Goal: Task Accomplishment & Management: Complete application form

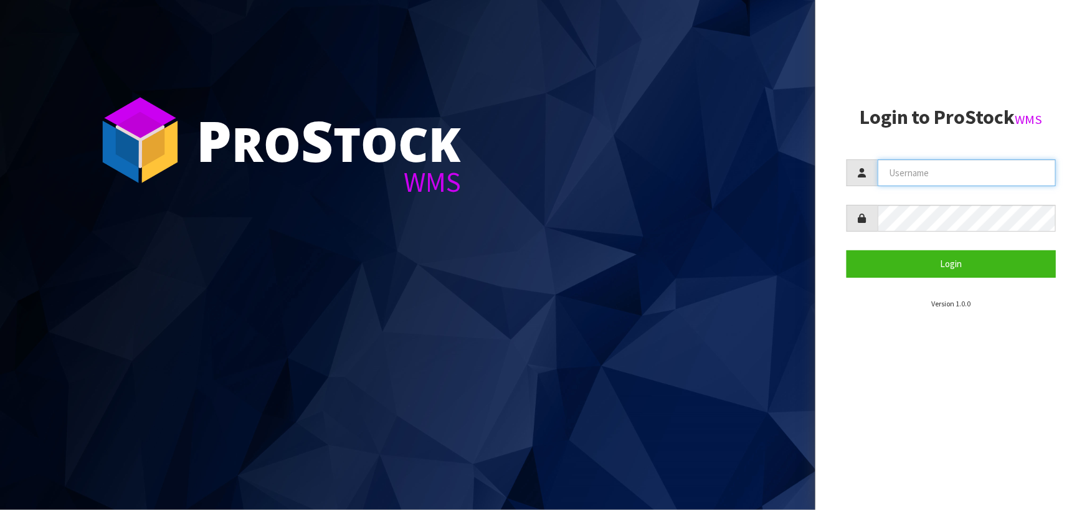
drag, startPoint x: 0, startPoint y: 0, endPoint x: 896, endPoint y: 171, distance: 912.2
click at [896, 171] on input "text" at bounding box center [967, 173] width 178 height 27
type input "[PERSON_NAME]"
click at [847, 250] on button "Login" at bounding box center [951, 263] width 209 height 27
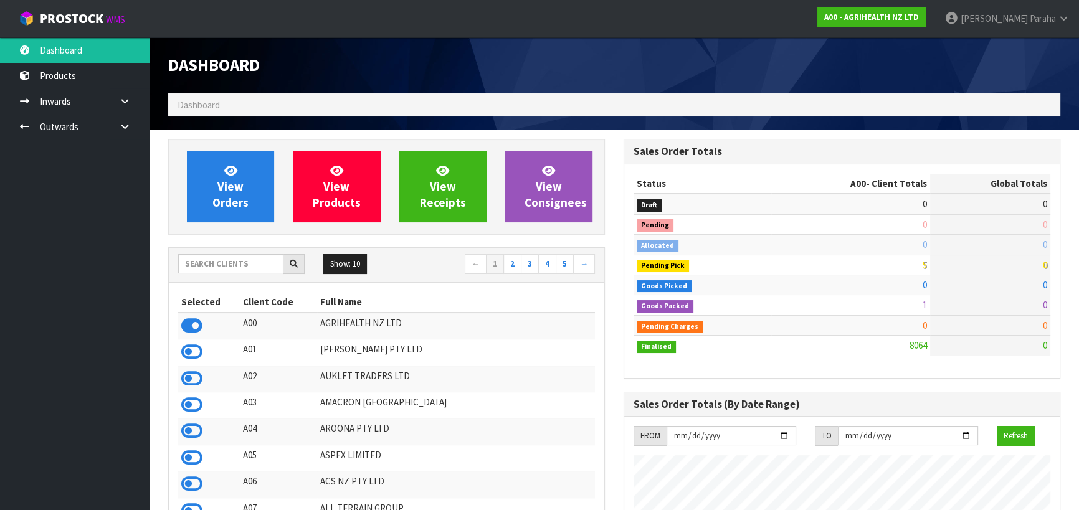
scroll to position [942, 455]
click at [212, 265] on input "text" at bounding box center [230, 263] width 105 height 19
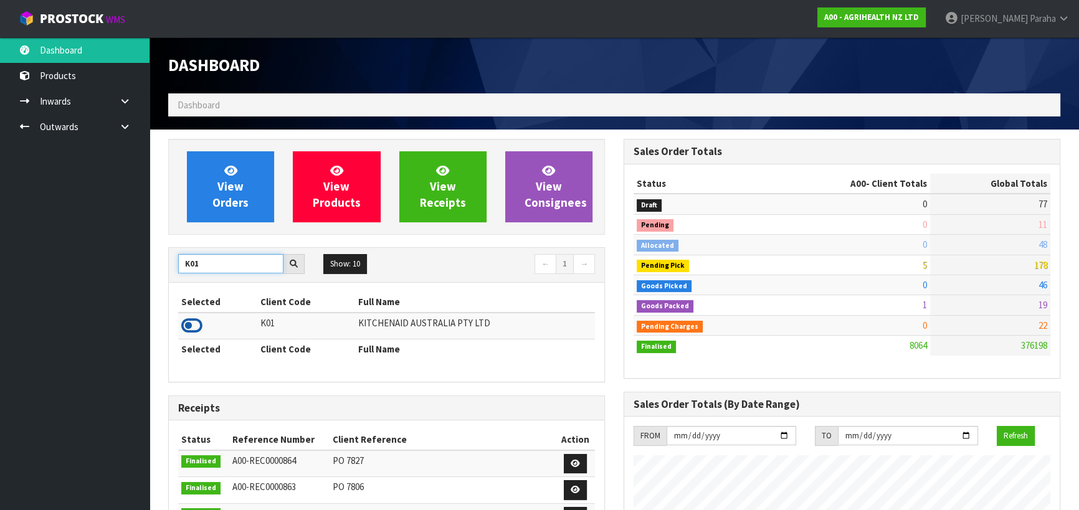
type input "K01"
click at [201, 326] on icon at bounding box center [191, 326] width 21 height 19
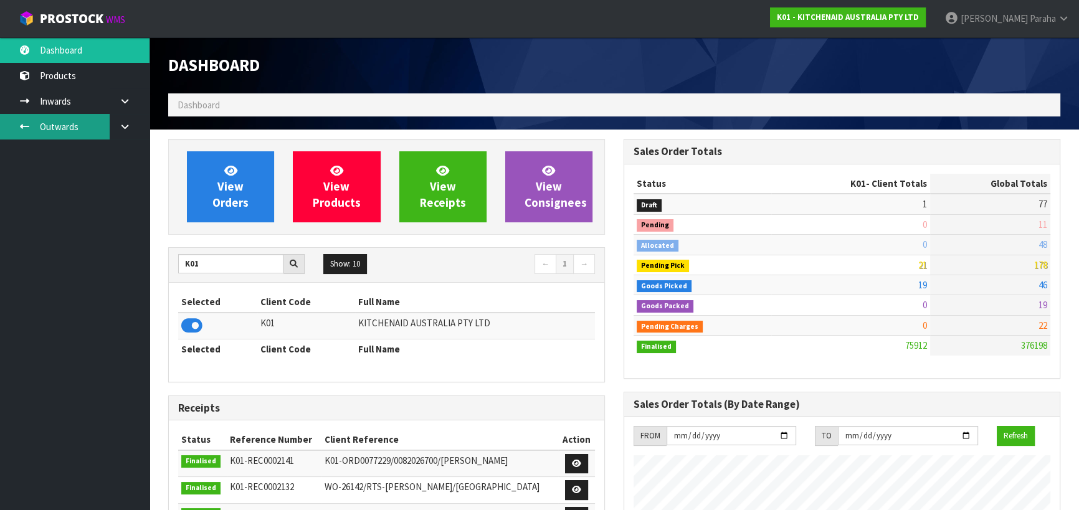
click at [60, 128] on link "Outwards" at bounding box center [75, 127] width 150 height 26
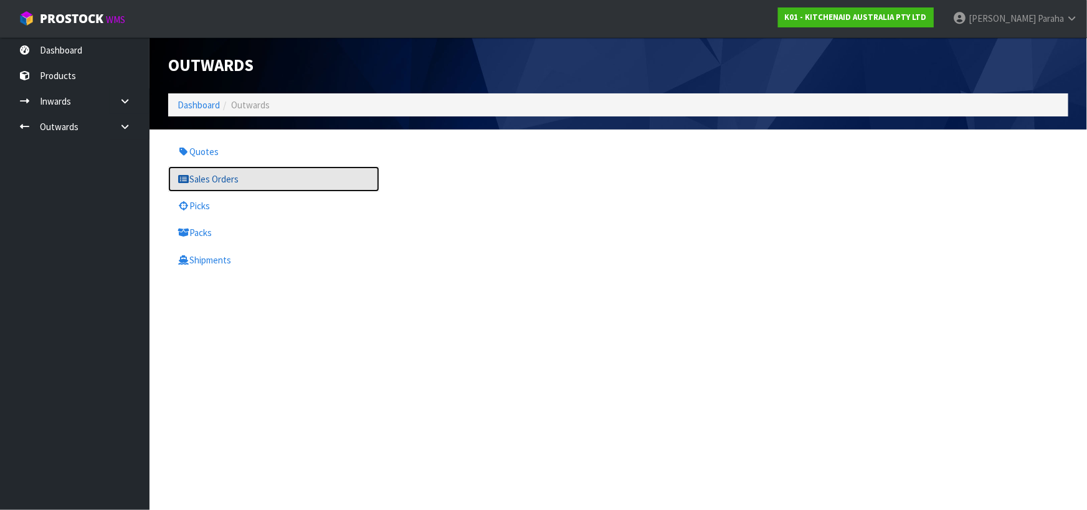
click at [219, 188] on link "Sales Orders" at bounding box center [273, 179] width 211 height 26
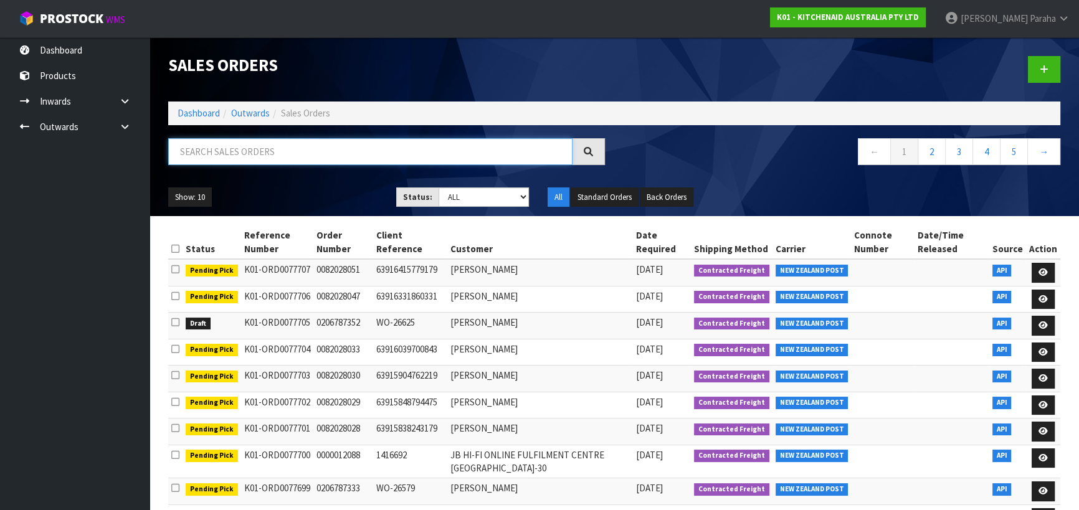
click at [286, 149] on input "text" at bounding box center [370, 151] width 404 height 27
type input "JOB-0406893"
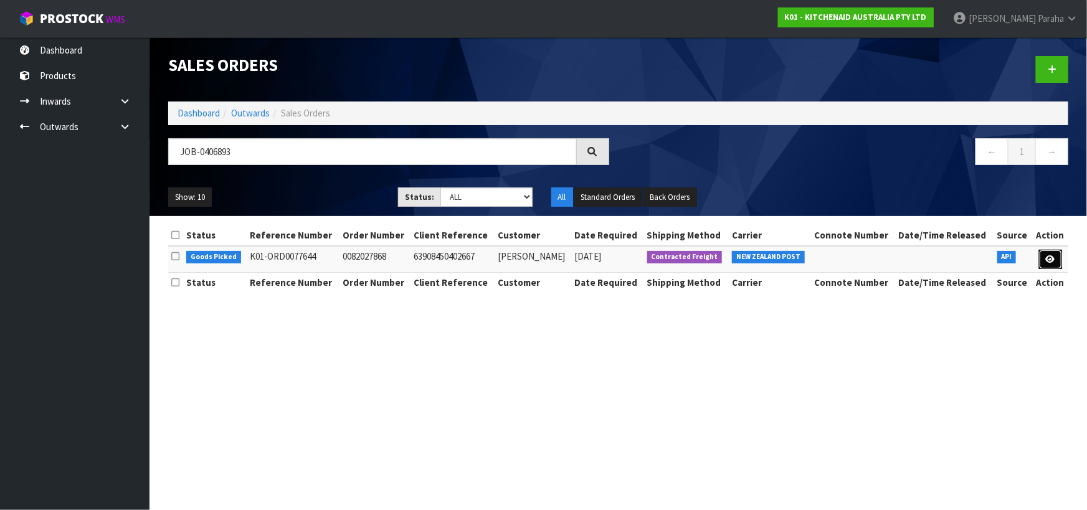
click at [1059, 262] on link at bounding box center [1050, 260] width 23 height 20
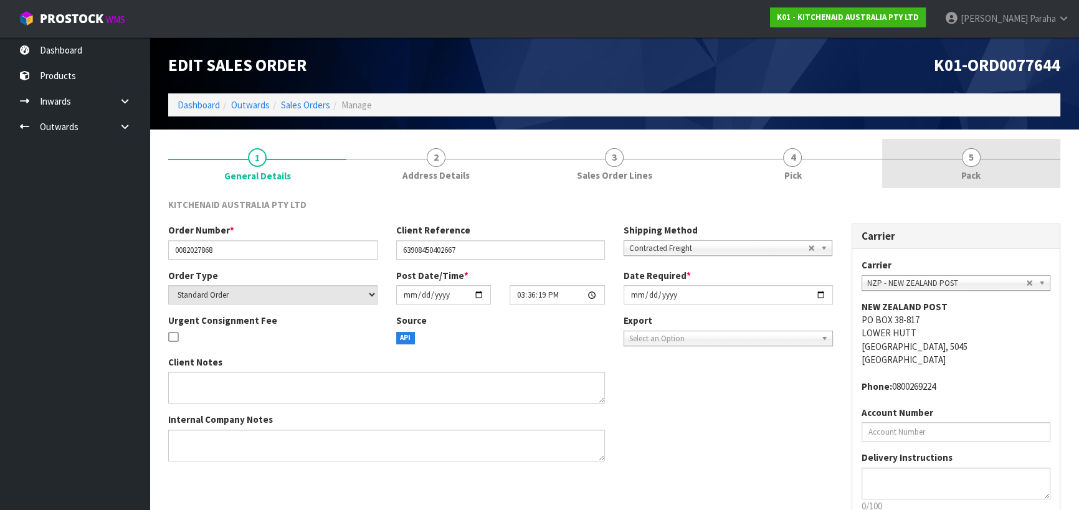
click at [964, 161] on span "5" at bounding box center [971, 157] width 19 height 19
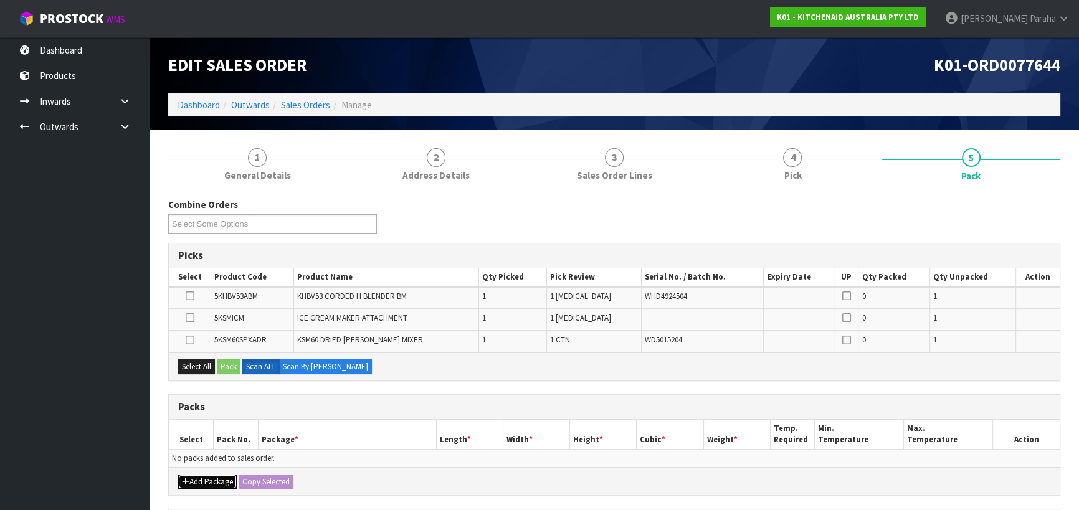
click at [208, 477] on button "Add Package" at bounding box center [207, 482] width 59 height 15
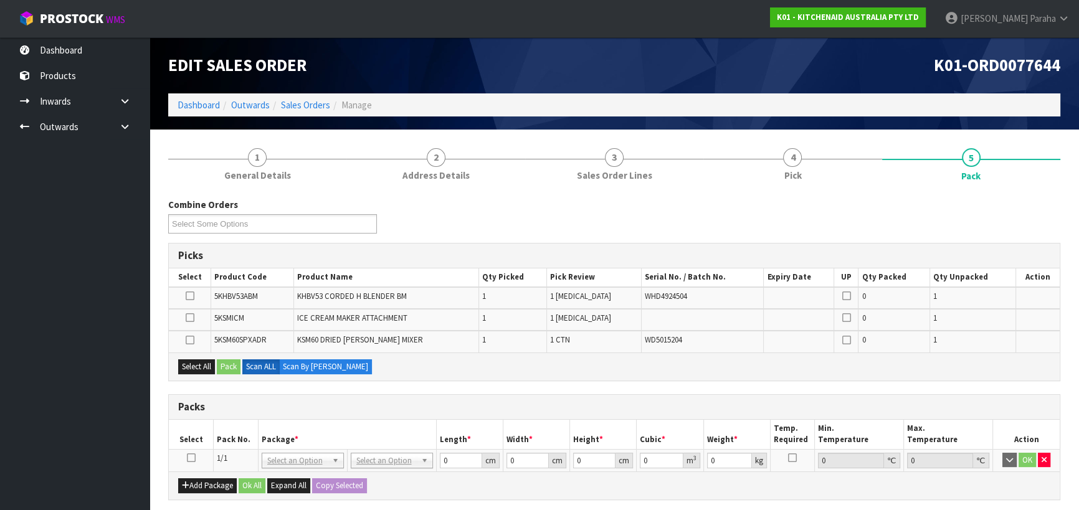
click at [193, 459] on icon at bounding box center [191, 458] width 9 height 1
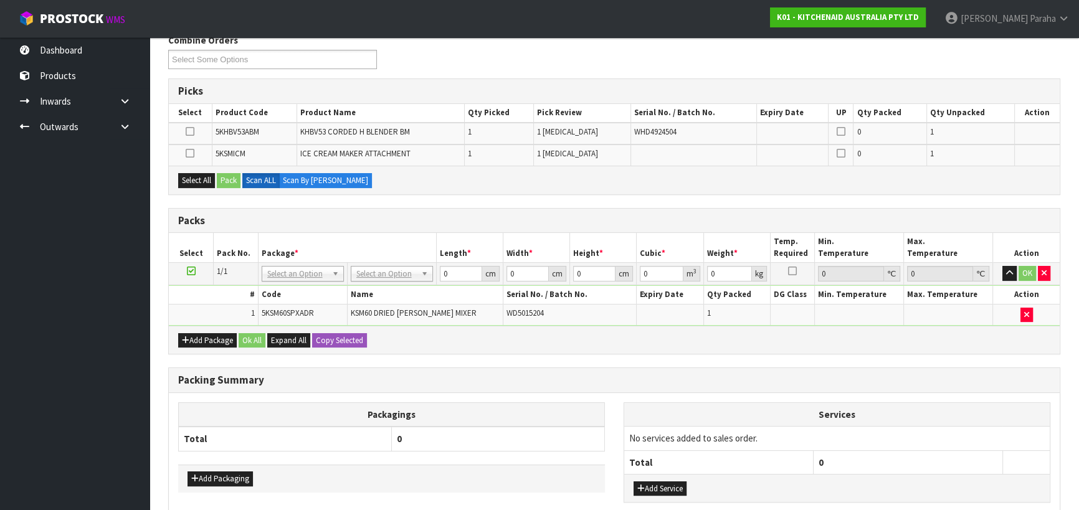
scroll to position [169, 0]
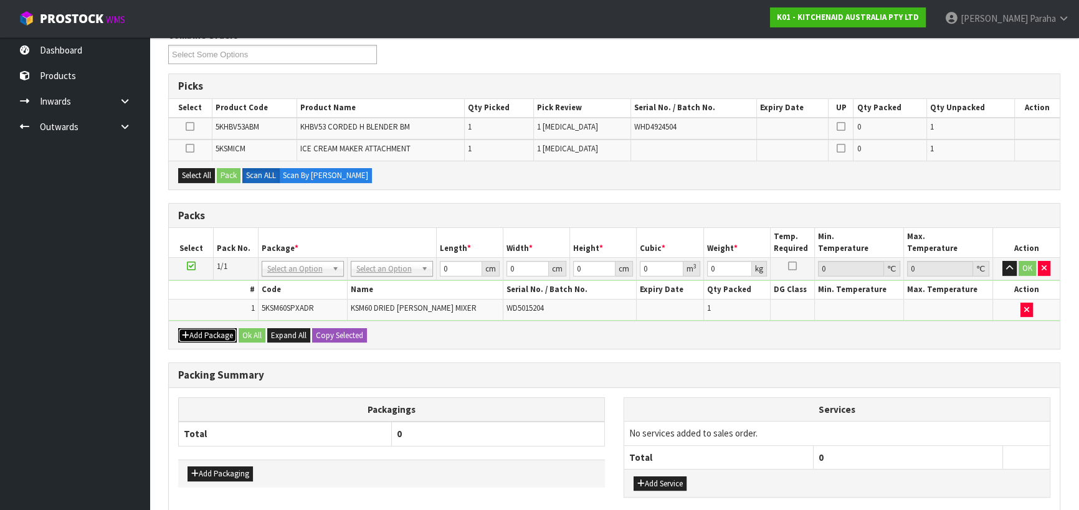
click at [209, 328] on button "Add Package" at bounding box center [207, 335] width 59 height 15
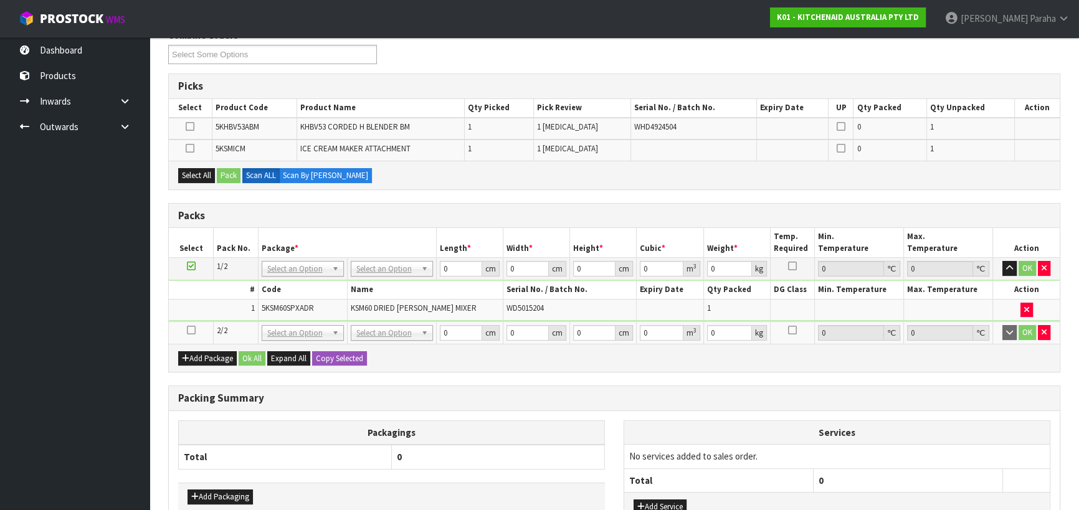
click at [189, 330] on icon at bounding box center [191, 330] width 9 height 1
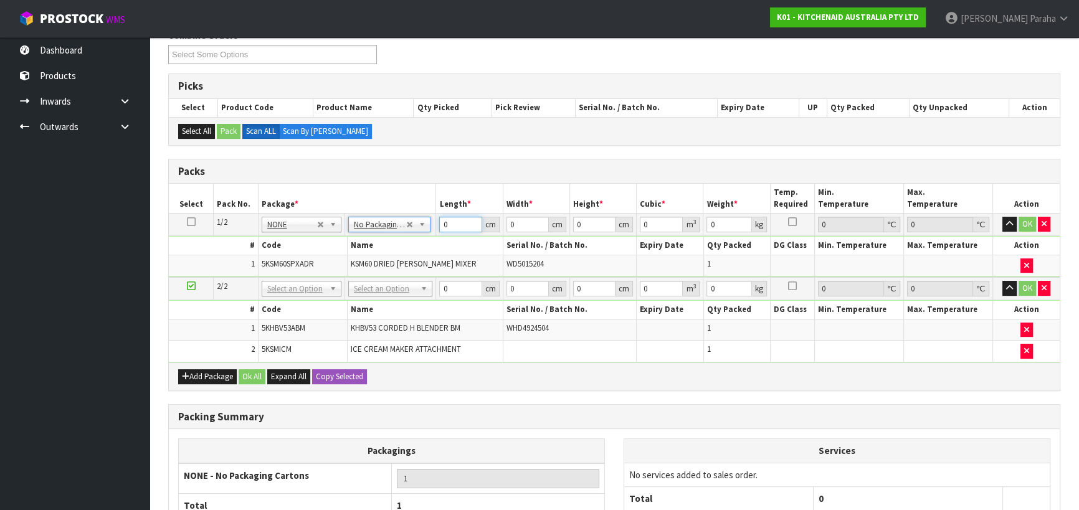
drag, startPoint x: 446, startPoint y: 221, endPoint x: 439, endPoint y: 223, distance: 6.5
click at [439, 223] on input "0" at bounding box center [460, 225] width 42 height 16
type input "45"
type input "35"
type input "5"
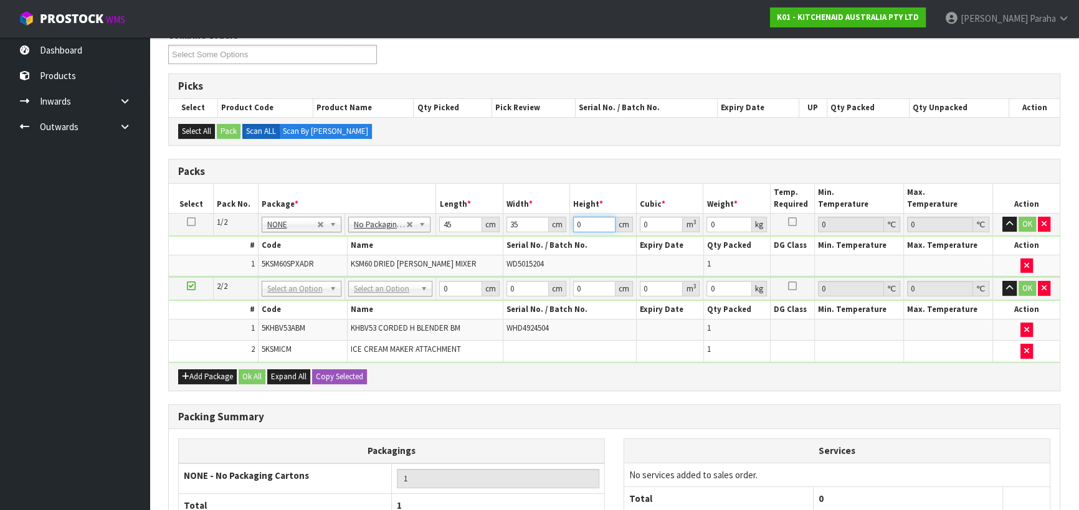
type input "0.007875"
type input "51"
type input "0.080325"
type input "51"
type input "14"
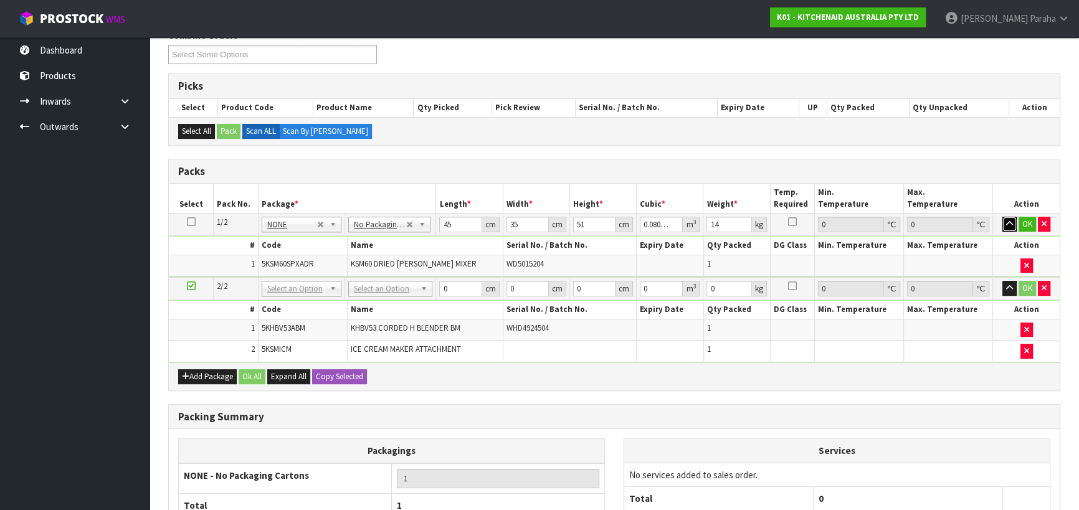
click at [1003, 217] on button "button" at bounding box center [1010, 224] width 14 height 15
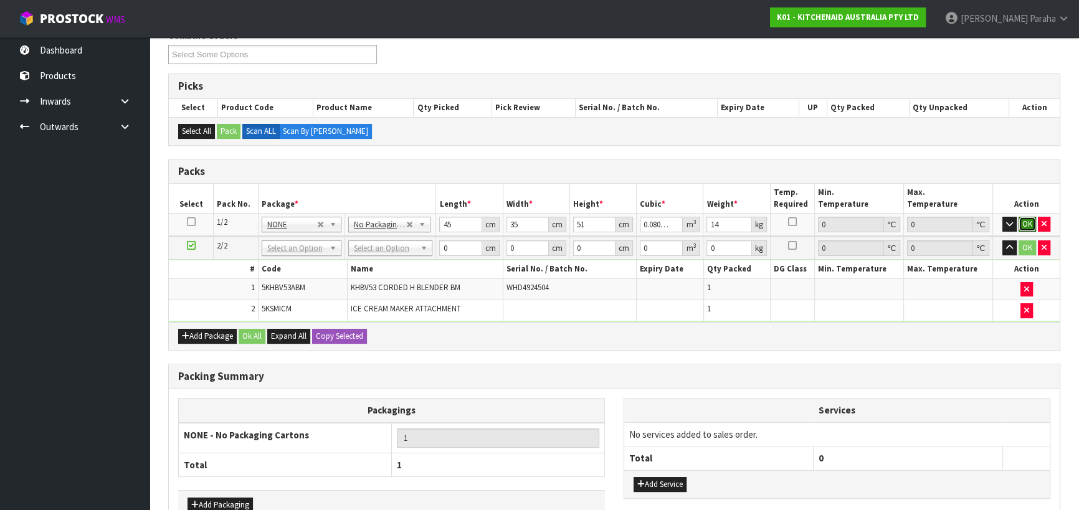
click button "OK" at bounding box center [1027, 224] width 17 height 15
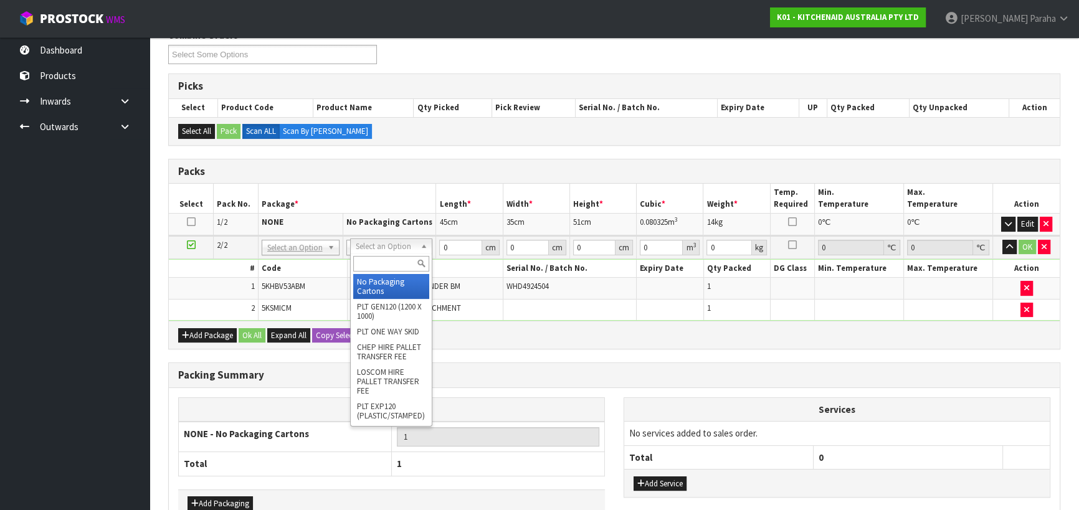
click at [401, 262] on input "text" at bounding box center [391, 264] width 76 height 16
type input "CL"
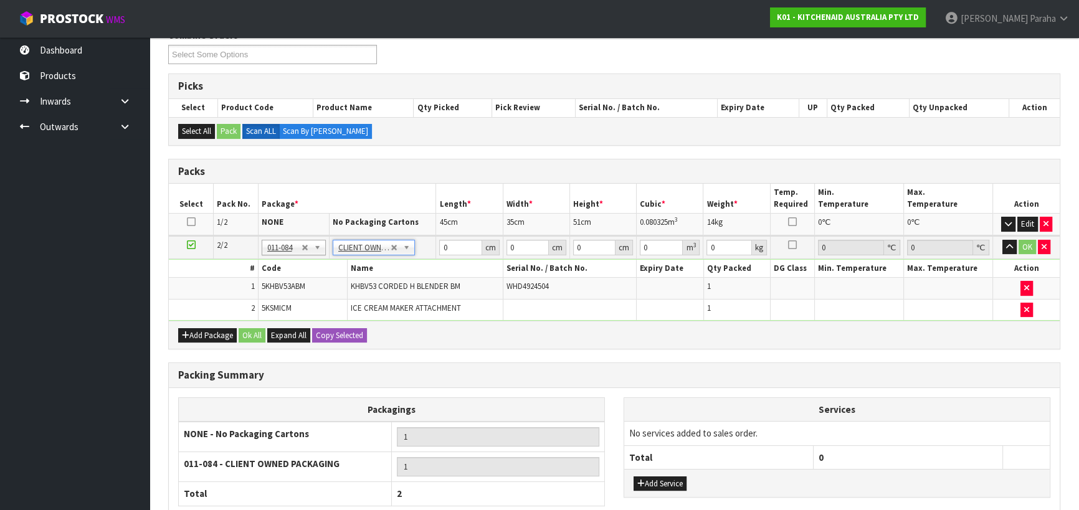
type input "4.66"
drag, startPoint x: 447, startPoint y: 249, endPoint x: 428, endPoint y: 244, distance: 19.9
click at [429, 244] on tr "2/2 NONE 007-001 007-002 007-004 007-009 007-013 007-014 007-015 007-017 007-01…" at bounding box center [614, 247] width 891 height 23
type input "51"
type input "29"
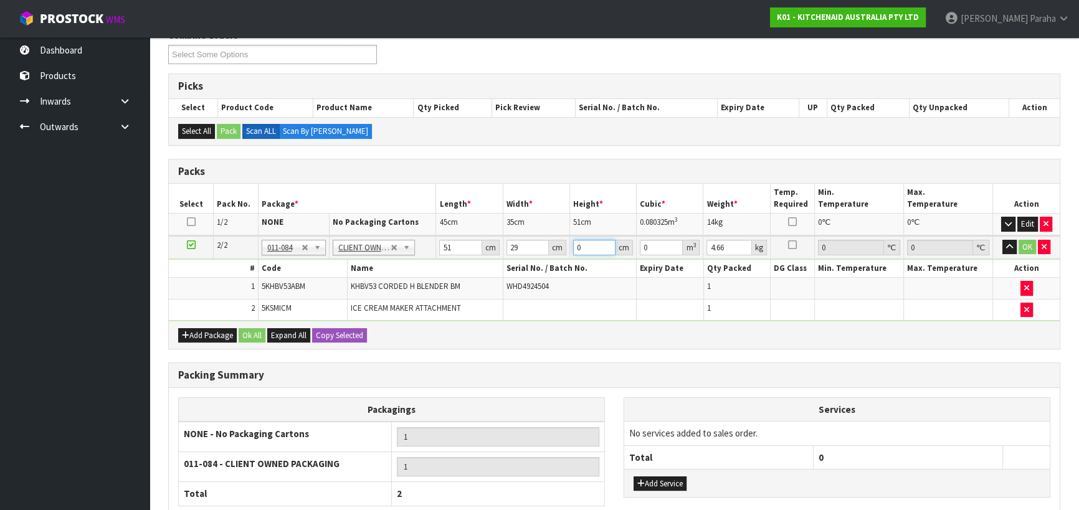
type input "3"
type input "0.004437"
type input "32"
type input "0.047328"
type input "32"
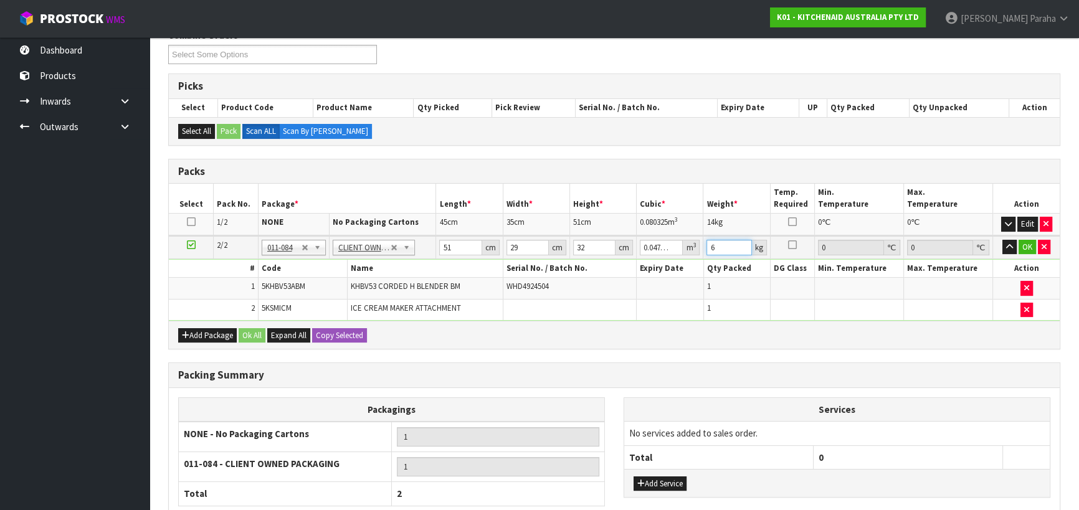
type input "6"
click at [1003, 240] on button "button" at bounding box center [1010, 247] width 14 height 15
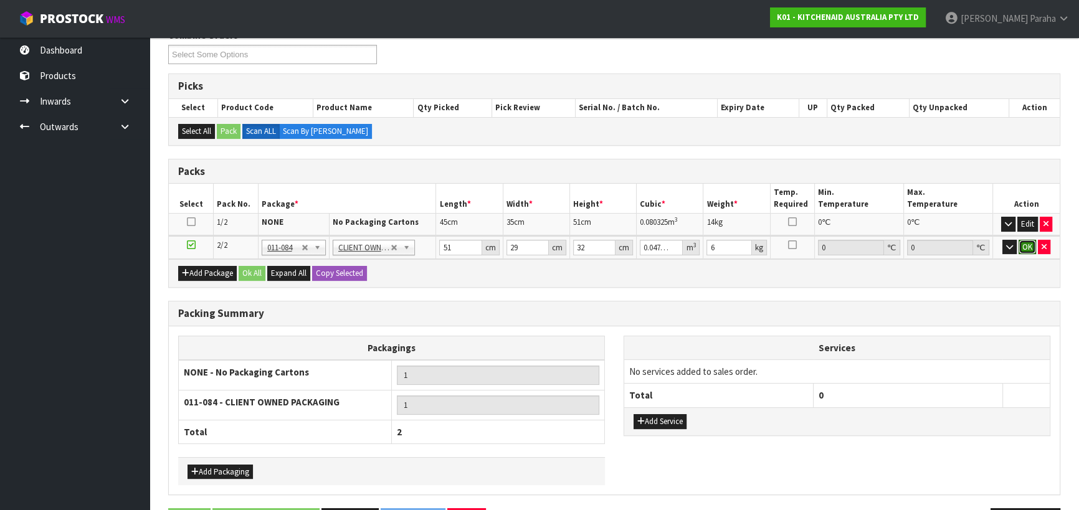
click button "OK" at bounding box center [1027, 247] width 17 height 15
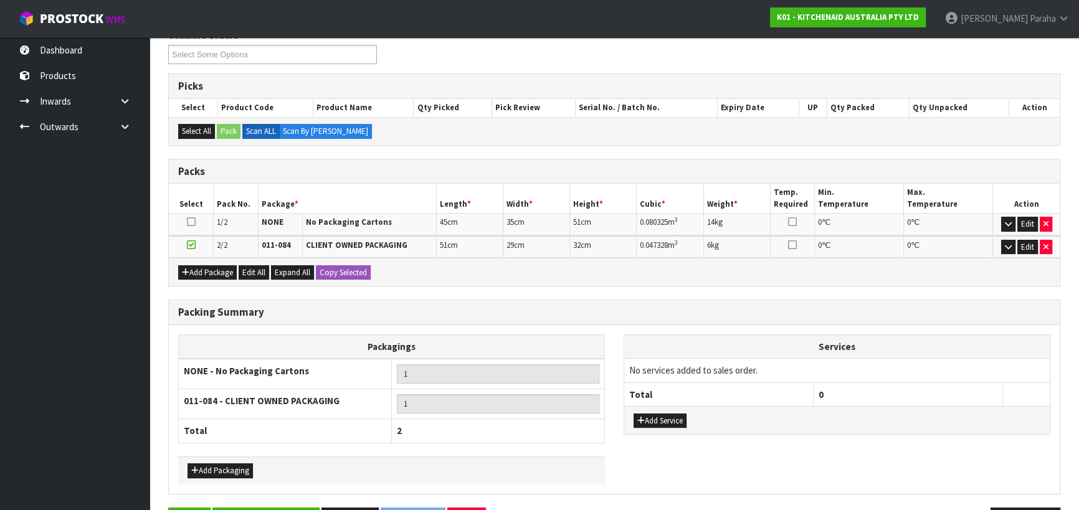
scroll to position [209, 0]
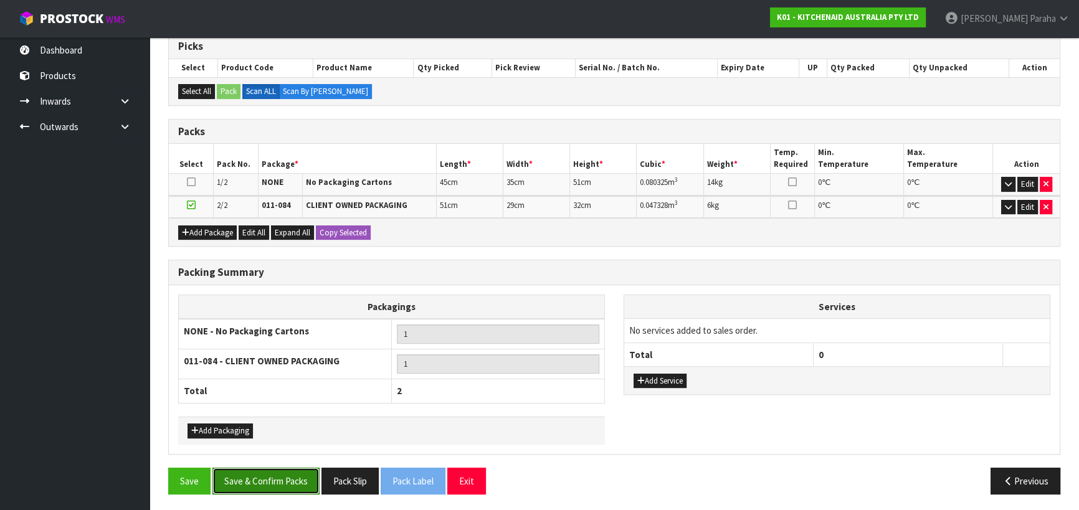
click at [287, 474] on button "Save & Confirm Packs" at bounding box center [265, 481] width 107 height 27
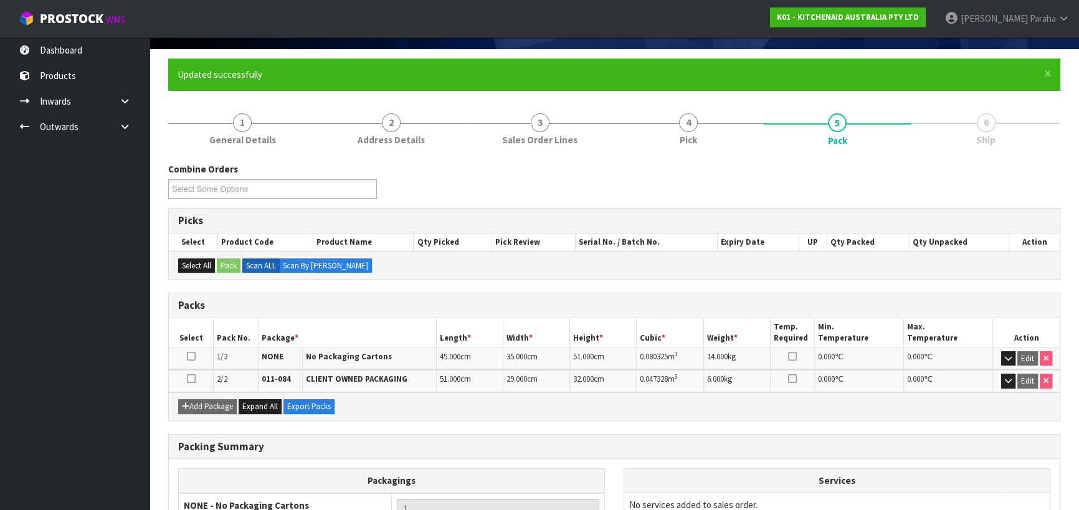
scroll to position [227, 0]
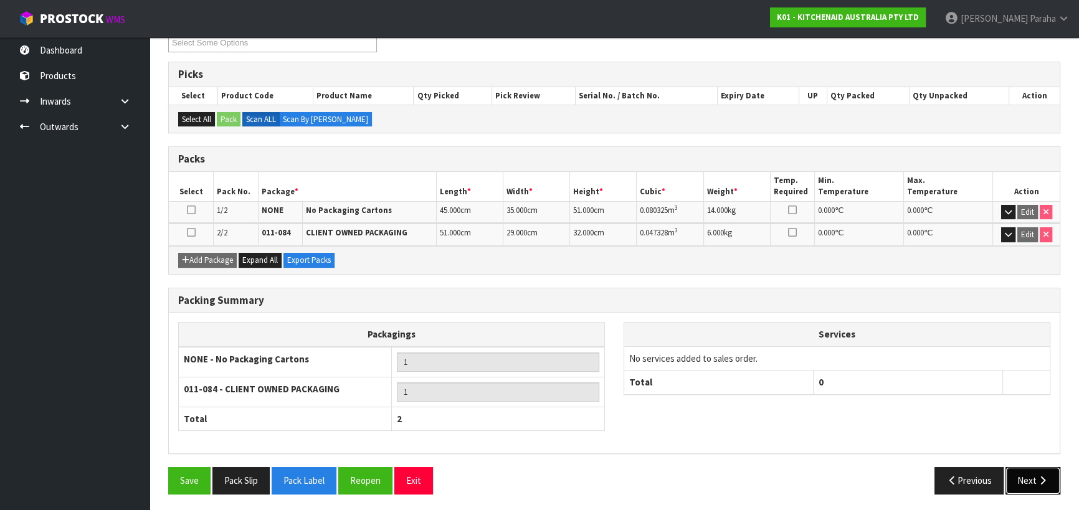
click at [1025, 475] on button "Next" at bounding box center [1033, 480] width 55 height 27
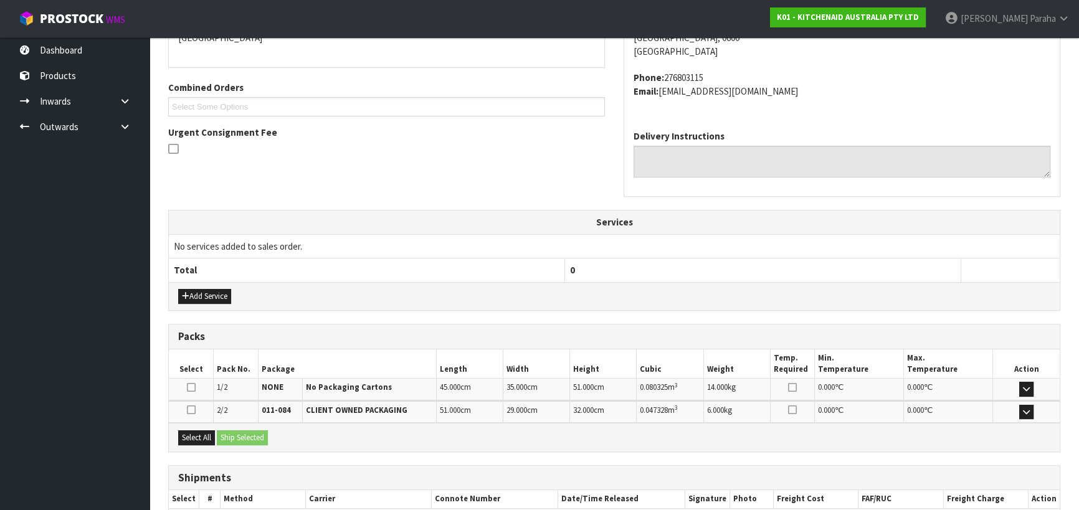
scroll to position [360, 0]
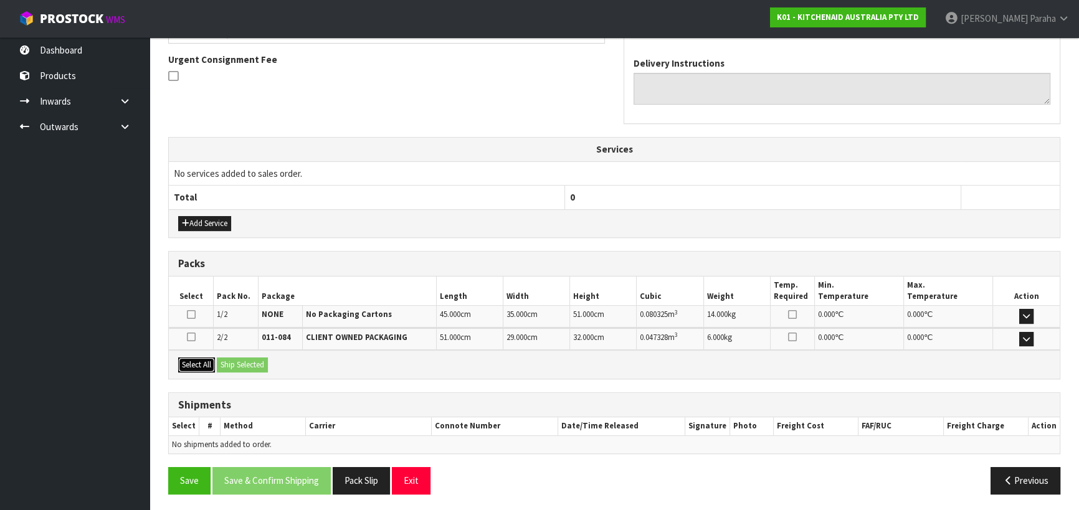
click at [194, 365] on button "Select All" at bounding box center [196, 365] width 37 height 15
click at [231, 363] on button "Ship Selected" at bounding box center [242, 365] width 51 height 15
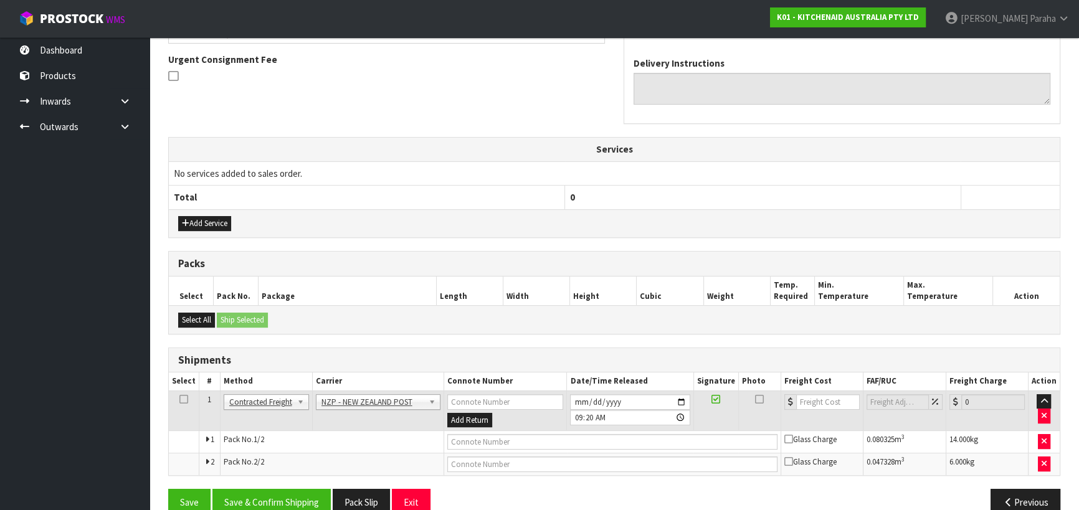
scroll to position [381, 0]
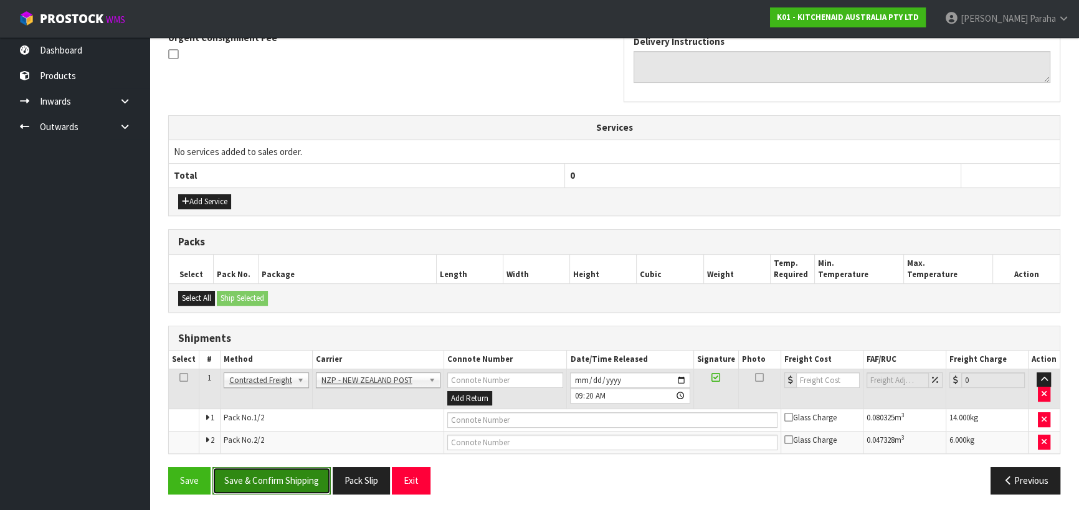
click at [298, 478] on button "Save & Confirm Shipping" at bounding box center [271, 480] width 118 height 27
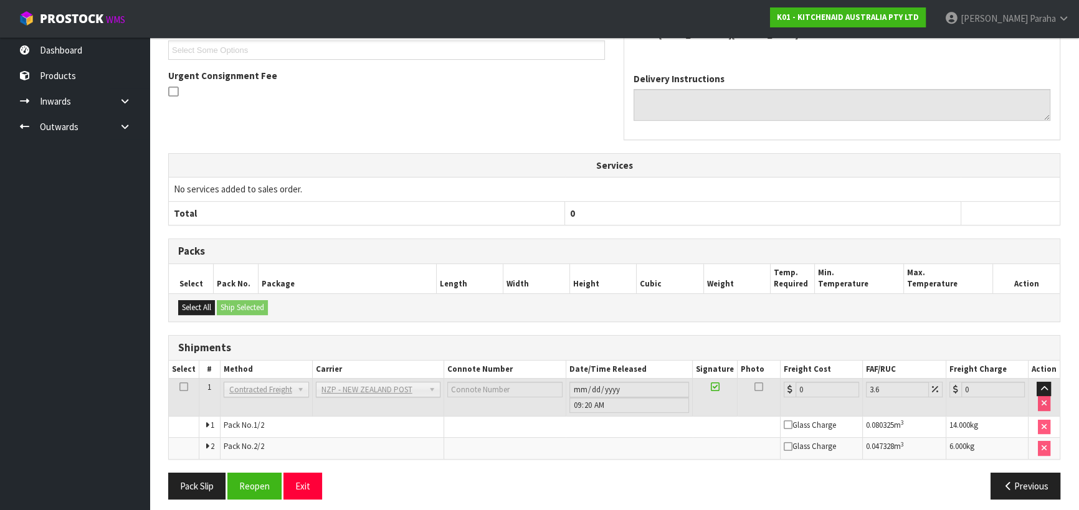
scroll to position [363, 0]
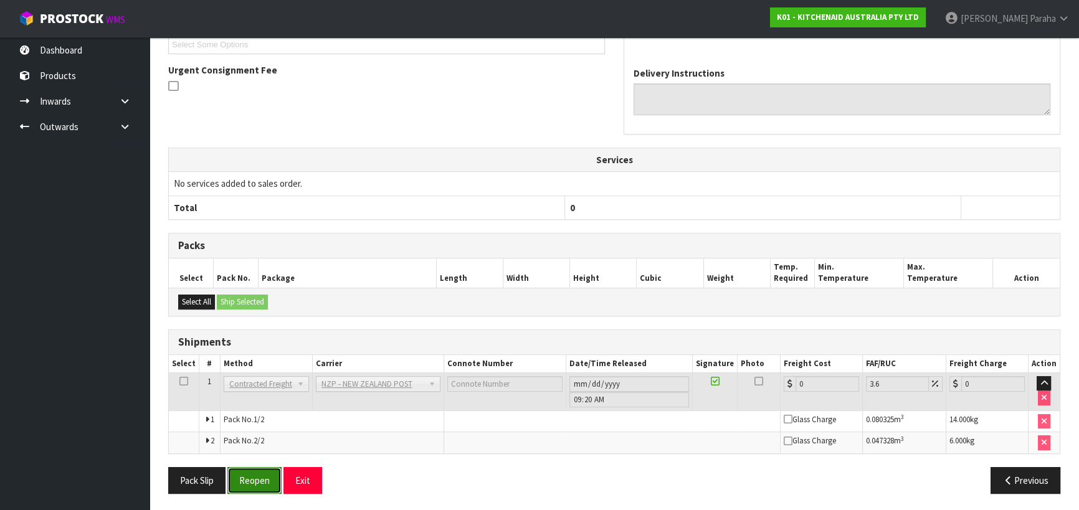
click at [261, 480] on button "Reopen" at bounding box center [254, 480] width 54 height 27
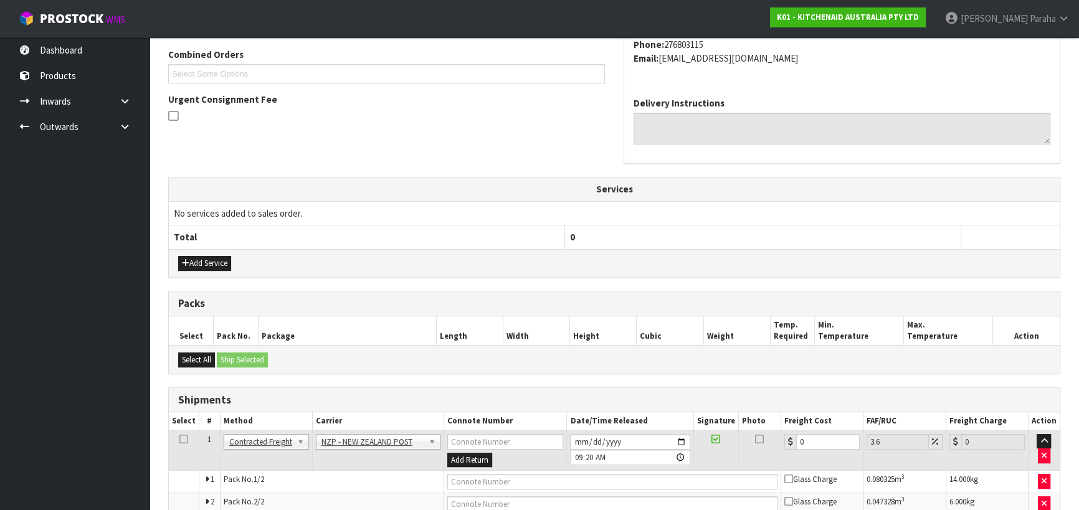
scroll to position [381, 0]
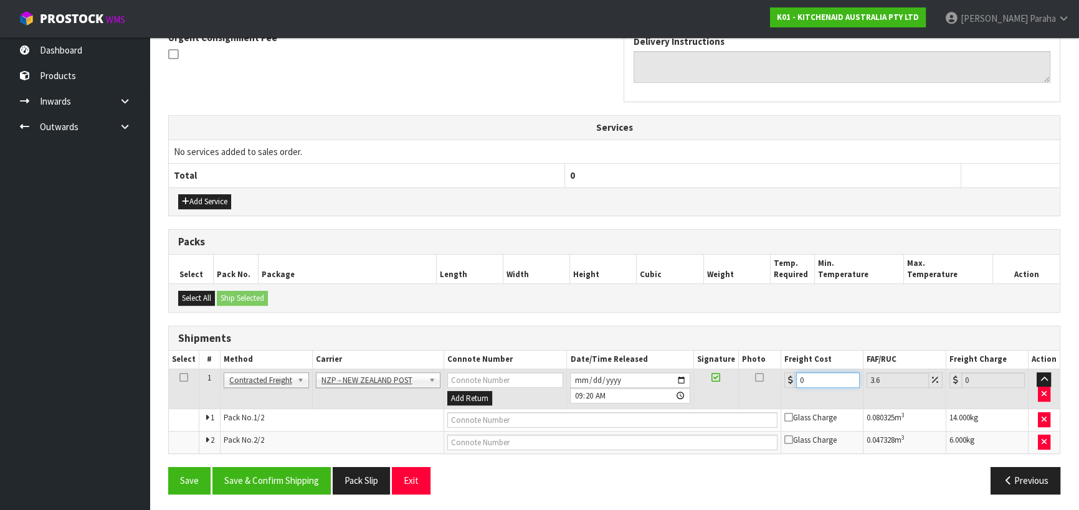
click at [798, 383] on input "0" at bounding box center [828, 381] width 64 height 16
type input "8"
type input "8.29"
type input "8.6"
type input "8.91"
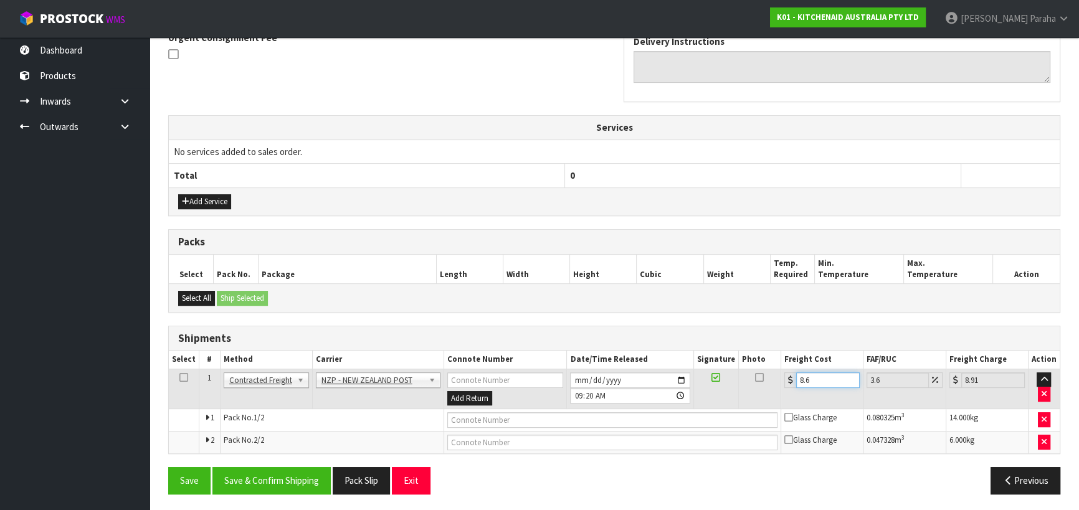
type input "8.66"
type input "8.97"
type input "8.66"
click at [295, 474] on button "Save & Confirm Shipping" at bounding box center [271, 480] width 118 height 27
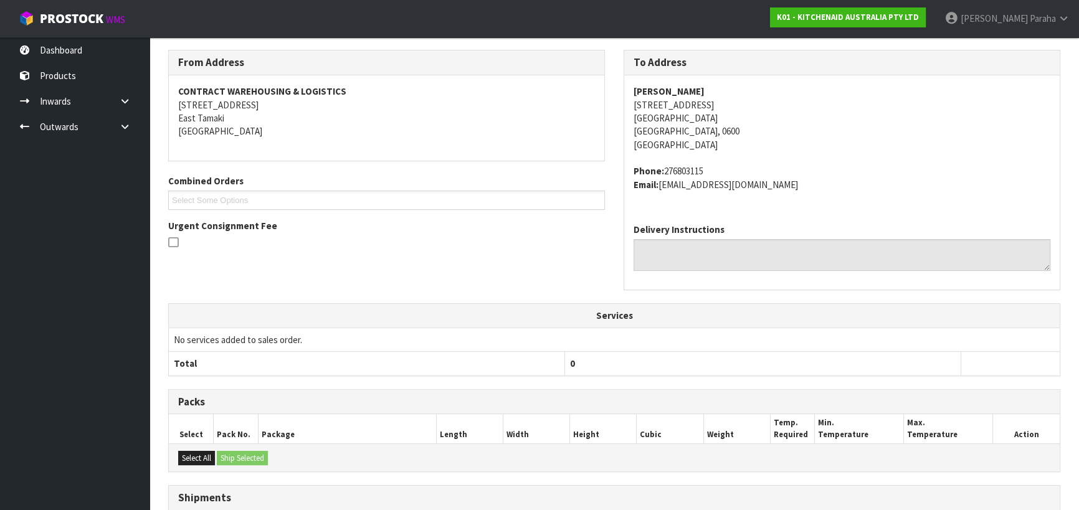
scroll to position [10, 0]
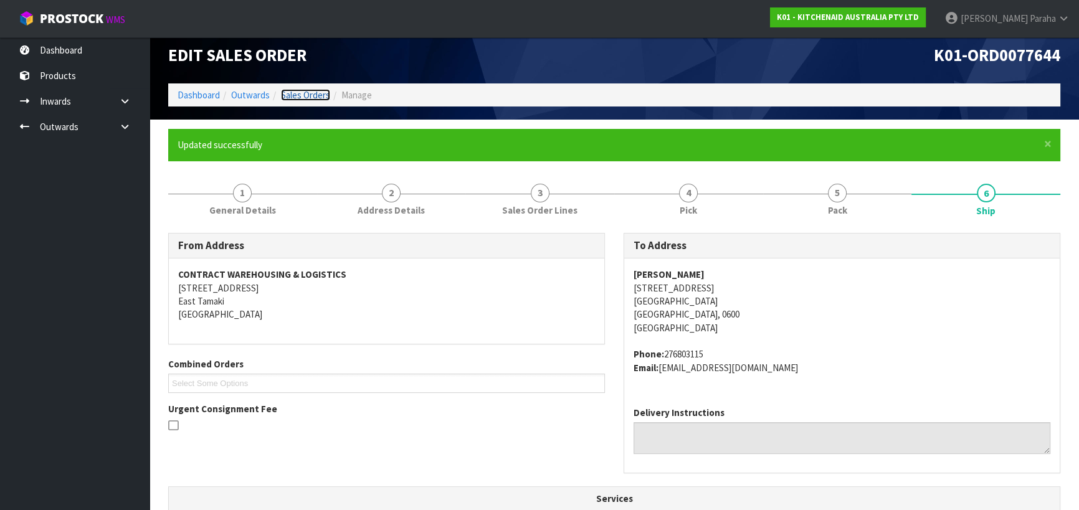
click at [297, 94] on link "Sales Orders" at bounding box center [305, 95] width 49 height 12
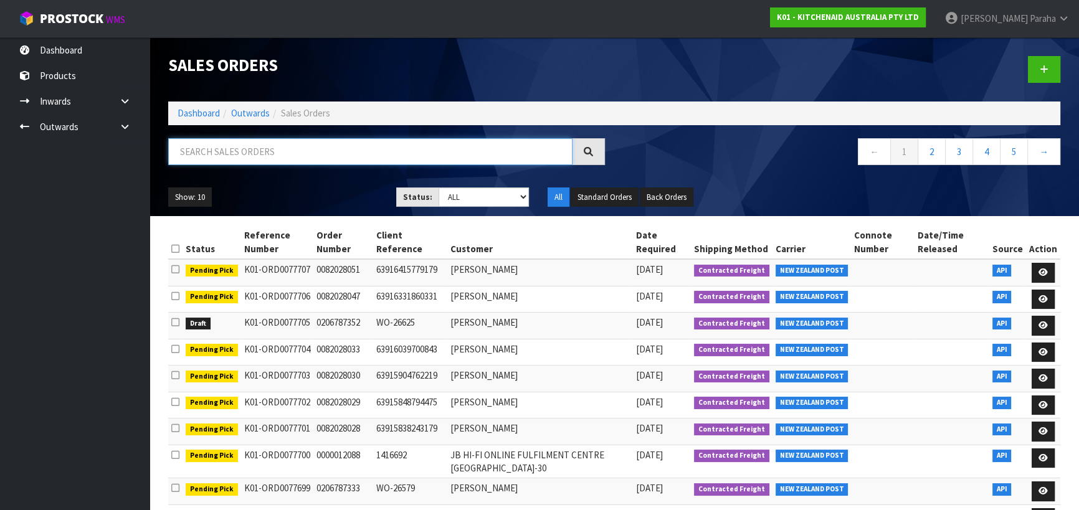
click at [232, 154] on input "text" at bounding box center [370, 151] width 404 height 27
type input "JOB-0407063"
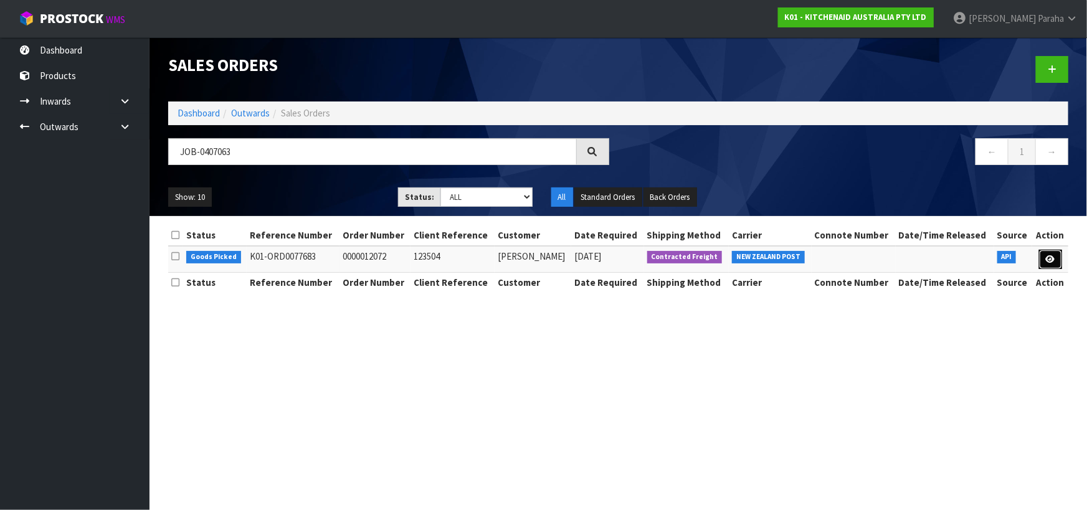
click at [1058, 255] on link at bounding box center [1050, 260] width 23 height 20
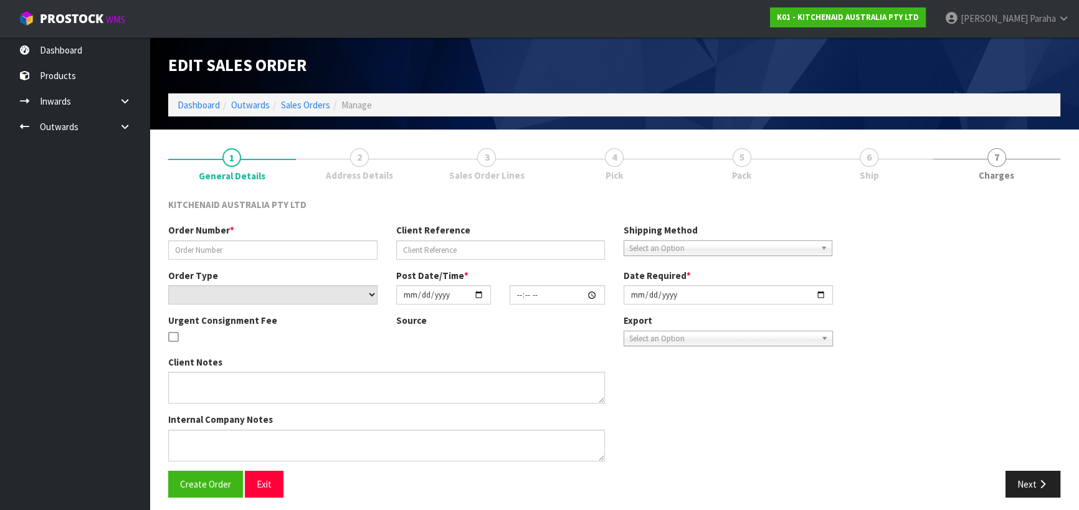
type input "0000012072"
type input "123504"
select select "number:0"
type input "[DATE]"
type input "11:32:18.000"
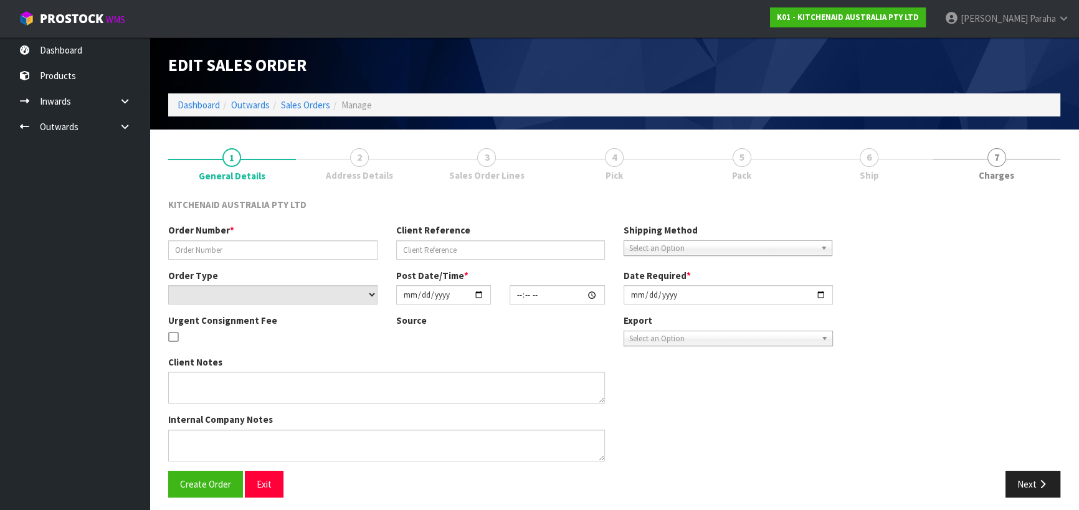
type input "[DATE]"
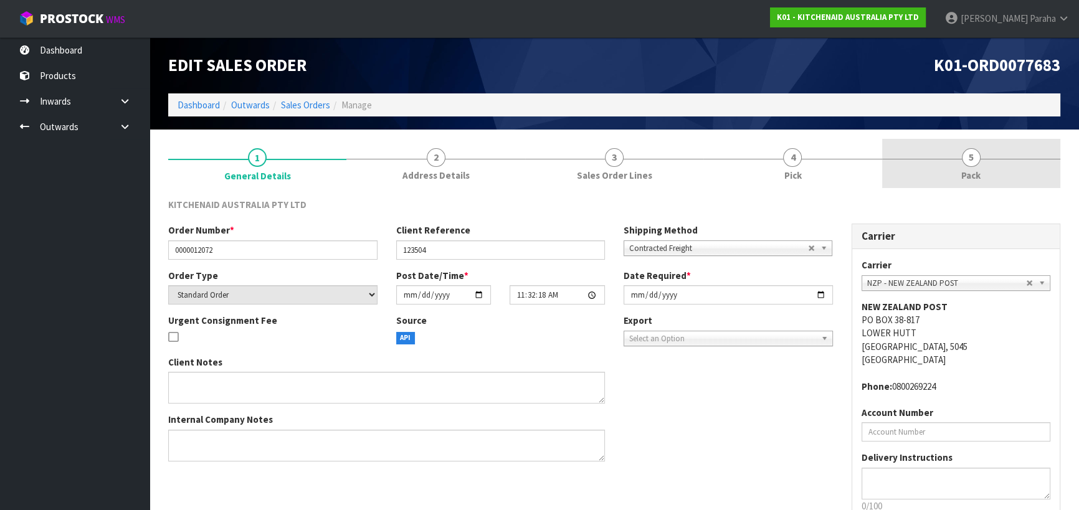
click at [971, 169] on span "Pack" at bounding box center [970, 175] width 19 height 13
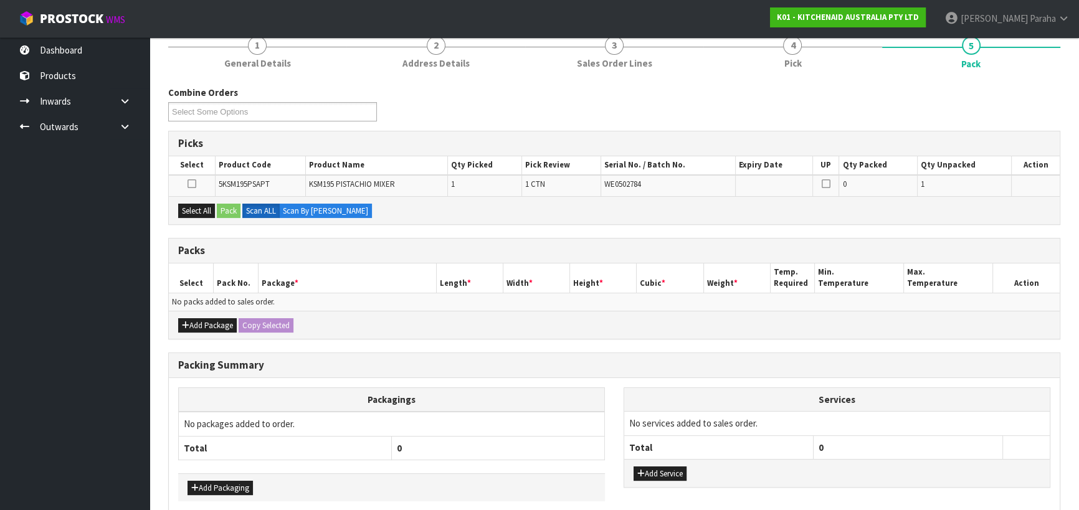
scroll to position [113, 0]
click at [215, 322] on button "Add Package" at bounding box center [207, 325] width 59 height 15
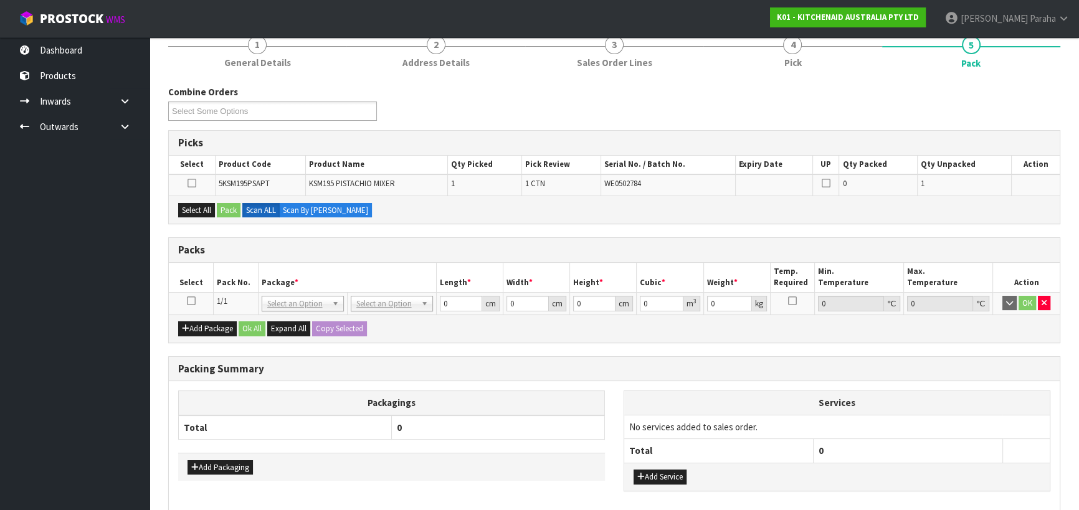
click at [192, 301] on icon at bounding box center [191, 301] width 9 height 1
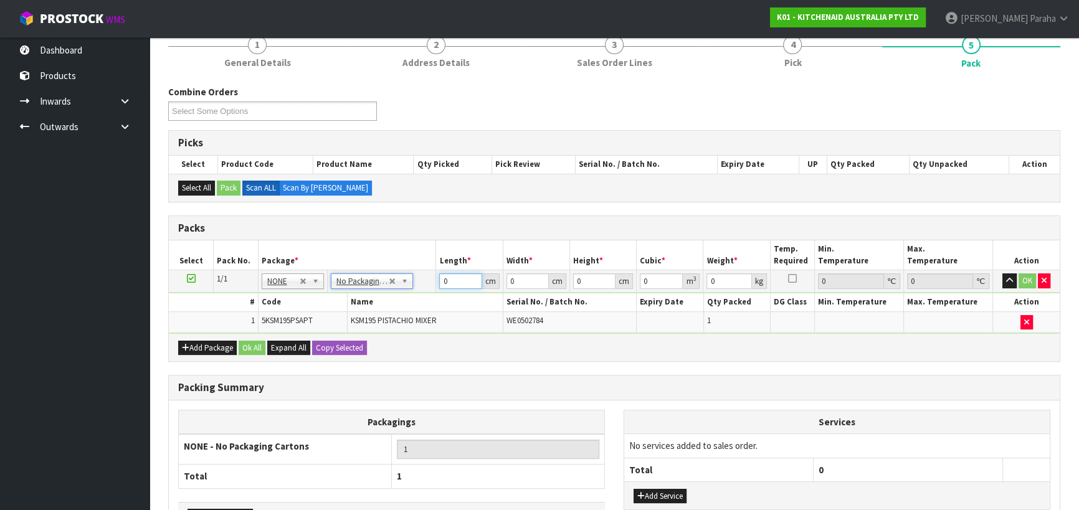
click at [439, 279] on input "0" at bounding box center [460, 282] width 42 height 16
type input "43"
type input "29"
type input "4"
type input "0.004988"
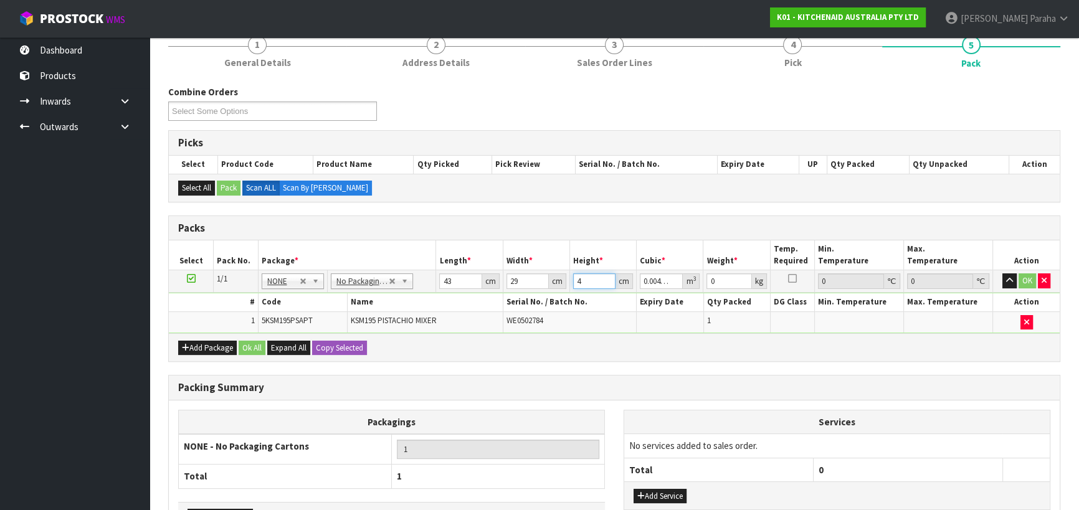
type input "44"
type input "0.054868"
type input "44"
type input "14"
click at [1003, 274] on button "button" at bounding box center [1010, 281] width 14 height 15
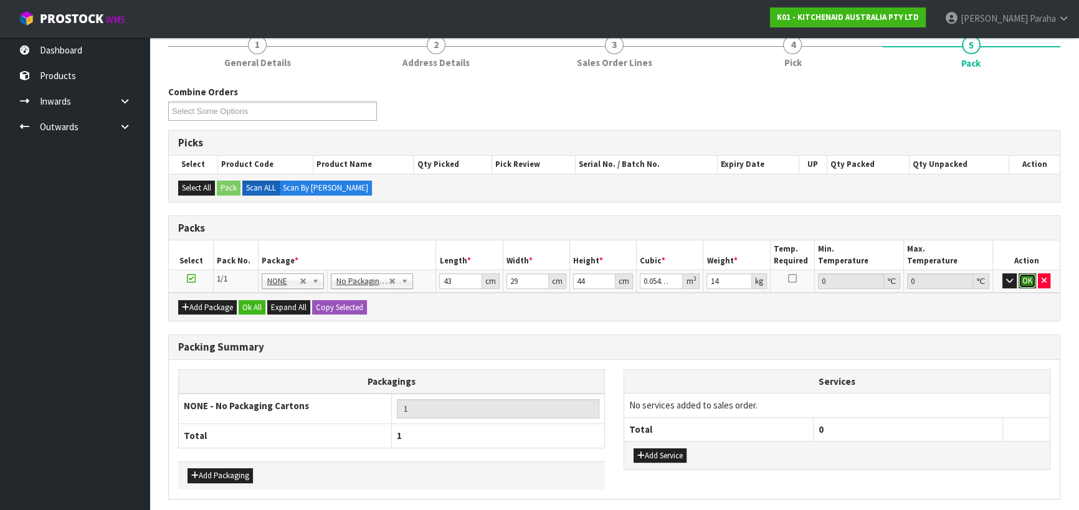
click button "OK" at bounding box center [1027, 281] width 17 height 15
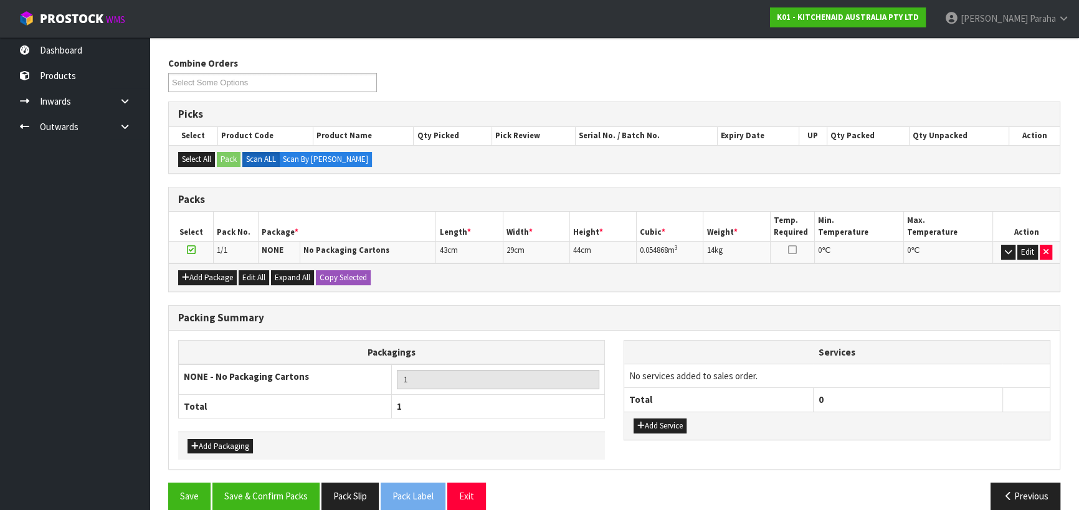
scroll to position [157, 0]
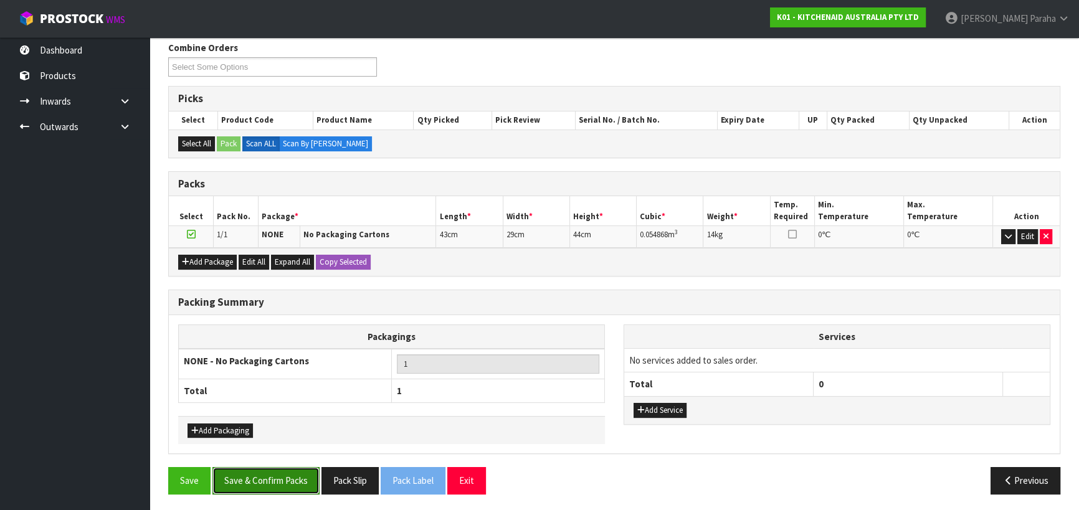
click at [245, 489] on button "Save & Confirm Packs" at bounding box center [265, 480] width 107 height 27
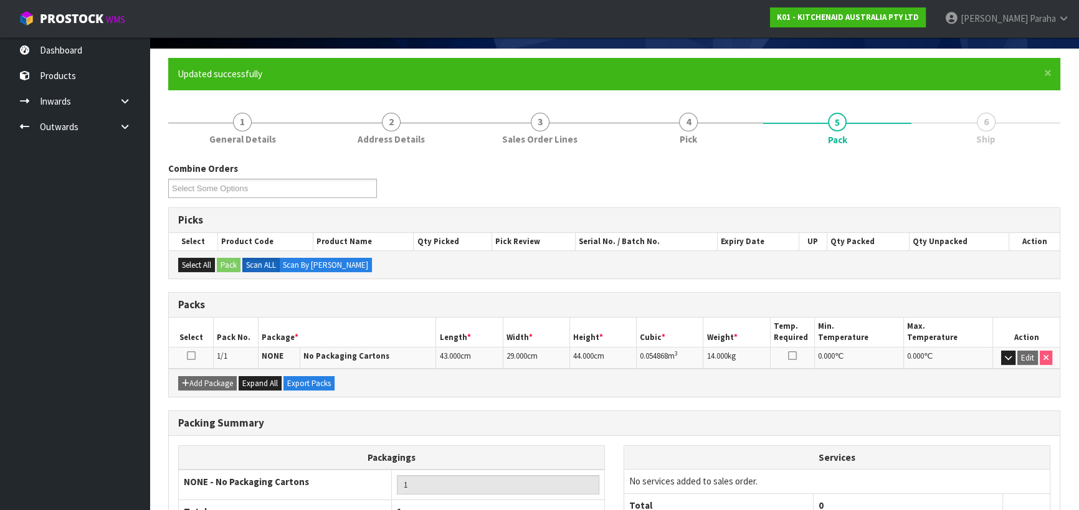
scroll to position [174, 0]
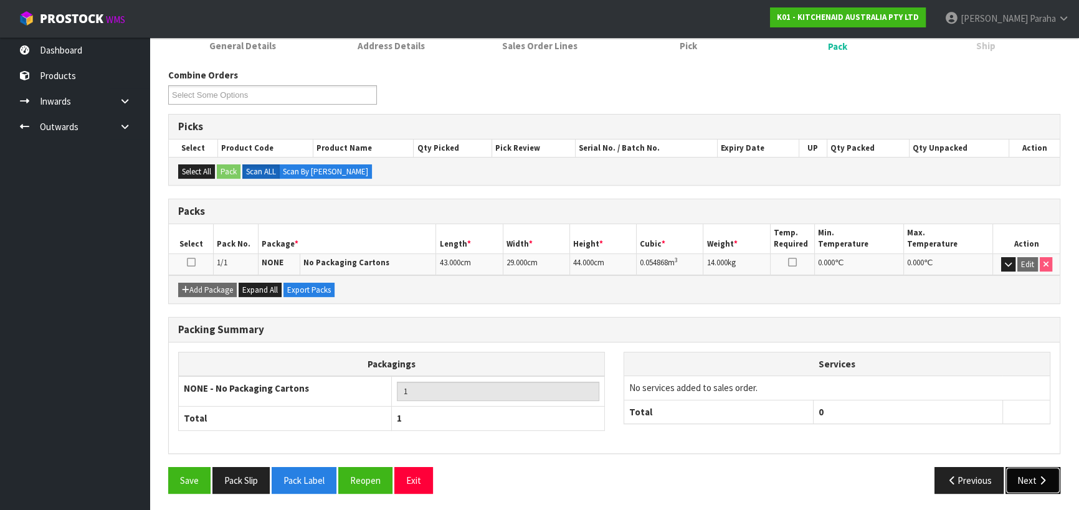
click at [1021, 477] on button "Next" at bounding box center [1033, 480] width 55 height 27
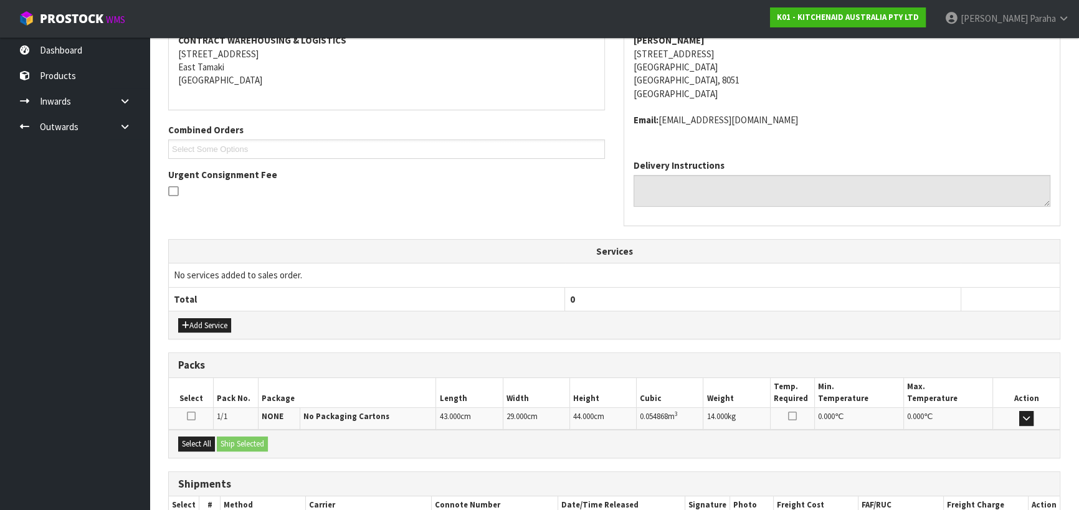
scroll to position [324, 0]
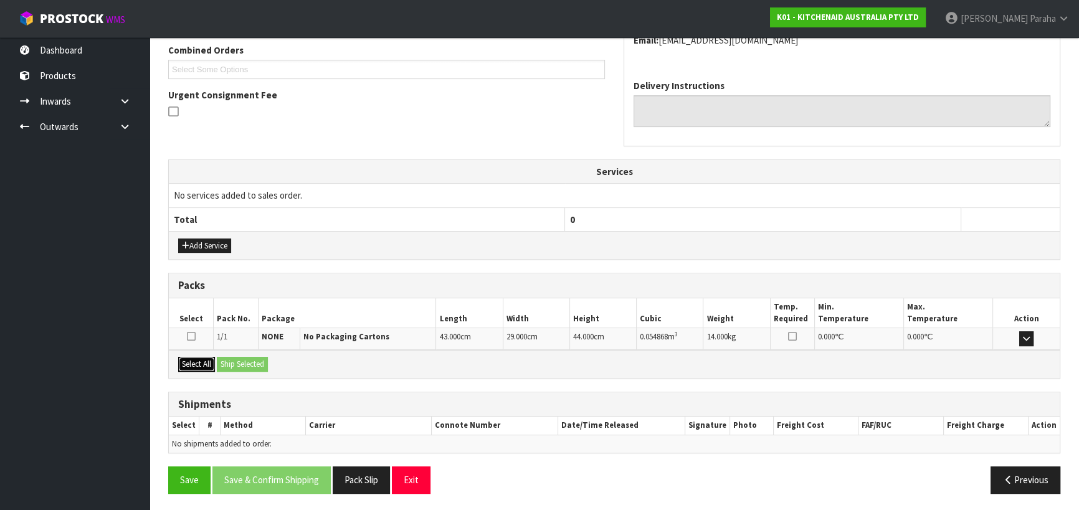
click at [199, 361] on button "Select All" at bounding box center [196, 364] width 37 height 15
click at [246, 361] on button "Ship Selected" at bounding box center [242, 364] width 51 height 15
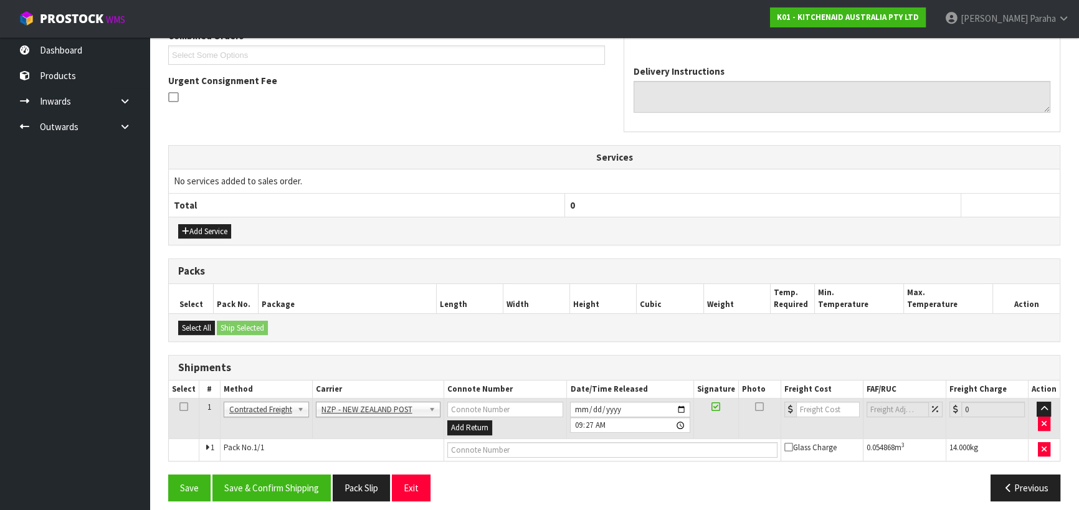
scroll to position [346, 0]
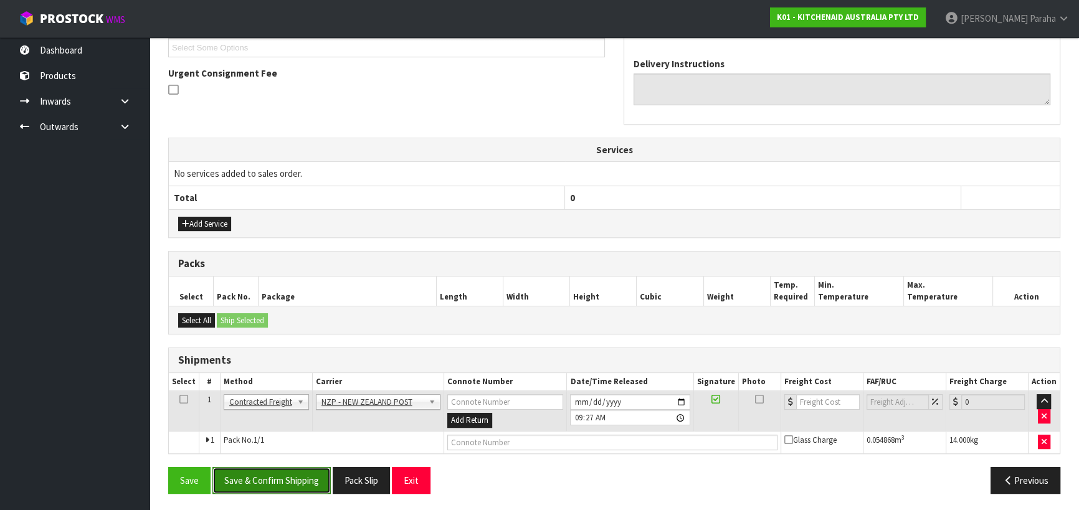
click at [307, 480] on button "Save & Confirm Shipping" at bounding box center [271, 480] width 118 height 27
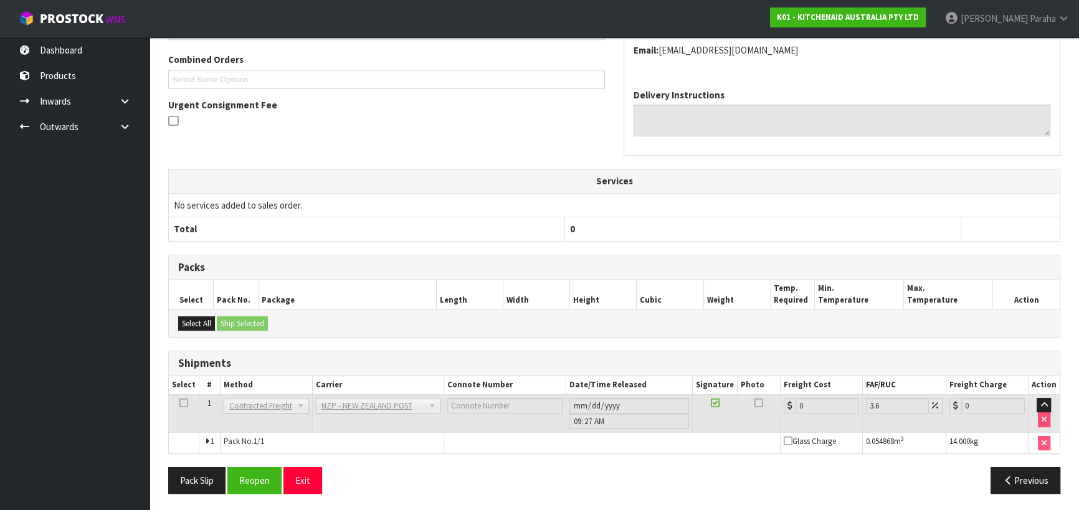
scroll to position [328, 0]
click at [267, 482] on button "Reopen" at bounding box center [254, 480] width 54 height 27
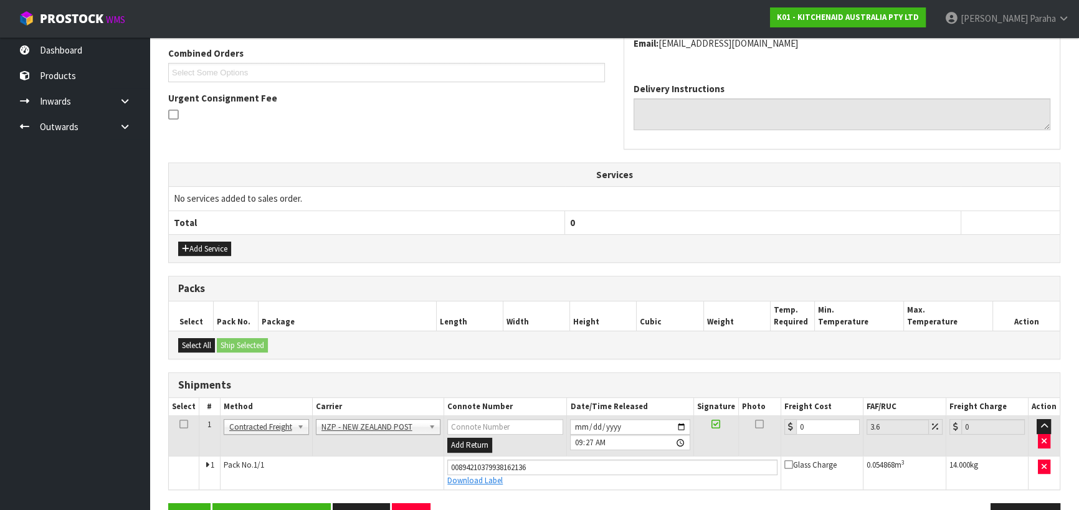
scroll to position [357, 0]
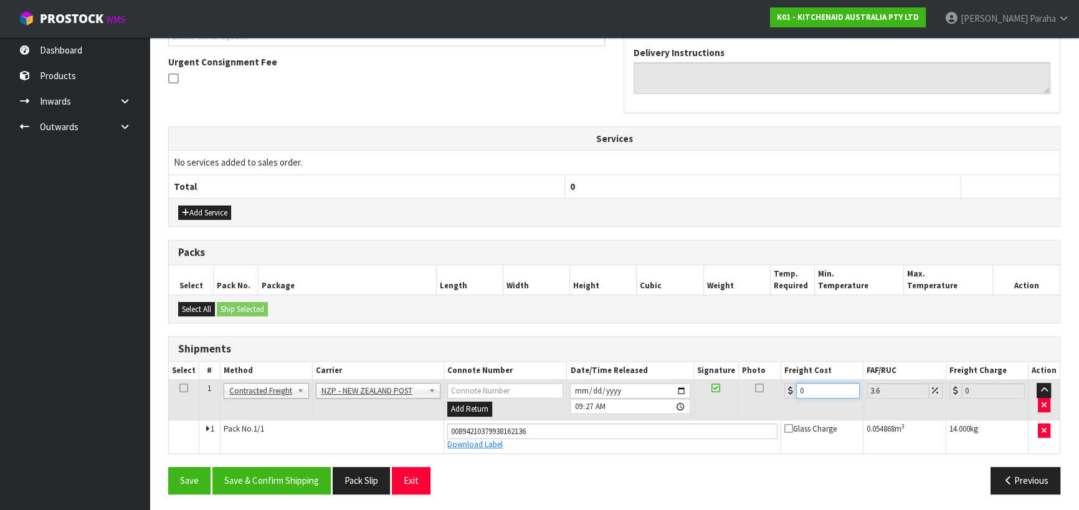
drag, startPoint x: 806, startPoint y: 385, endPoint x: 789, endPoint y: 389, distance: 16.8
click at [789, 389] on div "0" at bounding box center [821, 391] width 75 height 16
type input "1"
type input "1.04"
type input "18"
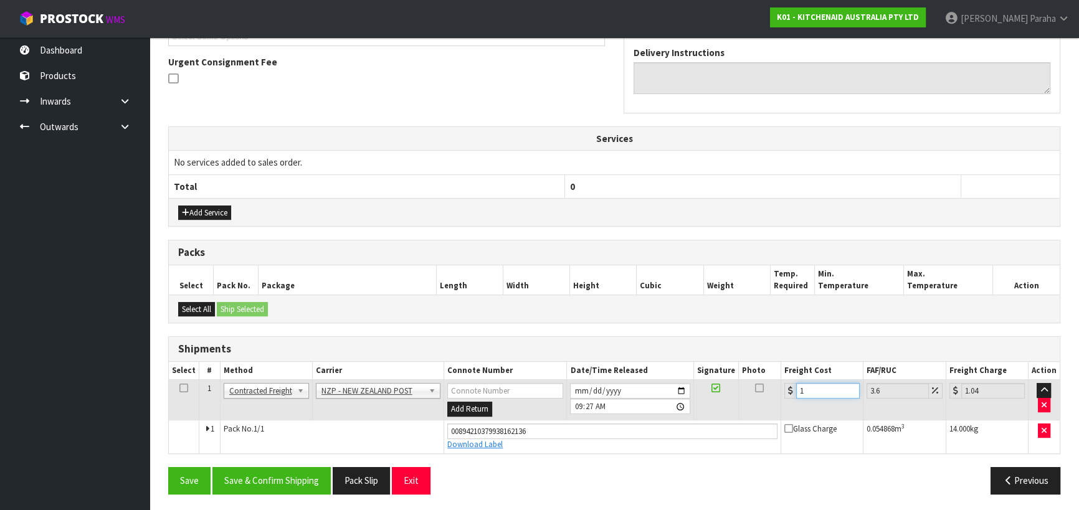
type input "18.65"
type input "18.2"
type input "18.86"
type input "18.28"
type input "18.94"
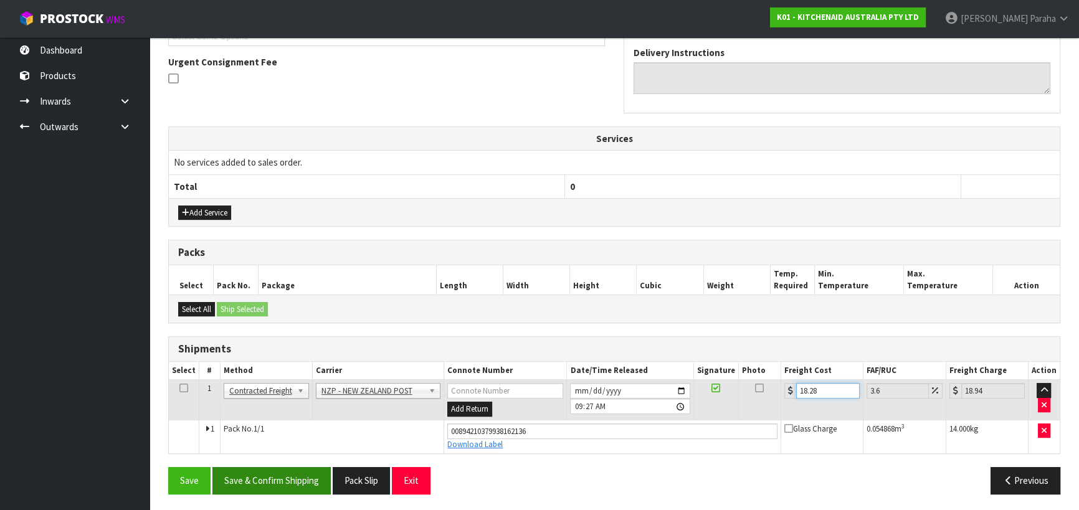
type input "18.28"
drag, startPoint x: 302, startPoint y: 479, endPoint x: 303, endPoint y: 473, distance: 6.3
click at [302, 477] on button "Save & Confirm Shipping" at bounding box center [271, 480] width 118 height 27
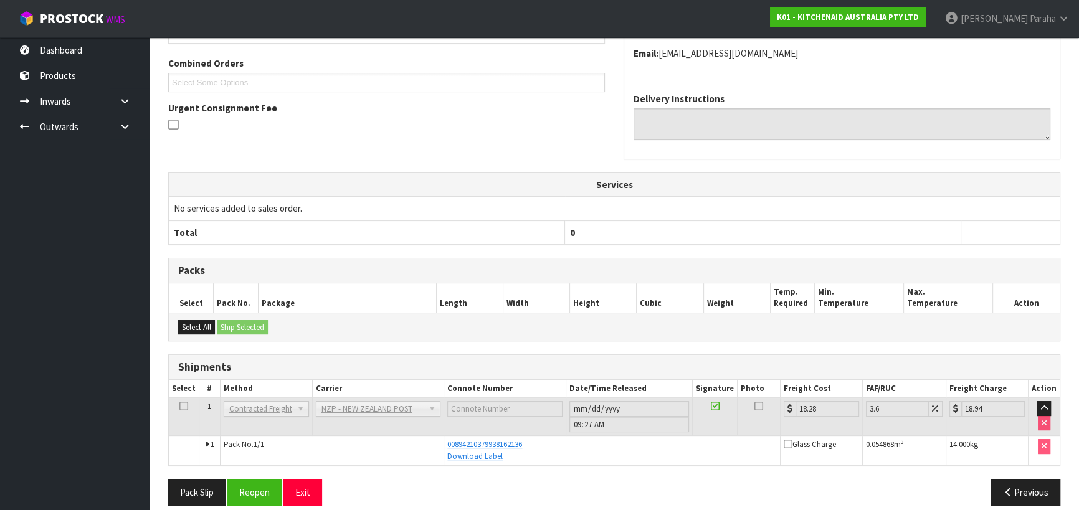
scroll to position [323, 0]
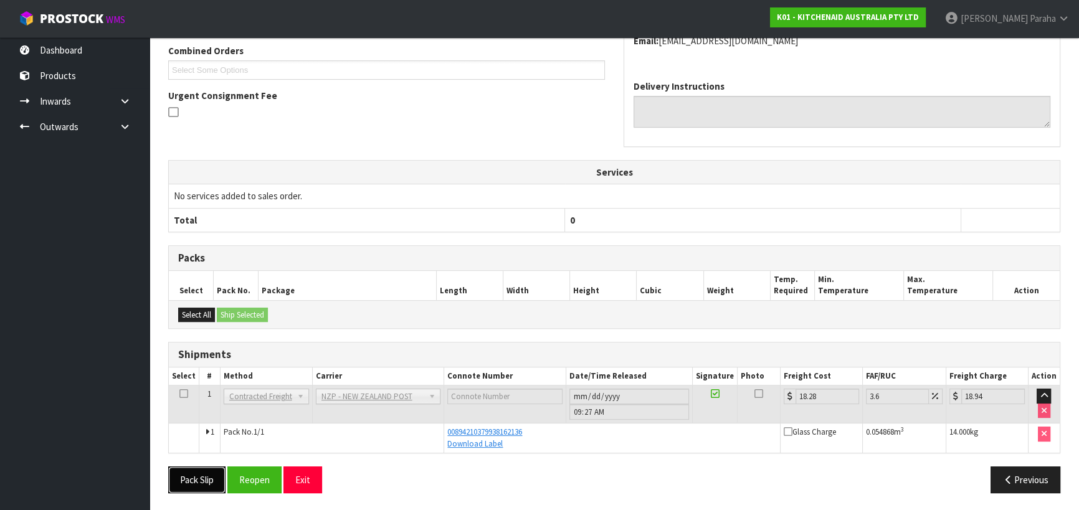
click at [185, 474] on button "Pack Slip" at bounding box center [196, 480] width 57 height 27
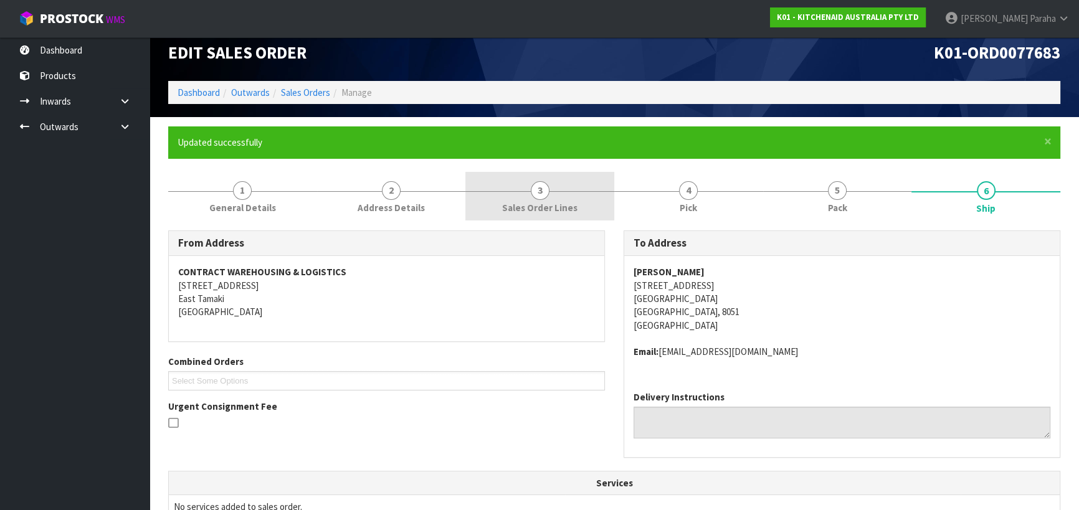
scroll to position [0, 0]
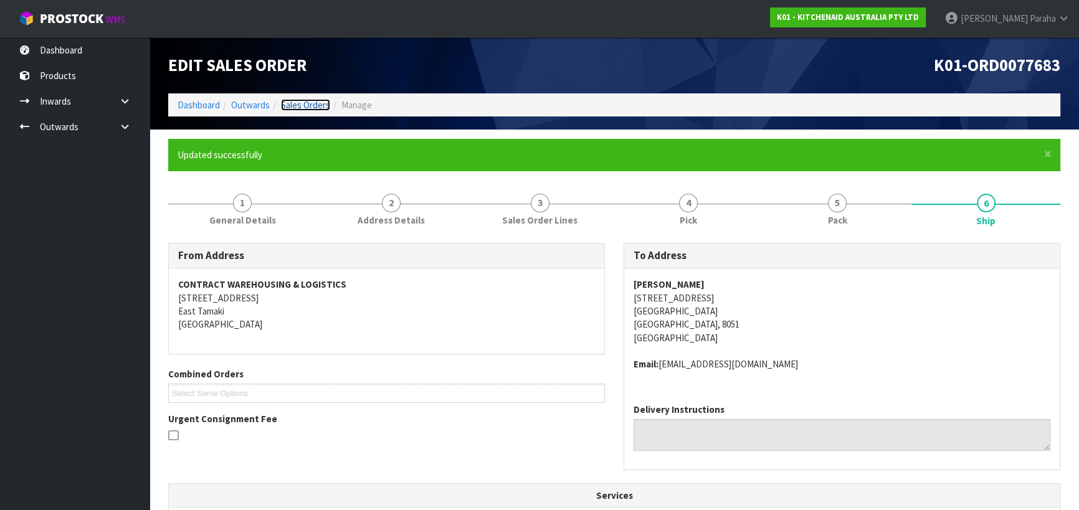
click at [303, 103] on link "Sales Orders" at bounding box center [305, 105] width 49 height 12
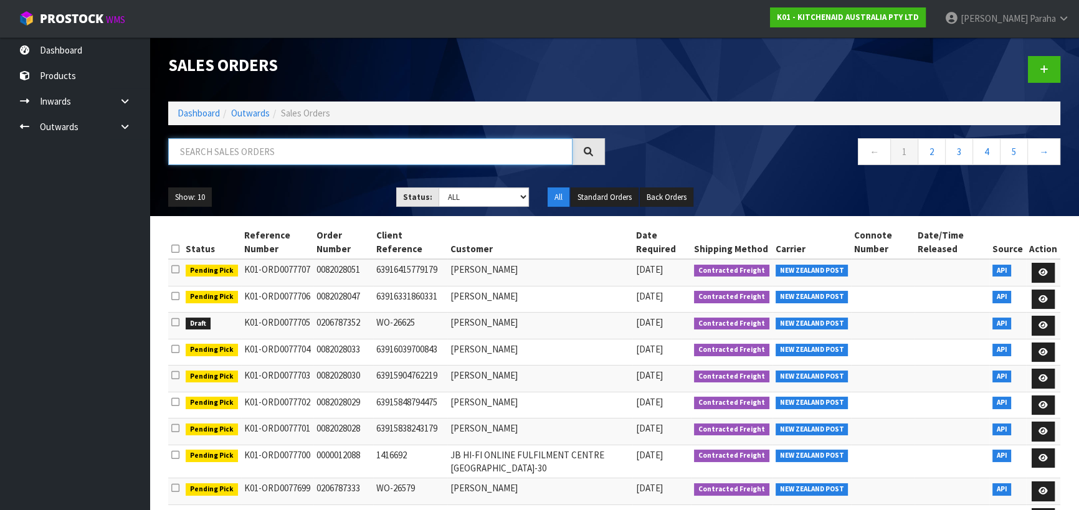
click at [228, 148] on input "text" at bounding box center [370, 151] width 404 height 27
type input "JOB-0406938"
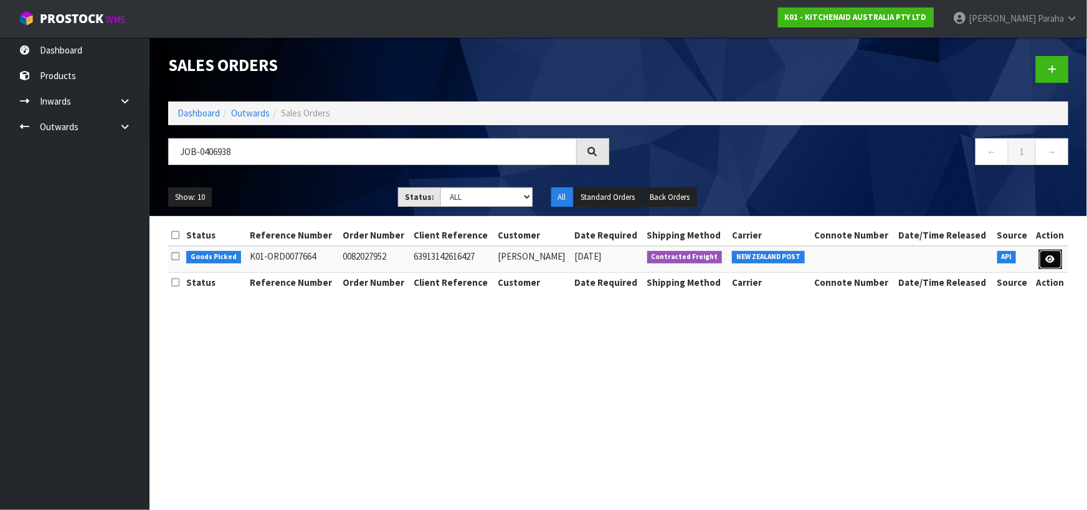
click at [1049, 258] on icon at bounding box center [1050, 259] width 9 height 8
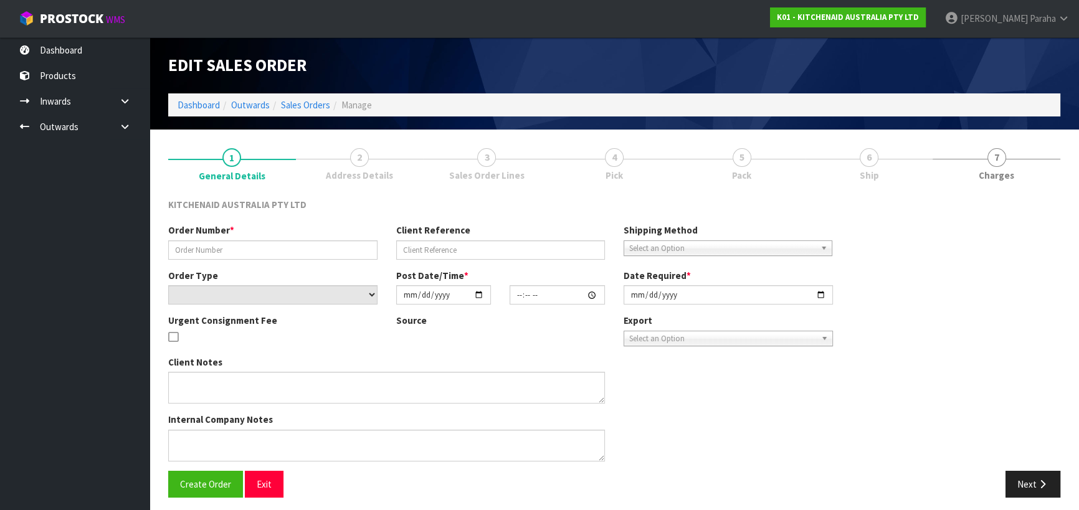
type input "0082027952"
type input "63913142616427"
select select "number:0"
type input "[DATE]"
type input "09:35:21.000"
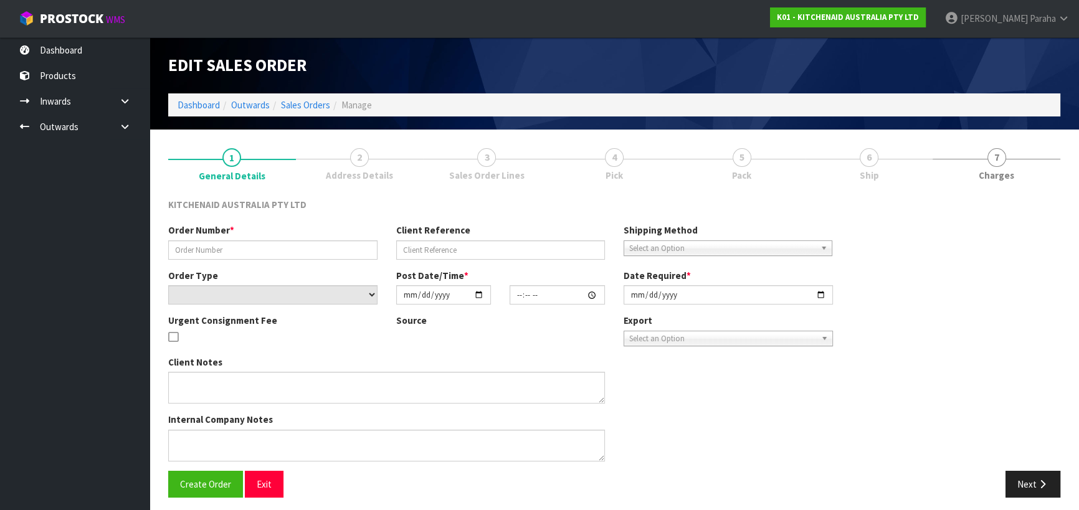
type input "[DATE]"
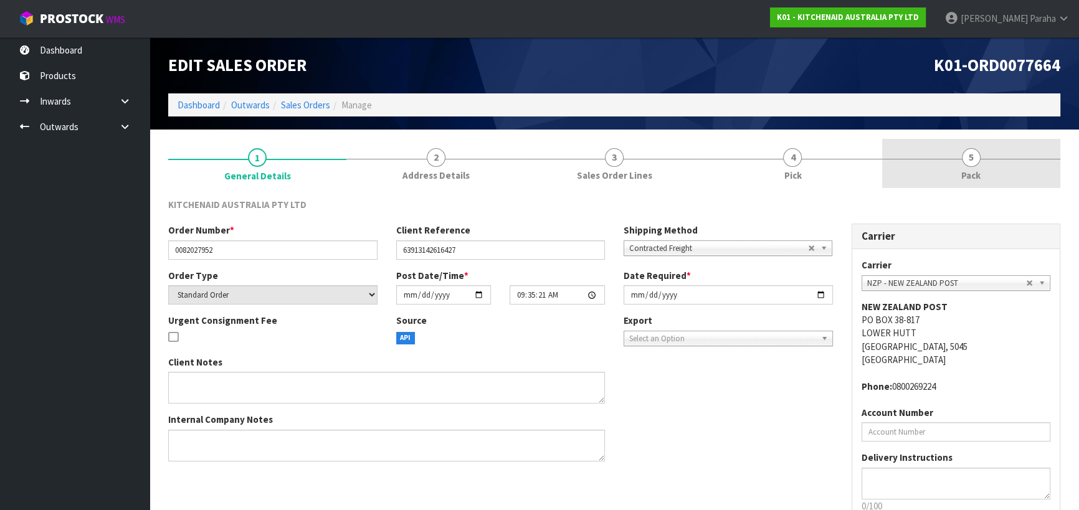
click at [973, 163] on span "5" at bounding box center [971, 157] width 19 height 19
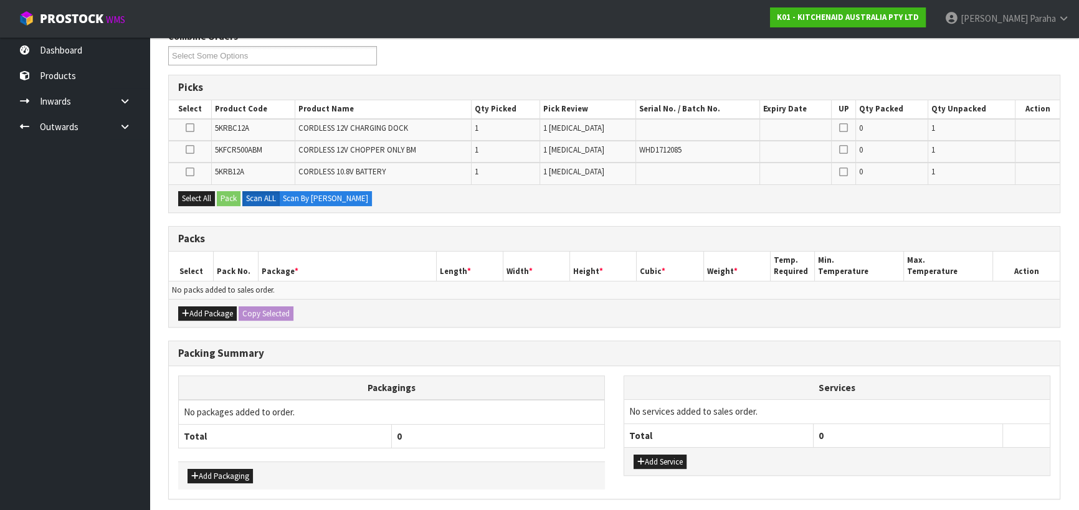
scroll to position [169, 0]
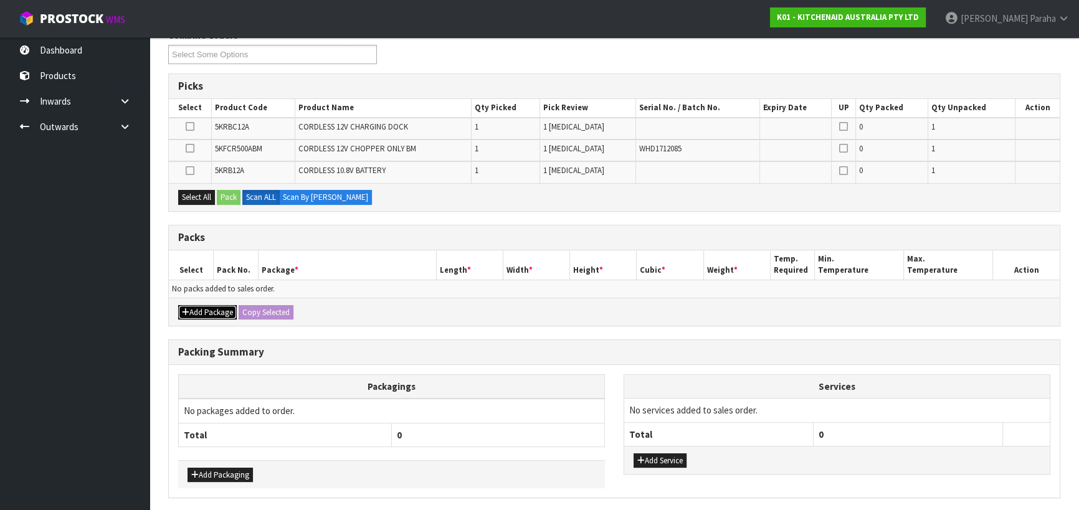
click at [206, 314] on button "Add Package" at bounding box center [207, 312] width 59 height 15
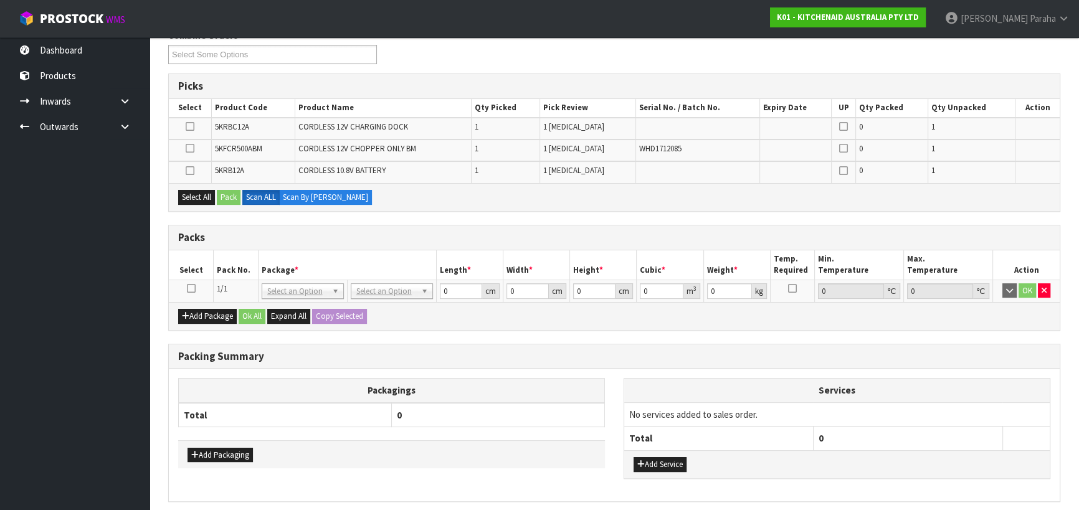
click at [190, 289] on icon at bounding box center [191, 288] width 9 height 1
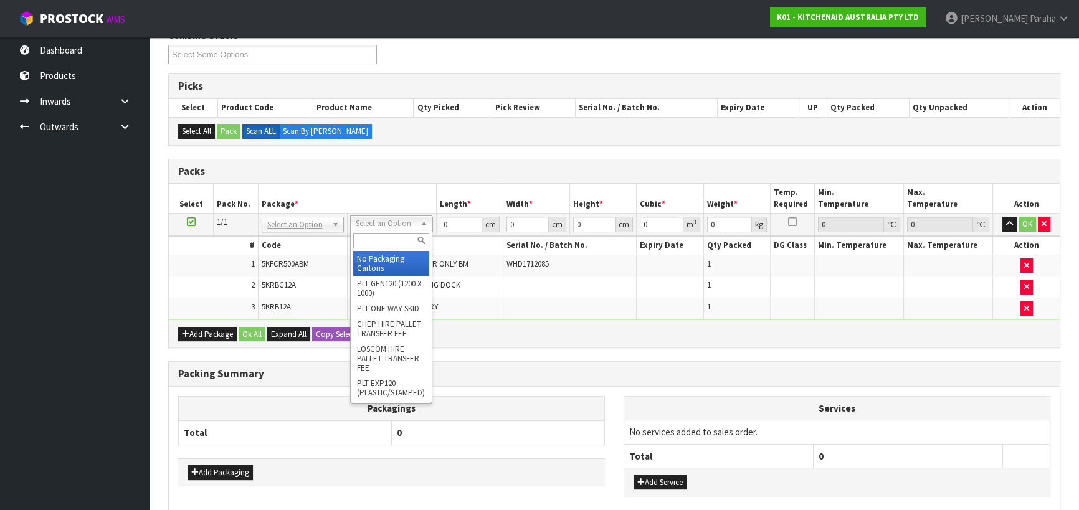
click at [403, 236] on input "text" at bounding box center [391, 241] width 76 height 16
type input "OC"
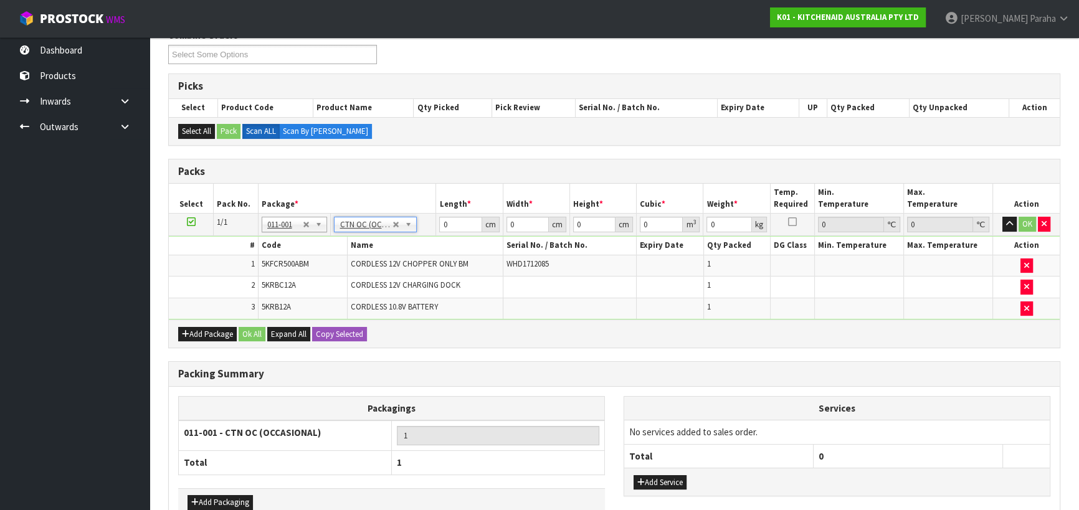
type input "2.68"
click at [434, 226] on tr "1/1 NONE 007-001 007-002 007-004 007-009 007-013 007-014 007-015 007-017 007-01…" at bounding box center [614, 225] width 891 height 22
type input "39"
type input "22"
type input "2"
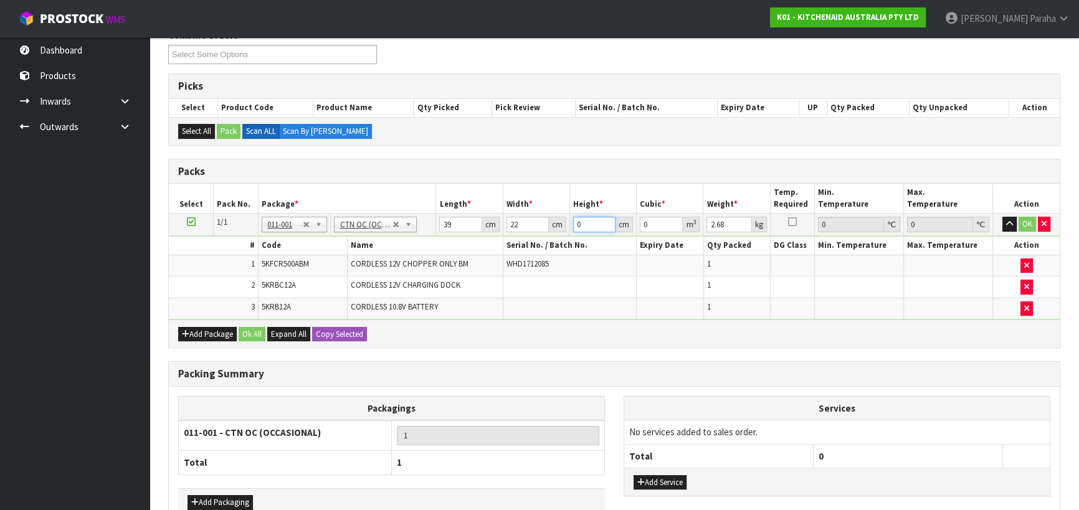
type input "0.001716"
type input "25"
type input "0.02145"
type input "25"
type input "3"
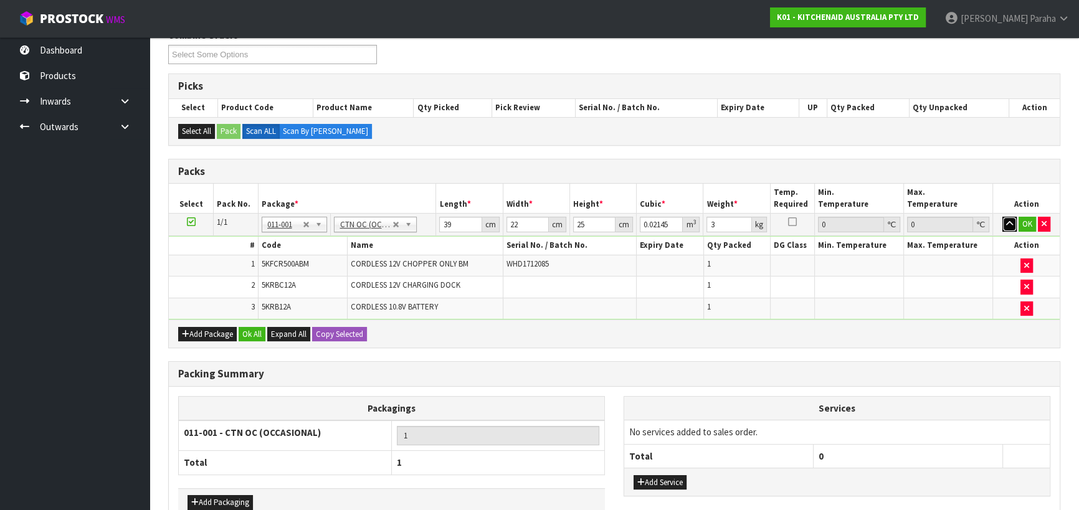
click at [1003, 217] on button "button" at bounding box center [1010, 224] width 14 height 15
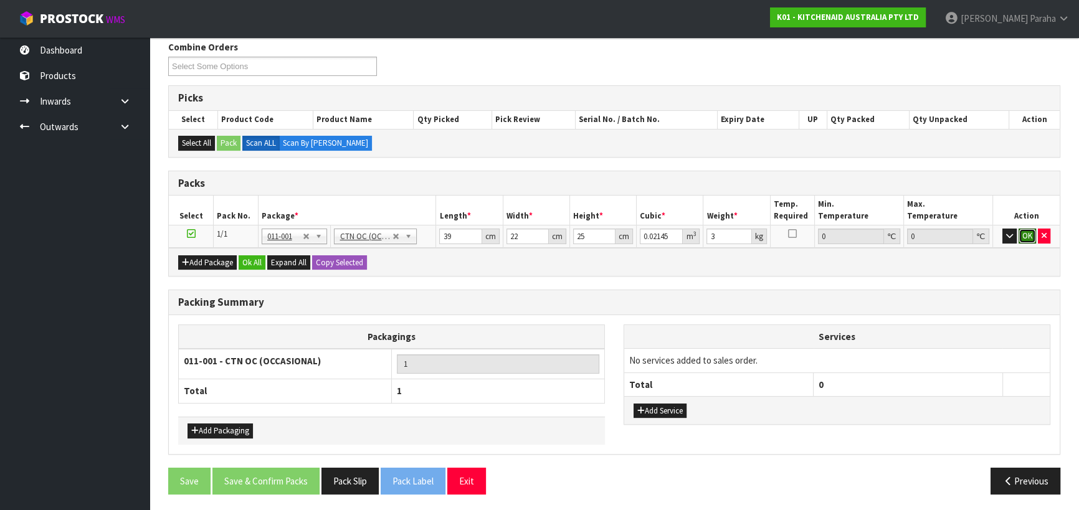
click button "OK" at bounding box center [1027, 236] width 17 height 15
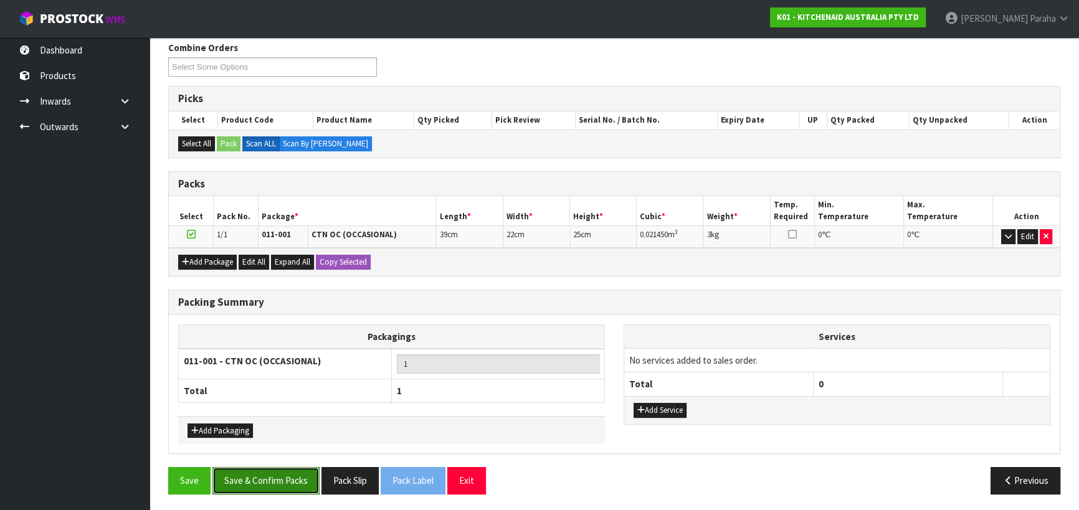
click at [290, 476] on button "Save & Confirm Packs" at bounding box center [265, 480] width 107 height 27
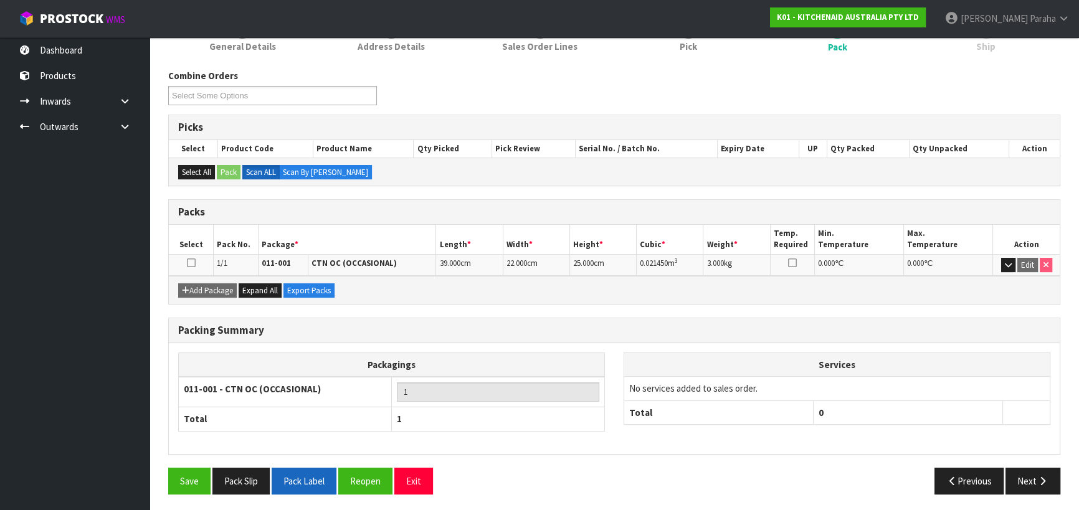
scroll to position [174, 0]
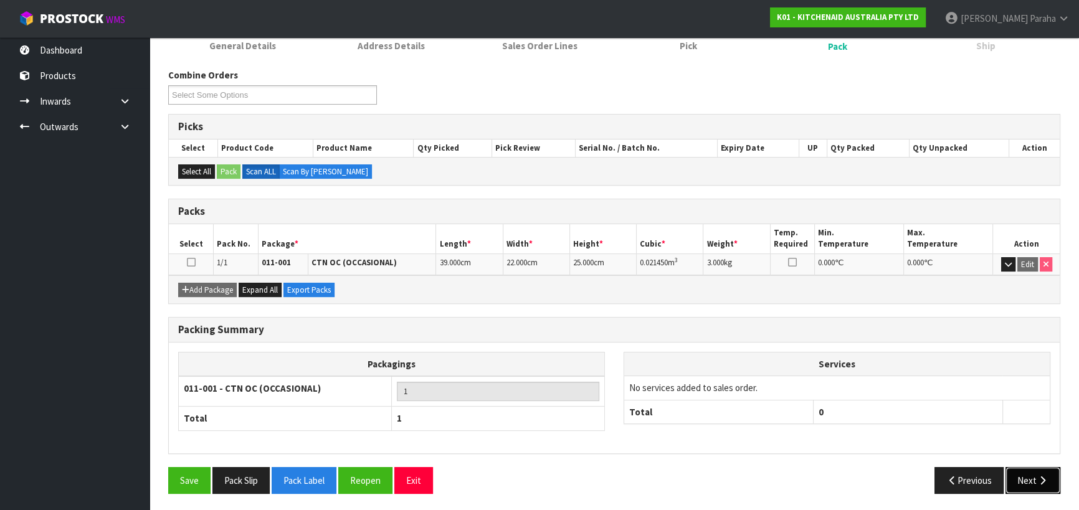
click at [1032, 484] on button "Next" at bounding box center [1033, 480] width 55 height 27
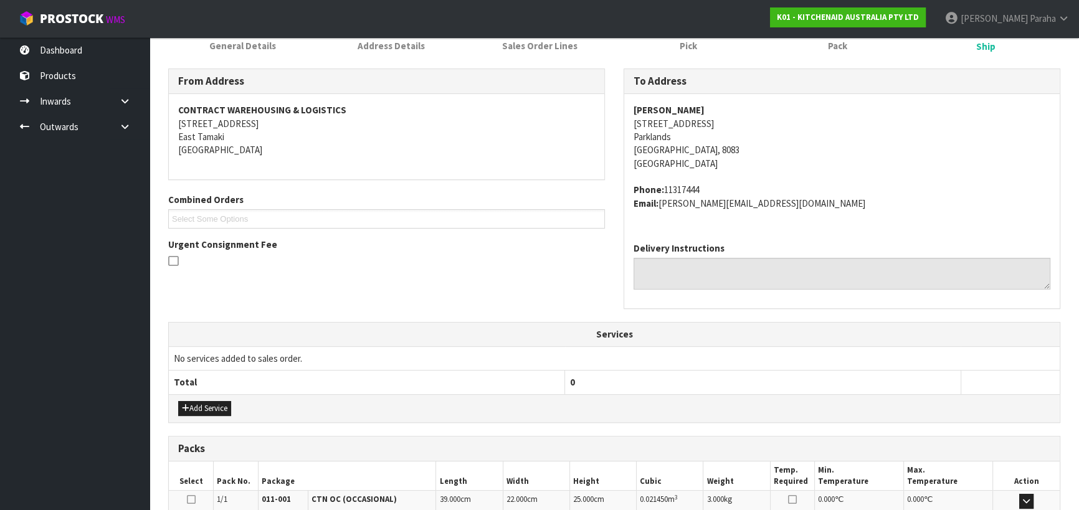
scroll to position [336, 0]
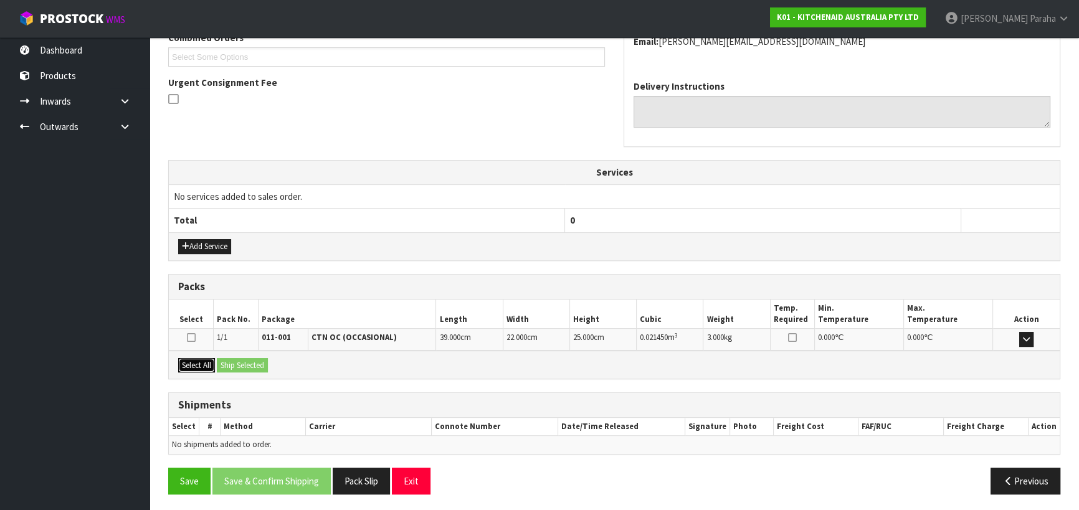
click at [197, 366] on button "Select All" at bounding box center [196, 365] width 37 height 15
click at [231, 358] on button "Ship Selected" at bounding box center [242, 365] width 51 height 15
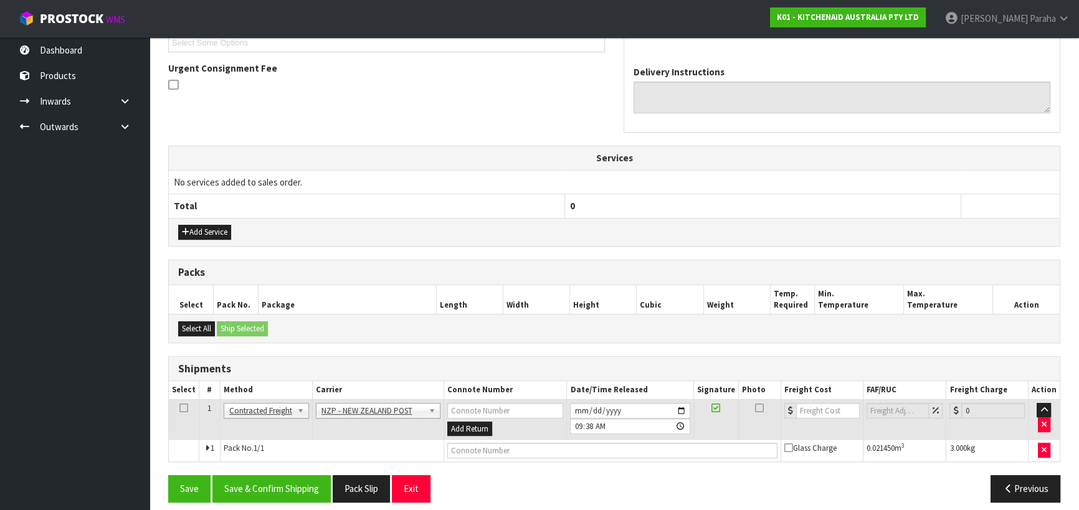
scroll to position [359, 0]
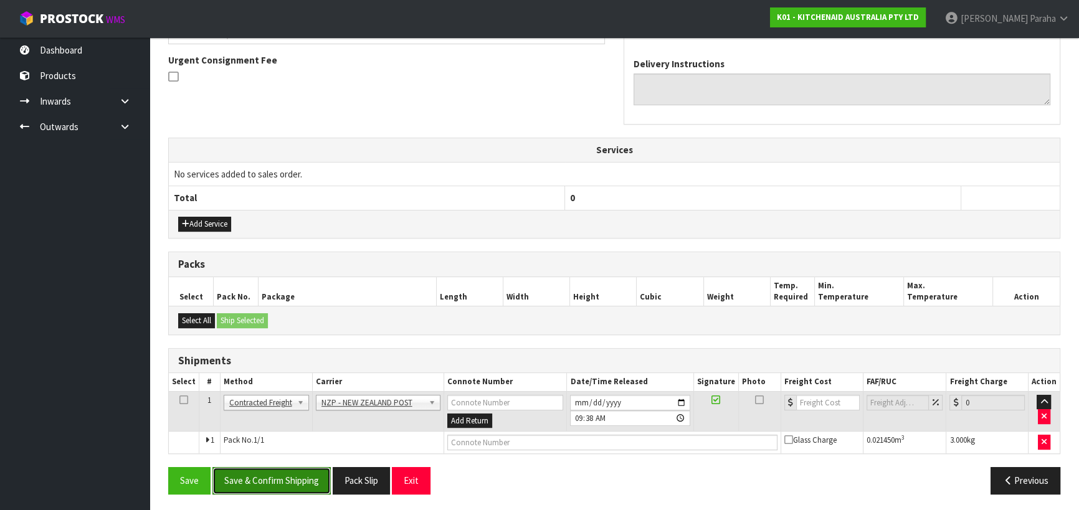
click at [317, 478] on button "Save & Confirm Shipping" at bounding box center [271, 480] width 118 height 27
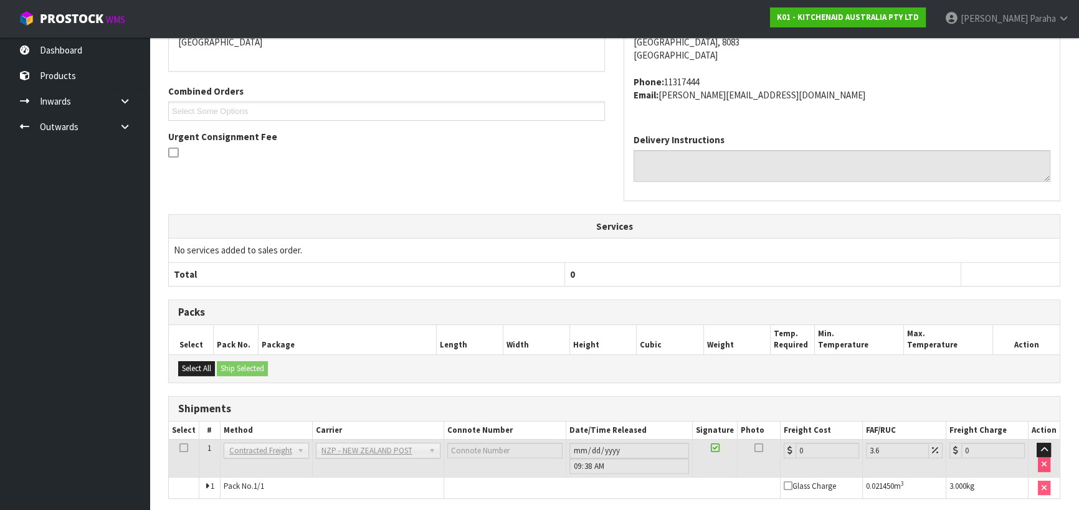
scroll to position [342, 0]
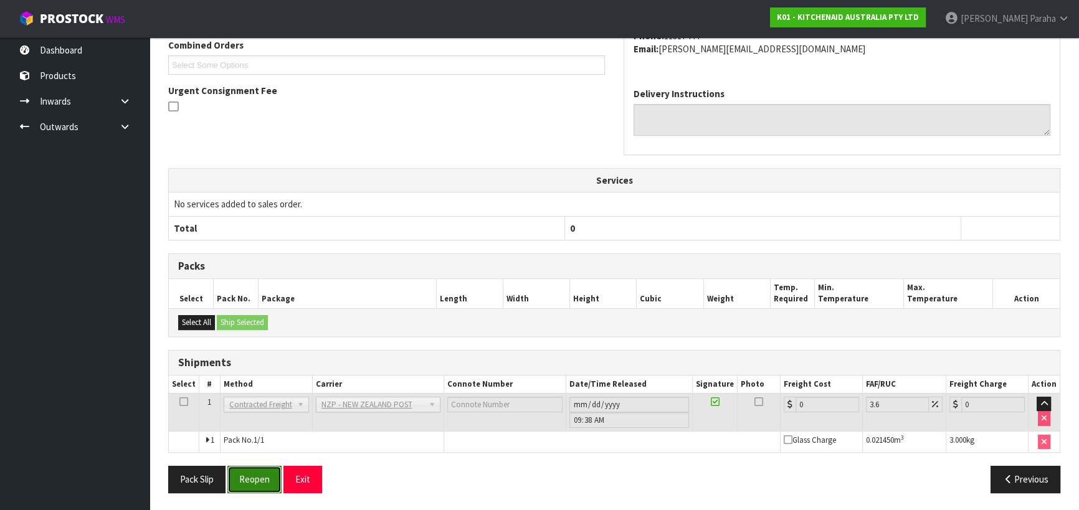
click at [254, 480] on button "Reopen" at bounding box center [254, 479] width 54 height 27
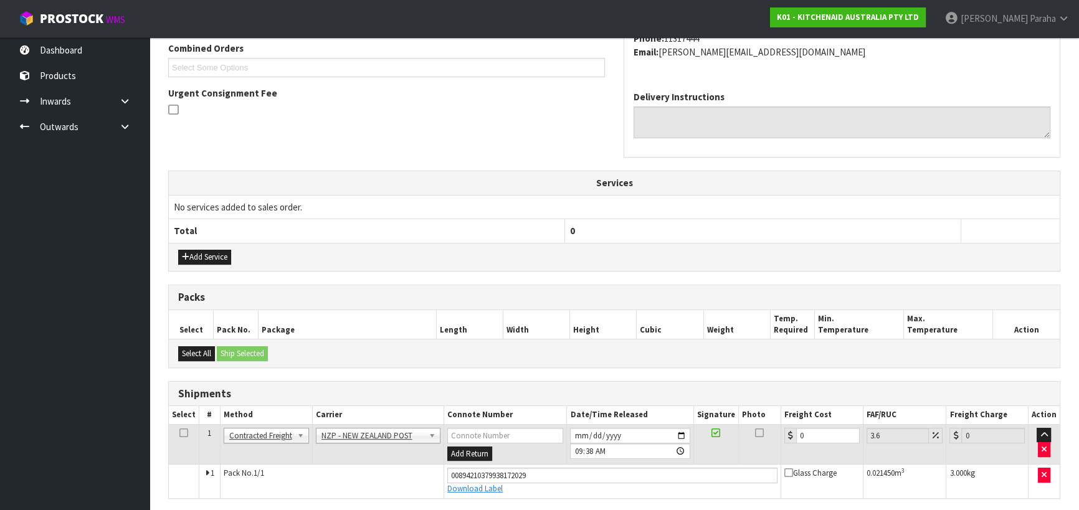
scroll to position [371, 0]
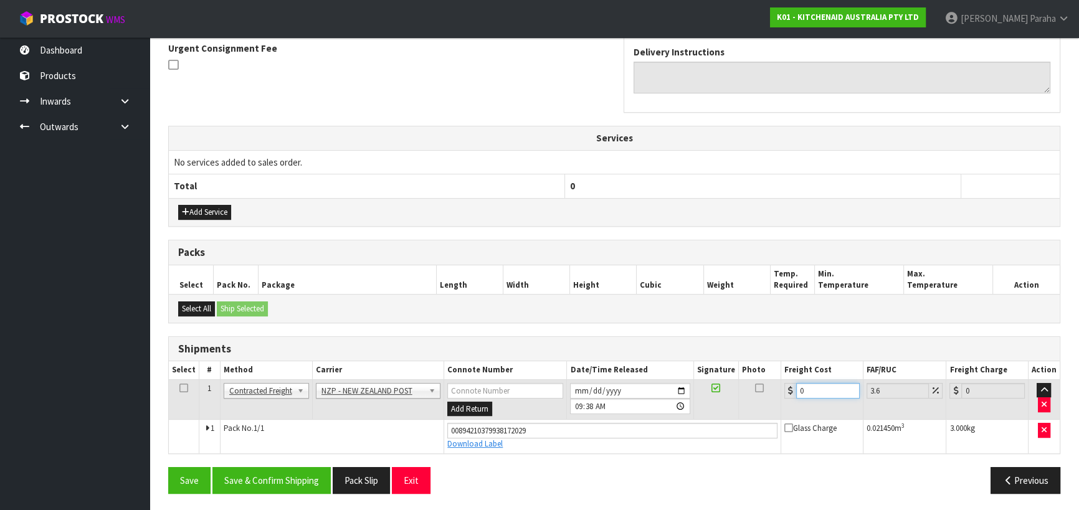
drag, startPoint x: 804, startPoint y: 391, endPoint x: 794, endPoint y: 391, distance: 9.3
click at [794, 391] on div "0" at bounding box center [821, 391] width 75 height 16
type input "1"
type input "1.04"
type input "11"
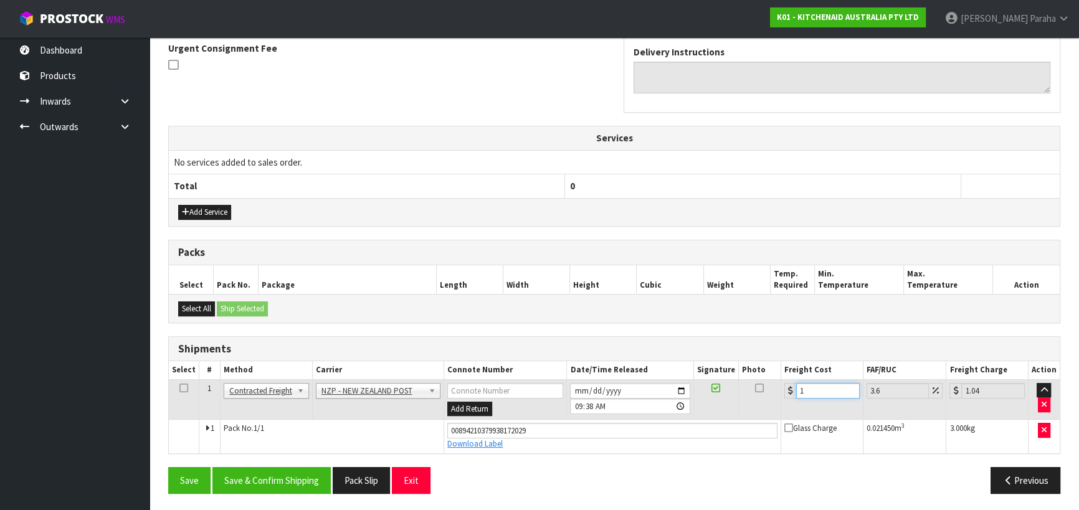
type input "11.4"
type input "11.6"
type input "12.02"
type input "11.61"
type input "12.03"
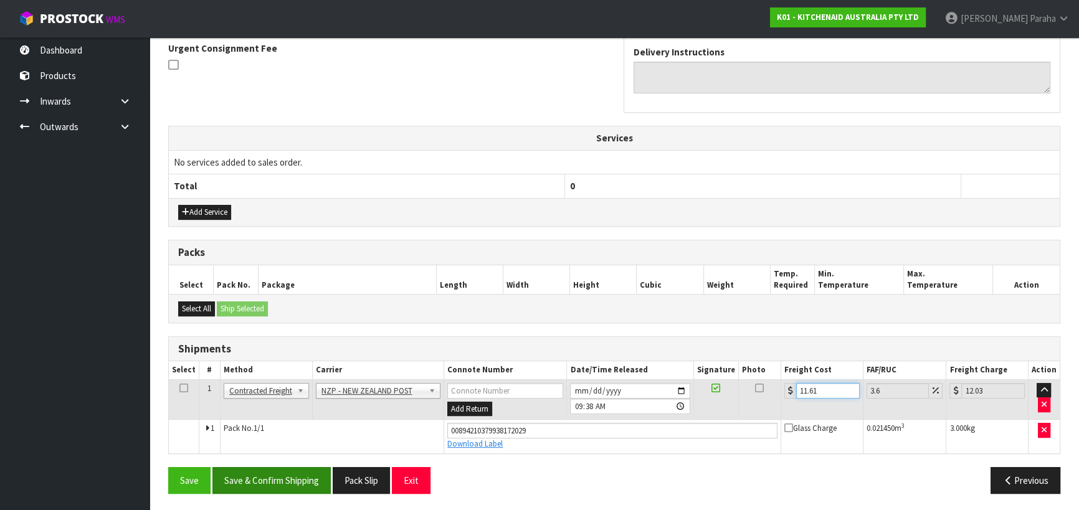
type input "11.61"
click at [290, 483] on button "Save & Confirm Shipping" at bounding box center [271, 480] width 118 height 27
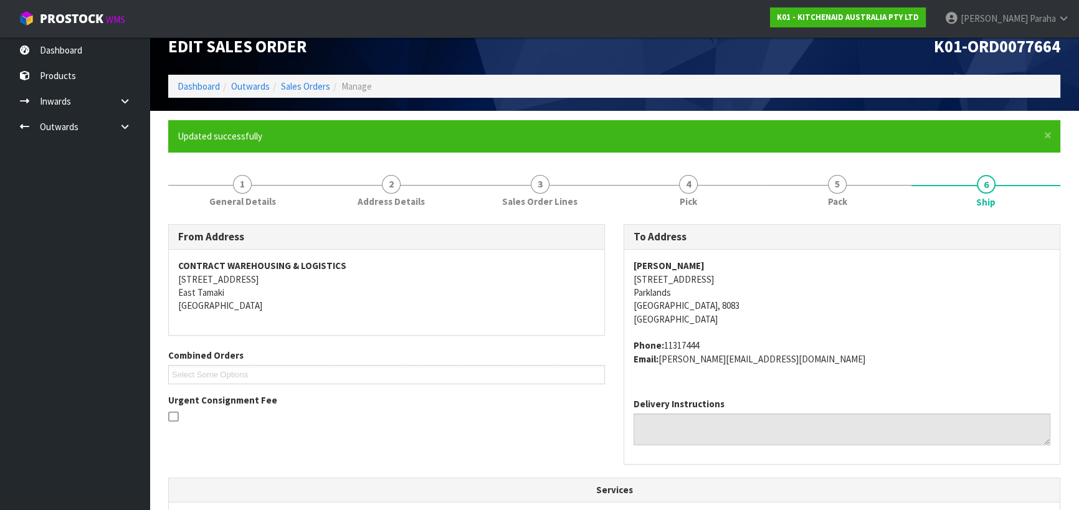
scroll to position [0, 0]
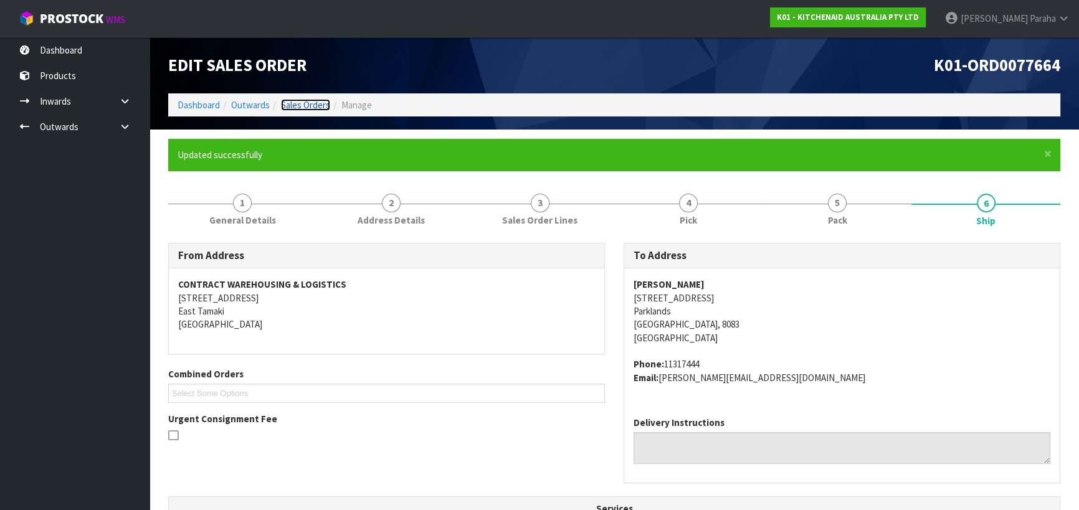
click at [308, 102] on link "Sales Orders" at bounding box center [305, 105] width 49 height 12
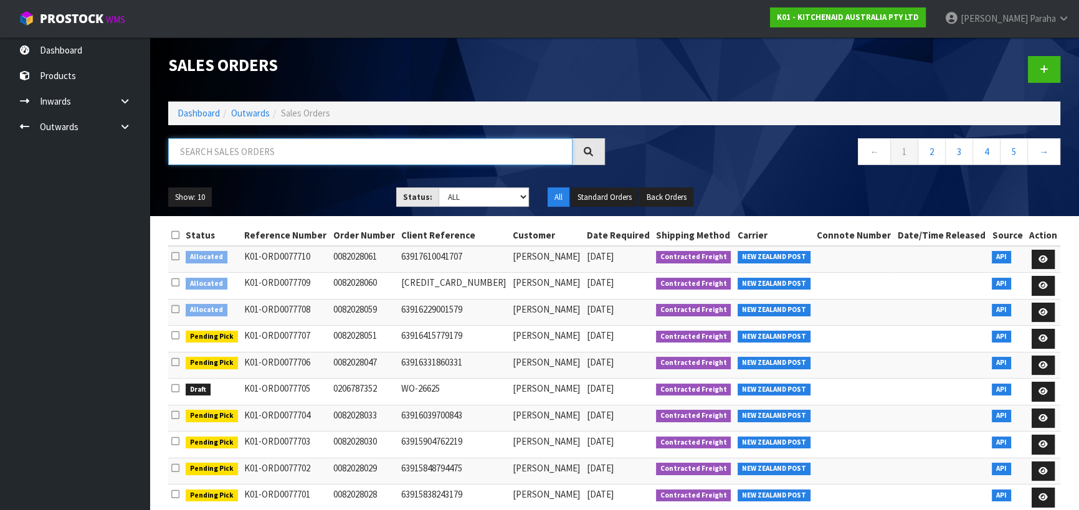
click at [254, 151] on input "text" at bounding box center [370, 151] width 404 height 27
type input "JOB-0407122"
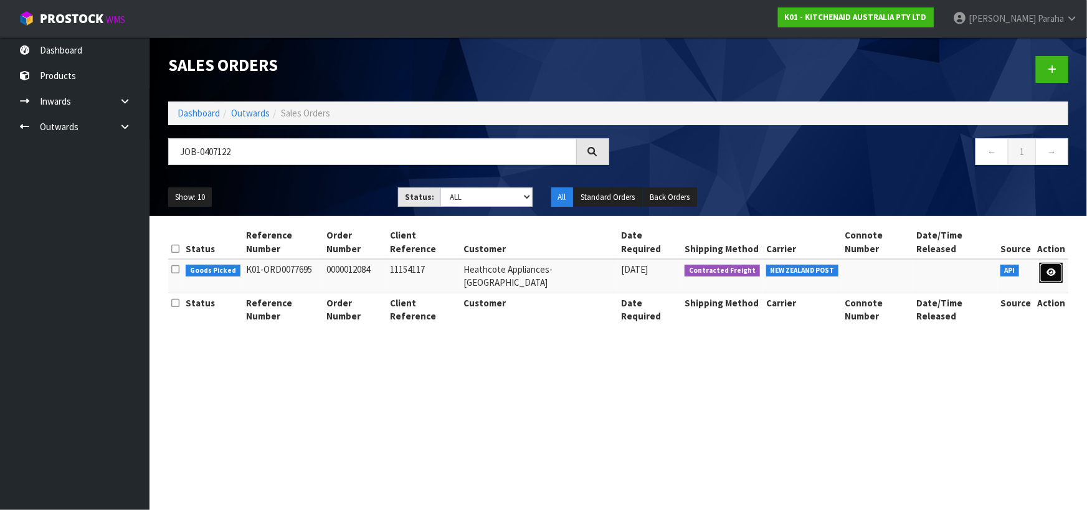
click at [1046, 263] on link at bounding box center [1051, 273] width 23 height 20
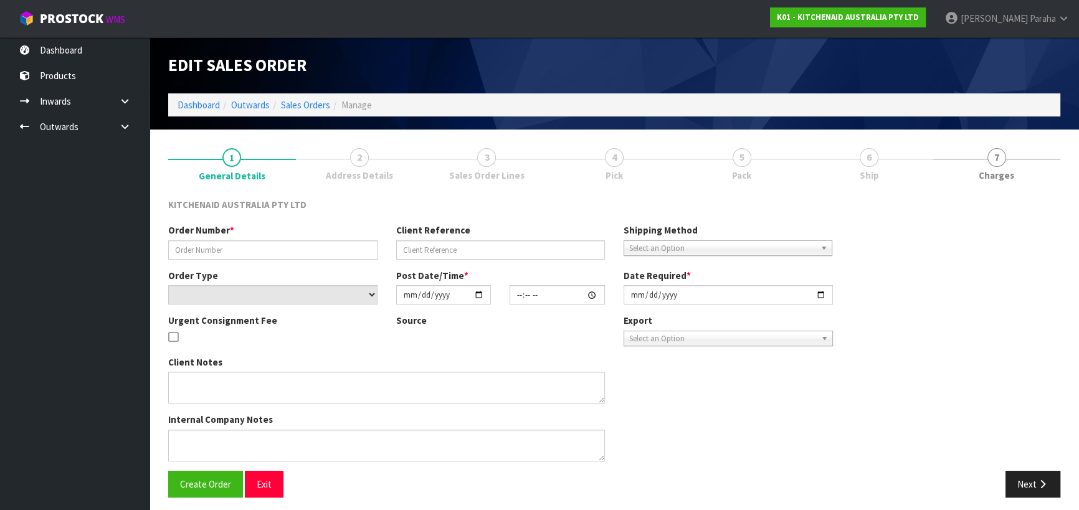
type input "0000012084"
type input "11154117"
select select "number:0"
type input "[DATE]"
type input "13:32:23.000"
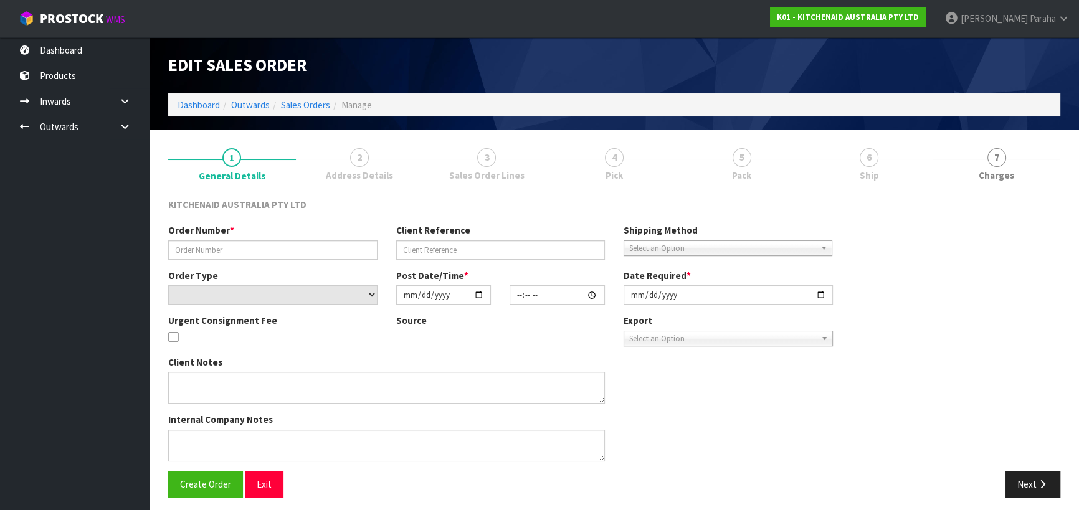
type input "[DATE]"
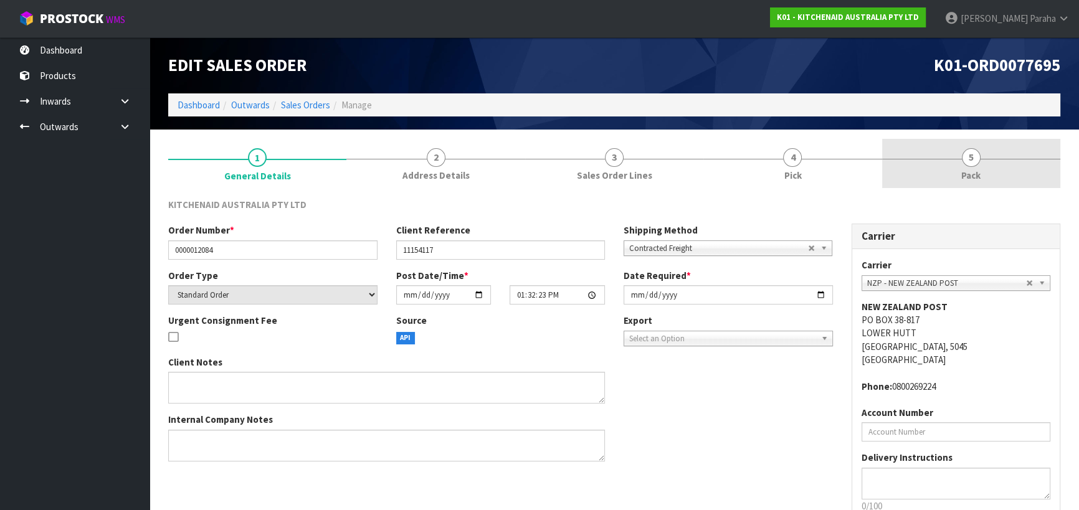
click at [966, 161] on span "5" at bounding box center [971, 157] width 19 height 19
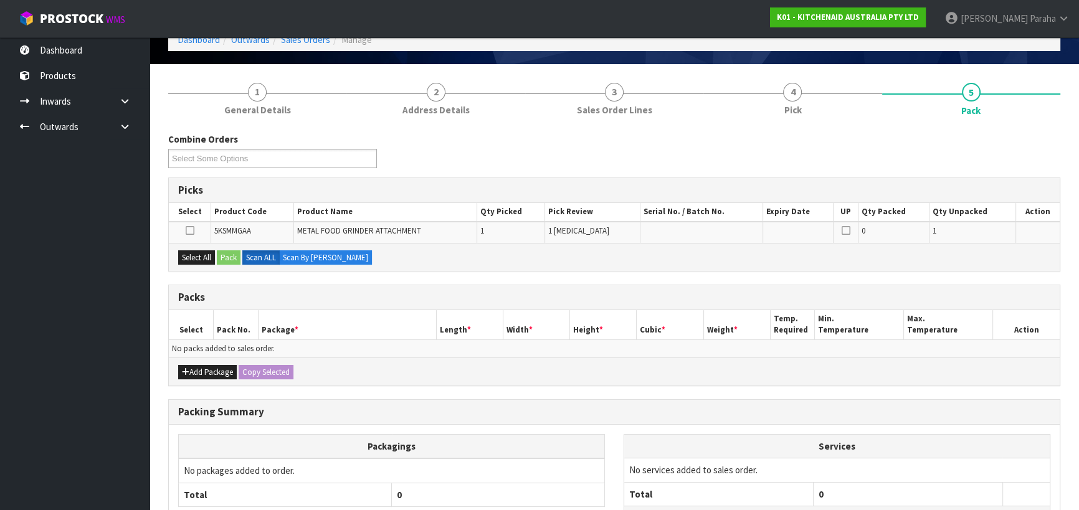
scroll to position [169, 0]
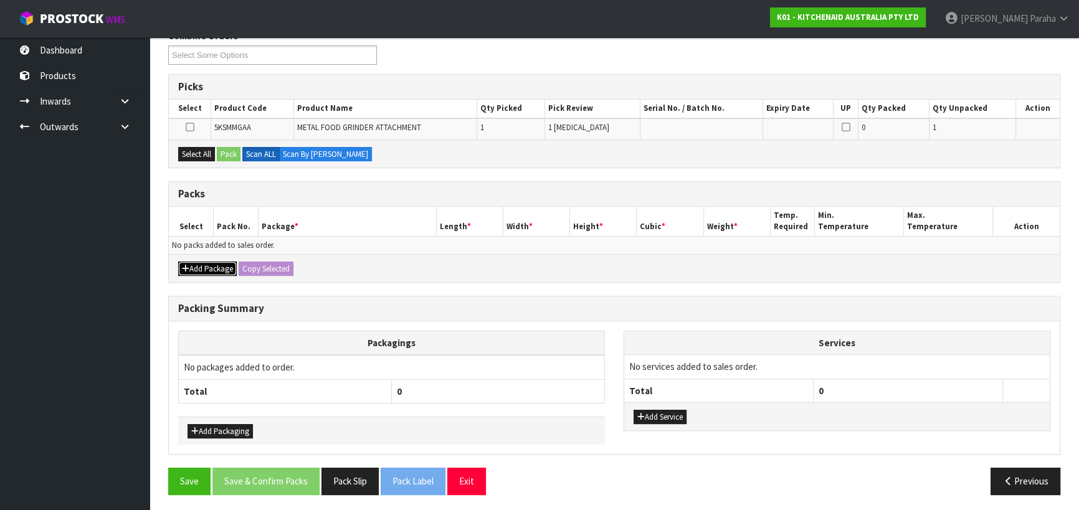
click at [212, 267] on button "Add Package" at bounding box center [207, 269] width 59 height 15
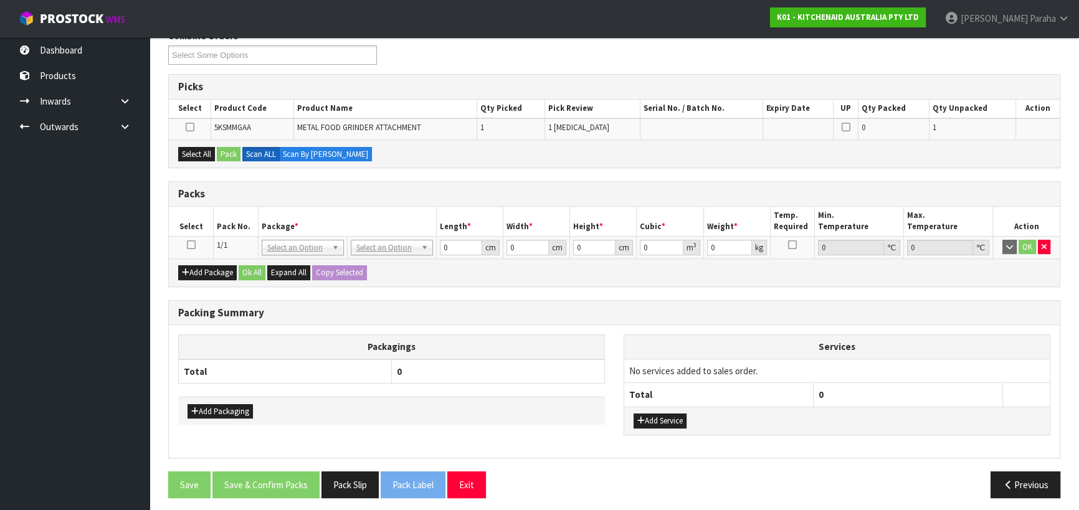
click at [192, 245] on icon at bounding box center [191, 245] width 9 height 1
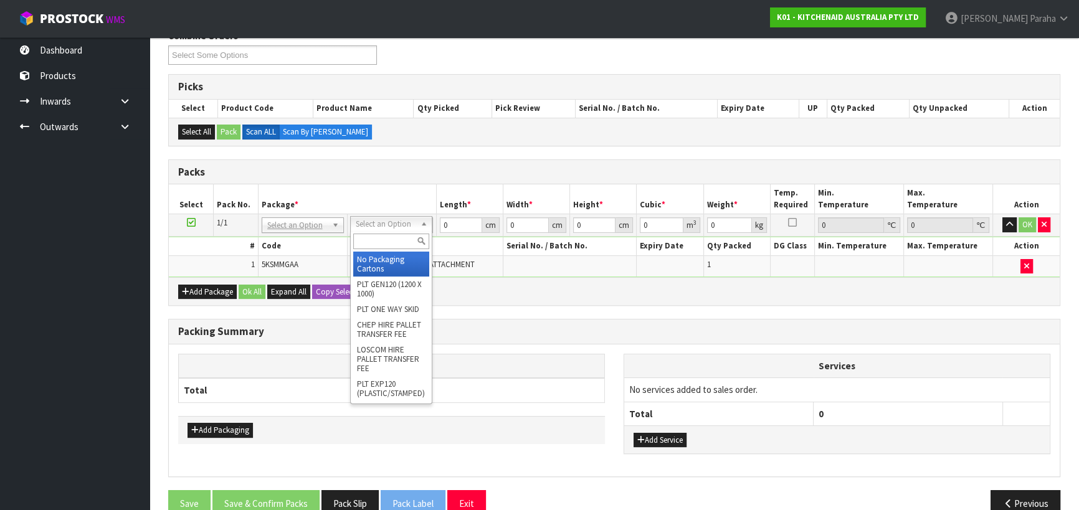
click at [381, 242] on input "text" at bounding box center [391, 242] width 76 height 16
type input "OC"
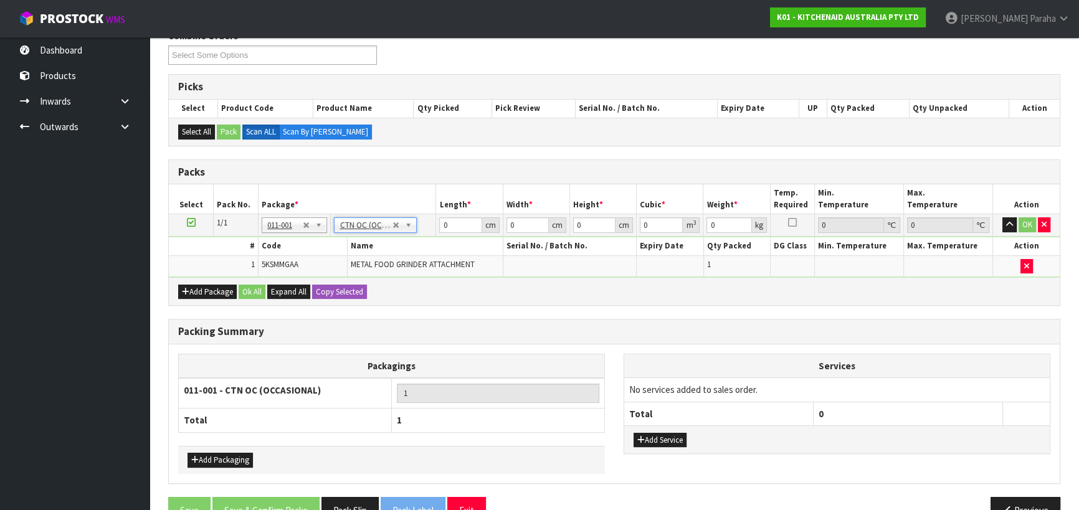
type input "2.3"
drag, startPoint x: 447, startPoint y: 224, endPoint x: 424, endPoint y: 218, distance: 23.7
click at [424, 218] on tr "1/1 NONE 007-001 007-002 007-004 007-009 007-013 007-014 007-015 007-017 007-01…" at bounding box center [614, 225] width 891 height 22
type input "42"
type input "29"
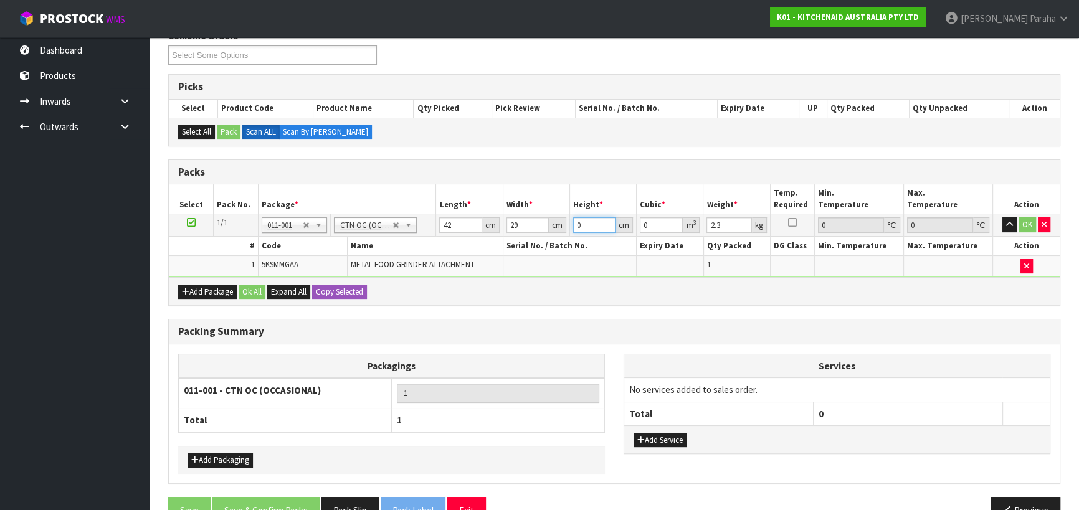
type input "1"
type input "0.001218"
type input "18"
type input "0.021924"
type input "18"
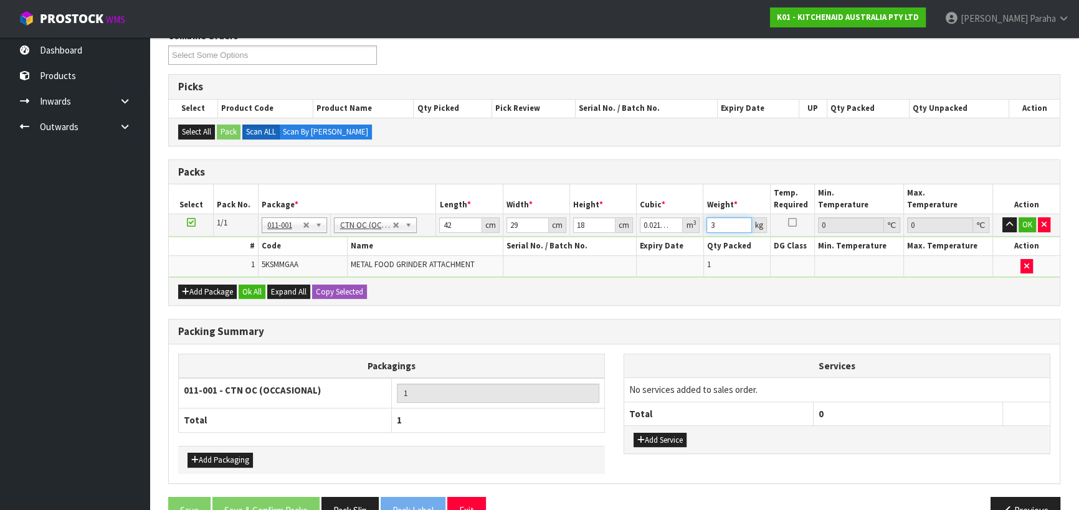
type input "3"
click at [1003, 217] on button "button" at bounding box center [1010, 224] width 14 height 15
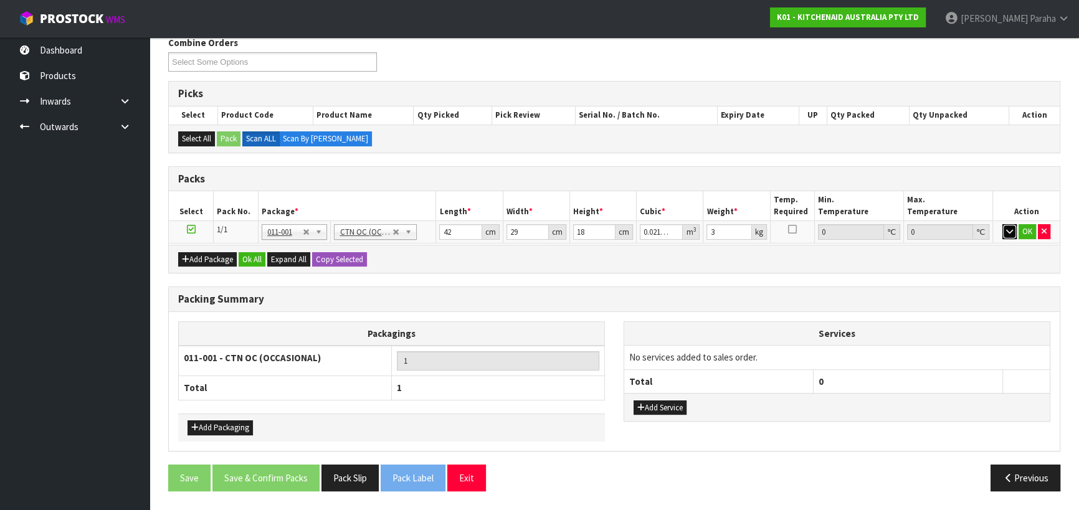
scroll to position [158, 0]
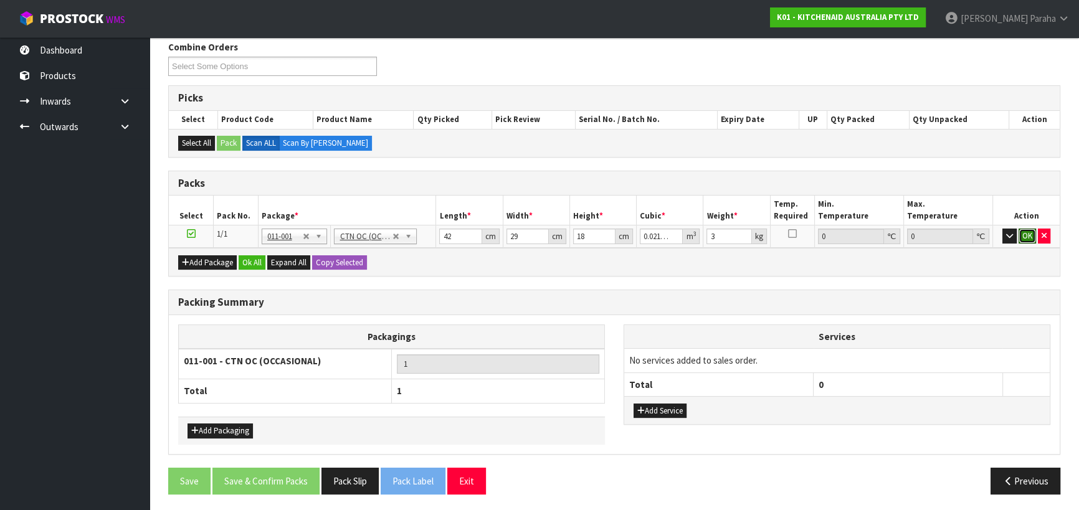
click button "OK" at bounding box center [1027, 236] width 17 height 15
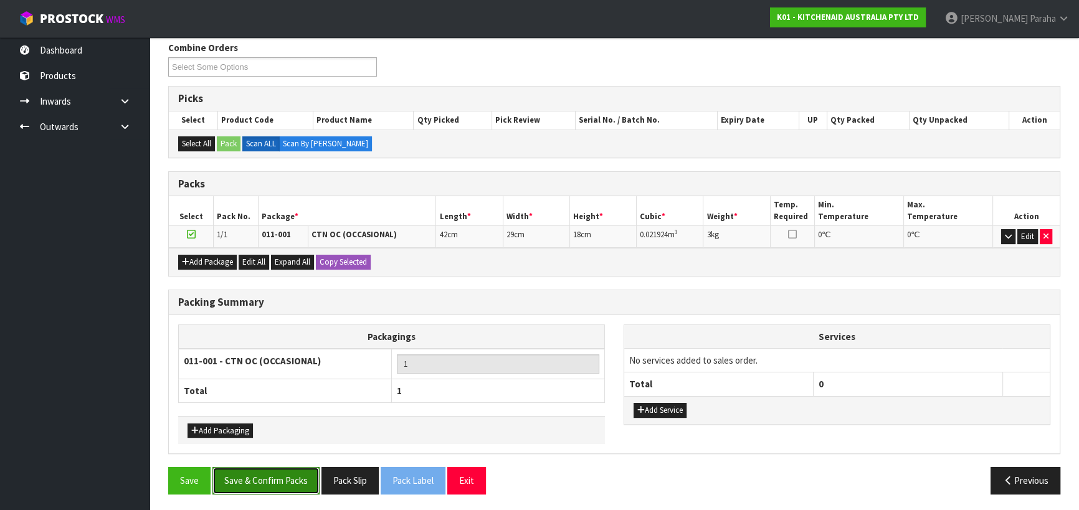
click at [255, 484] on button "Save & Confirm Packs" at bounding box center [265, 480] width 107 height 27
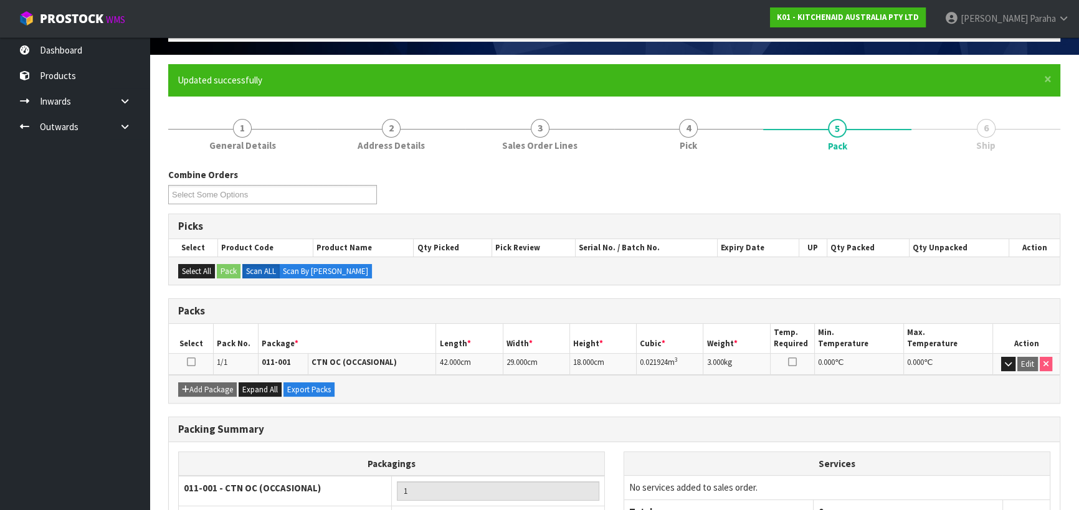
scroll to position [174, 0]
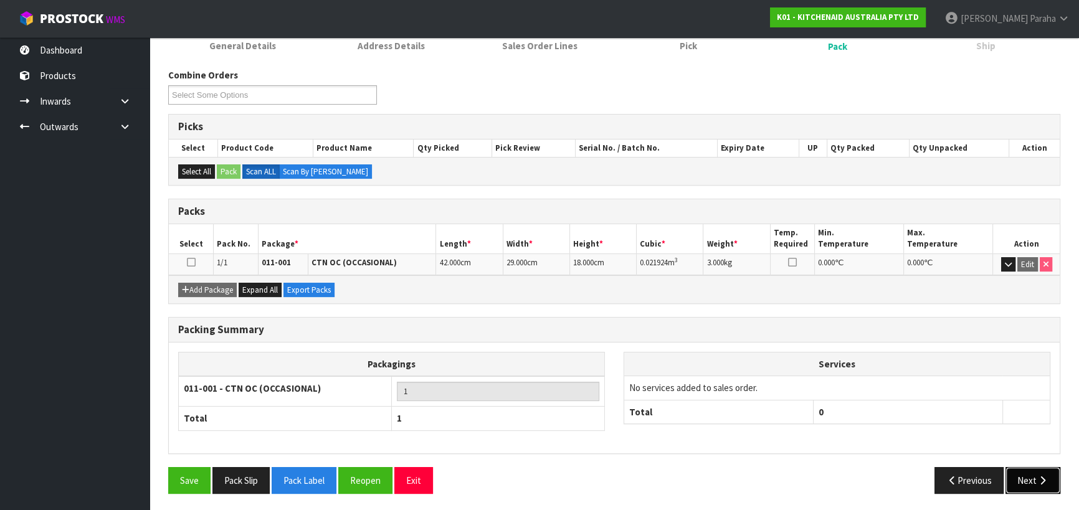
click at [1029, 477] on button "Next" at bounding box center [1033, 480] width 55 height 27
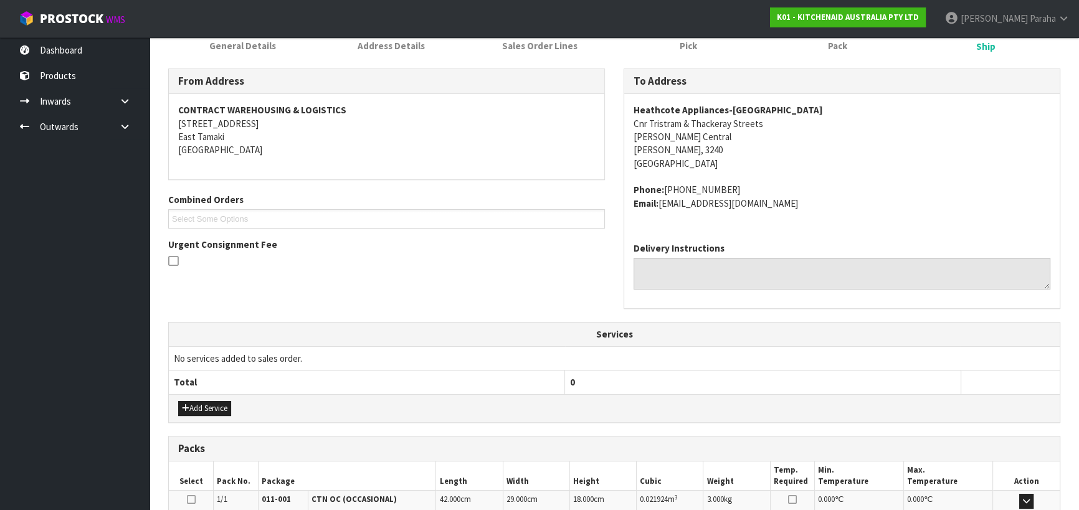
scroll to position [336, 0]
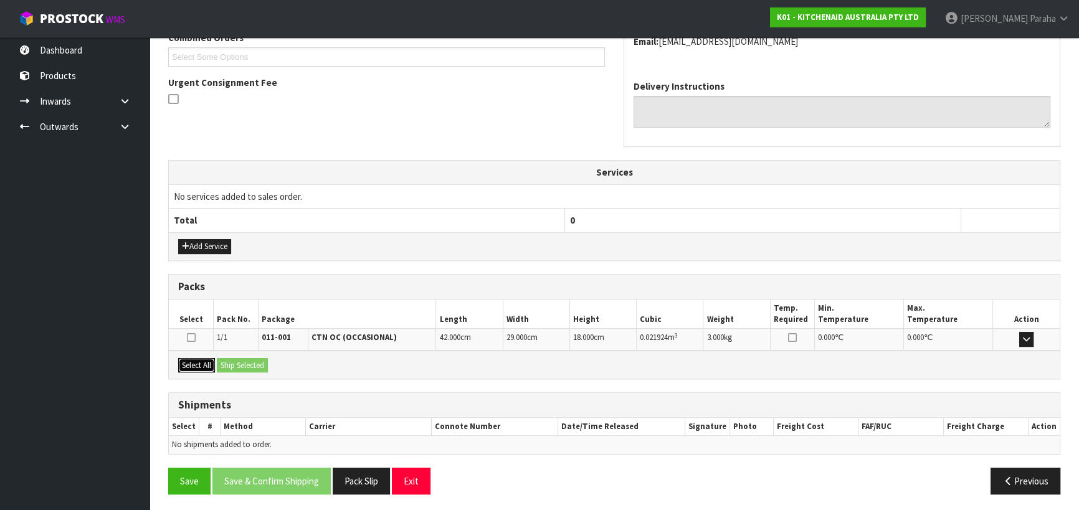
click at [199, 358] on button "Select All" at bounding box center [196, 365] width 37 height 15
click at [244, 361] on button "Ship Selected" at bounding box center [242, 365] width 51 height 15
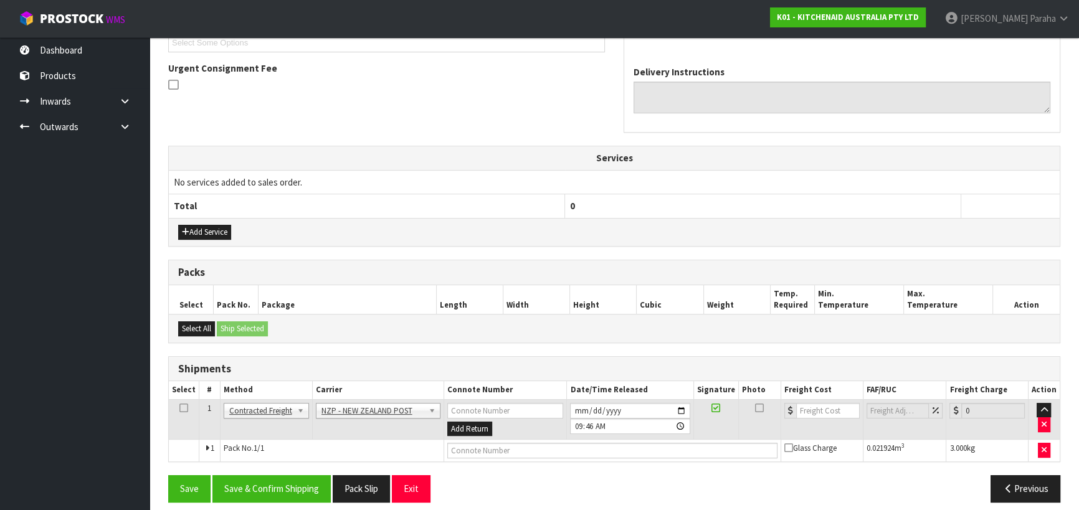
scroll to position [359, 0]
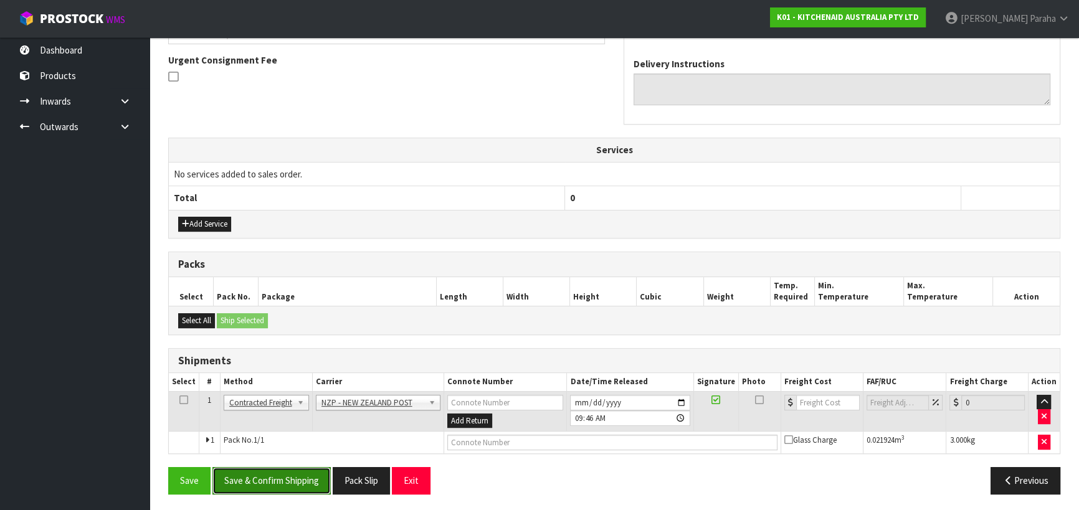
click at [288, 478] on button "Save & Confirm Shipping" at bounding box center [271, 480] width 118 height 27
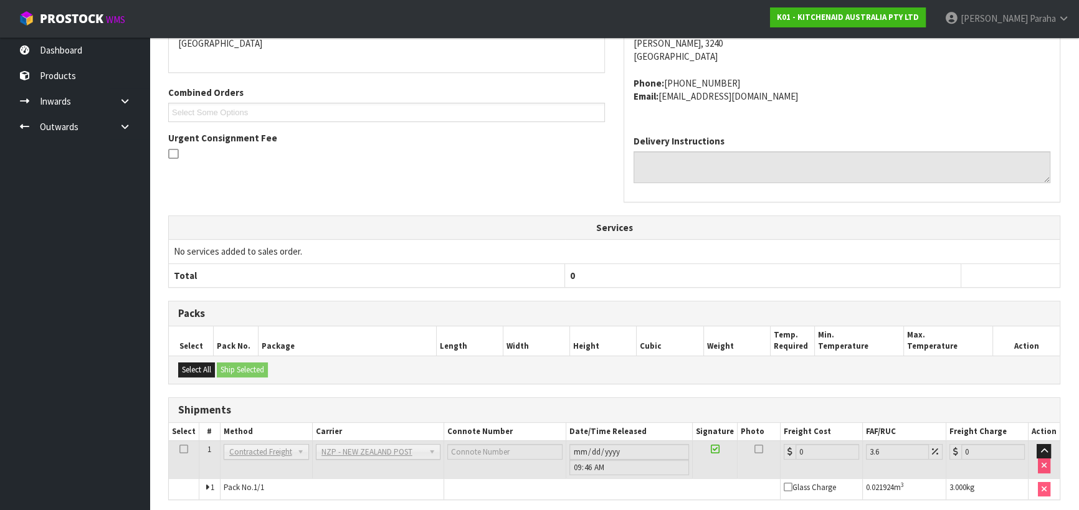
scroll to position [342, 0]
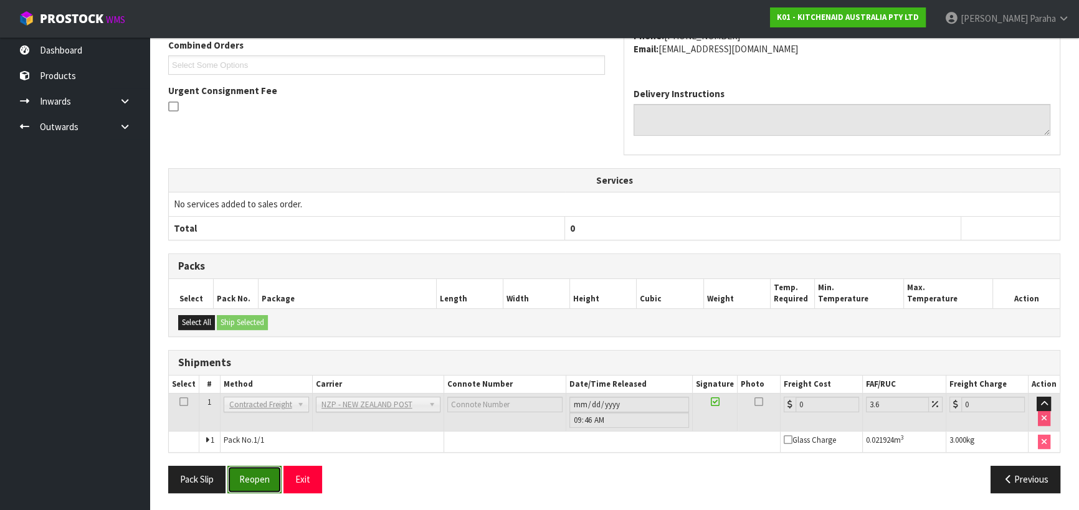
click at [254, 474] on button "Reopen" at bounding box center [254, 479] width 54 height 27
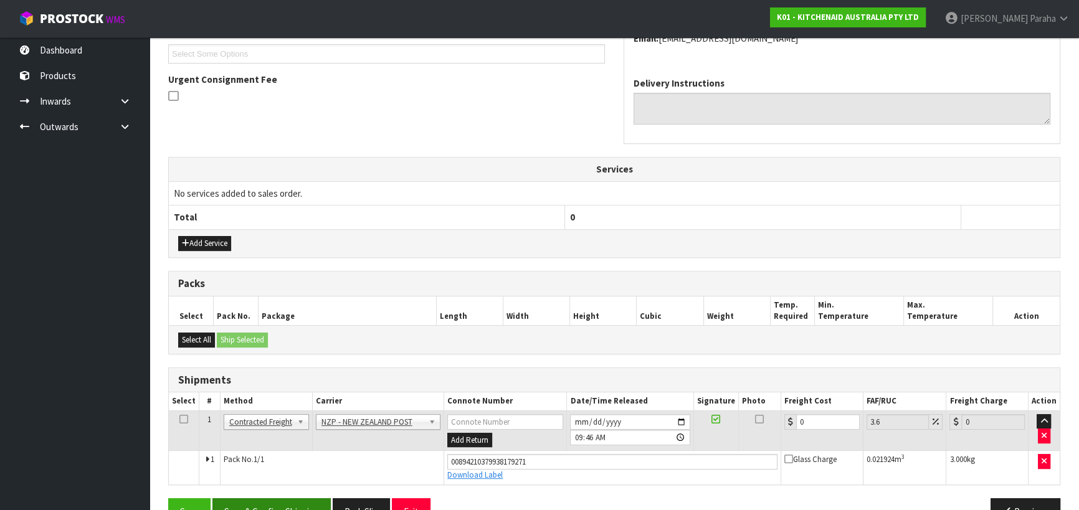
scroll to position [371, 0]
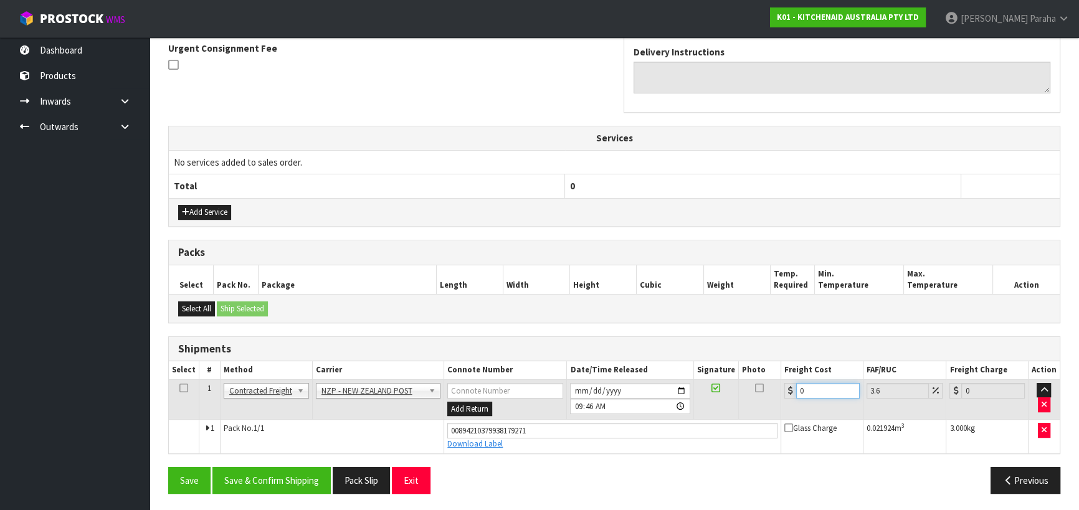
drag, startPoint x: 806, startPoint y: 393, endPoint x: 792, endPoint y: 394, distance: 14.5
click at [794, 394] on div "0" at bounding box center [821, 391] width 75 height 16
type input "7"
type input "7.25"
type input "7.3"
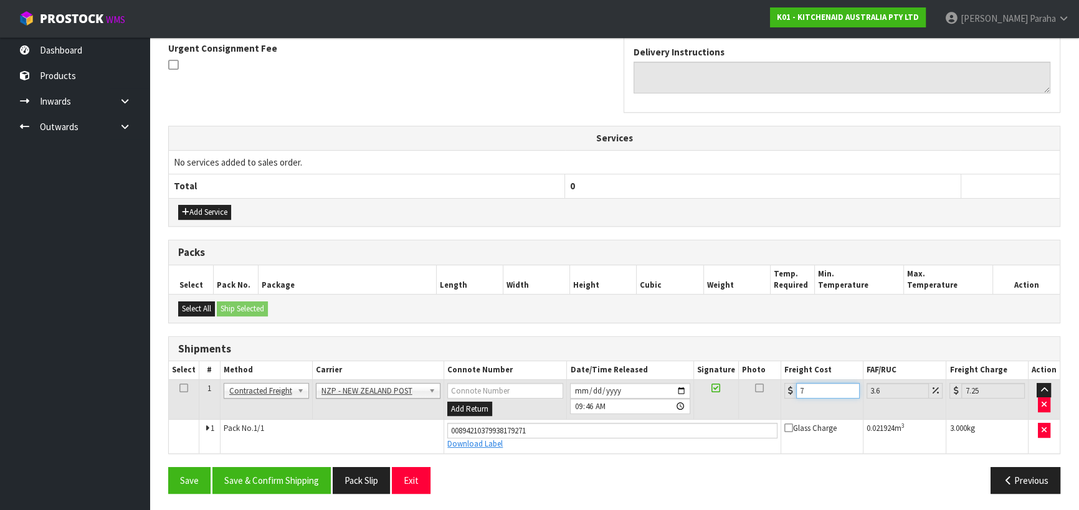
type input "7.56"
type input "7.31"
type input "7.57"
type input "7.31"
click at [294, 477] on button "Save & Confirm Shipping" at bounding box center [271, 480] width 118 height 27
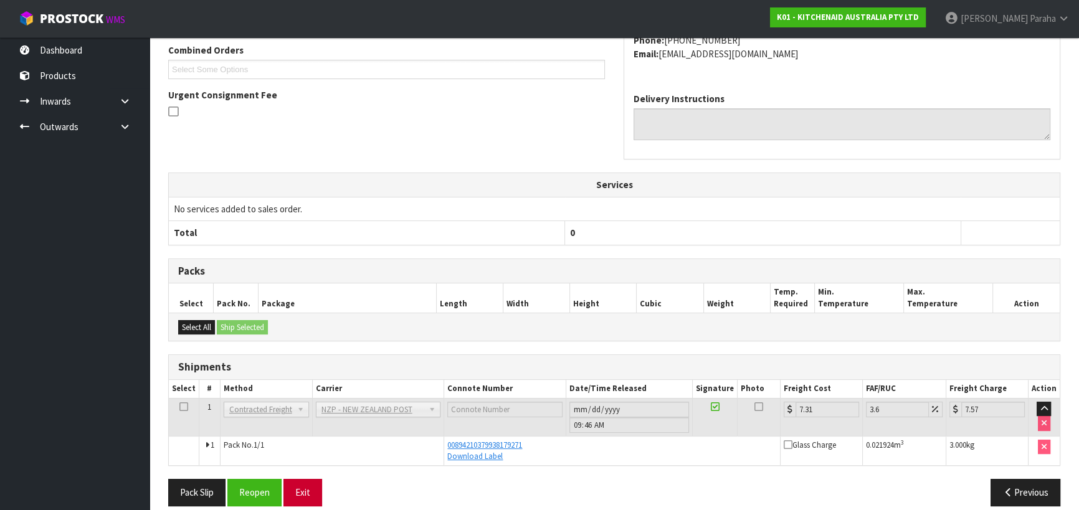
scroll to position [336, 0]
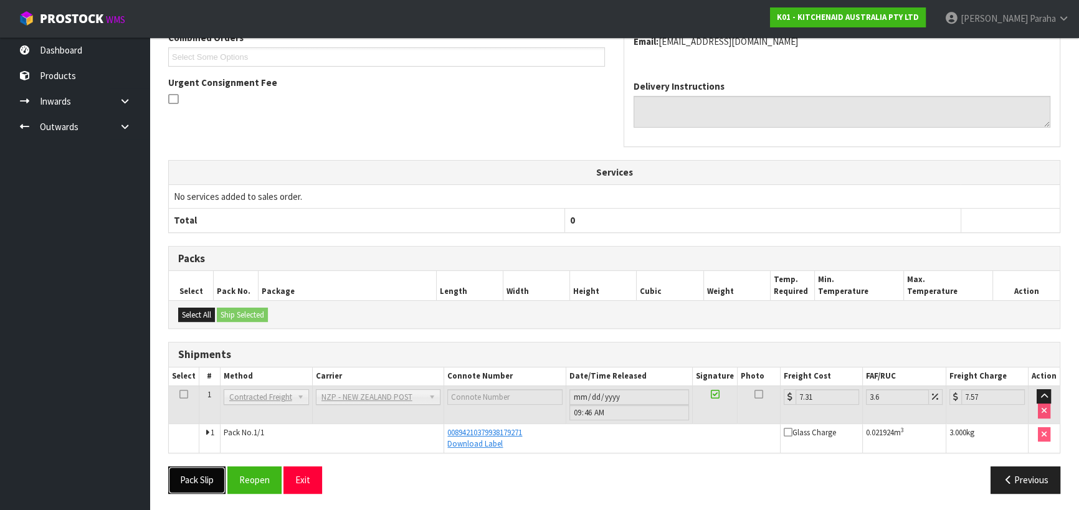
click at [214, 482] on button "Pack Slip" at bounding box center [196, 480] width 57 height 27
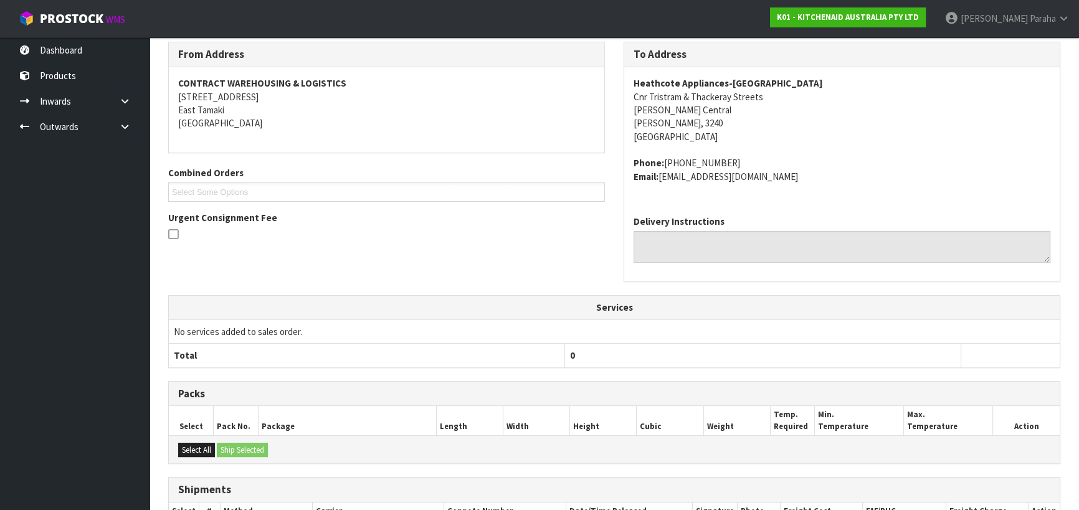
scroll to position [0, 0]
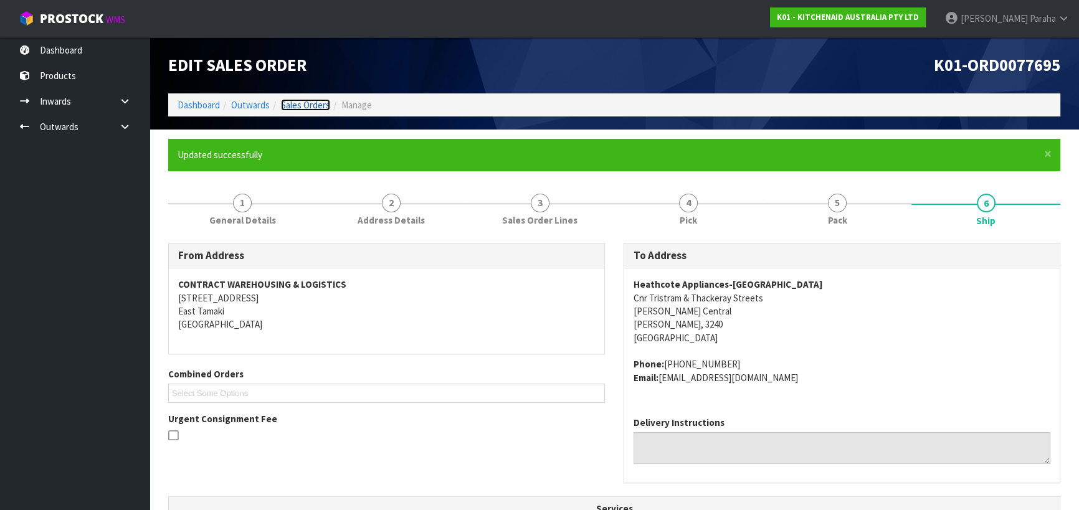
click at [294, 102] on link "Sales Orders" at bounding box center [305, 105] width 49 height 12
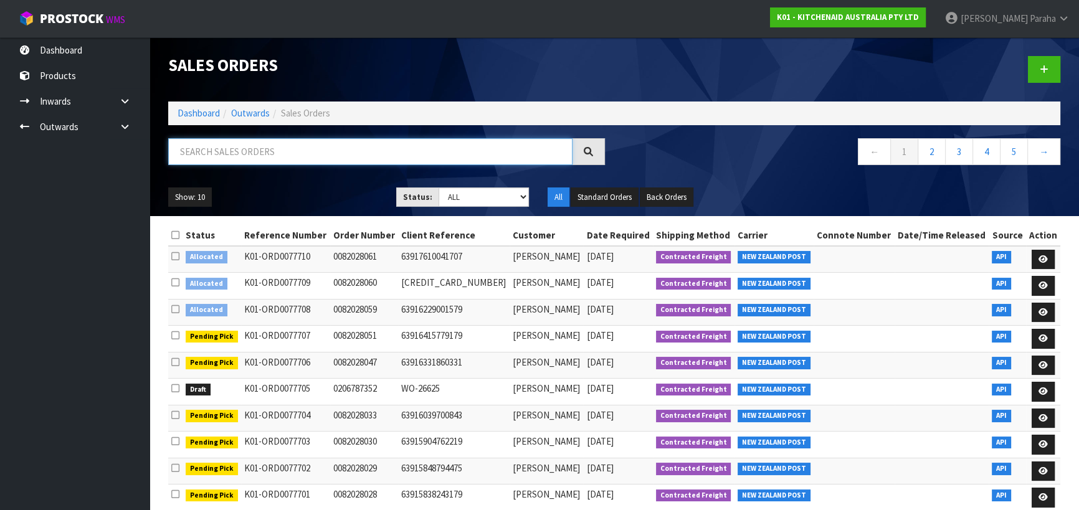
click at [519, 151] on input "text" at bounding box center [370, 151] width 404 height 27
click at [415, 145] on input "text" at bounding box center [370, 151] width 404 height 27
type input "JOB-0407123"
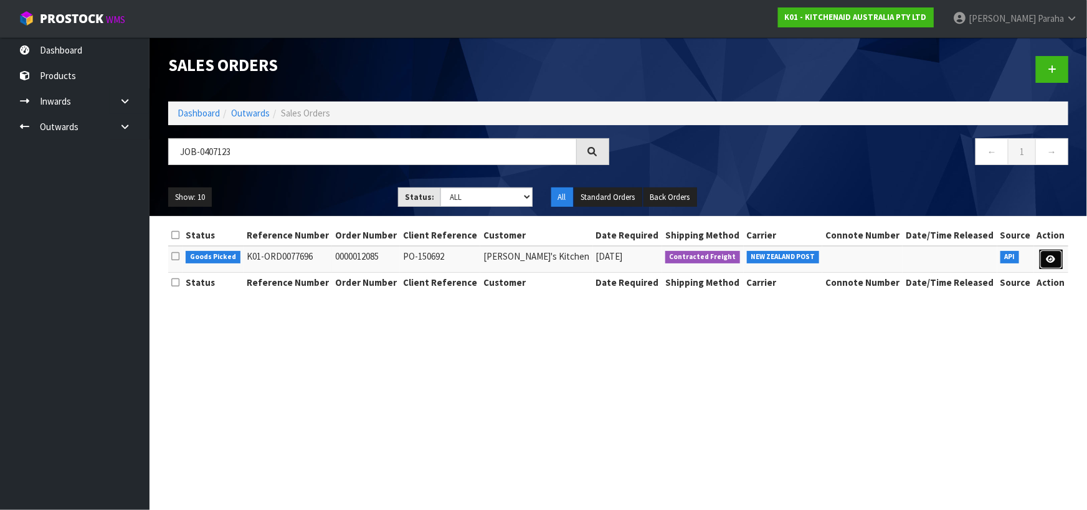
click at [1049, 263] on link at bounding box center [1051, 260] width 23 height 20
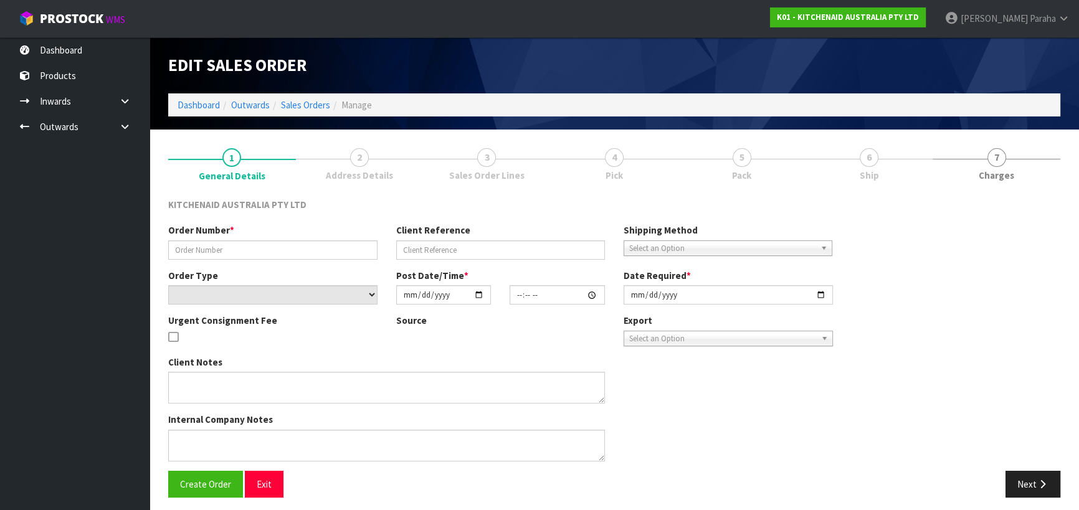
type input "0000012085"
type input "PO-150692"
select select "number:0"
type input "[DATE]"
type input "13:32:25.000"
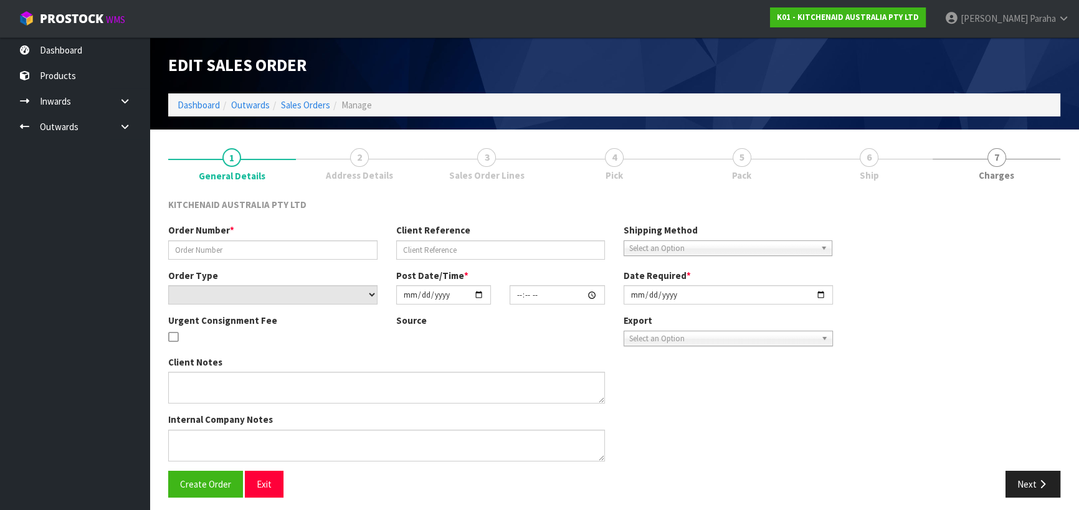
type input "[DATE]"
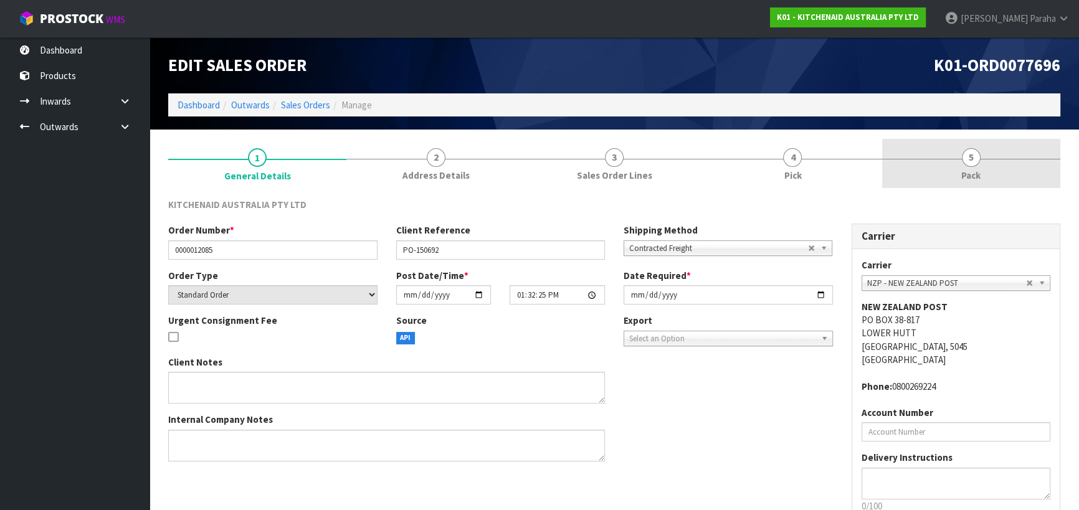
click at [968, 164] on span "5" at bounding box center [971, 157] width 19 height 19
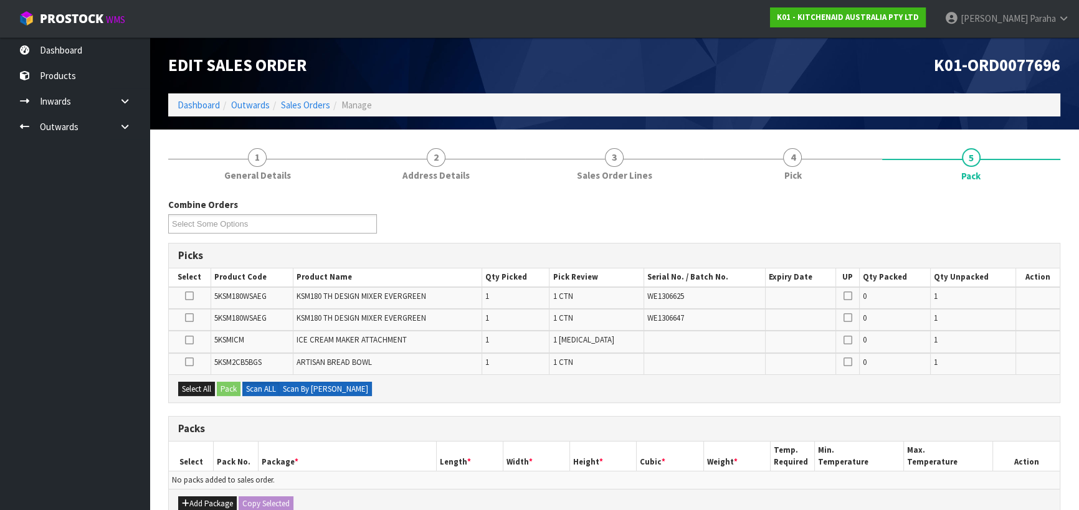
scroll to position [169, 0]
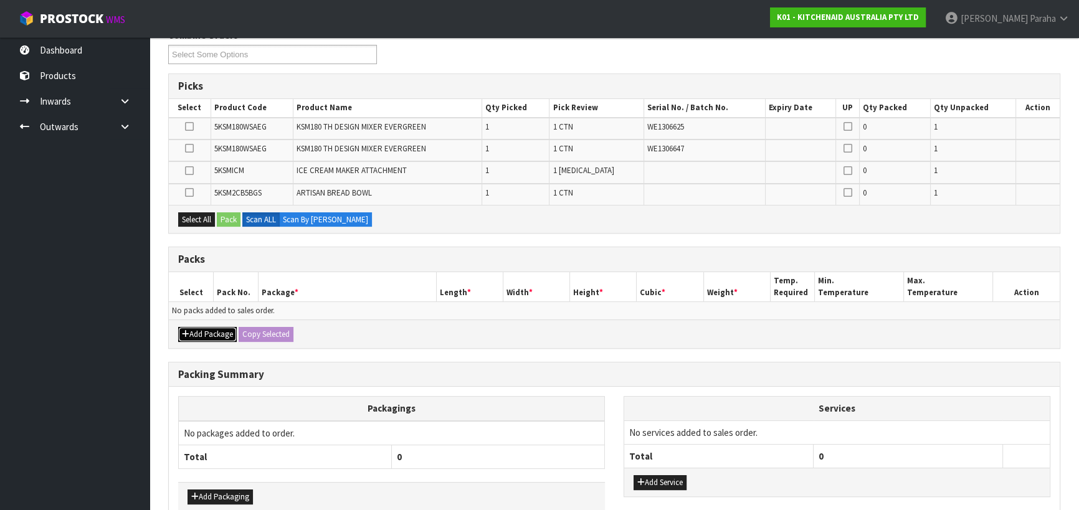
click at [202, 336] on button "Add Package" at bounding box center [207, 334] width 59 height 15
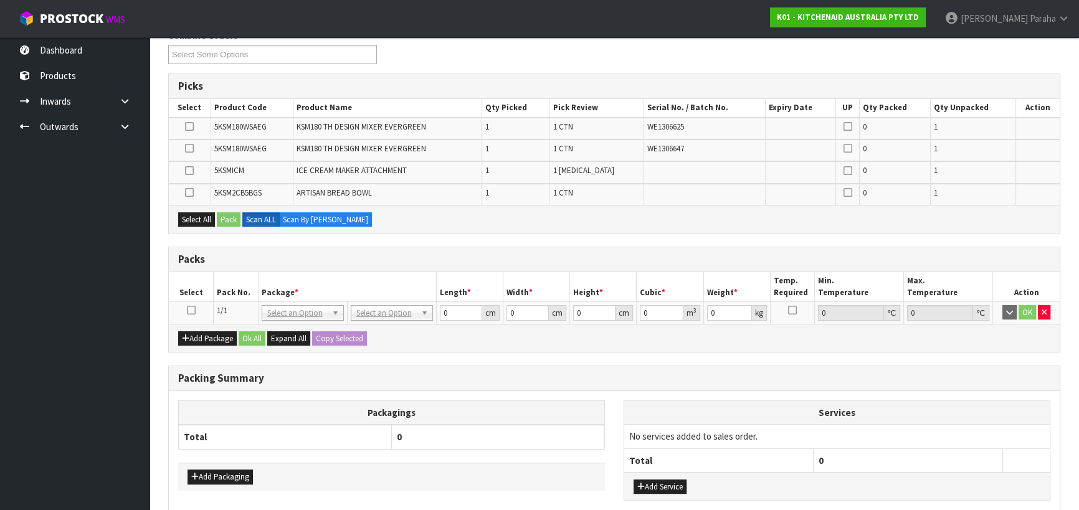
click at [191, 310] on icon at bounding box center [191, 310] width 9 height 1
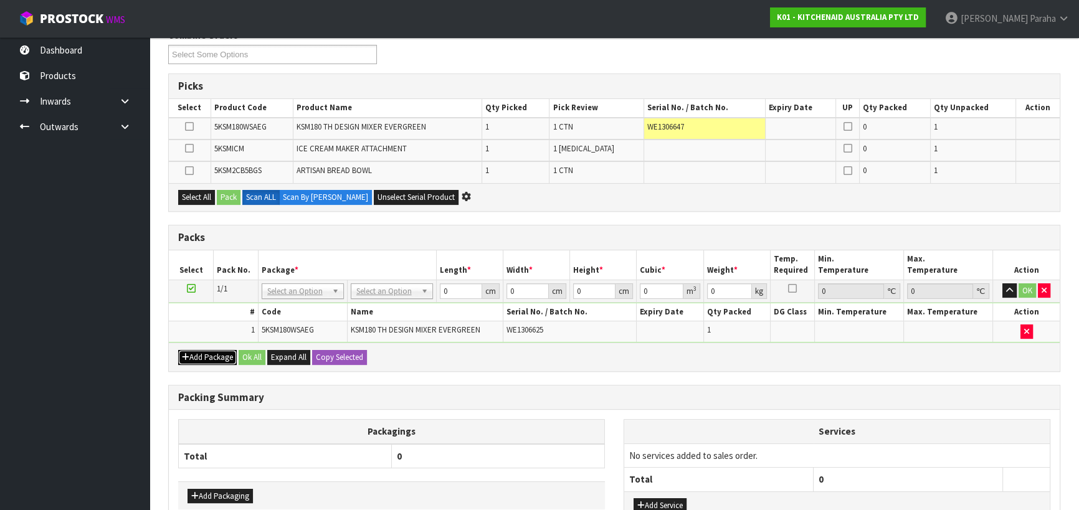
click at [216, 355] on button "Add Package" at bounding box center [207, 357] width 59 height 15
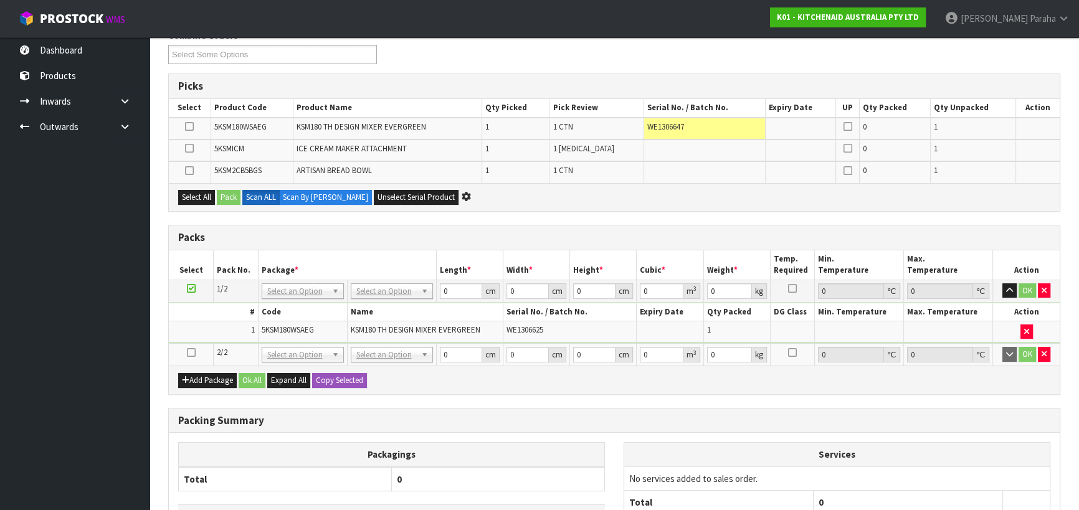
click at [193, 353] on icon at bounding box center [191, 353] width 9 height 1
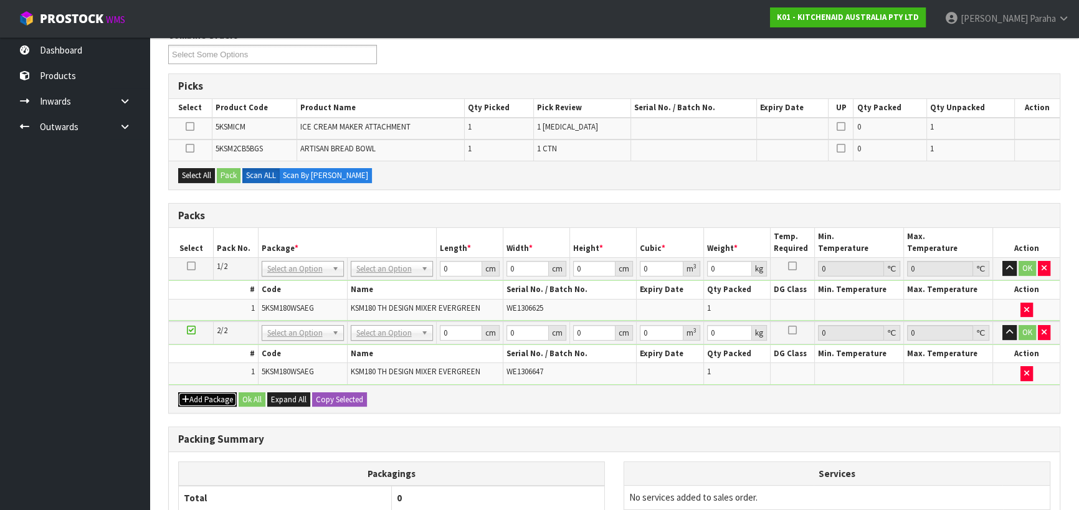
click at [193, 398] on button "Add Package" at bounding box center [207, 400] width 59 height 15
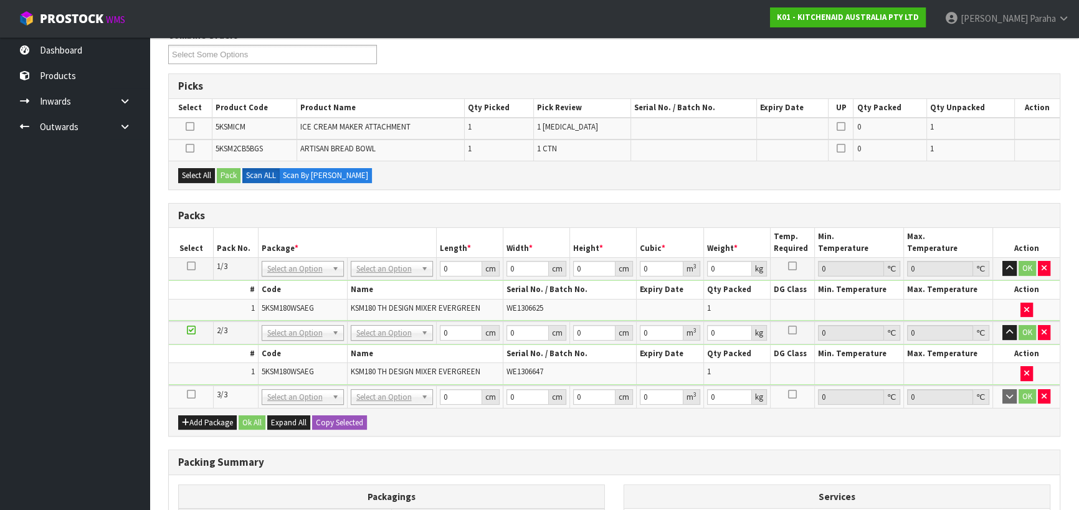
click at [191, 394] on icon at bounding box center [191, 394] width 9 height 1
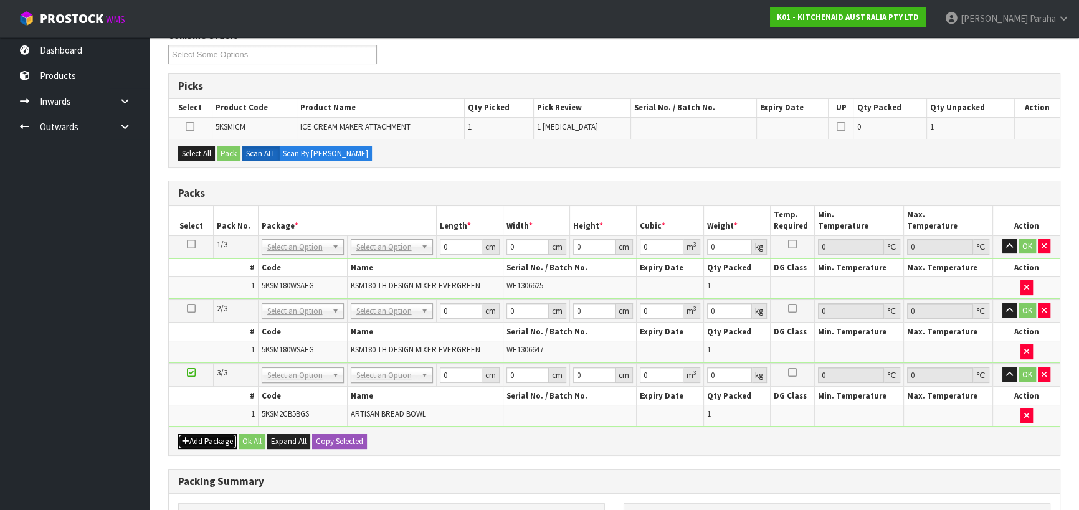
click at [199, 434] on button "Add Package" at bounding box center [207, 441] width 59 height 15
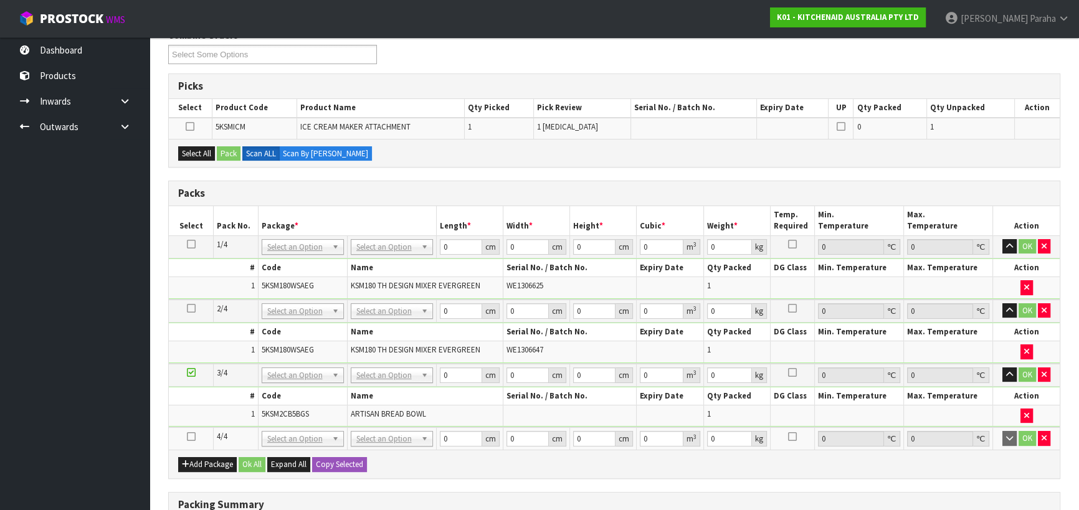
click at [191, 437] on icon at bounding box center [191, 437] width 9 height 1
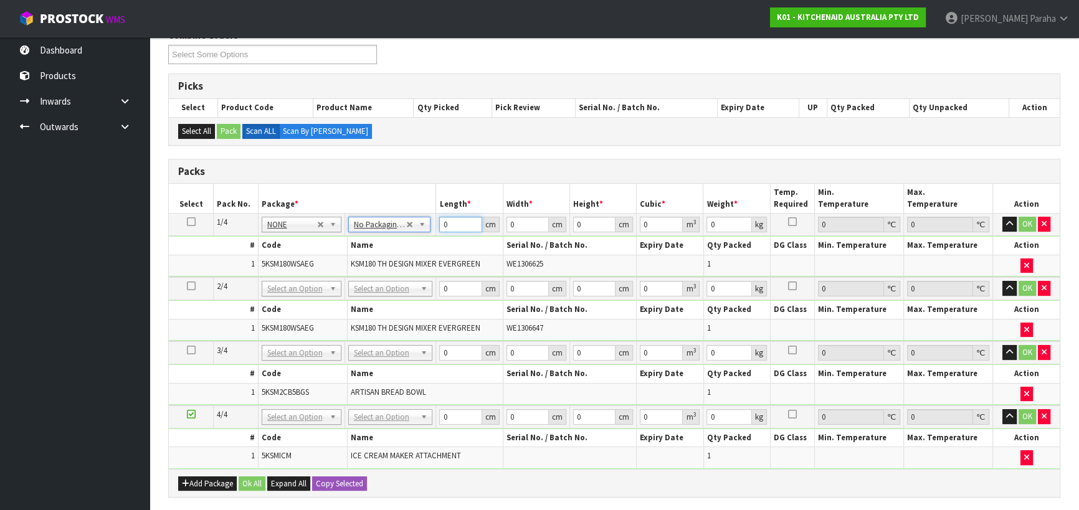
drag, startPoint x: 446, startPoint y: 224, endPoint x: 437, endPoint y: 220, distance: 10.3
click at [437, 220] on td "0 cm" at bounding box center [469, 225] width 67 height 22
type input "43"
type input "29"
type input "4"
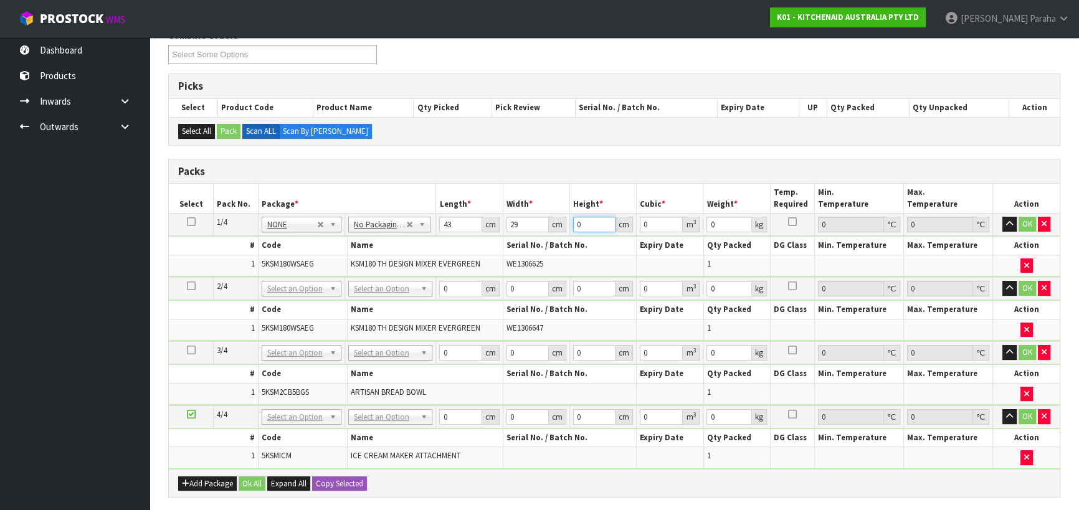
type input "0.004988"
type input "43"
type input "0.053621"
type input "43"
type input "14"
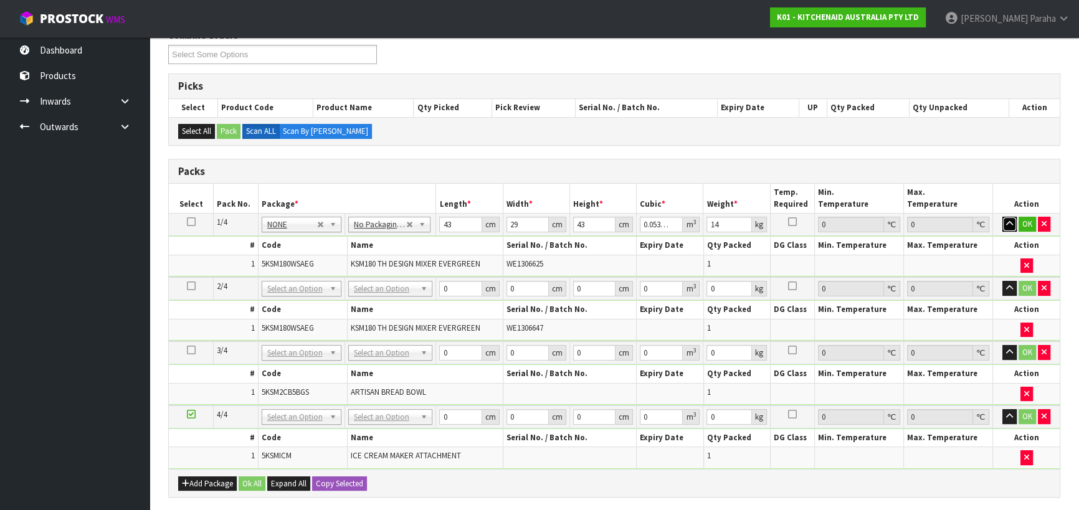
click at [1003, 217] on button "button" at bounding box center [1010, 224] width 14 height 15
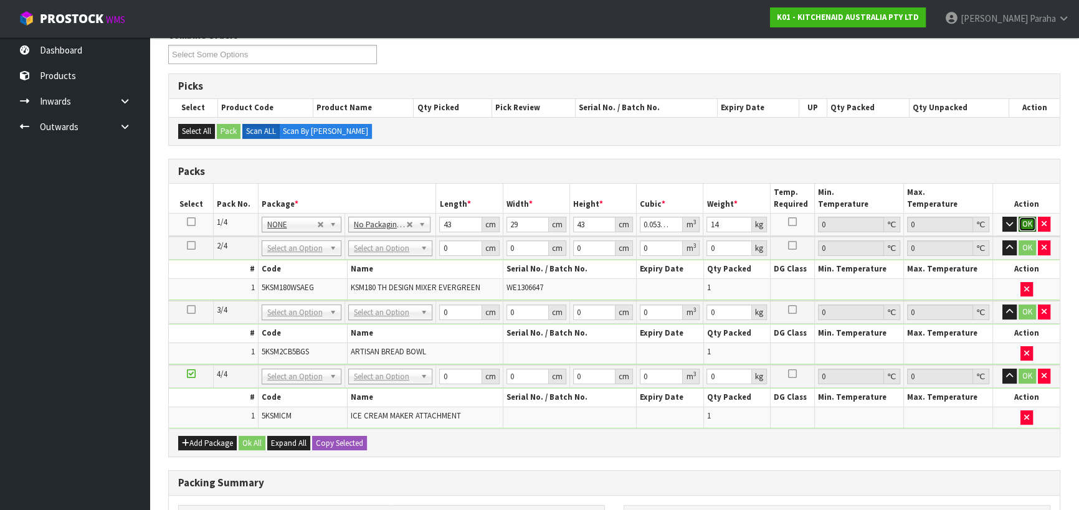
click button "OK" at bounding box center [1027, 224] width 17 height 15
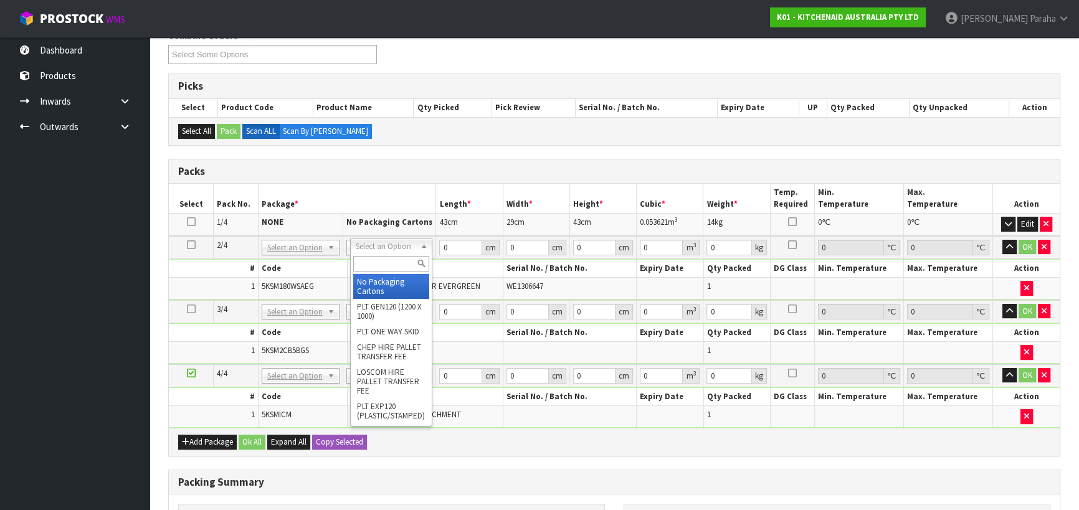
type input "2"
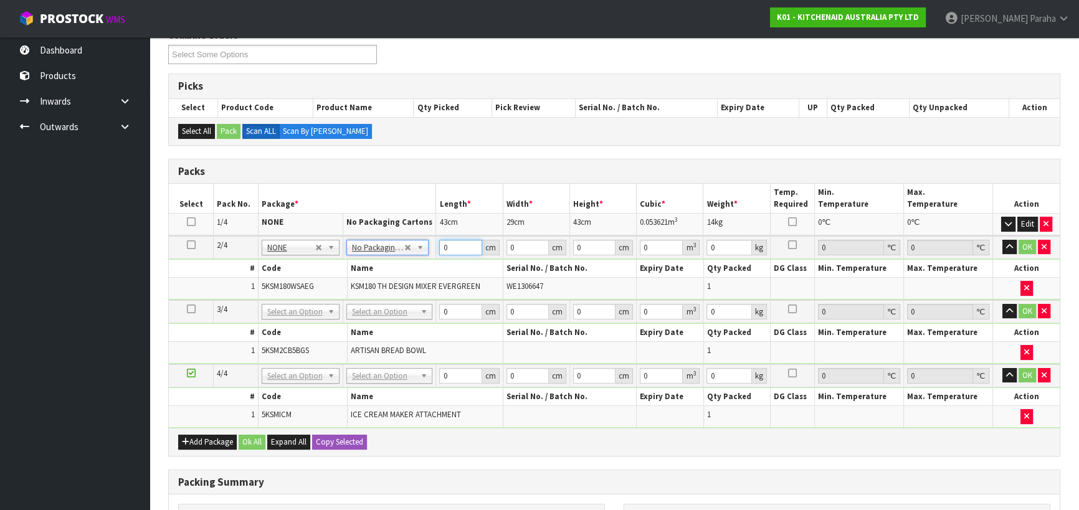
drag, startPoint x: 449, startPoint y: 247, endPoint x: 443, endPoint y: 246, distance: 6.3
click at [443, 246] on input "0" at bounding box center [460, 248] width 42 height 16
type input "43"
type input "29"
type input "4"
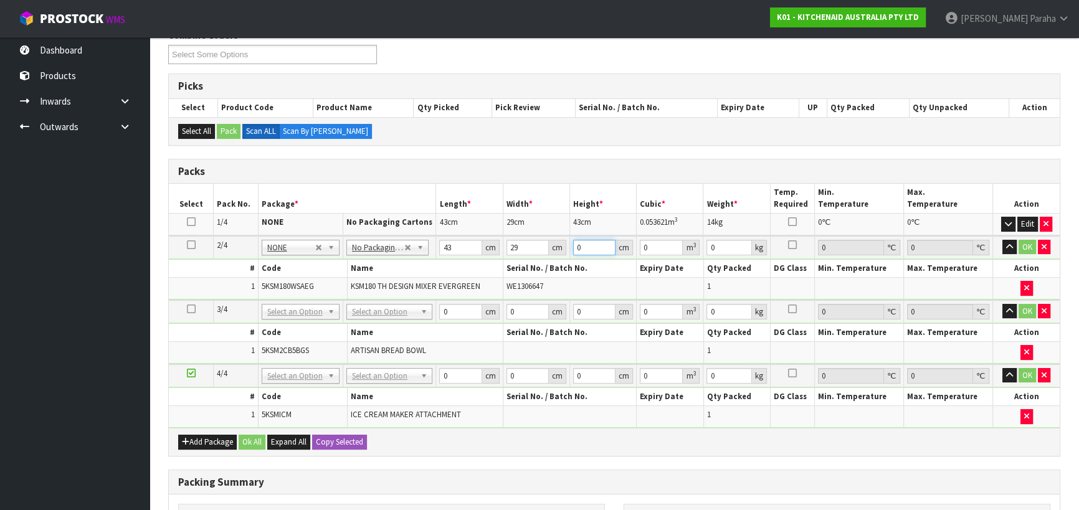
type input "0.004988"
type input "43"
type input "0.053621"
type input "43"
type input "14"
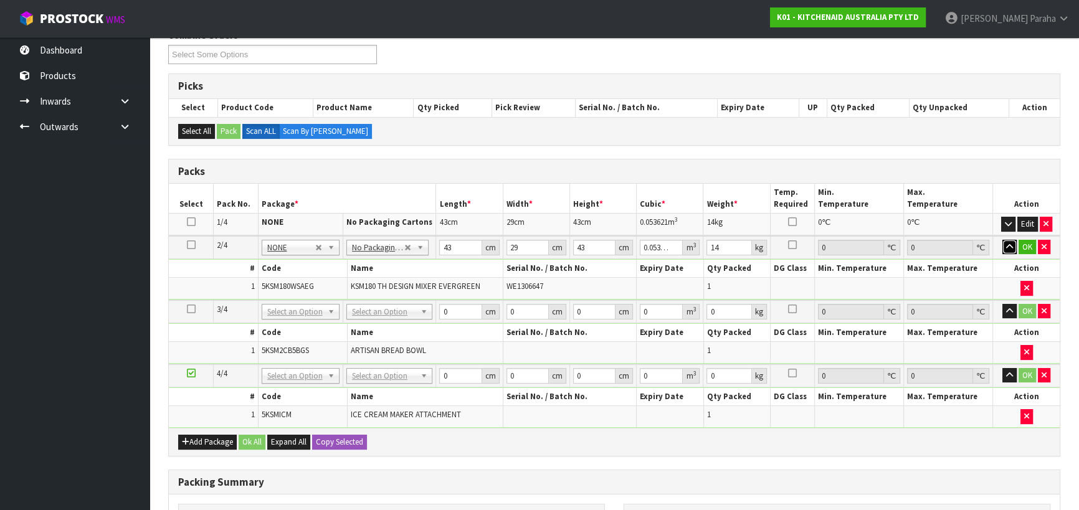
click at [1003, 240] on button "button" at bounding box center [1010, 247] width 14 height 15
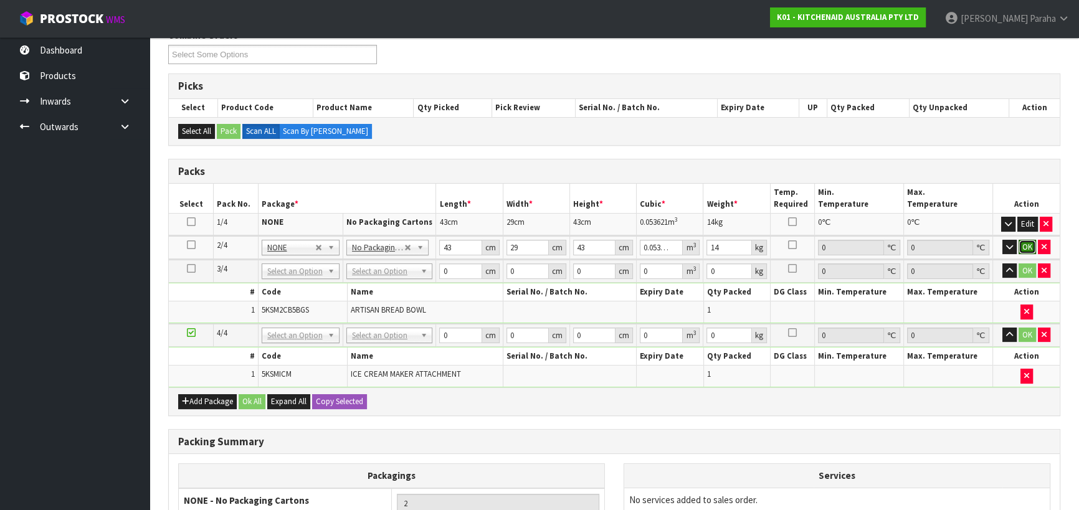
click button "OK" at bounding box center [1027, 247] width 17 height 15
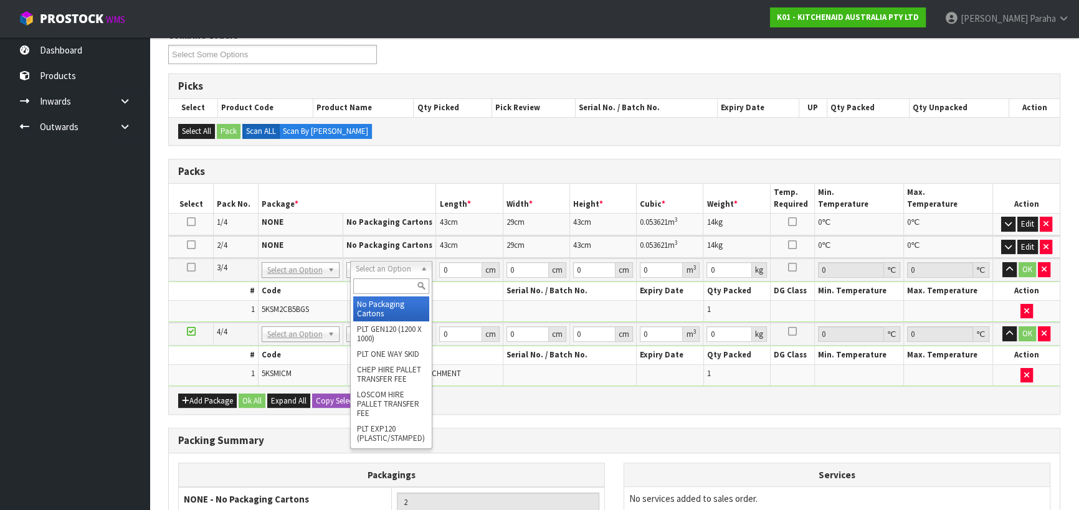
type input "3"
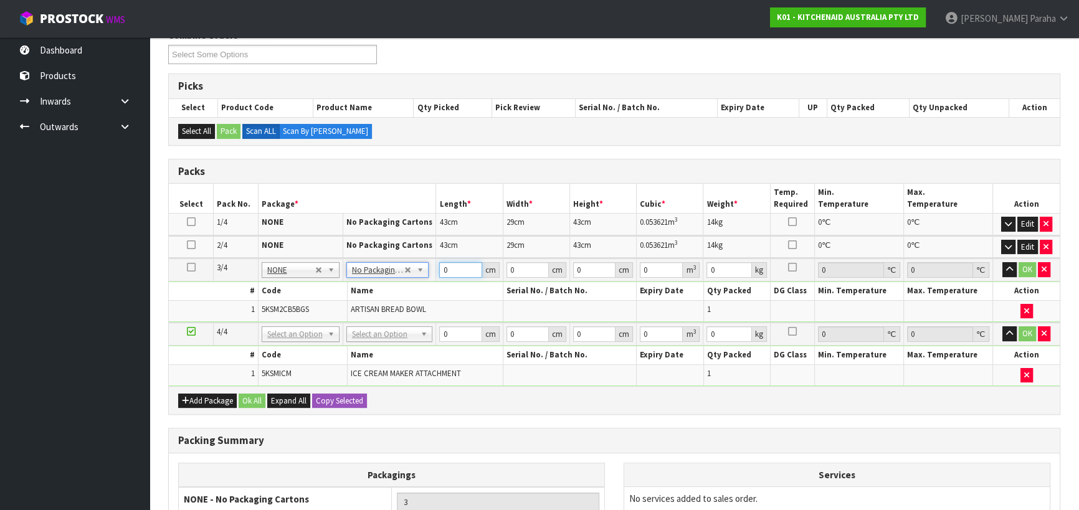
drag, startPoint x: 449, startPoint y: 268, endPoint x: 440, endPoint y: 265, distance: 9.7
click at [440, 265] on input "0" at bounding box center [460, 270] width 42 height 16
type input "32"
type input "3"
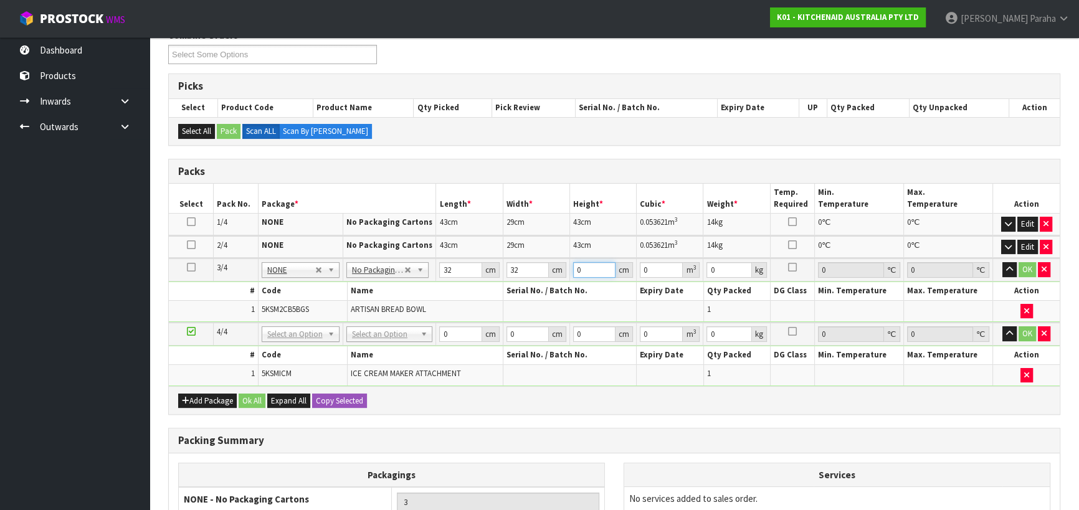
type input "0.003072"
type input "33"
type input "0.033792"
type input "33"
type input "5"
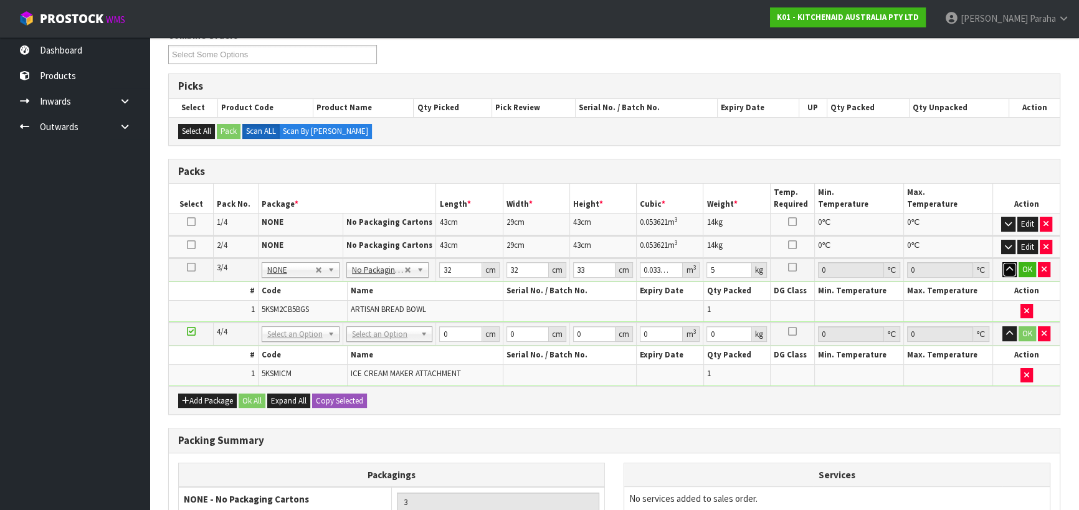
click at [1003, 262] on button "button" at bounding box center [1010, 269] width 14 height 15
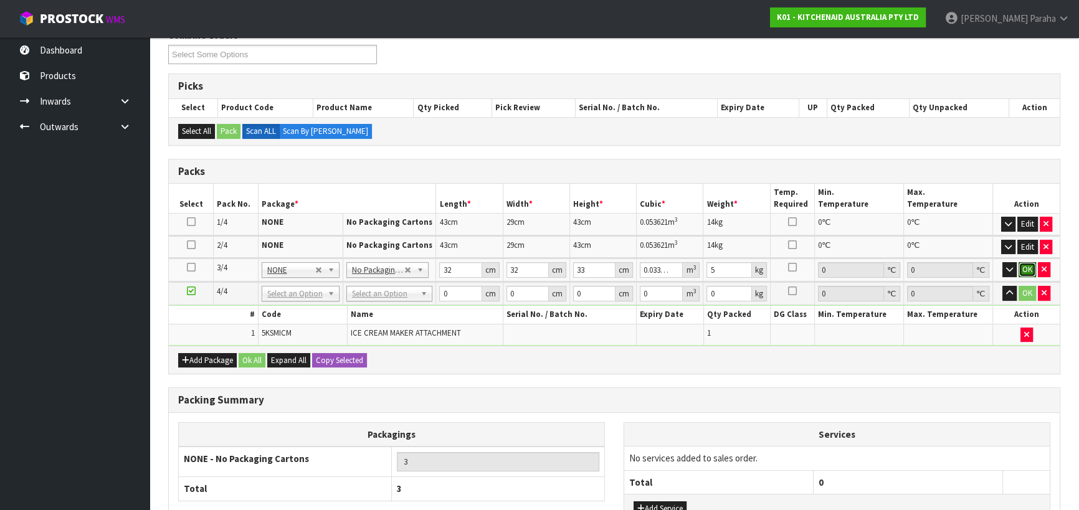
click button "OK" at bounding box center [1027, 269] width 17 height 15
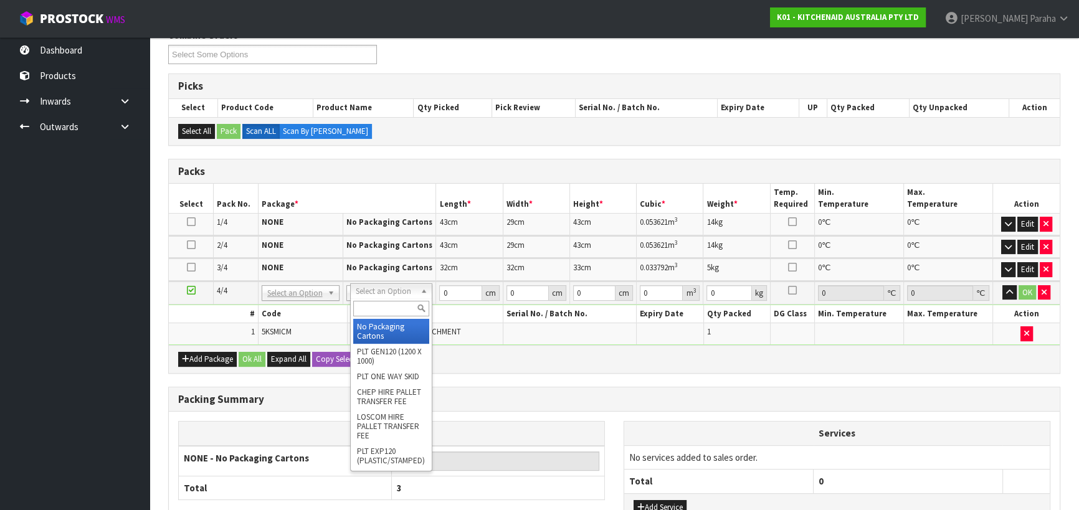
click at [384, 307] on input "text" at bounding box center [391, 309] width 76 height 16
type input "CL"
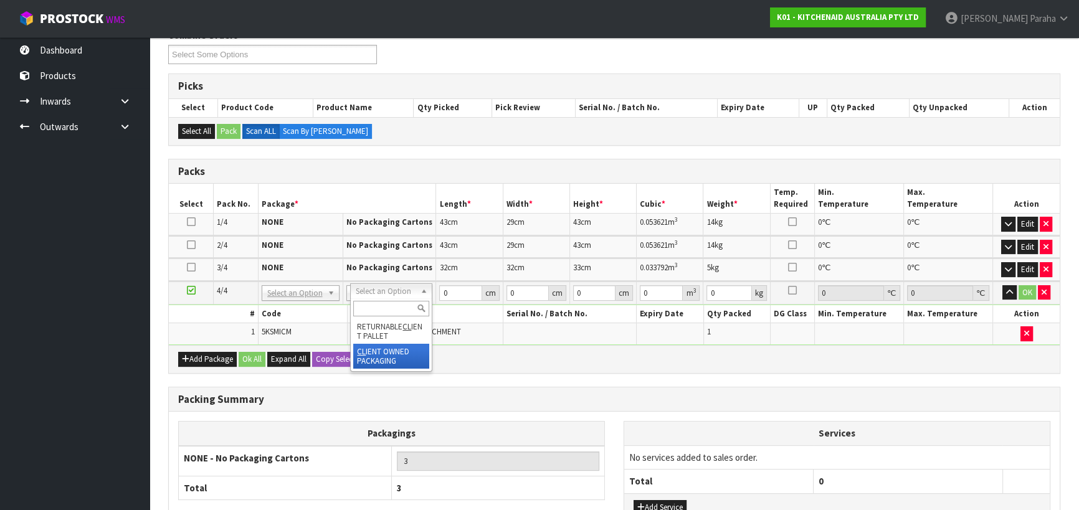
type input "3.36"
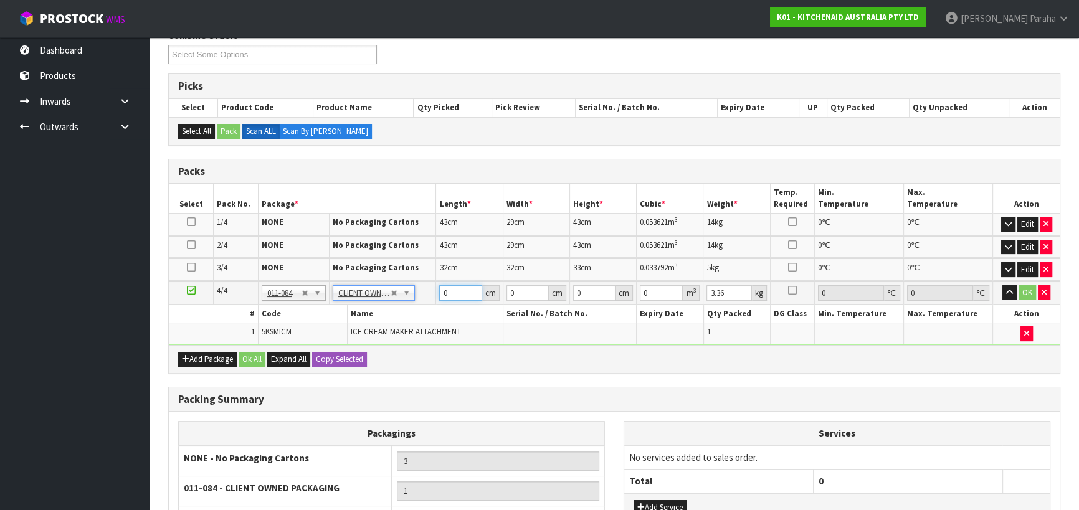
drag, startPoint x: 462, startPoint y: 289, endPoint x: 441, endPoint y: 290, distance: 21.2
click at [441, 290] on input "0" at bounding box center [460, 293] width 42 height 16
type input "40"
type input "28"
type input "3"
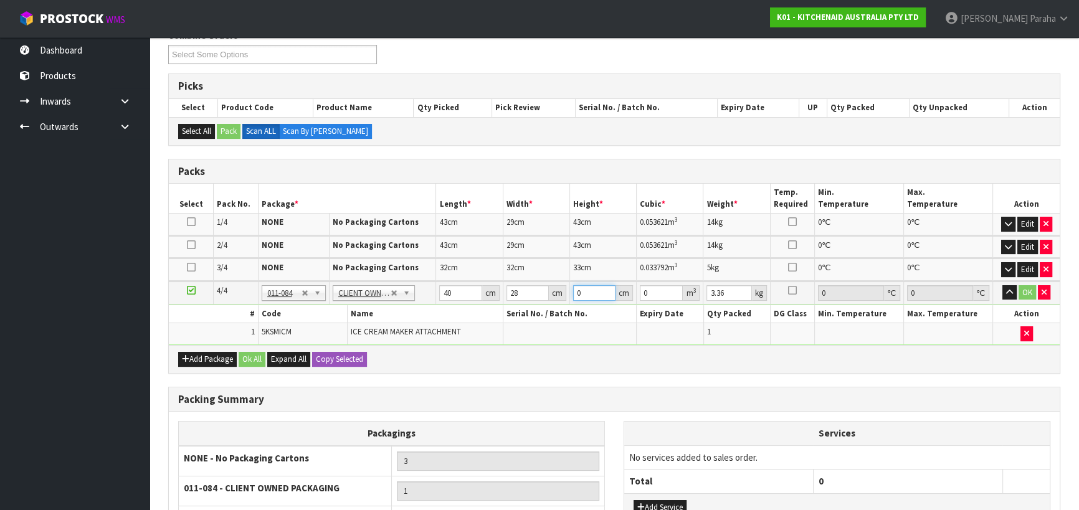
type input "0.00336"
type input "32"
type input "0.03584"
type input "32"
type input "4"
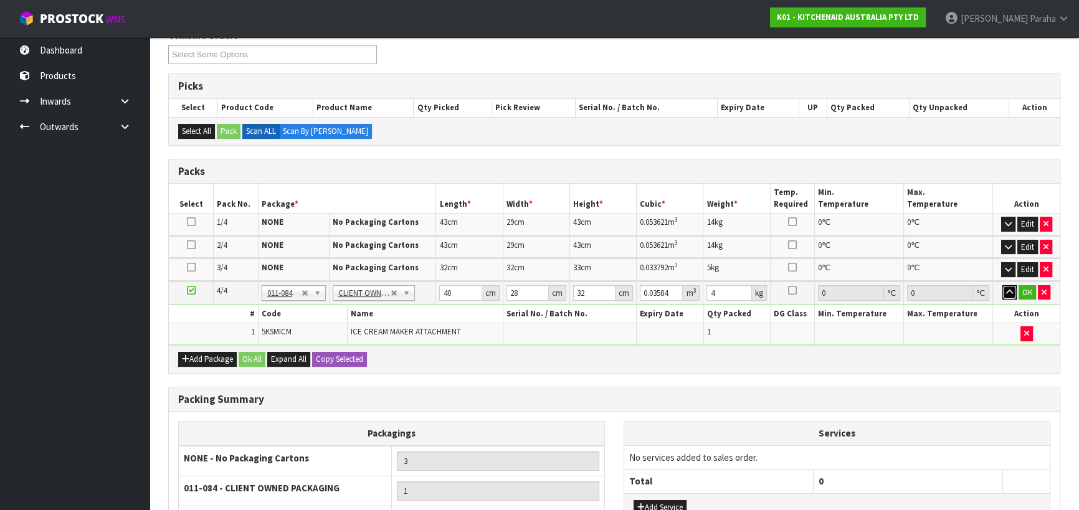
click at [1003, 285] on button "button" at bounding box center [1010, 292] width 14 height 15
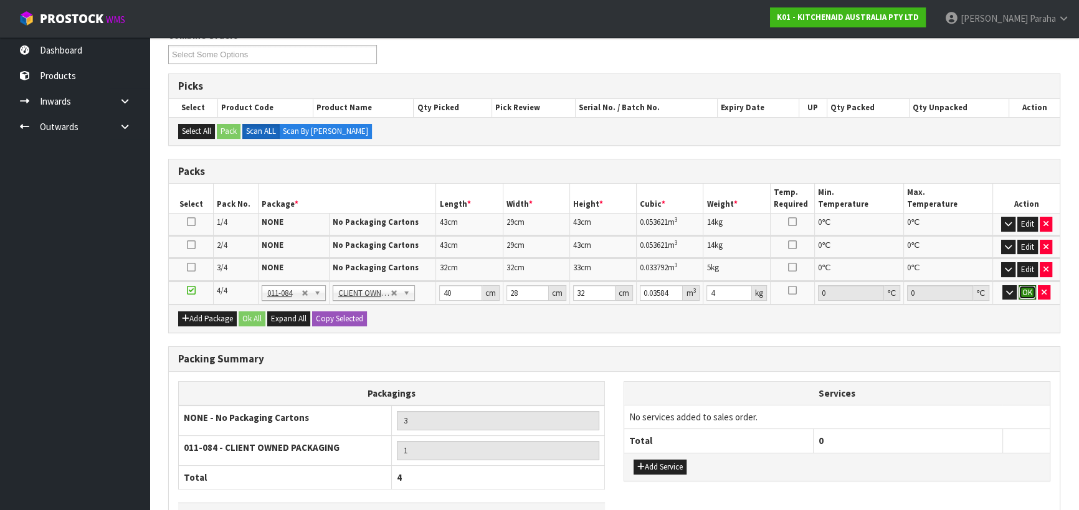
click button "OK" at bounding box center [1027, 292] width 17 height 15
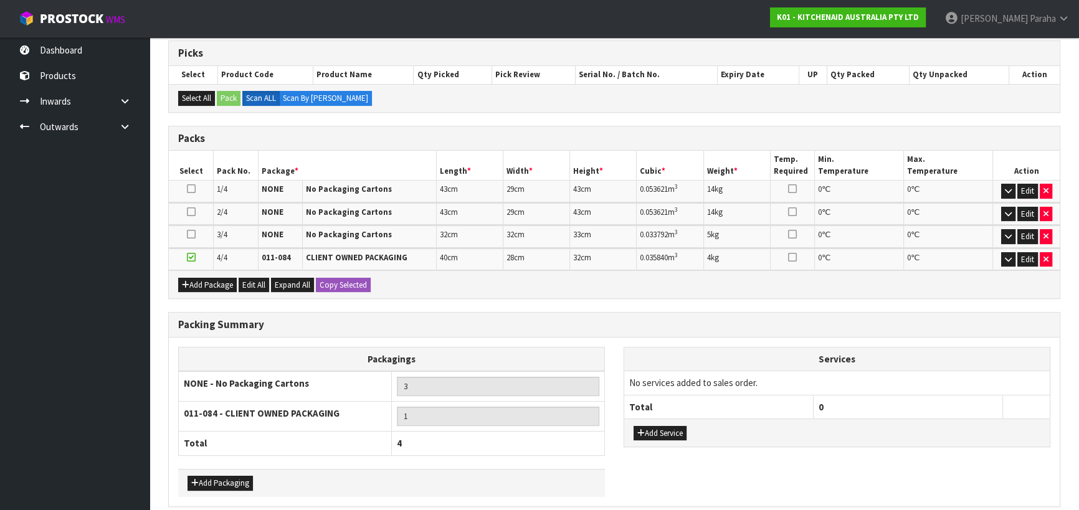
scroll to position [255, 0]
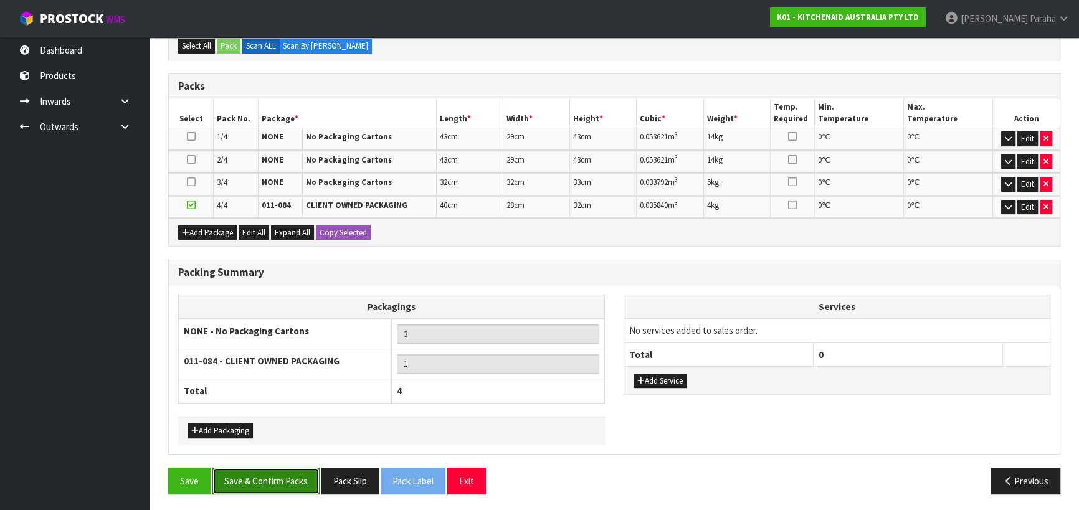
click at [267, 478] on button "Save & Confirm Packs" at bounding box center [265, 481] width 107 height 27
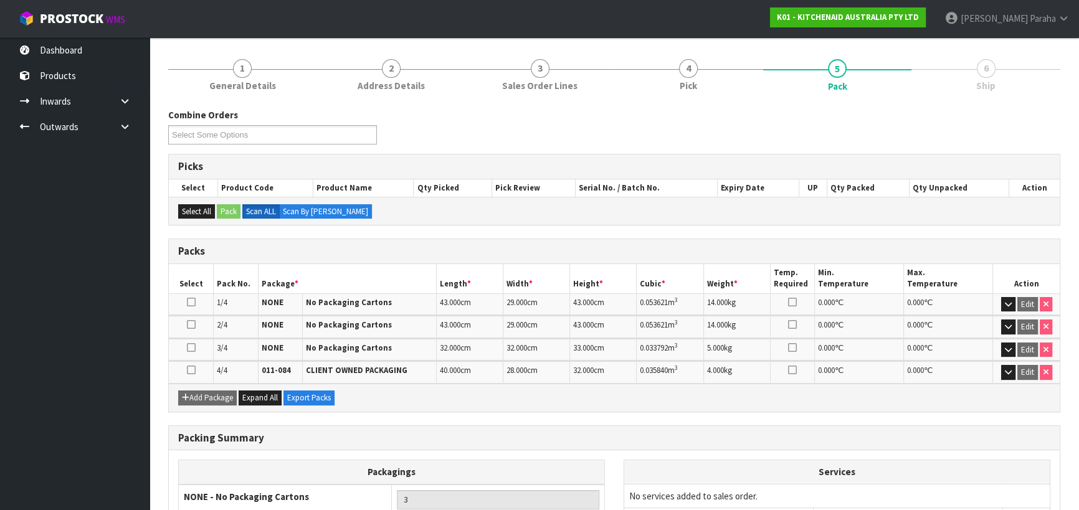
scroll to position [272, 0]
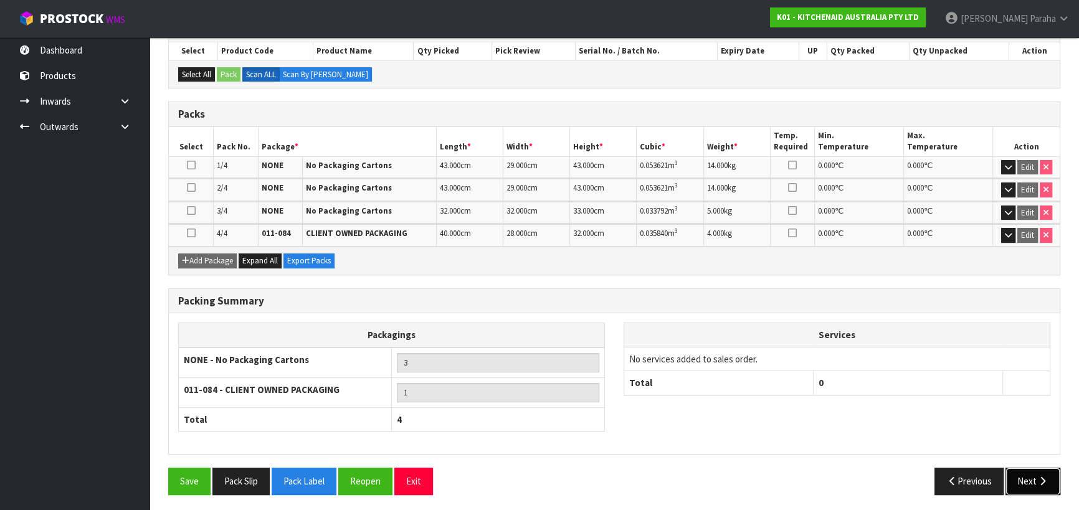
click at [1029, 474] on button "Next" at bounding box center [1033, 481] width 55 height 27
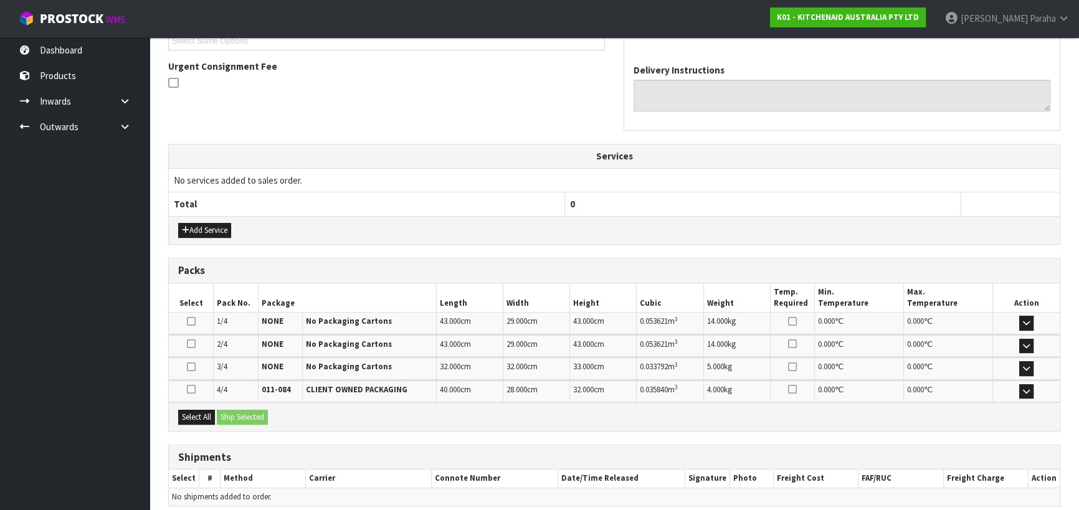
scroll to position [405, 0]
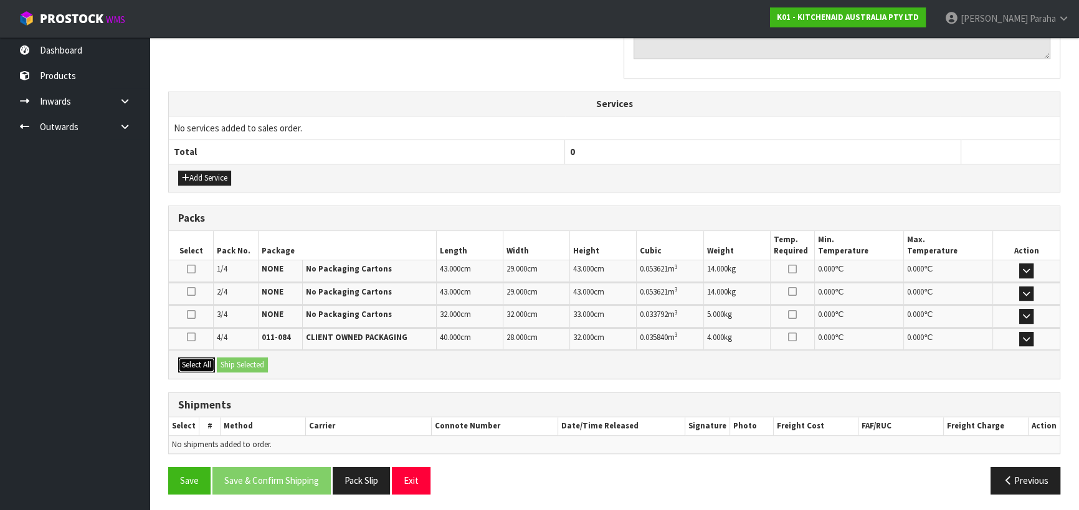
click at [196, 364] on button "Select All" at bounding box center [196, 365] width 37 height 15
click at [249, 363] on button "Ship Selected" at bounding box center [242, 365] width 51 height 15
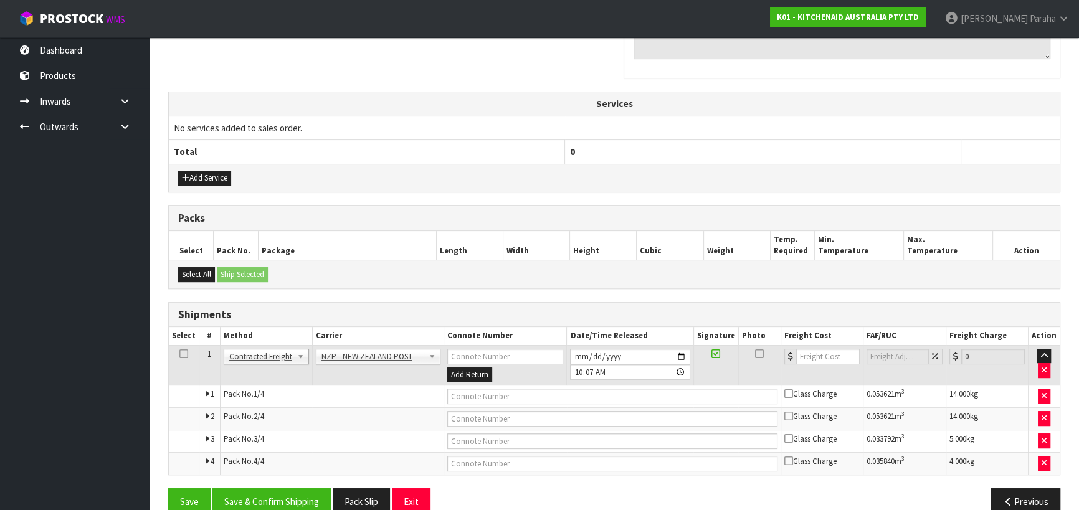
scroll to position [426, 0]
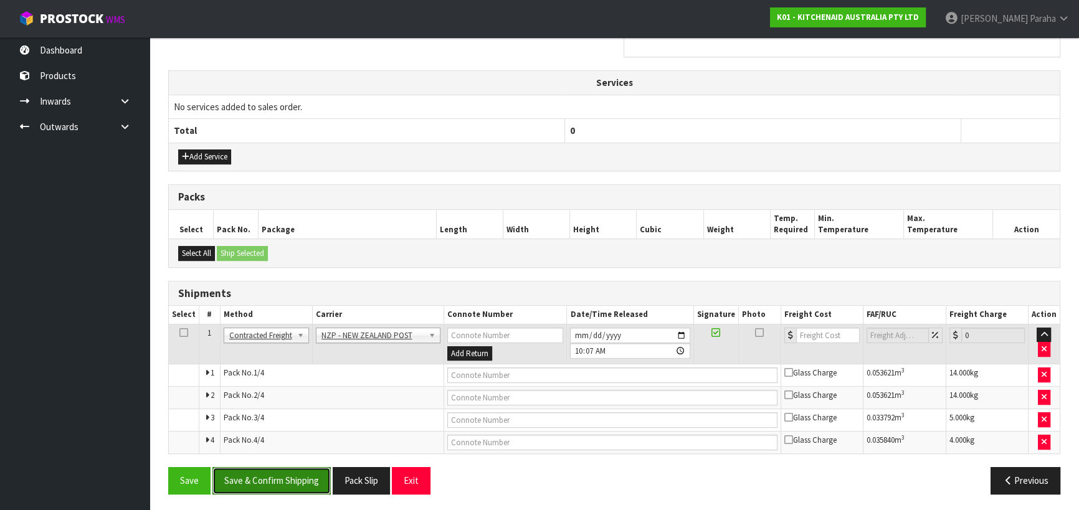
click at [281, 471] on button "Save & Confirm Shipping" at bounding box center [271, 480] width 118 height 27
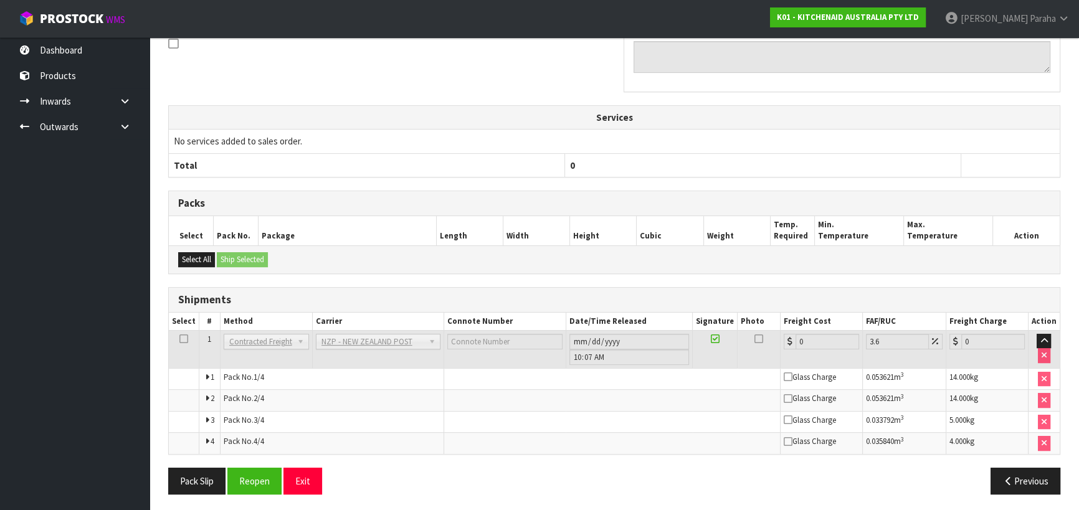
scroll to position [406, 0]
click at [252, 474] on button "Reopen" at bounding box center [254, 480] width 54 height 27
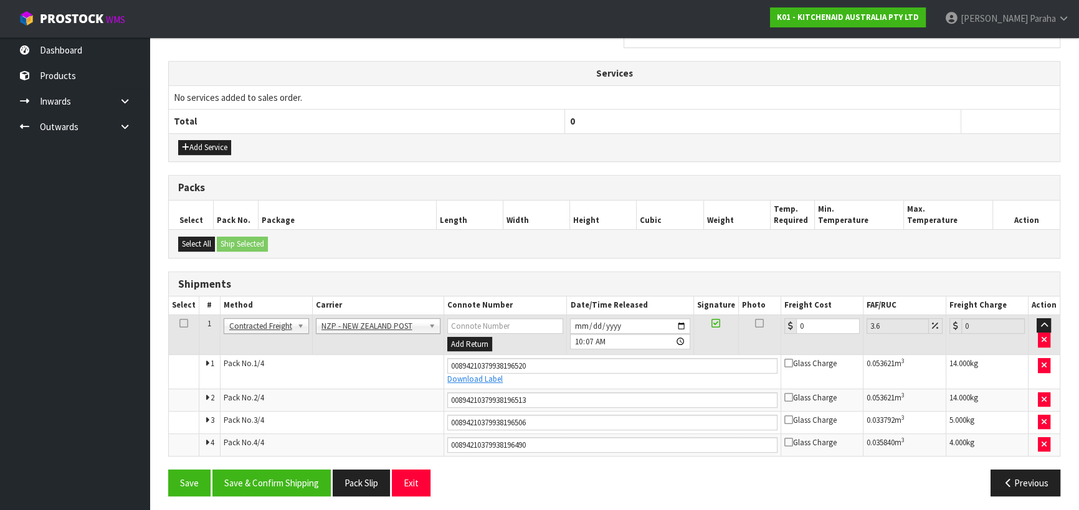
scroll to position [437, 0]
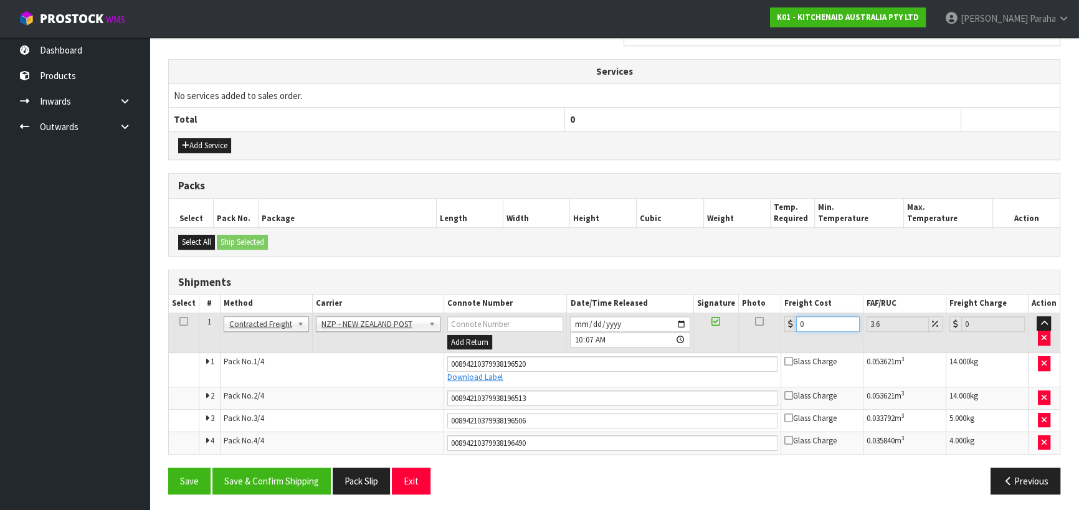
drag, startPoint x: 806, startPoint y: 323, endPoint x: 793, endPoint y: 325, distance: 13.8
click at [793, 325] on div "0" at bounding box center [821, 325] width 75 height 16
type input "1"
type input "1.04"
type input "17"
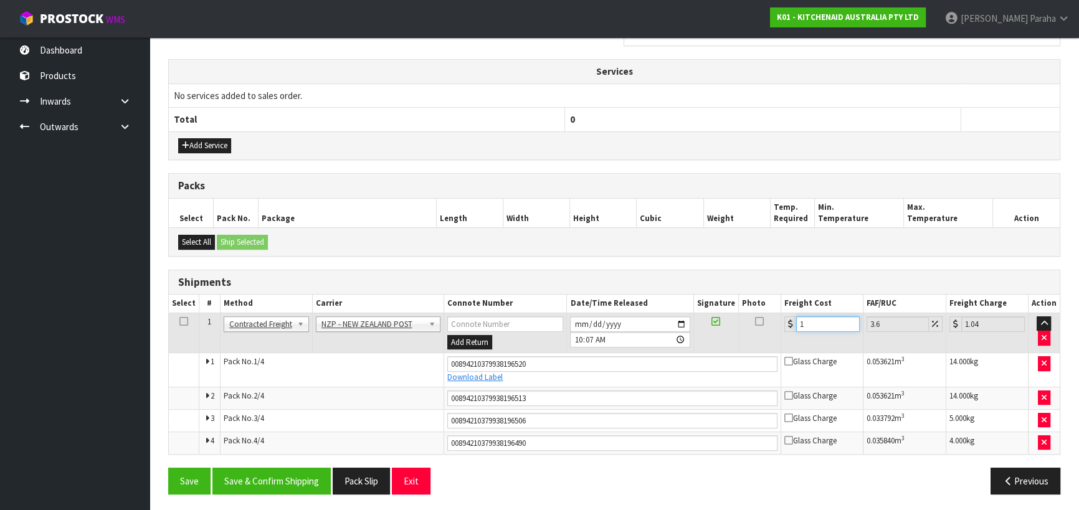
type input "17.61"
type input "17.3"
type input "17.92"
type input "17.32"
type input "17.94"
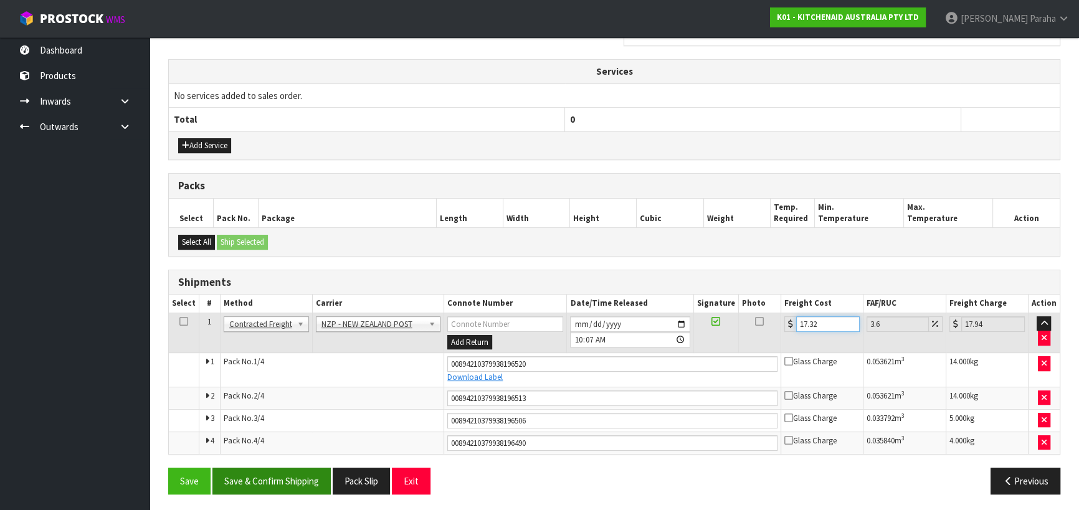
type input "17.32"
click at [308, 477] on button "Save & Confirm Shipping" at bounding box center [271, 481] width 118 height 27
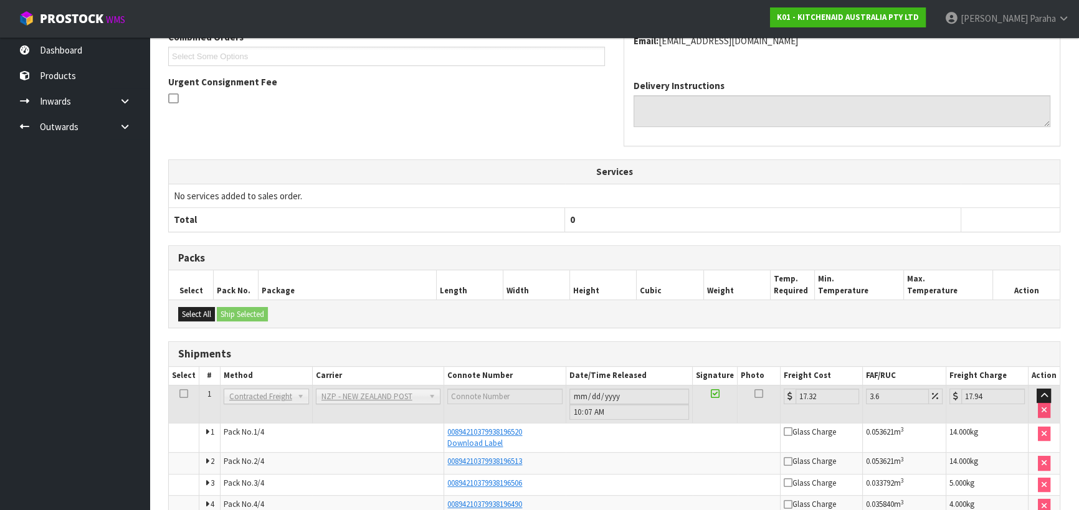
scroll to position [401, 0]
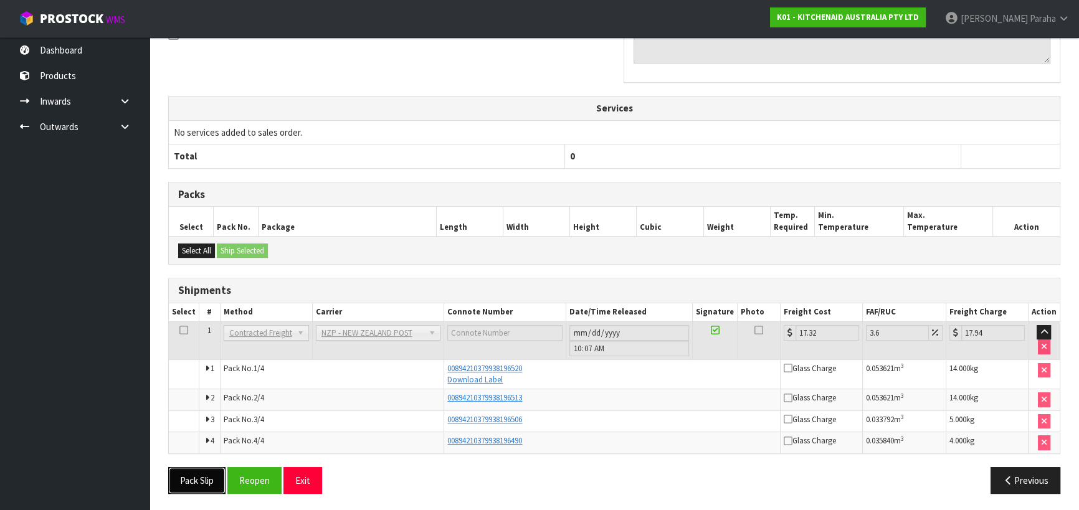
click at [191, 477] on button "Pack Slip" at bounding box center [196, 480] width 57 height 27
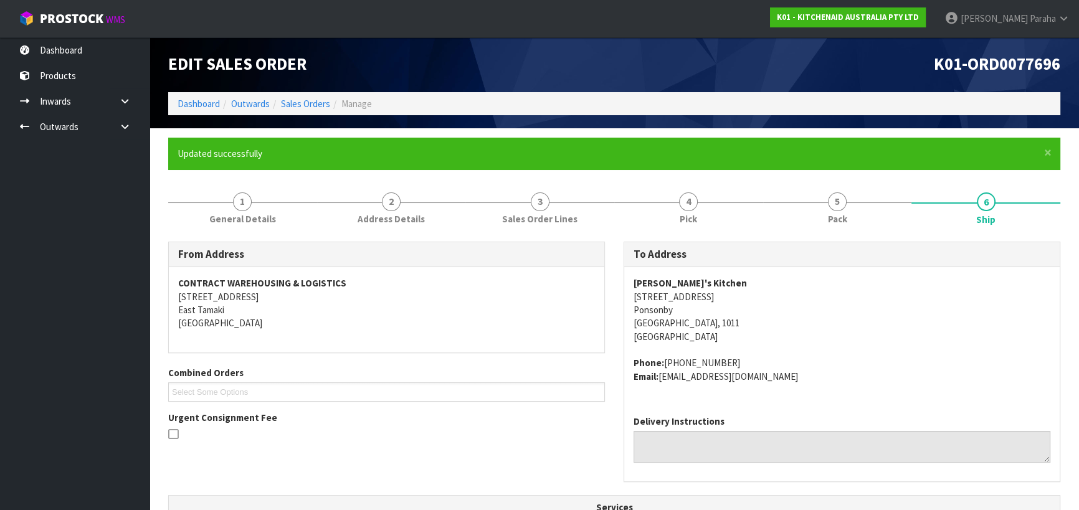
scroll to position [0, 0]
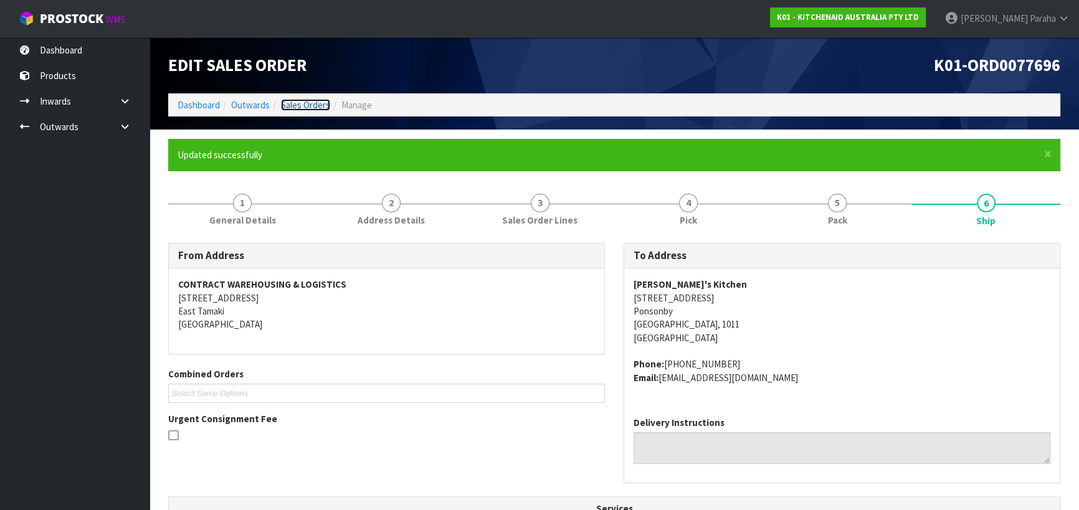
click at [305, 110] on link "Sales Orders" at bounding box center [305, 105] width 49 height 12
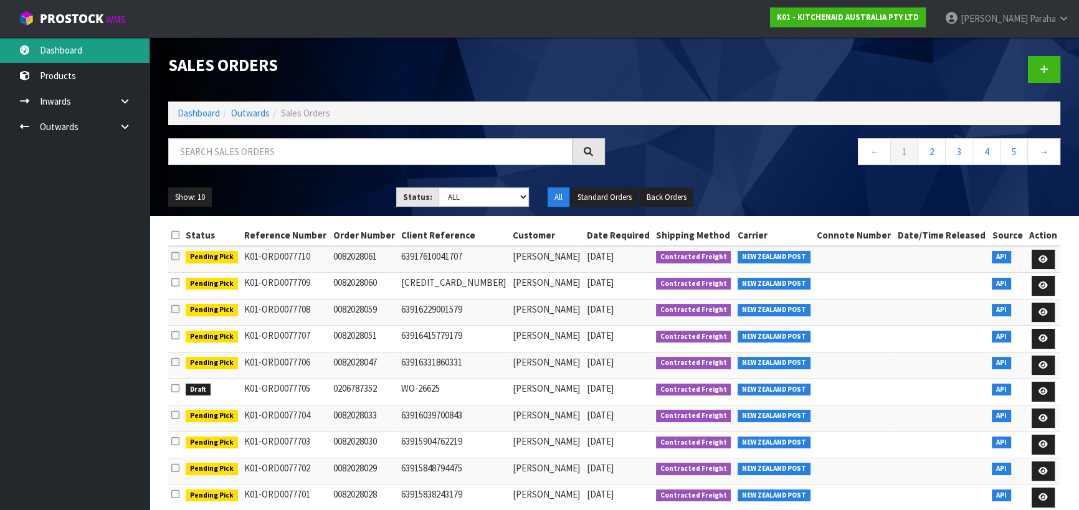
click at [75, 56] on link "Dashboard" at bounding box center [75, 50] width 150 height 26
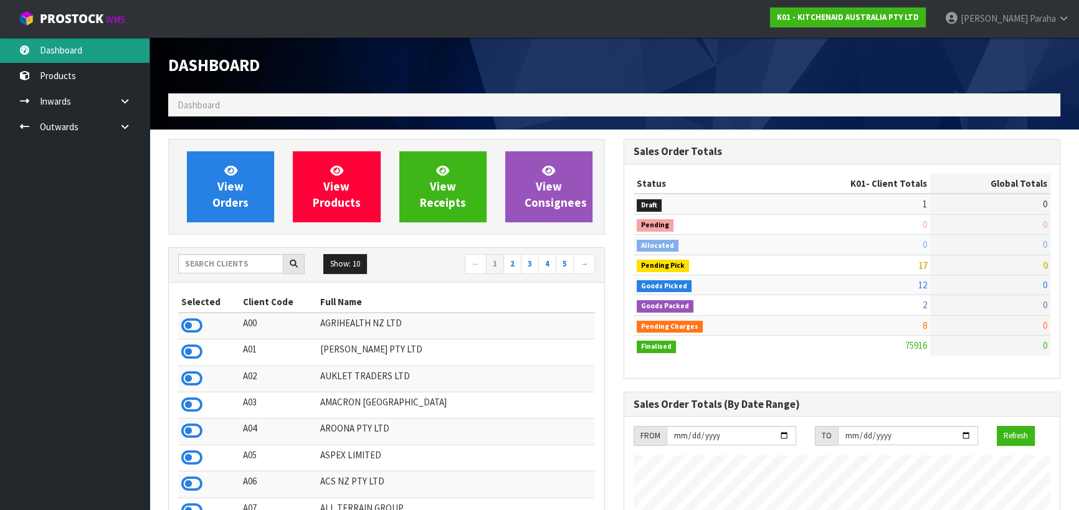
scroll to position [942, 455]
click at [243, 264] on input "text" at bounding box center [230, 263] width 105 height 19
click at [199, 262] on input "text" at bounding box center [230, 263] width 105 height 19
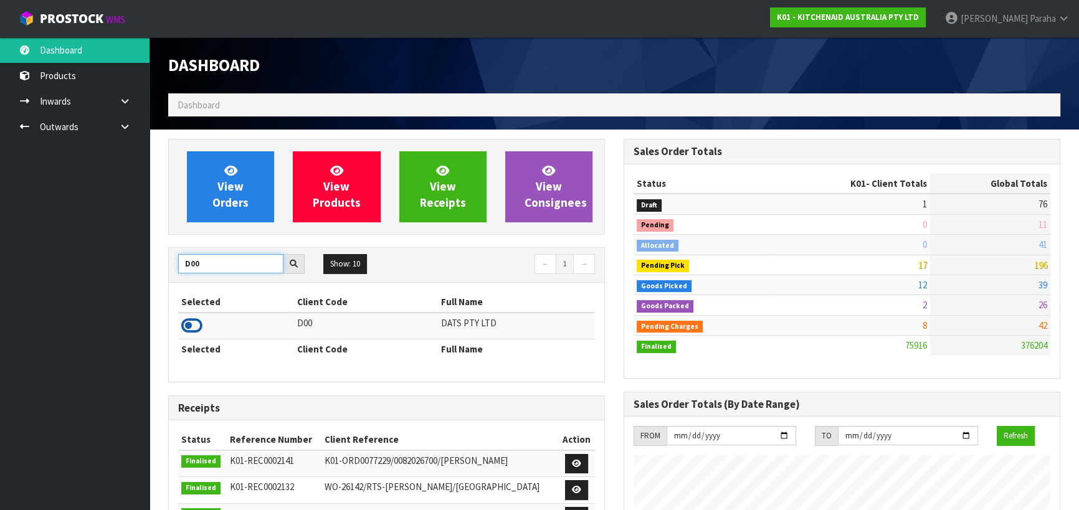
type input "D00"
click at [200, 323] on icon at bounding box center [191, 326] width 21 height 19
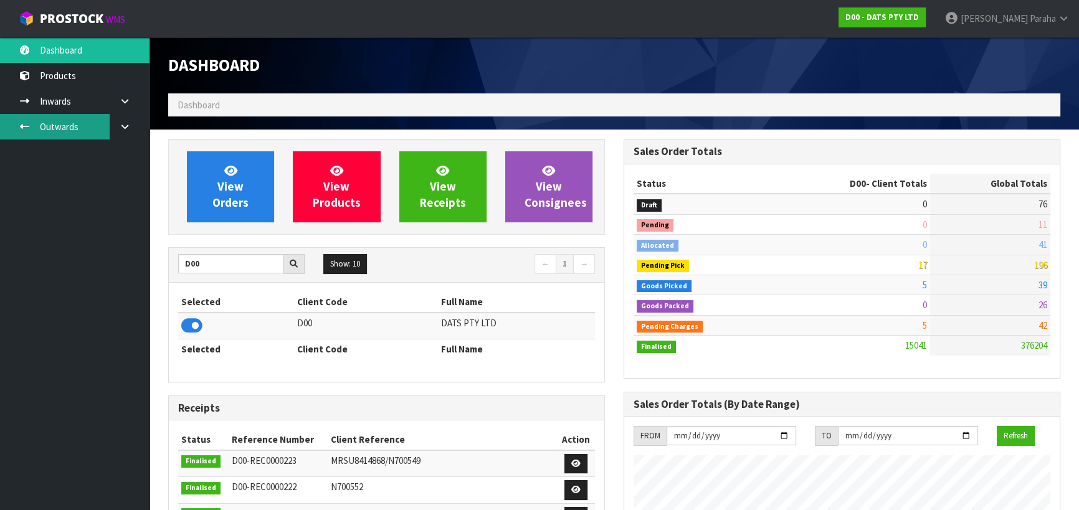
click at [60, 130] on link "Outwards" at bounding box center [75, 127] width 150 height 26
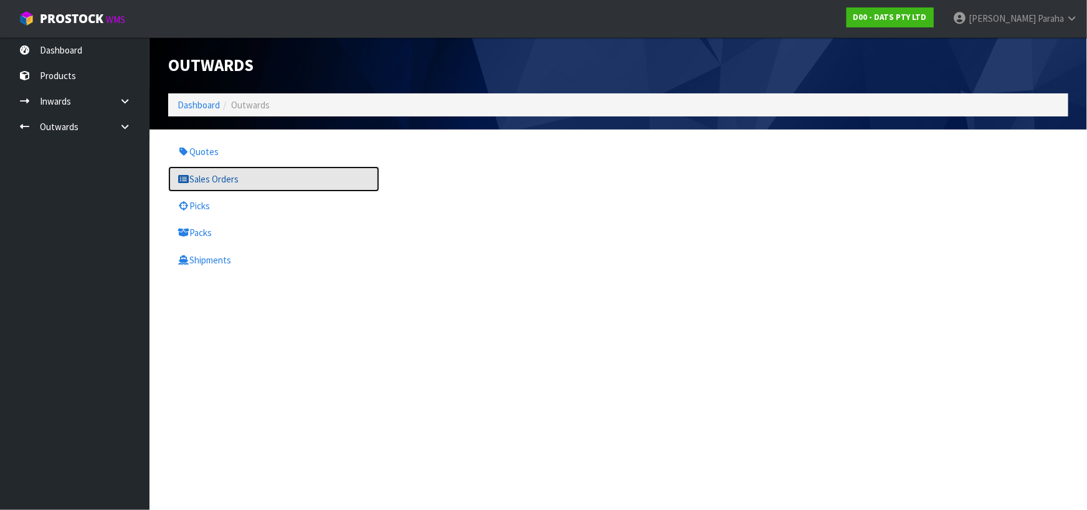
click at [220, 179] on link "Sales Orders" at bounding box center [273, 179] width 211 height 26
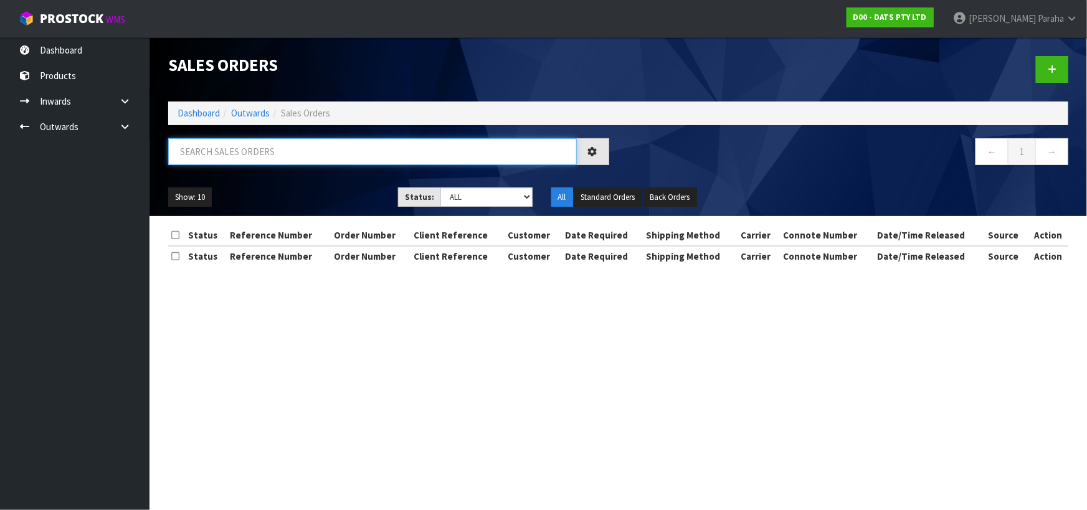
click at [206, 156] on input "text" at bounding box center [372, 151] width 409 height 27
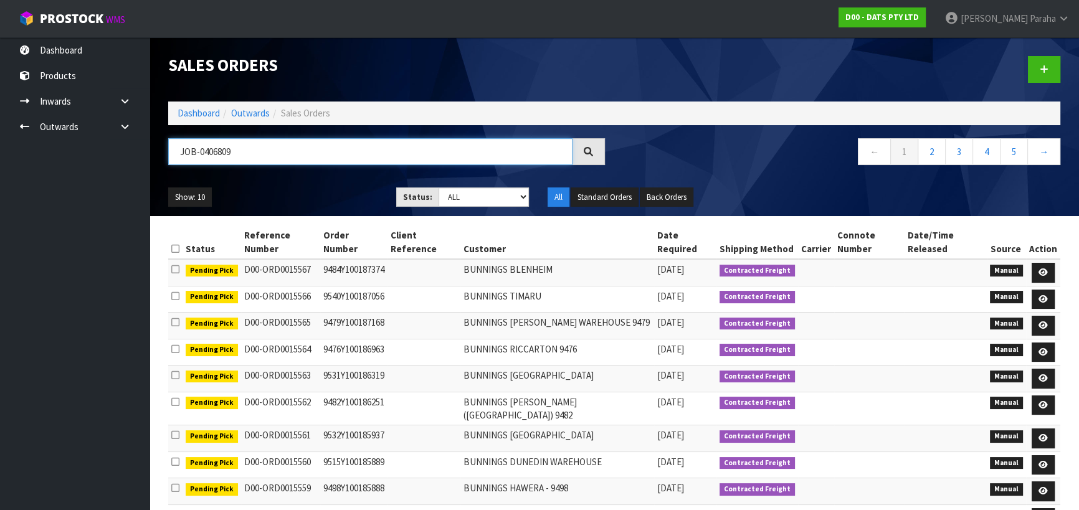
type input "JOB-0406809"
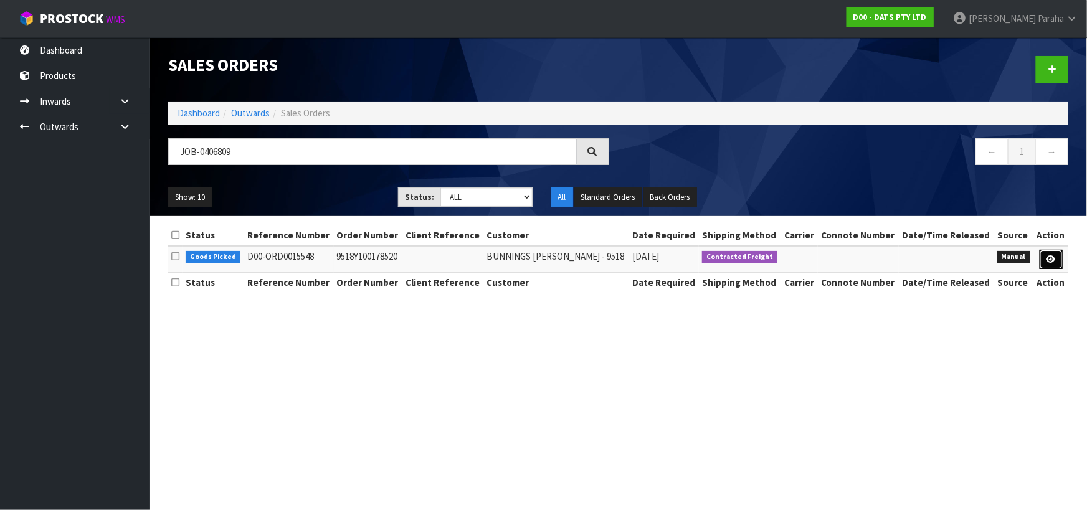
click at [1055, 262] on link at bounding box center [1051, 260] width 23 height 20
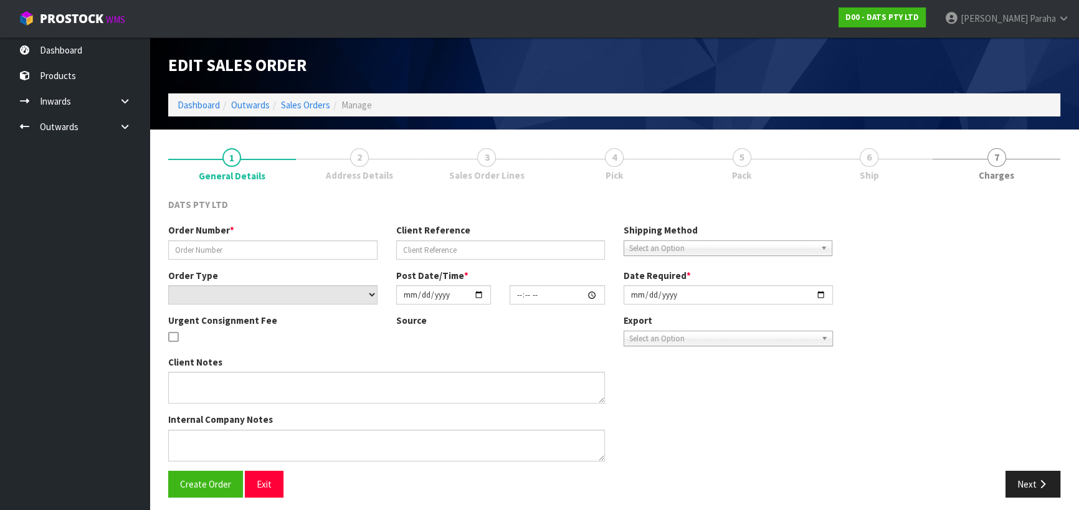
type input "9518Y100178520"
select select "number:0"
type input "[DATE]"
type input "09:22:00.000"
type input "[DATE]"
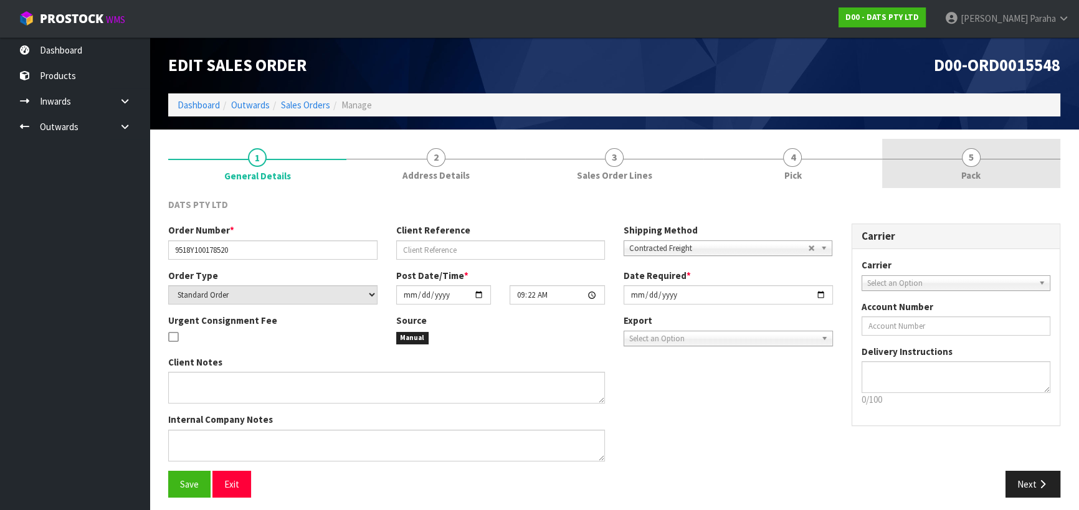
click at [964, 159] on span "5" at bounding box center [971, 157] width 19 height 19
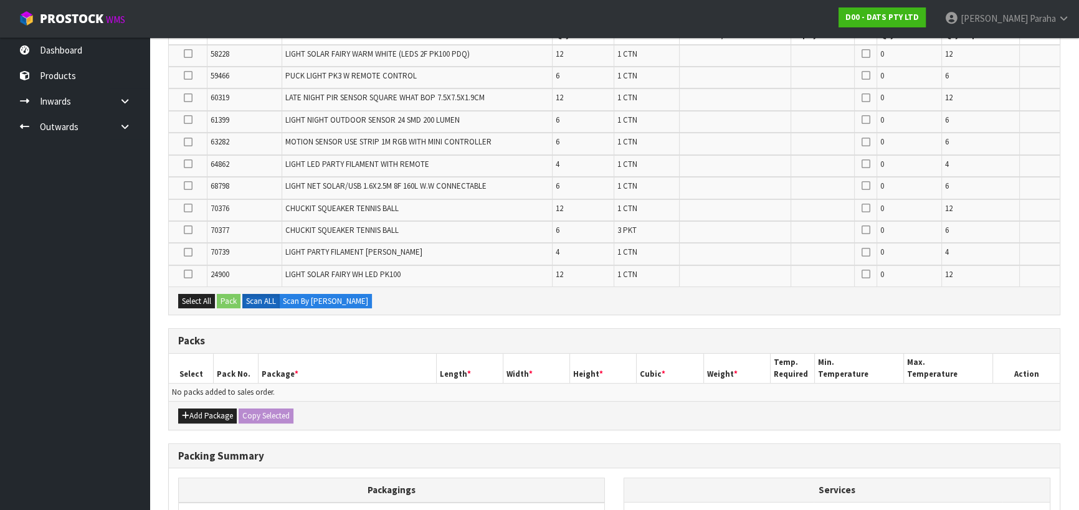
scroll to position [389, 0]
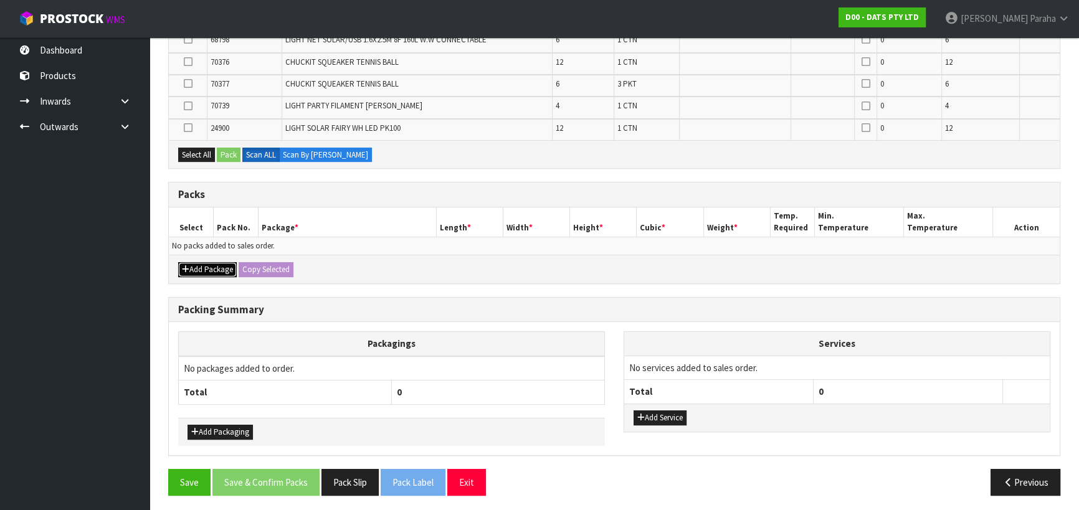
click at [204, 265] on button "Add Package" at bounding box center [207, 269] width 59 height 15
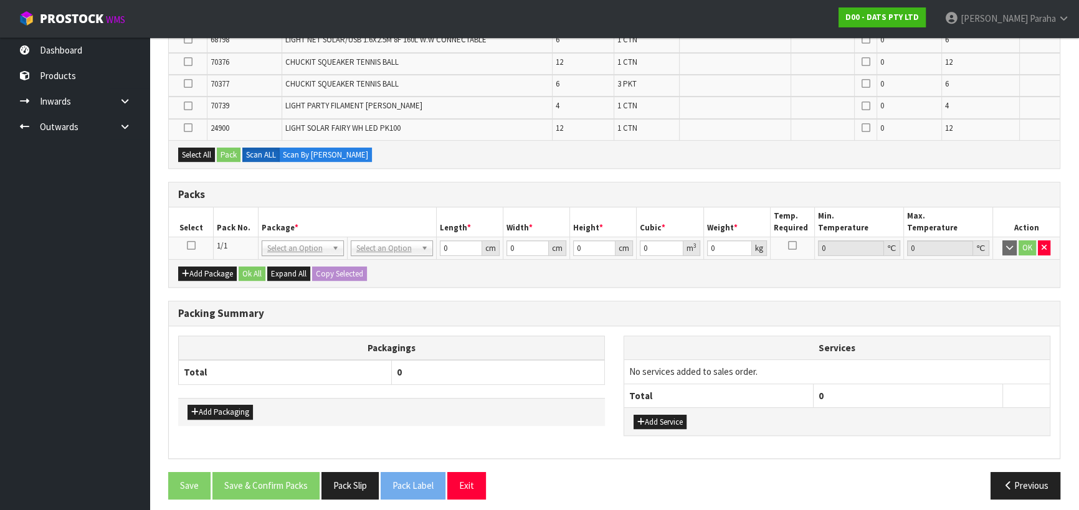
click at [189, 245] on icon at bounding box center [191, 245] width 9 height 1
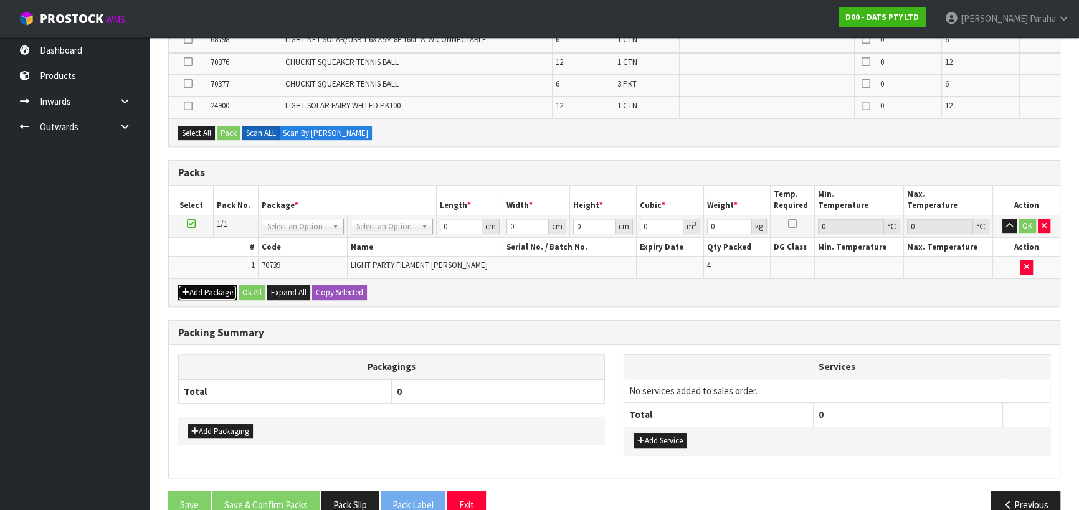
click at [199, 286] on button "Add Package" at bounding box center [207, 292] width 59 height 15
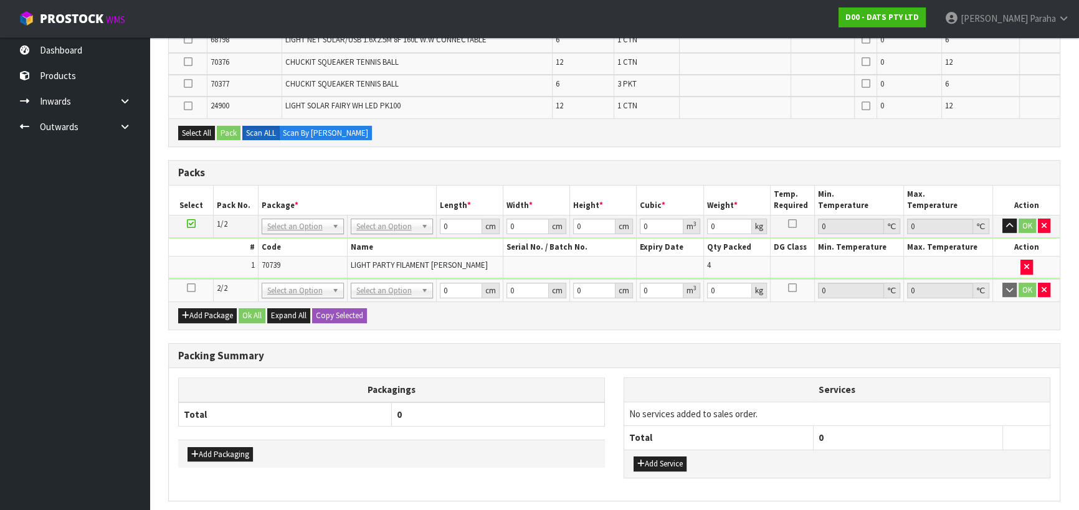
click at [193, 288] on icon at bounding box center [191, 288] width 9 height 1
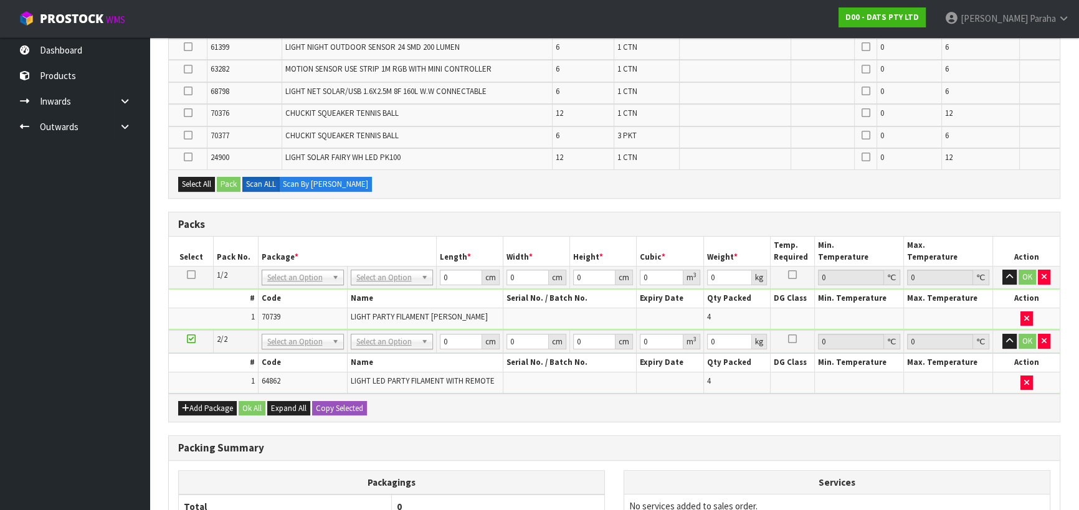
scroll to position [332, 0]
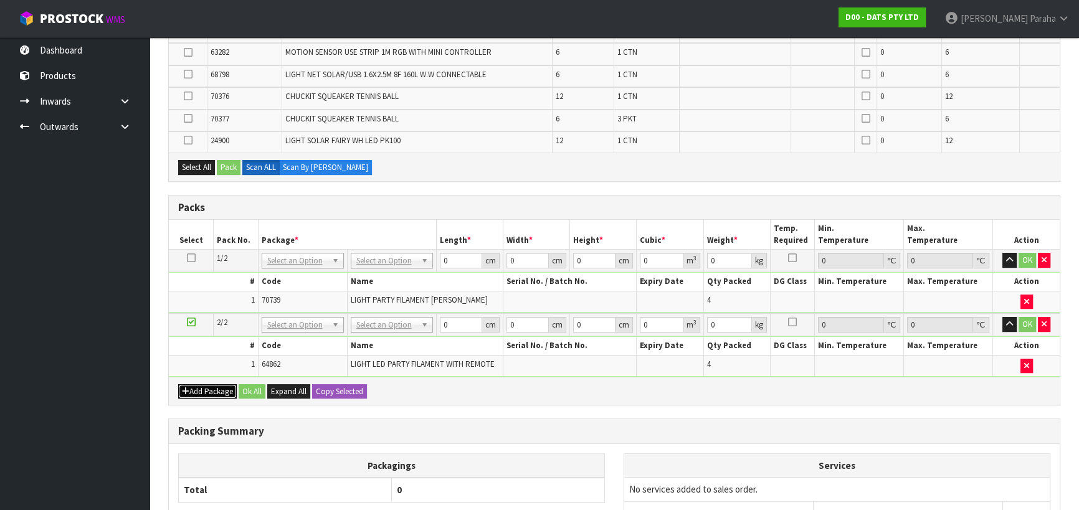
click at [203, 387] on button "Add Package" at bounding box center [207, 391] width 59 height 15
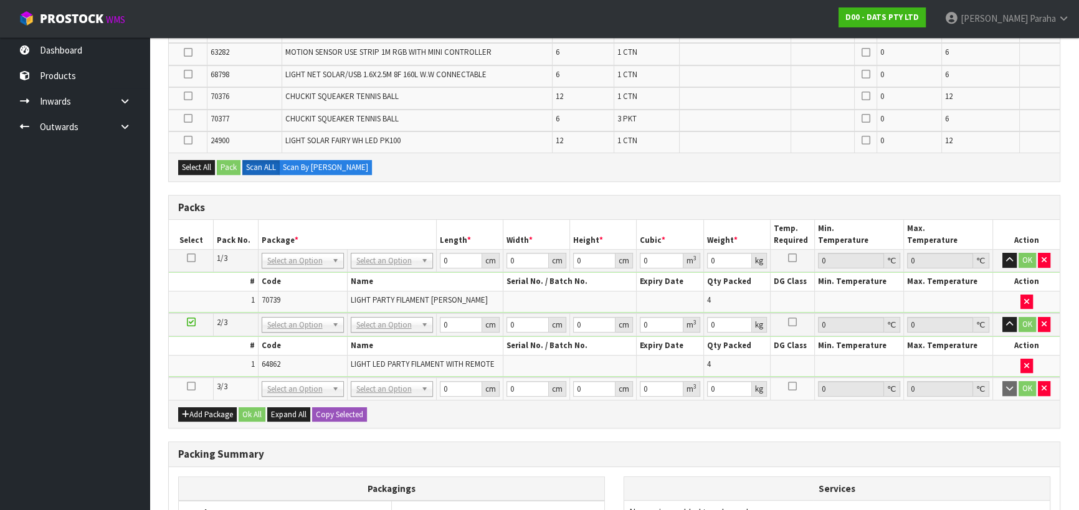
click at [190, 386] on icon at bounding box center [191, 386] width 9 height 1
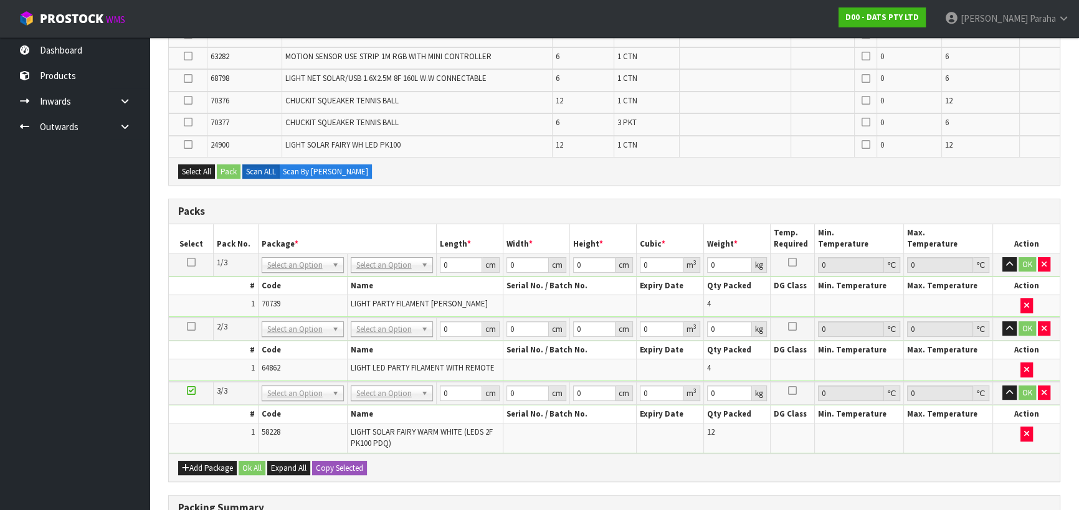
scroll to position [310, 0]
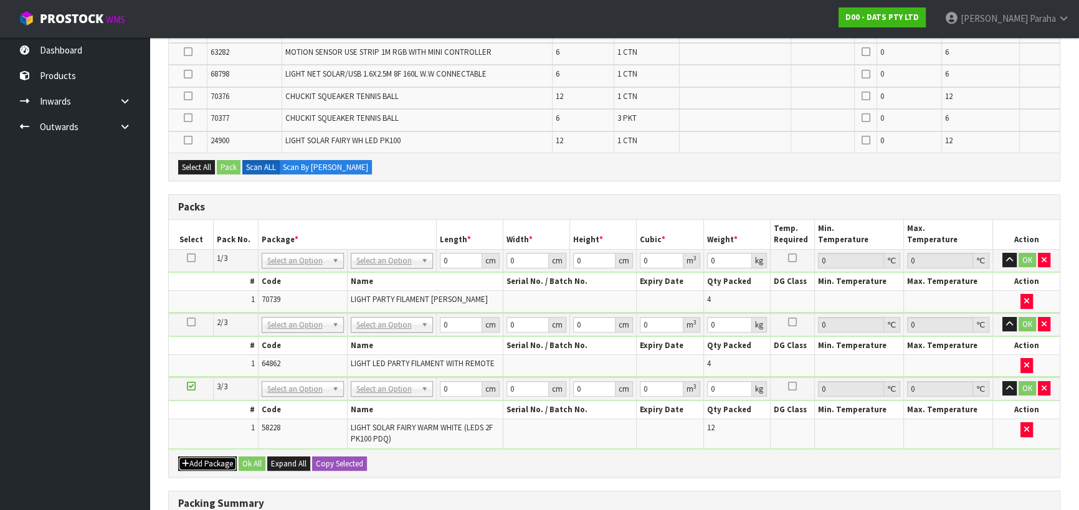
click at [217, 457] on button "Add Package" at bounding box center [207, 464] width 59 height 15
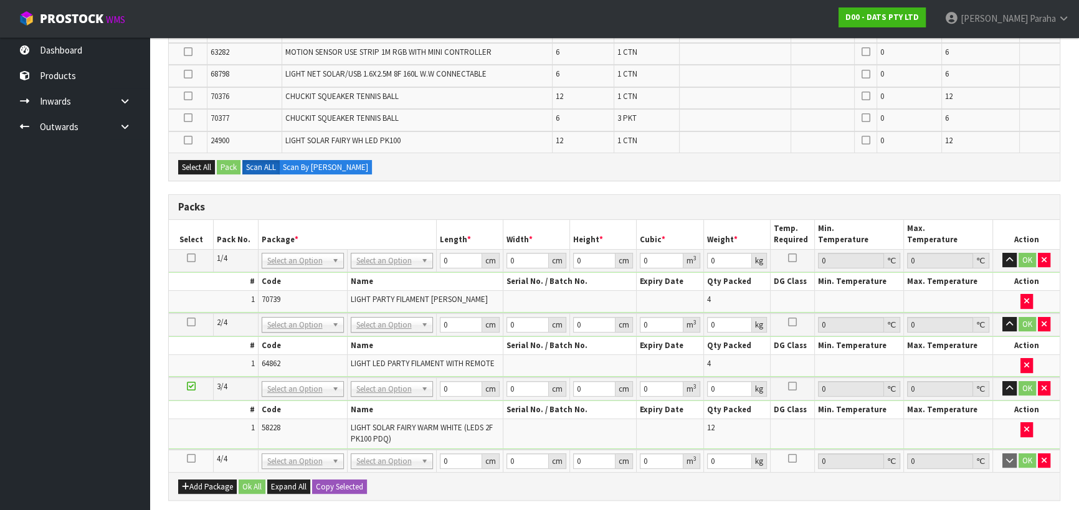
click at [192, 459] on icon at bounding box center [191, 459] width 9 height 1
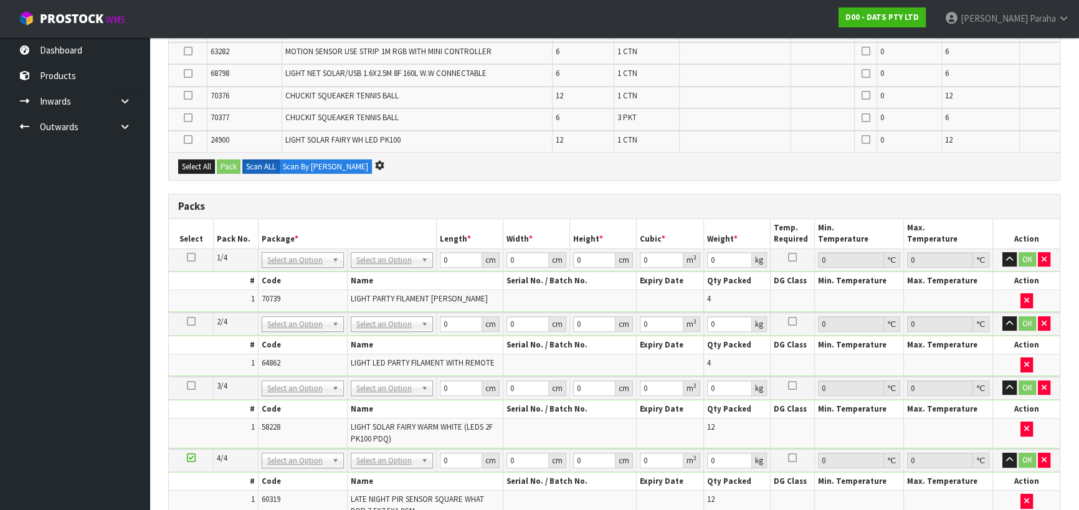
scroll to position [0, 0]
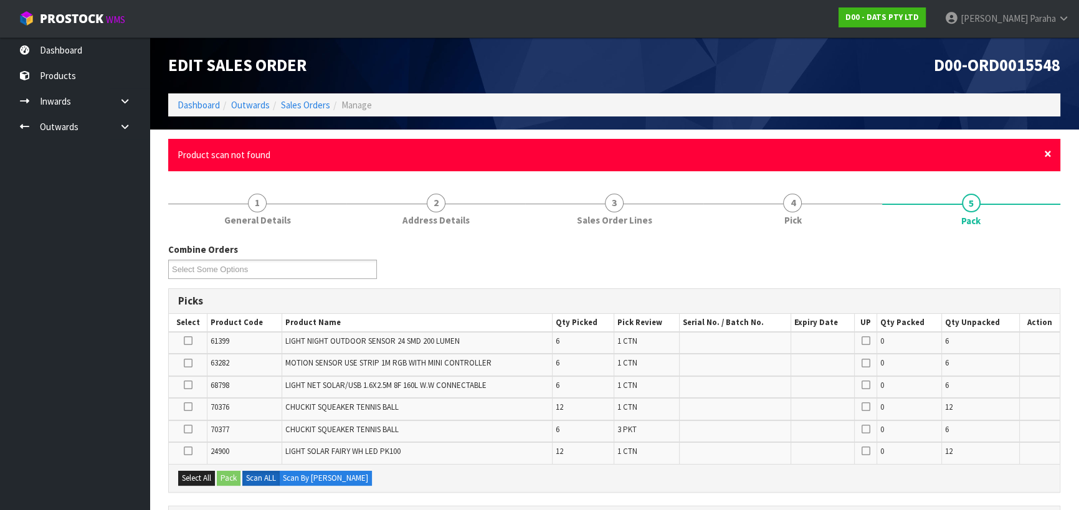
click at [1050, 155] on span "×" at bounding box center [1047, 153] width 7 height 17
click at [1052, 153] on div "× Close Product scan not found" at bounding box center [614, 155] width 892 height 32
click at [1051, 153] on span "×" at bounding box center [1047, 153] width 7 height 17
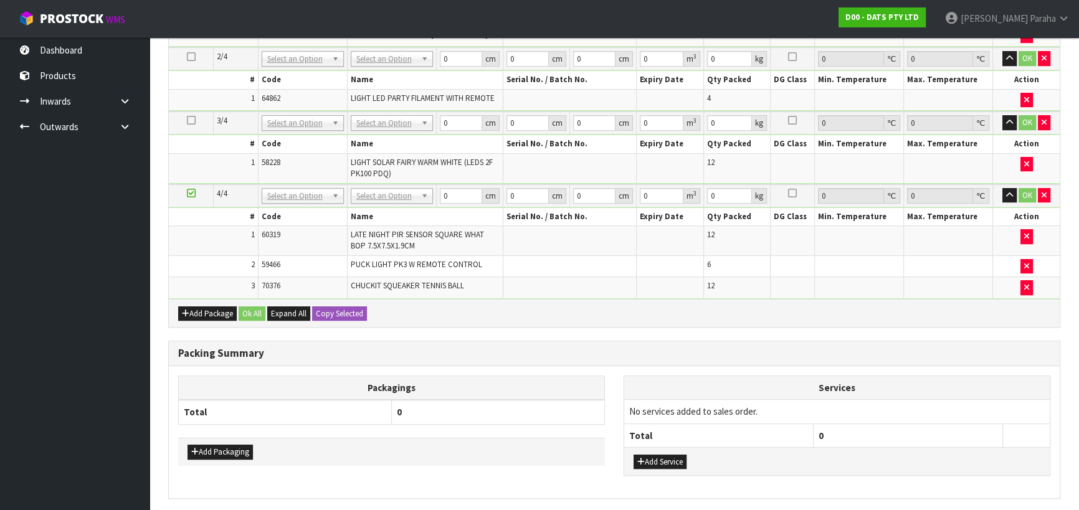
scroll to position [487, 0]
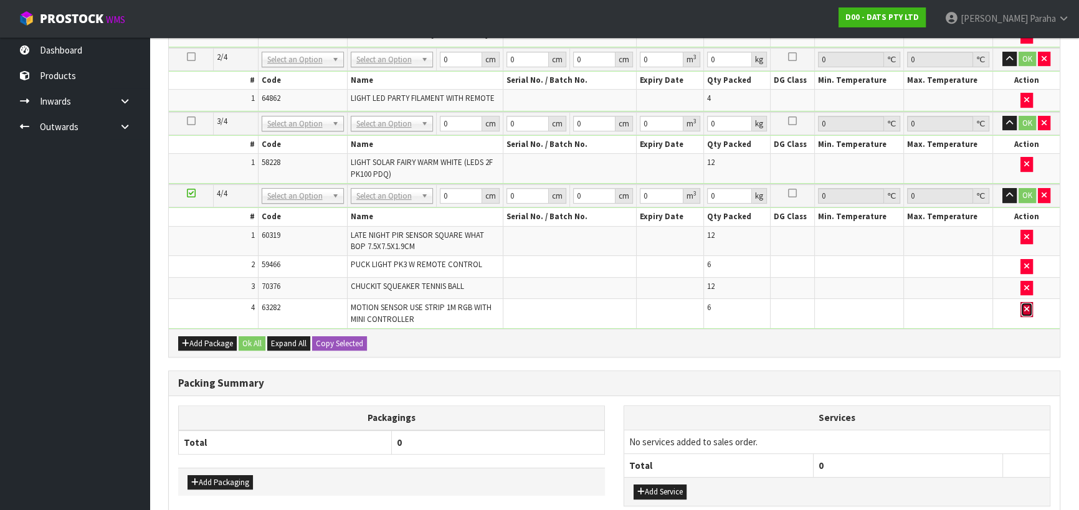
click at [1022, 307] on button "button" at bounding box center [1027, 309] width 12 height 15
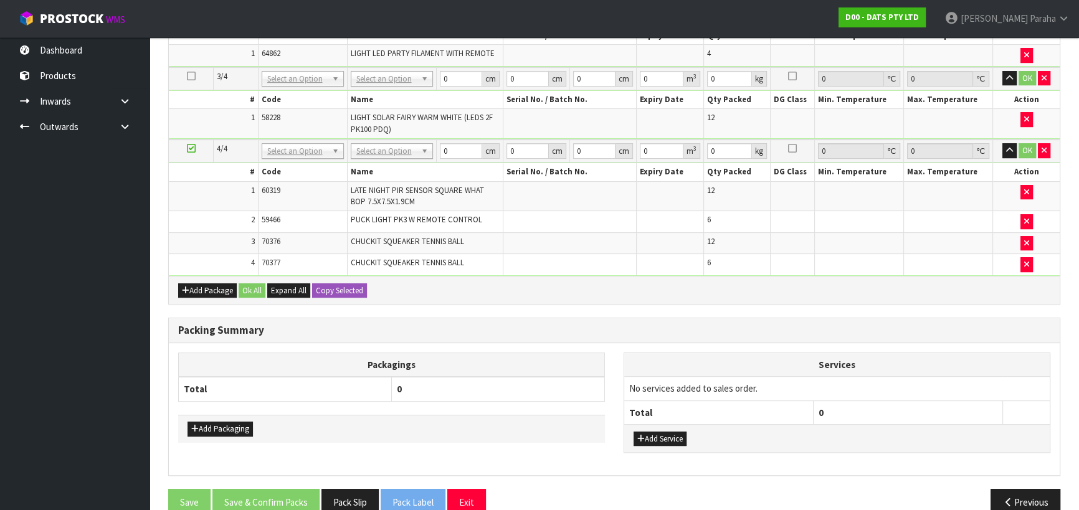
scroll to position [544, 0]
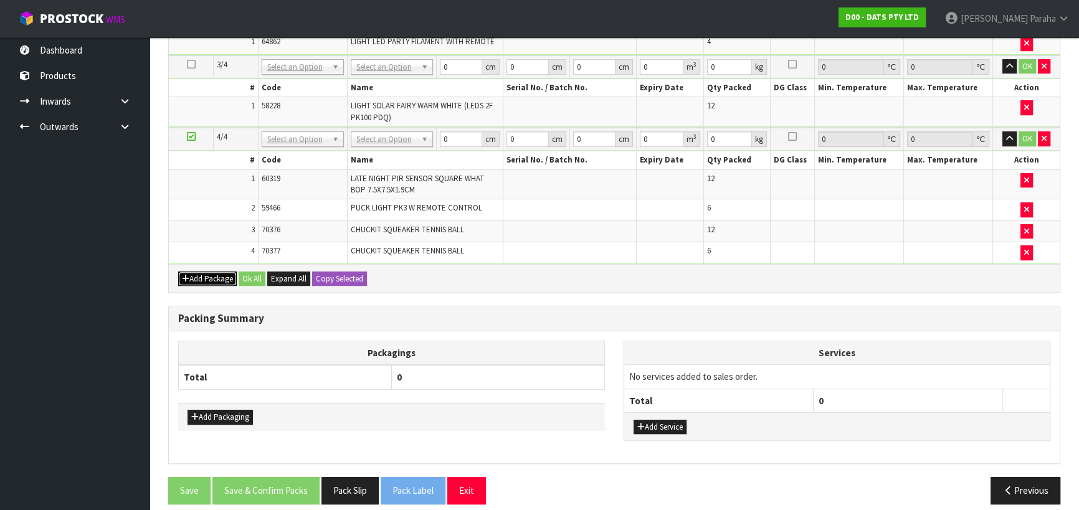
click at [210, 278] on button "Add Package" at bounding box center [207, 279] width 59 height 15
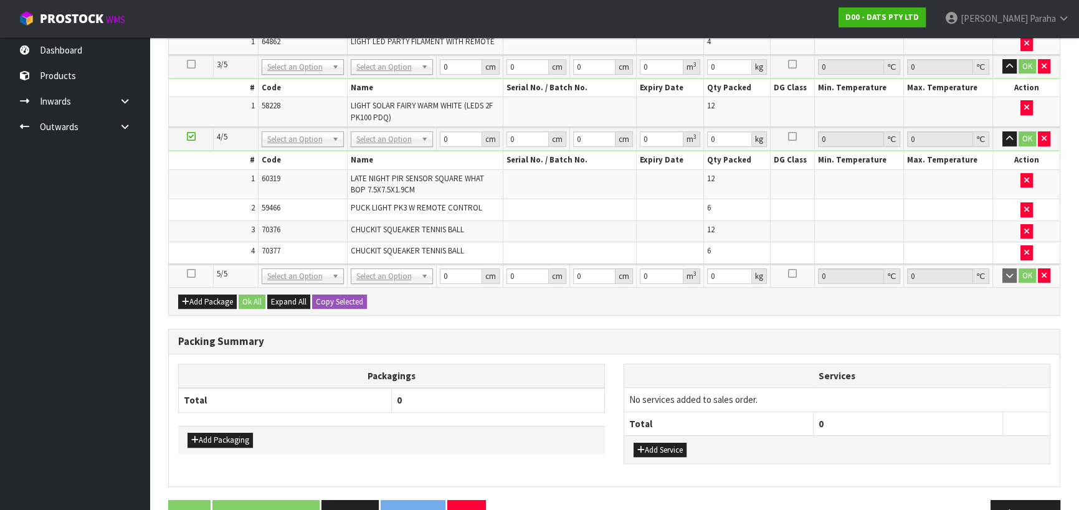
click at [193, 274] on icon at bounding box center [191, 274] width 9 height 1
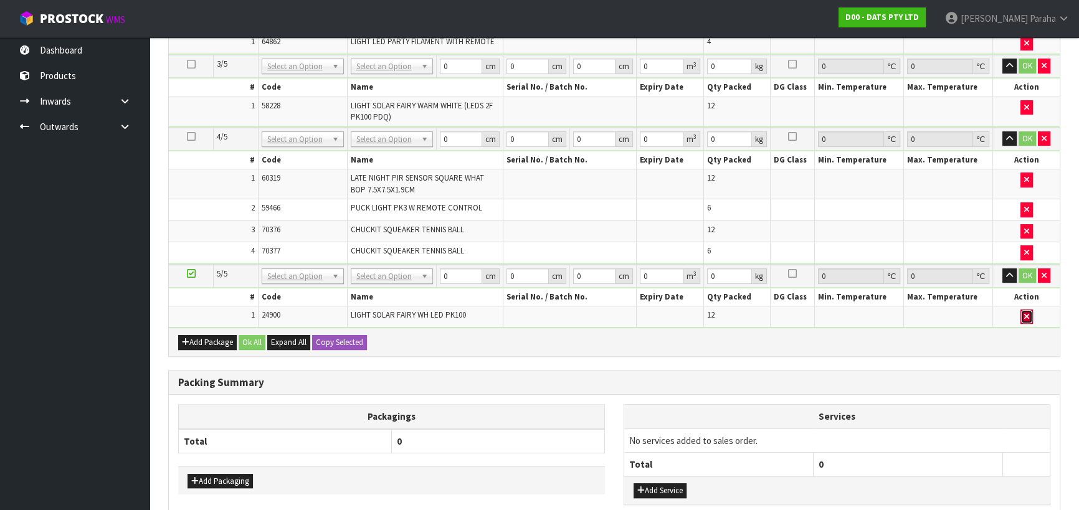
click at [1029, 314] on button "button" at bounding box center [1027, 317] width 12 height 15
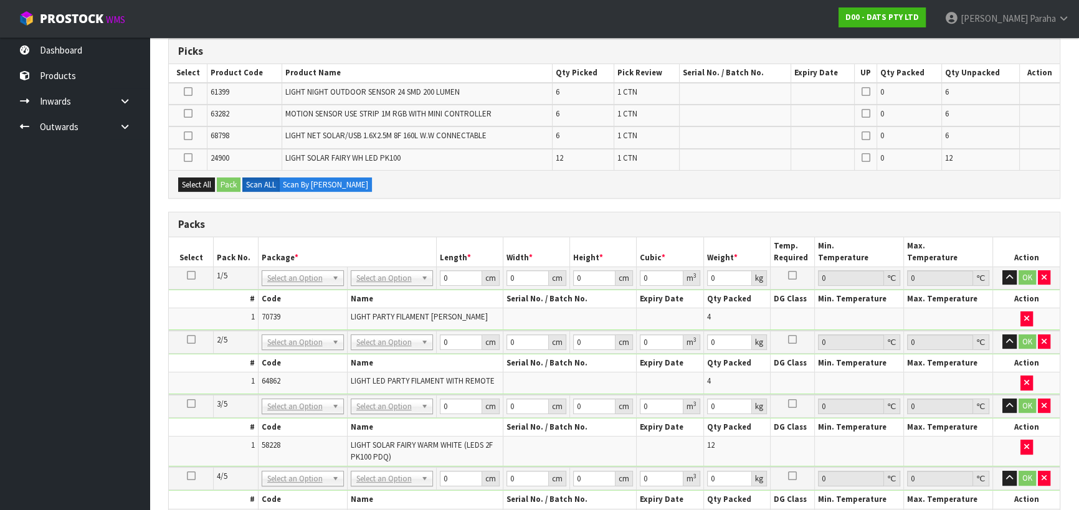
scroll to position [148, 0]
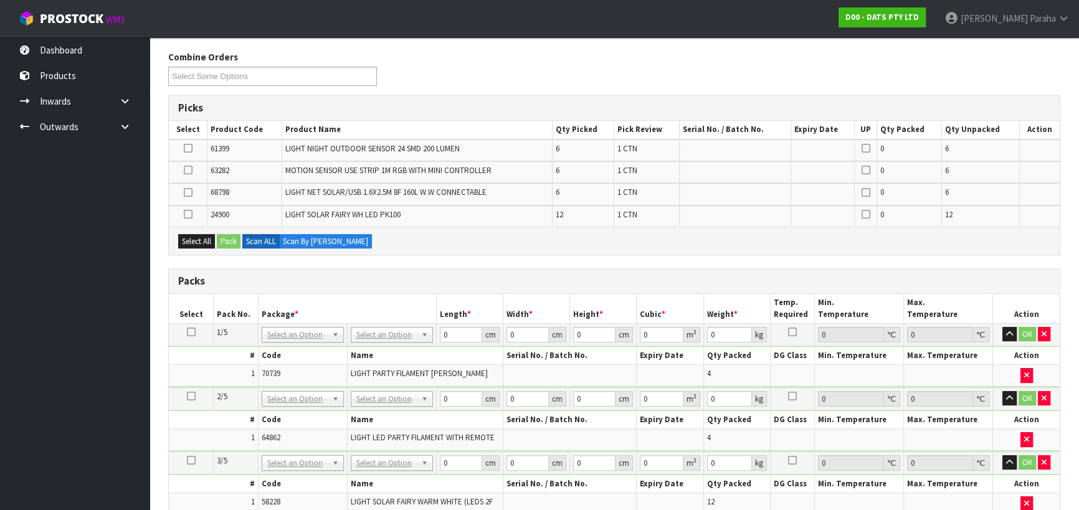
click at [188, 193] on icon at bounding box center [187, 193] width 9 height 1
click at [0, 0] on input "checkbox" at bounding box center [0, 0] width 0 height 0
click at [230, 237] on button "Pack" at bounding box center [229, 241] width 24 height 15
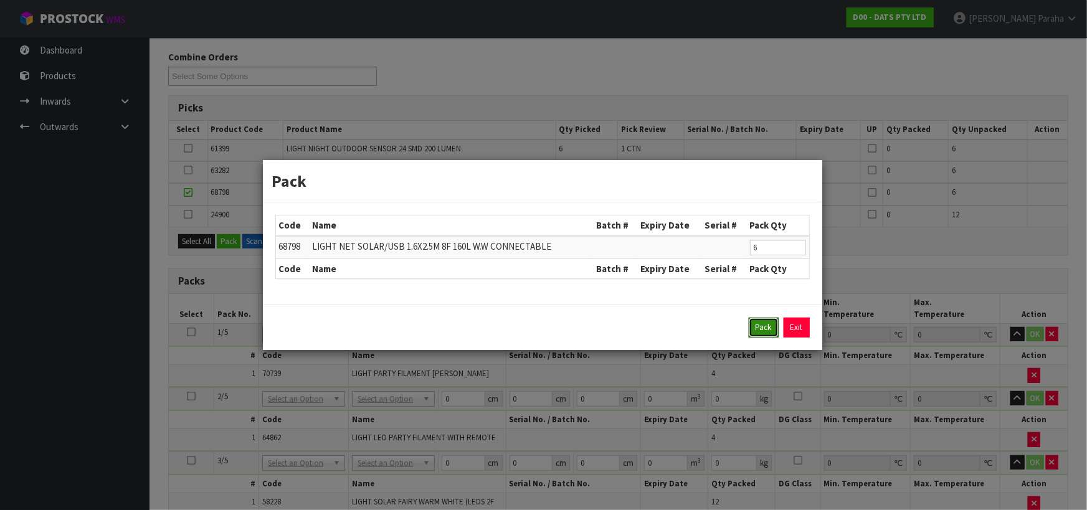
click at [766, 329] on button "Pack" at bounding box center [764, 328] width 30 height 20
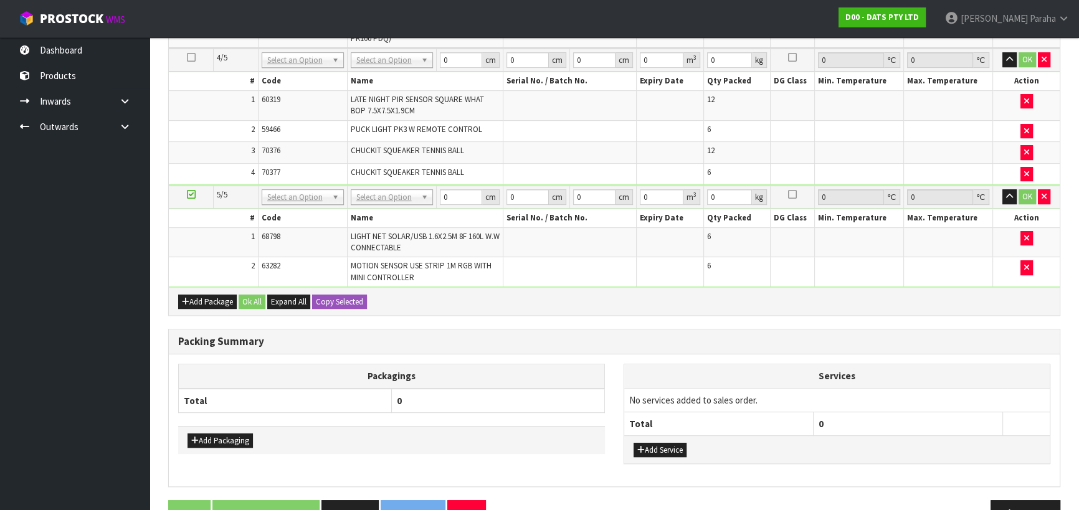
scroll to position [522, 0]
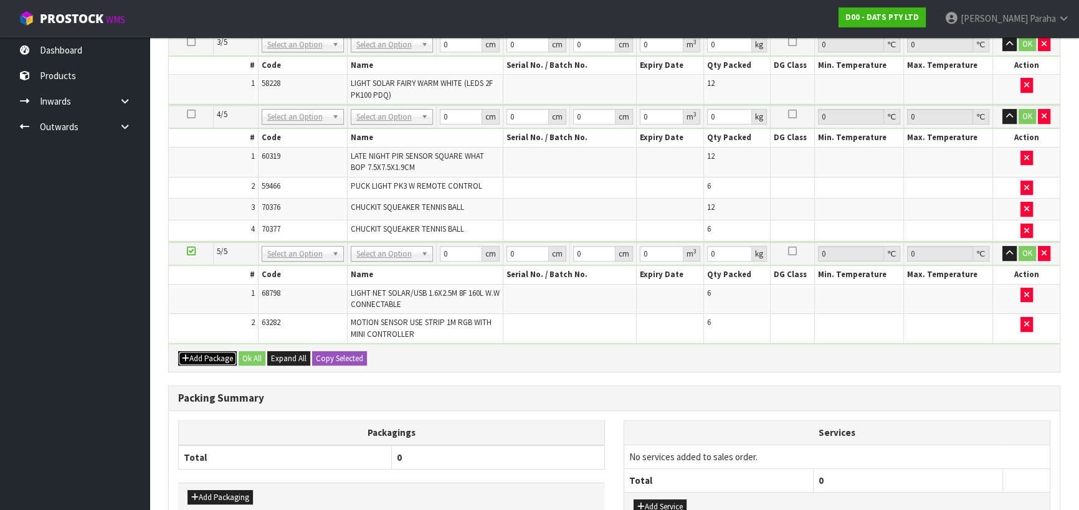
click at [223, 356] on button "Add Package" at bounding box center [207, 358] width 59 height 15
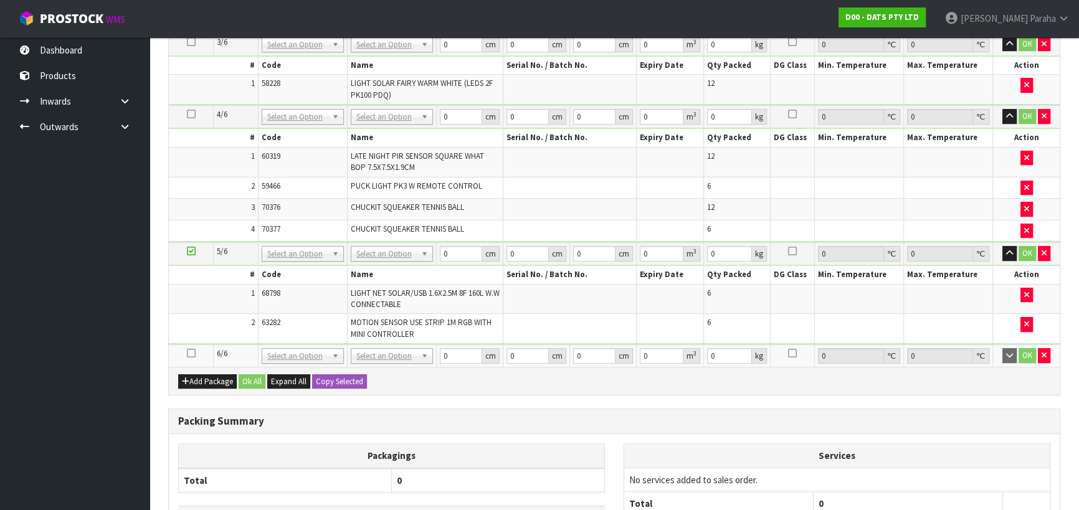
click at [193, 353] on icon at bounding box center [191, 353] width 9 height 1
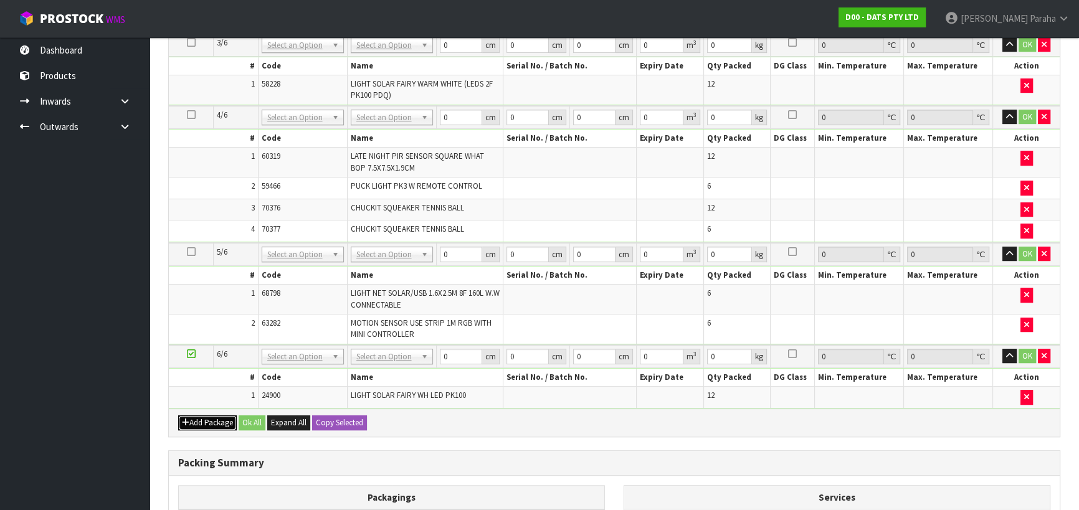
click at [193, 418] on button "Add Package" at bounding box center [207, 423] width 59 height 15
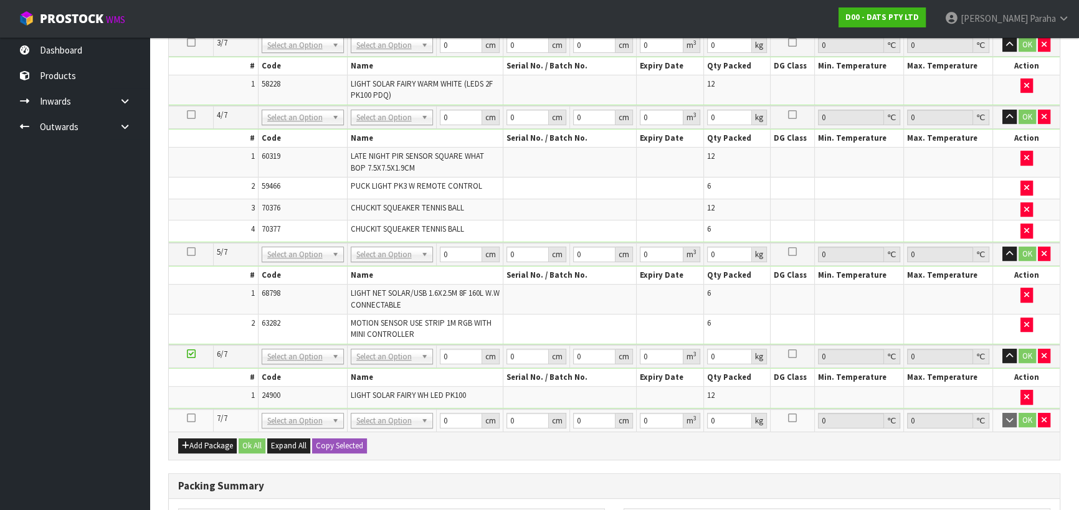
click at [189, 418] on icon at bounding box center [191, 418] width 9 height 1
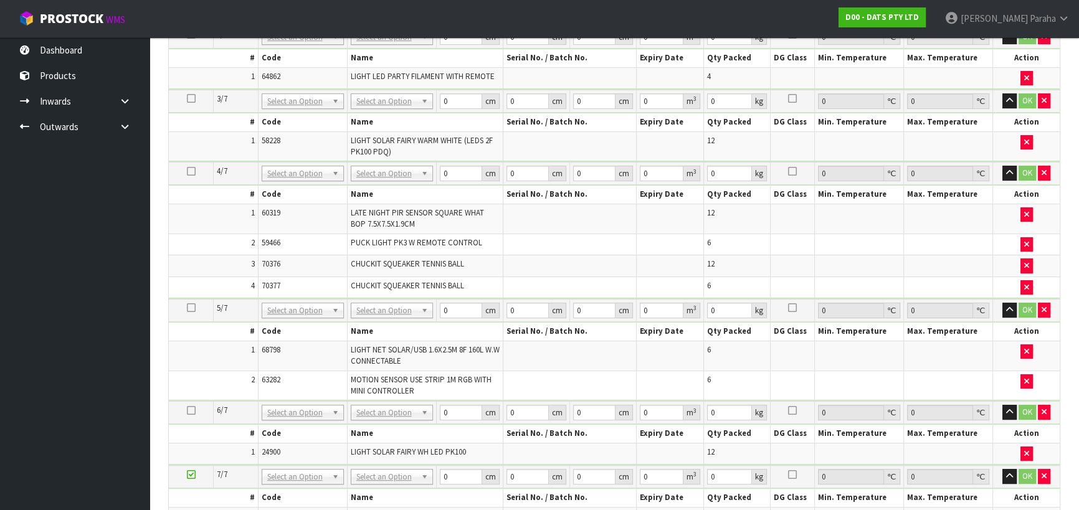
scroll to position [138, 0]
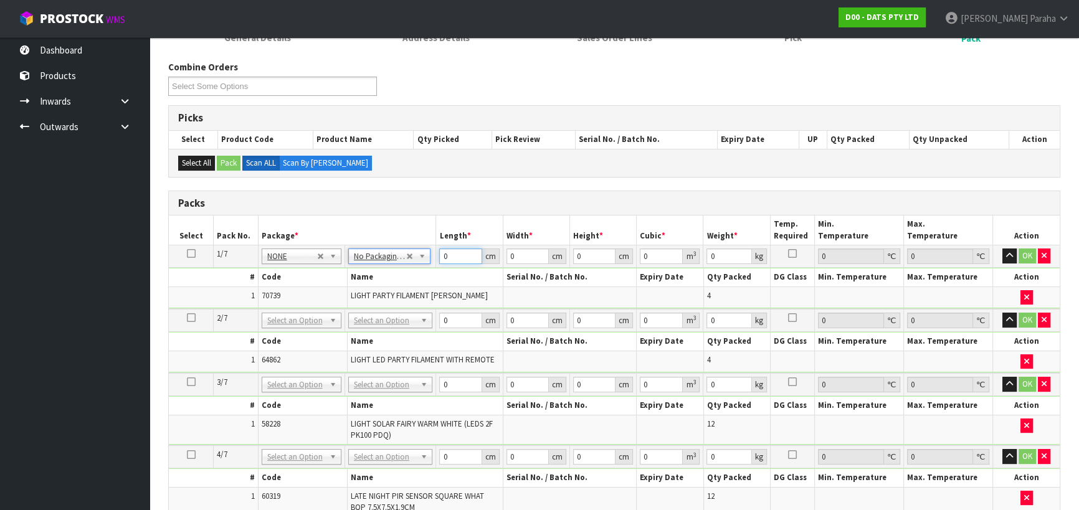
drag, startPoint x: 457, startPoint y: 252, endPoint x: 443, endPoint y: 256, distance: 14.8
click at [443, 256] on input "0" at bounding box center [460, 257] width 42 height 16
type input "54"
type input "3036"
drag, startPoint x: 529, startPoint y: 252, endPoint x: 507, endPoint y: 257, distance: 22.5
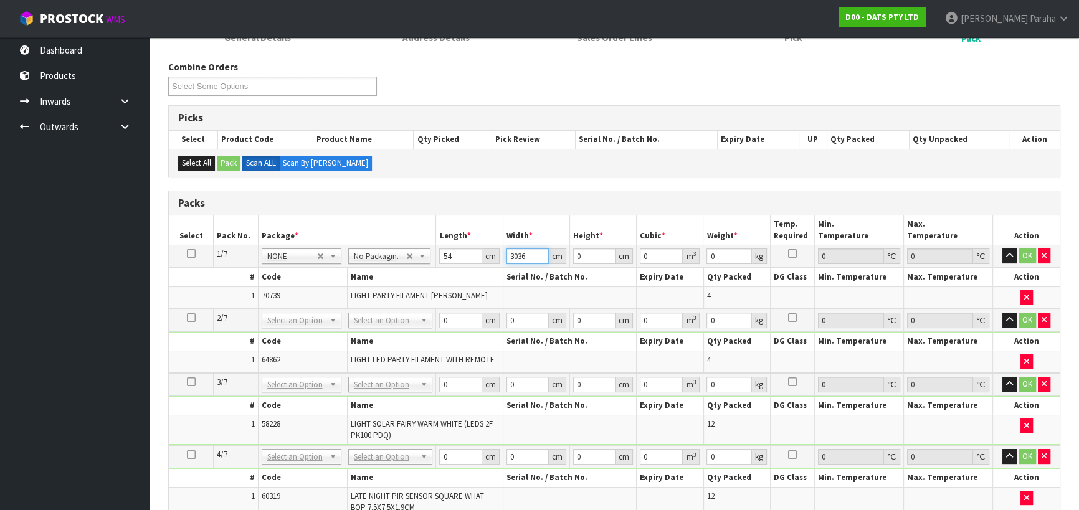
click at [507, 257] on input "3036" at bounding box center [528, 257] width 42 height 16
type input "30"
type input "3"
type input "0.00486"
type input "36"
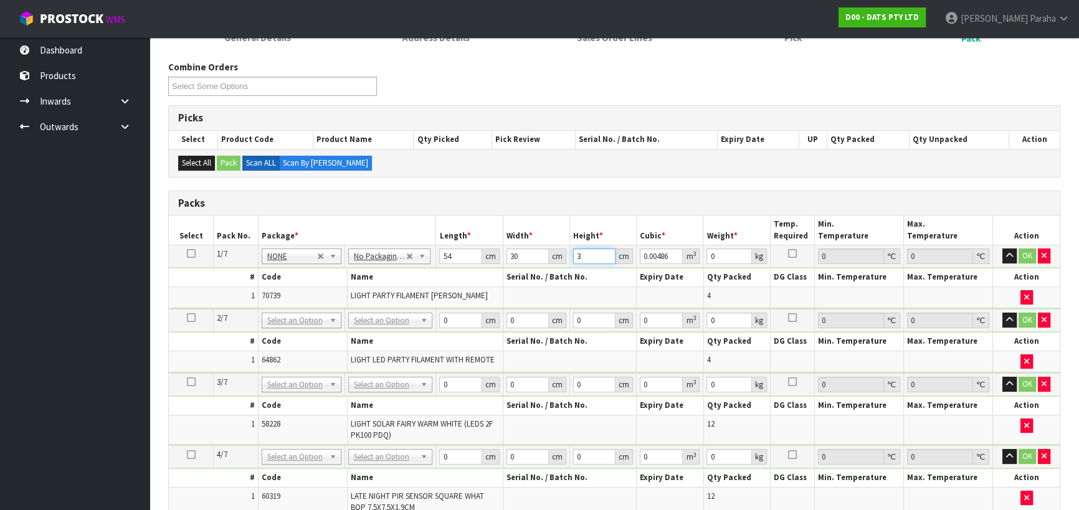
type input "0.05832"
type input "36"
type input "8"
click at [1003, 249] on button "button" at bounding box center [1010, 256] width 14 height 15
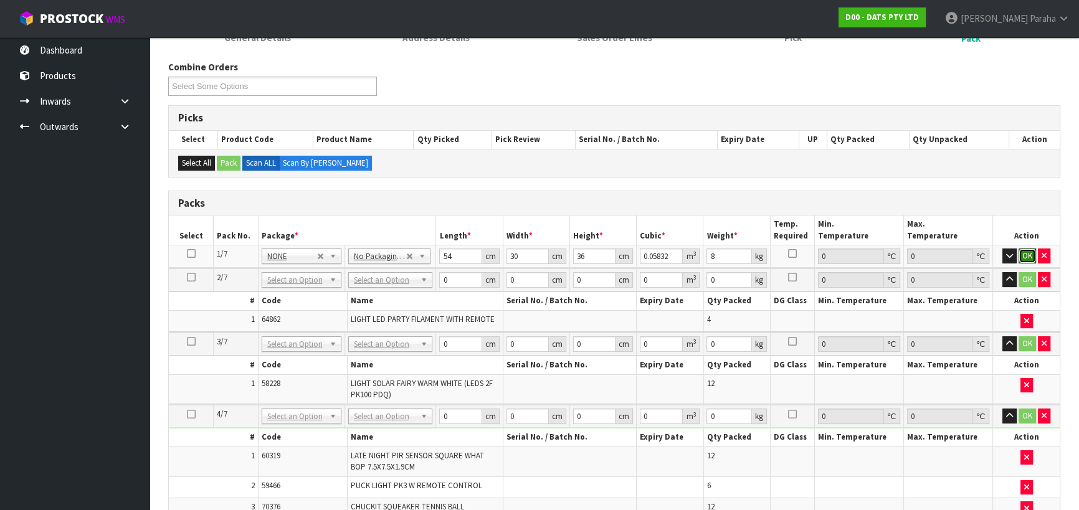
click button "OK" at bounding box center [1027, 256] width 17 height 15
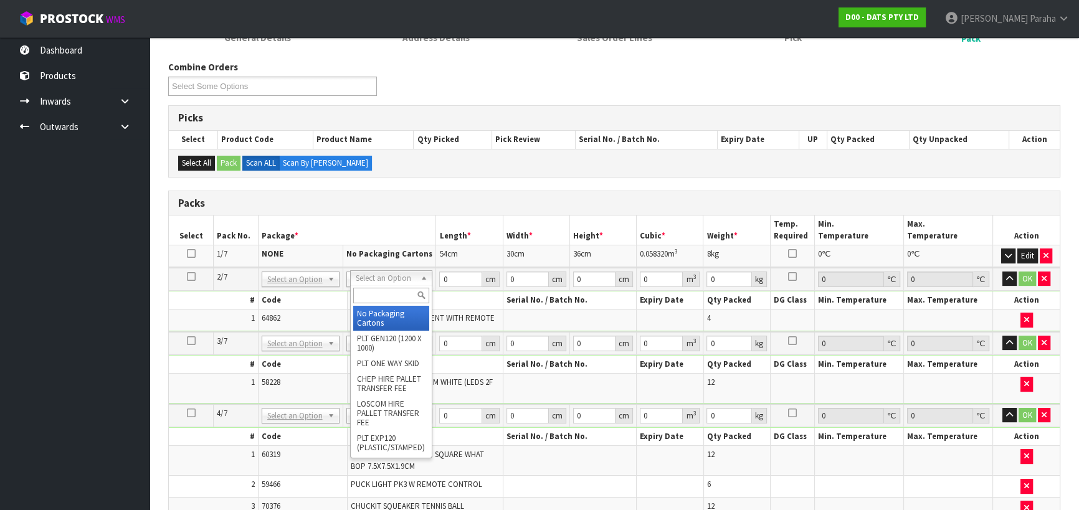
type input "2"
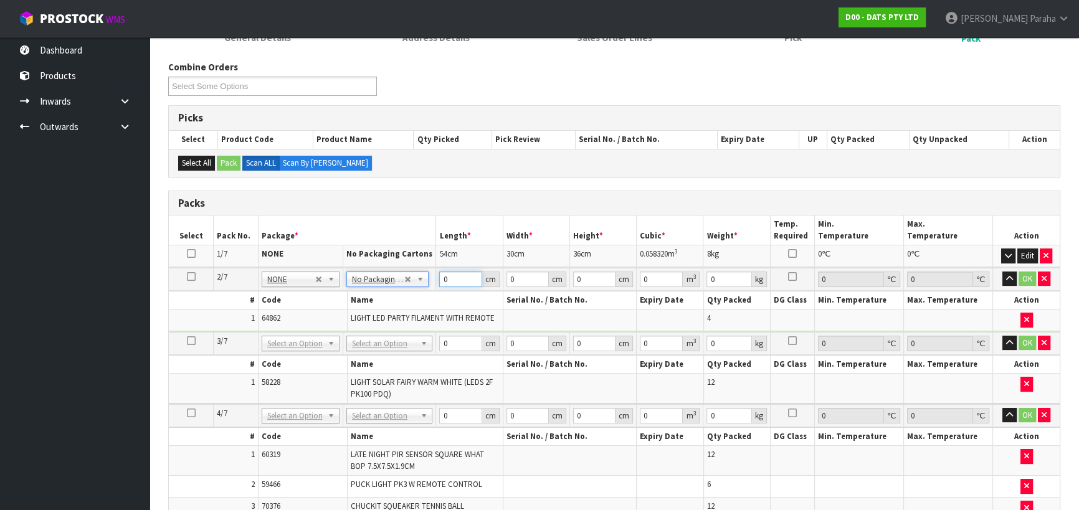
drag, startPoint x: 442, startPoint y: 279, endPoint x: 436, endPoint y: 280, distance: 6.9
click at [436, 280] on td "0 cm" at bounding box center [469, 279] width 67 height 23
type input "35"
type input "31"
type input "3"
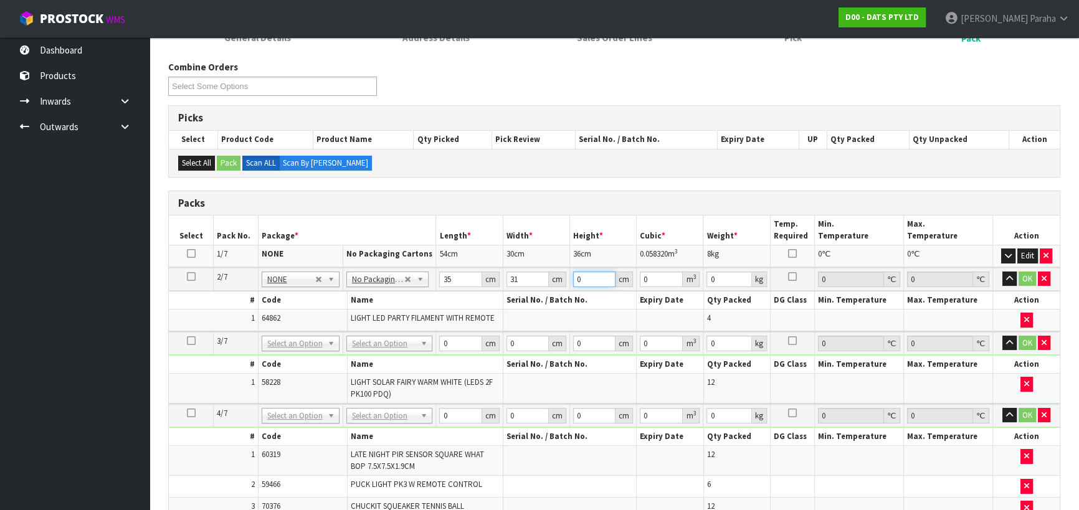
type input "0.003255"
type input "31"
type input "0.033635"
type input "31"
type input "5"
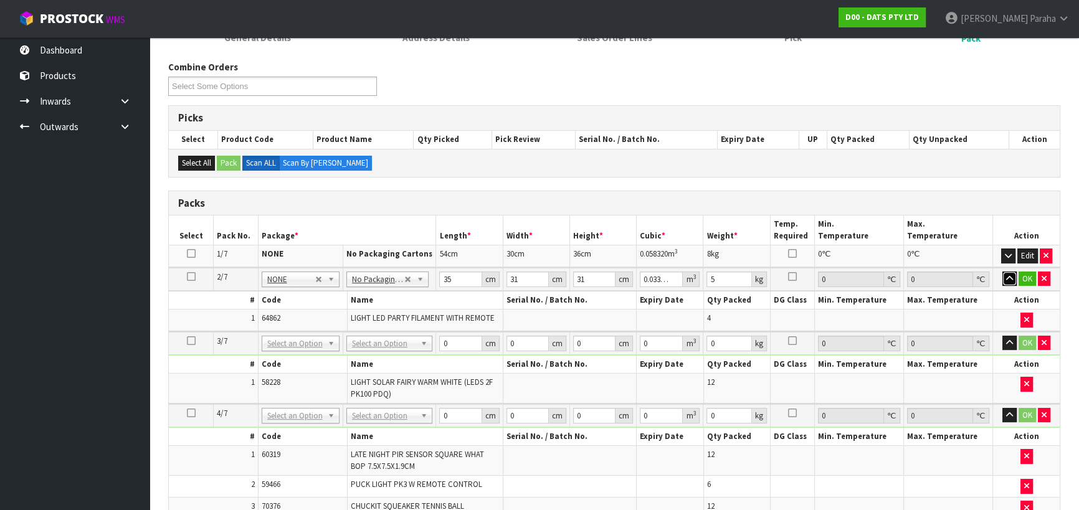
click at [1003, 272] on button "button" at bounding box center [1010, 279] width 14 height 15
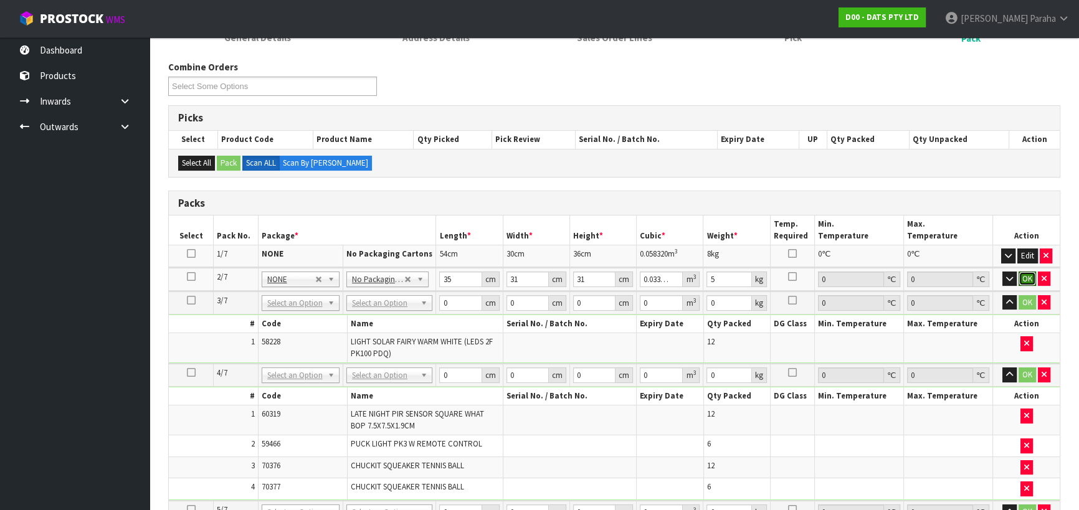
click button "OK" at bounding box center [1027, 279] width 17 height 15
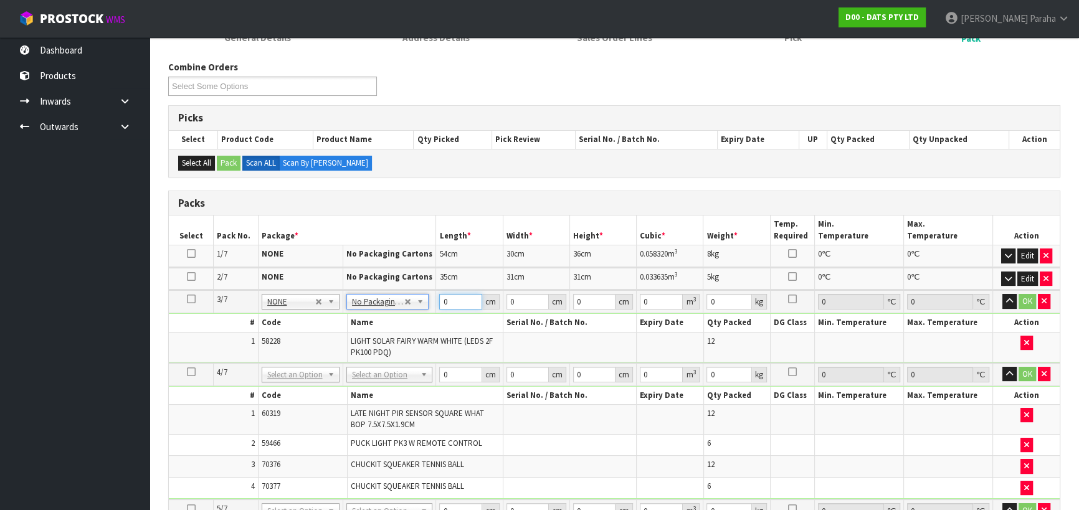
drag, startPoint x: 454, startPoint y: 302, endPoint x: 436, endPoint y: 302, distance: 17.5
click at [436, 302] on td "0 cm" at bounding box center [469, 301] width 67 height 23
click at [1003, 294] on button "button" at bounding box center [1010, 301] width 14 height 15
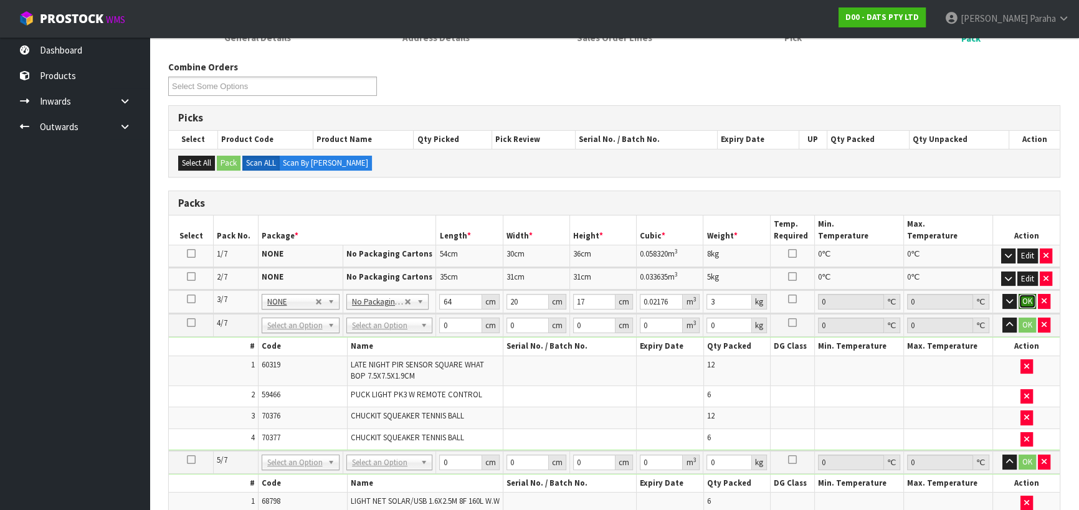
click button "OK" at bounding box center [1027, 301] width 17 height 15
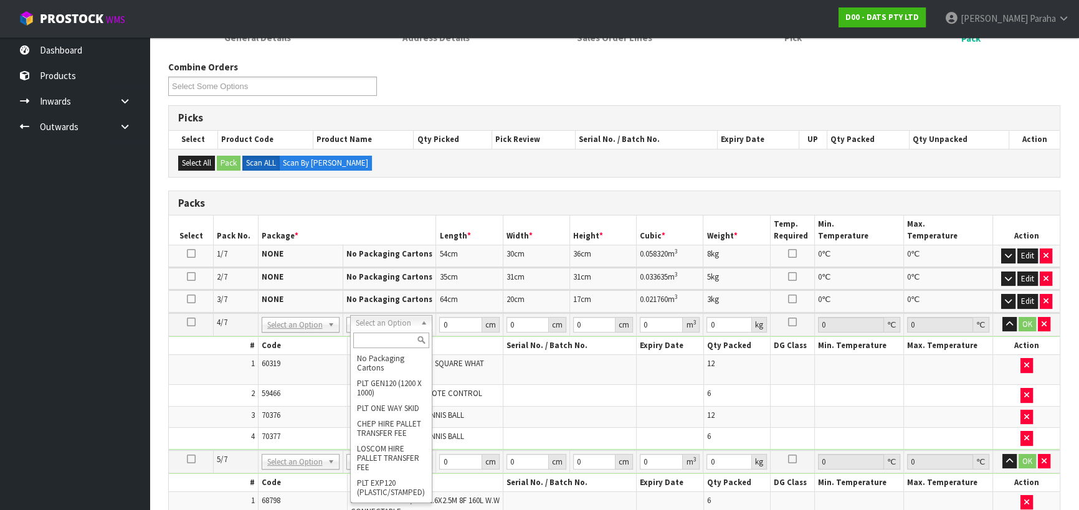
click at [378, 336] on input "text" at bounding box center [391, 341] width 76 height 16
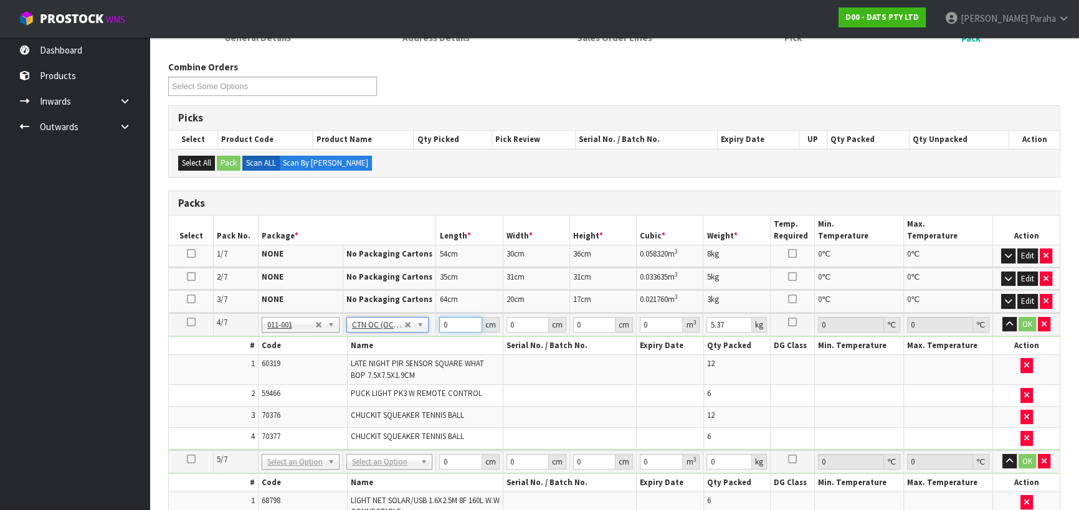
drag, startPoint x: 452, startPoint y: 323, endPoint x: 422, endPoint y: 325, distance: 29.3
click at [422, 325] on tr "4/7 NONE 007-001 007-002 007-004 007-009 007-013 007-014 007-015 007-017 007-01…" at bounding box center [614, 324] width 891 height 23
click at [1012, 322] on icon "button" at bounding box center [1009, 324] width 7 height 8
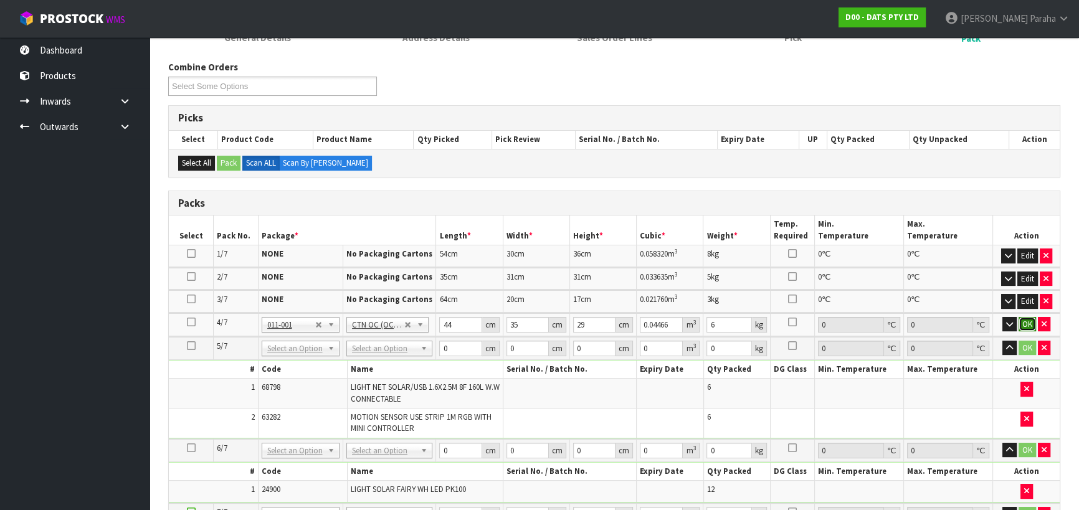
click at [1025, 321] on button "OK" at bounding box center [1027, 324] width 17 height 15
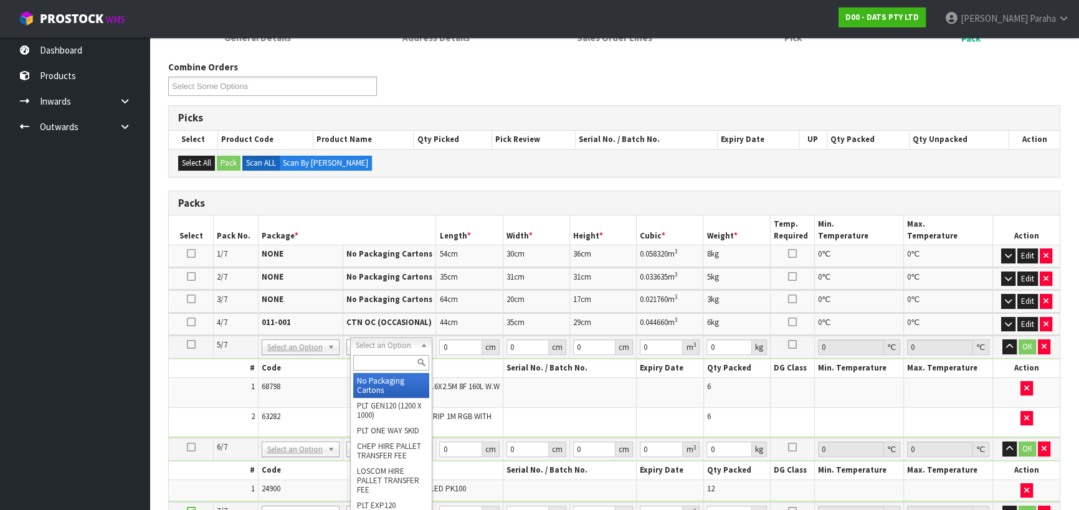
click at [389, 364] on input "text" at bounding box center [391, 363] width 77 height 16
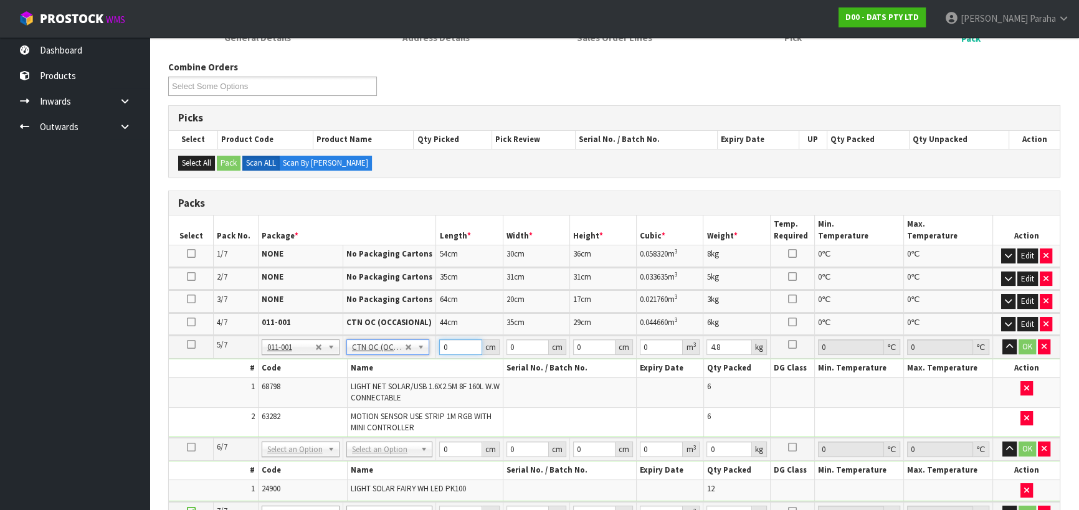
drag, startPoint x: 453, startPoint y: 348, endPoint x: 432, endPoint y: 348, distance: 20.6
click at [432, 348] on tr "5/7 NONE 007-001 007-002 007-004 007-009 007-013 007-014 007-015 007-017 007-01…" at bounding box center [614, 347] width 891 height 23
click at [1003, 340] on button "button" at bounding box center [1010, 347] width 14 height 15
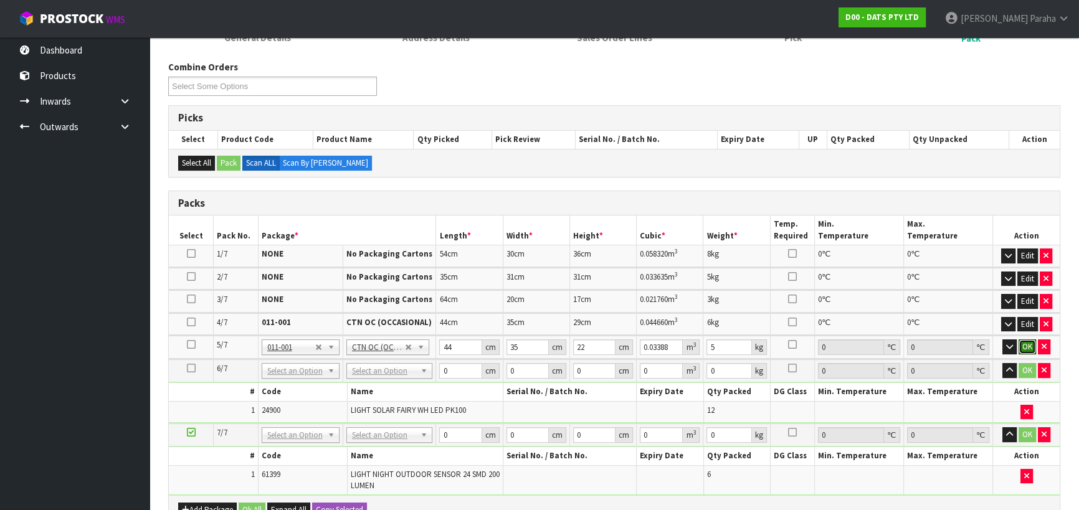
click button "OK" at bounding box center [1027, 347] width 17 height 15
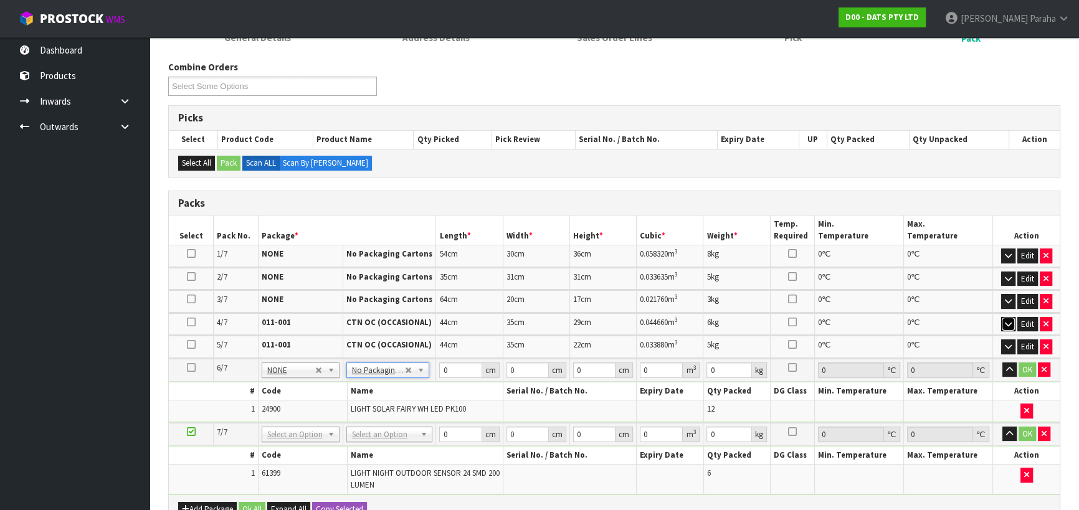
click at [1010, 321] on icon "button" at bounding box center [1008, 324] width 7 height 8
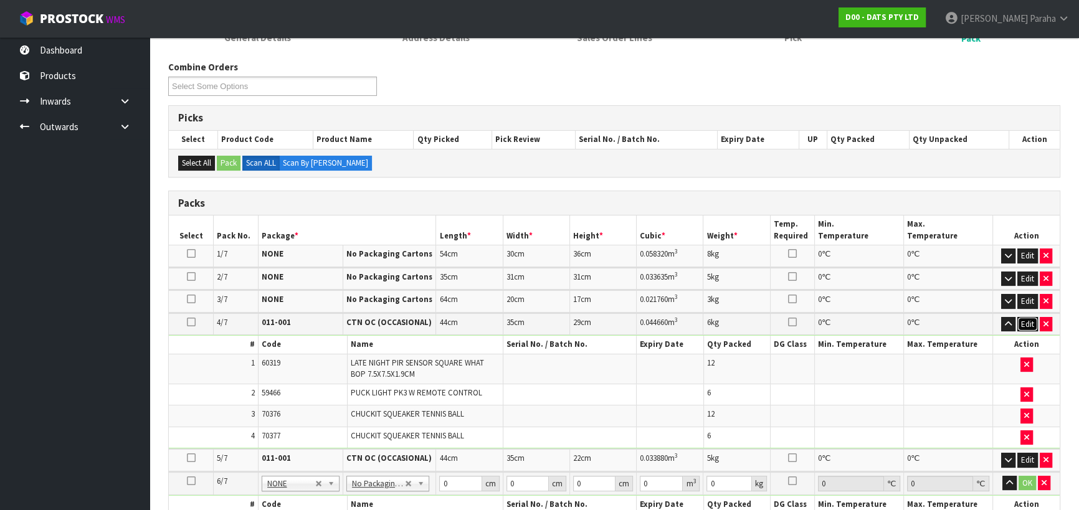
click at [1028, 323] on button "Edit" at bounding box center [1027, 324] width 21 height 15
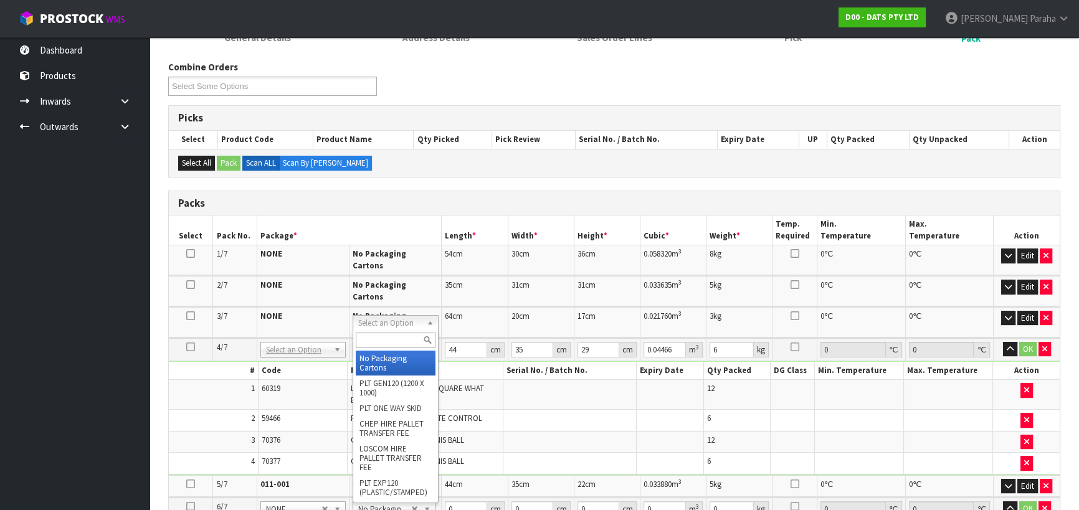
click at [398, 333] on input "text" at bounding box center [395, 341] width 79 height 16
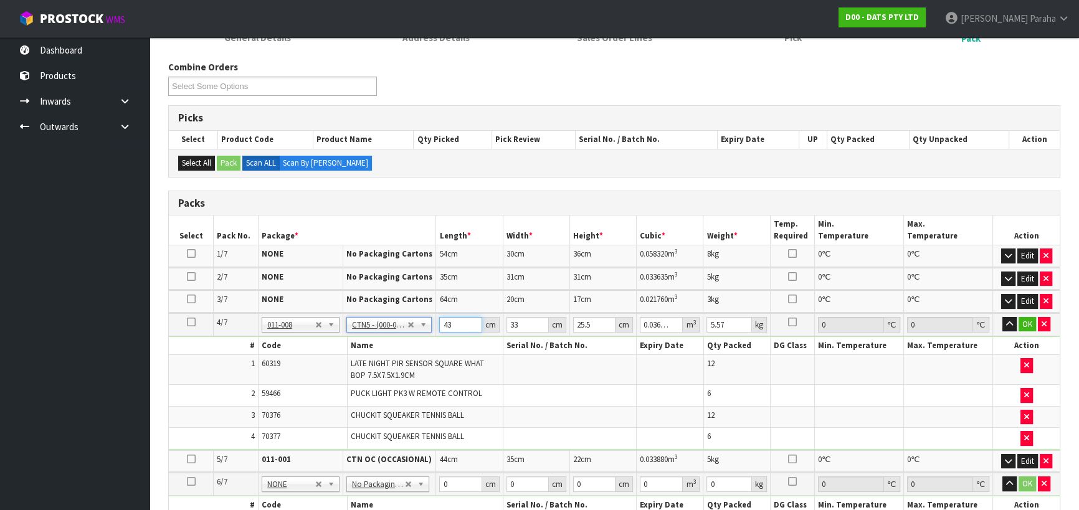
drag, startPoint x: 454, startPoint y: 323, endPoint x: 444, endPoint y: 321, distance: 10.9
click at [444, 322] on input "43" at bounding box center [460, 325] width 42 height 16
click at [1003, 317] on button "button" at bounding box center [1010, 324] width 14 height 15
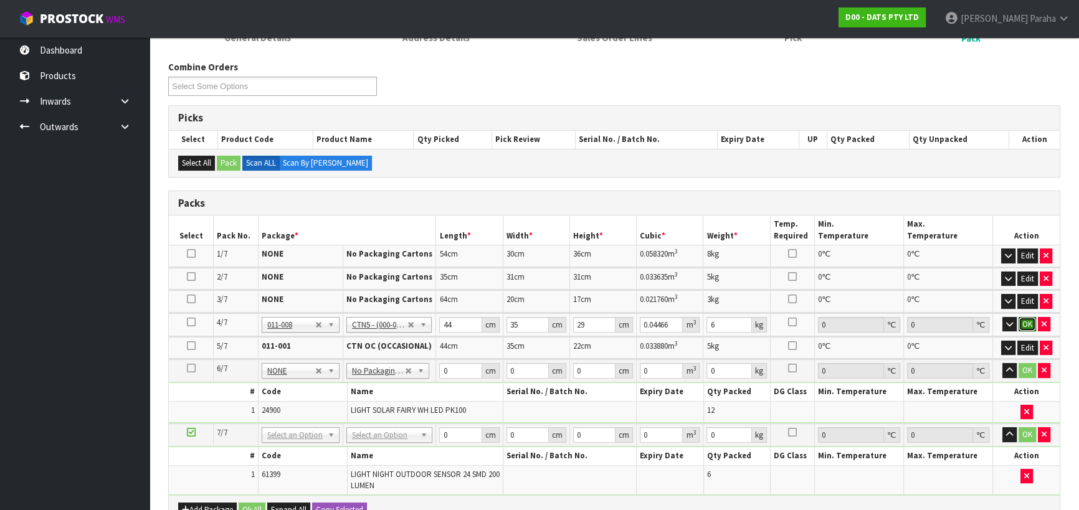
click button "OK" at bounding box center [1027, 324] width 17 height 15
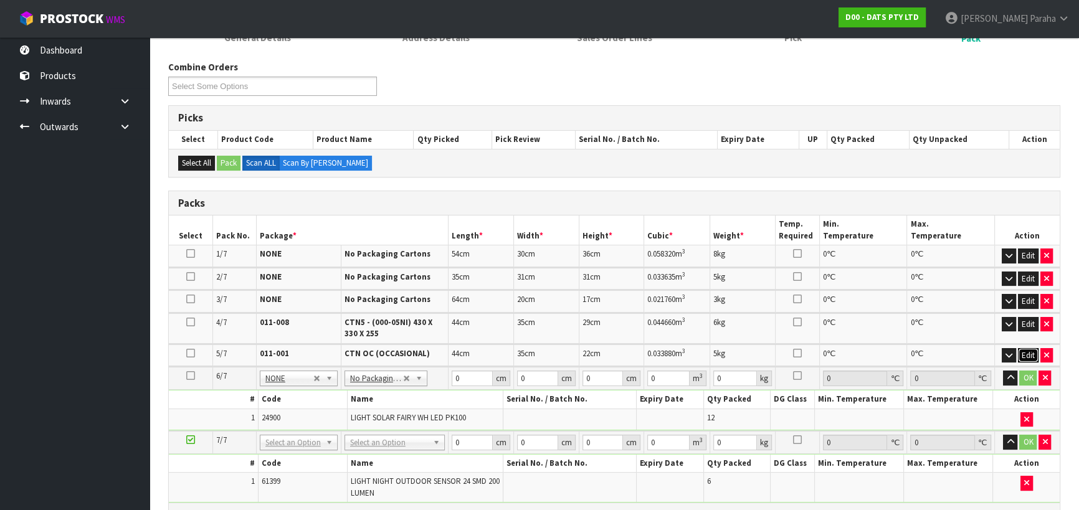
click at [1031, 351] on button "Edit" at bounding box center [1028, 355] width 21 height 15
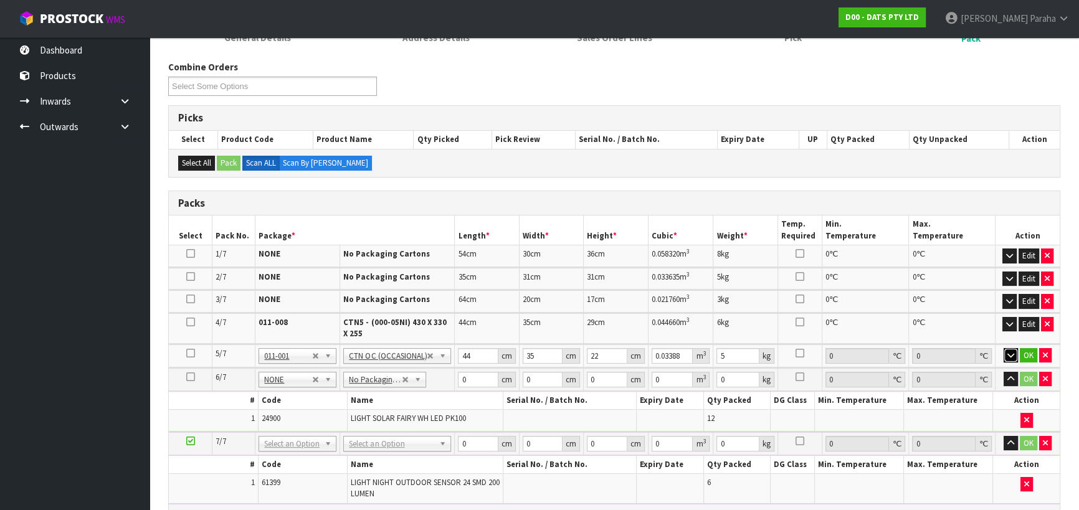
click at [1009, 355] on icon "button" at bounding box center [1011, 355] width 7 height 8
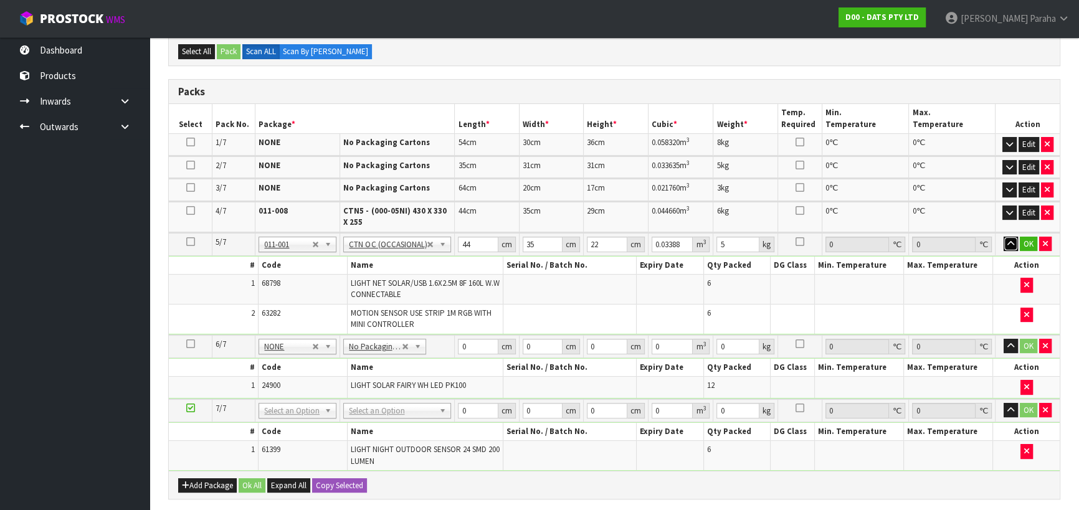
scroll to position [251, 0]
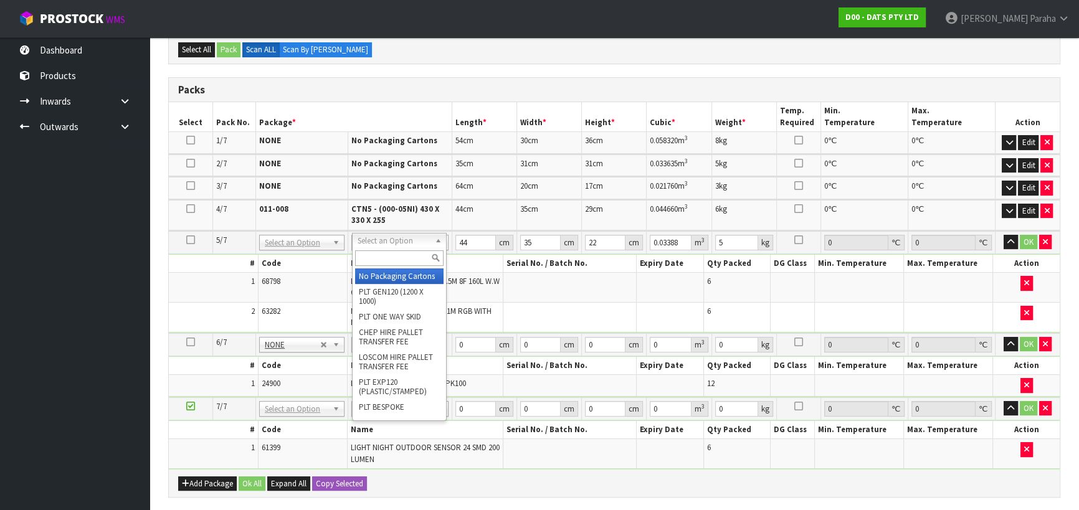
click at [407, 254] on input "text" at bounding box center [399, 258] width 88 height 16
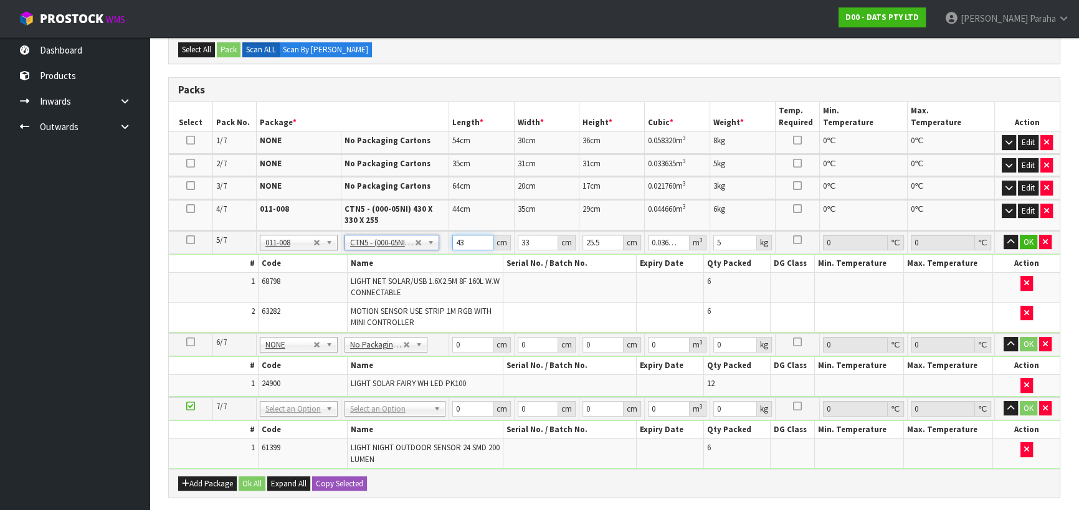
drag, startPoint x: 464, startPoint y: 242, endPoint x: 457, endPoint y: 244, distance: 7.0
click at [457, 244] on input "43" at bounding box center [472, 243] width 41 height 16
click at [463, 240] on input "34" at bounding box center [472, 243] width 41 height 16
drag, startPoint x: 463, startPoint y: 240, endPoint x: 454, endPoint y: 241, distance: 9.4
click at [454, 241] on input "34" at bounding box center [472, 243] width 41 height 16
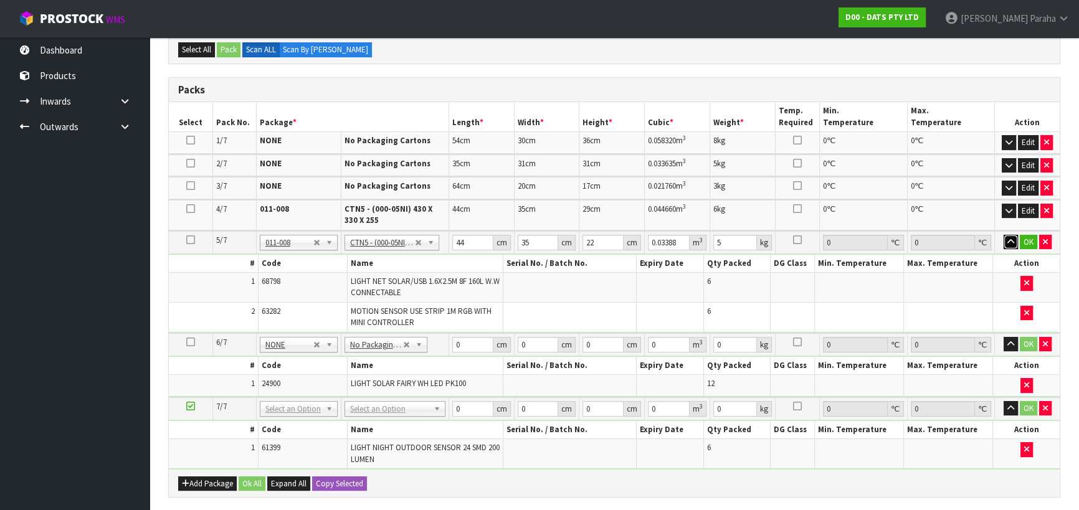
click at [1004, 235] on button "button" at bounding box center [1011, 242] width 14 height 15
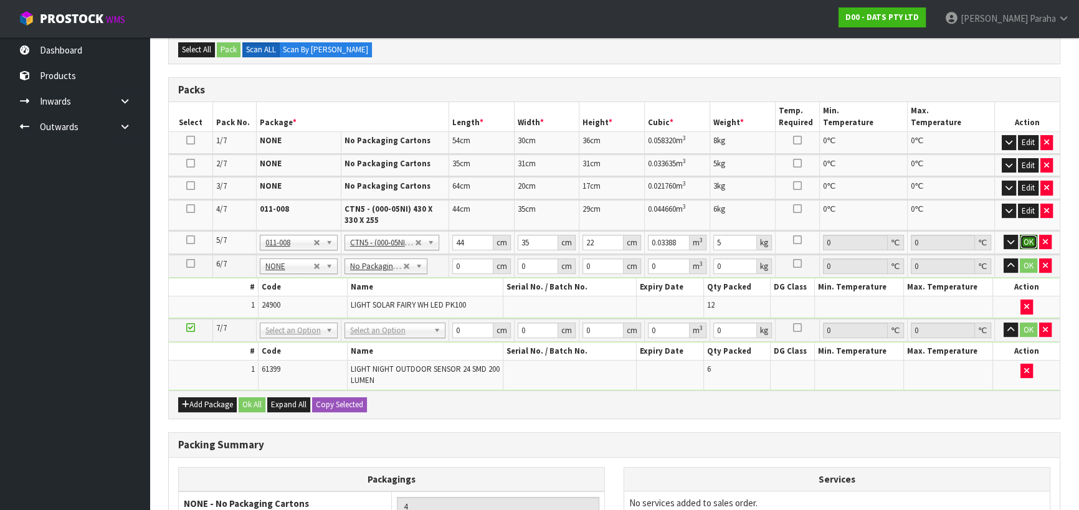
click button "OK" at bounding box center [1028, 242] width 17 height 15
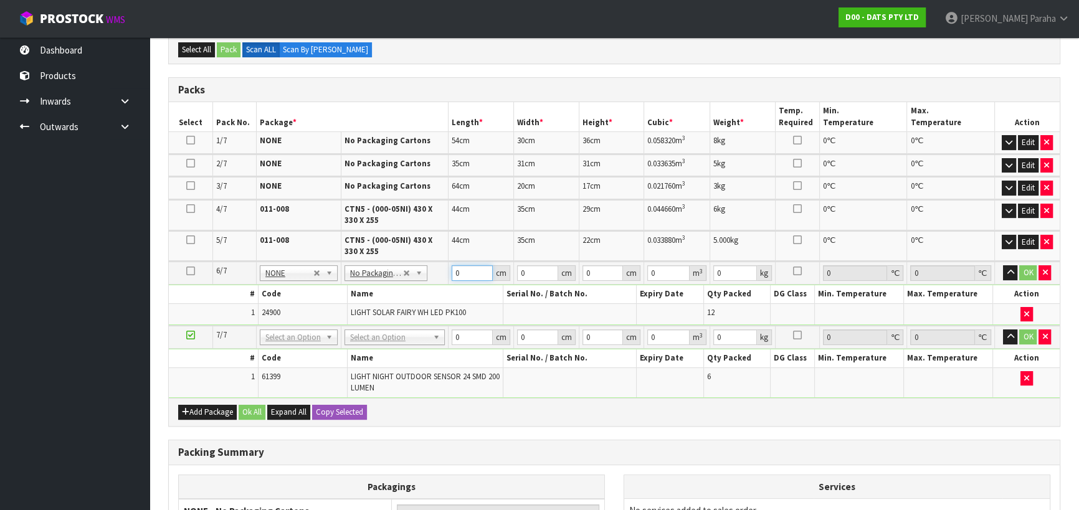
drag, startPoint x: 459, startPoint y: 271, endPoint x: 450, endPoint y: 272, distance: 9.4
click at [452, 272] on input "0" at bounding box center [472, 273] width 41 height 16
click at [1003, 265] on button "button" at bounding box center [1010, 272] width 14 height 15
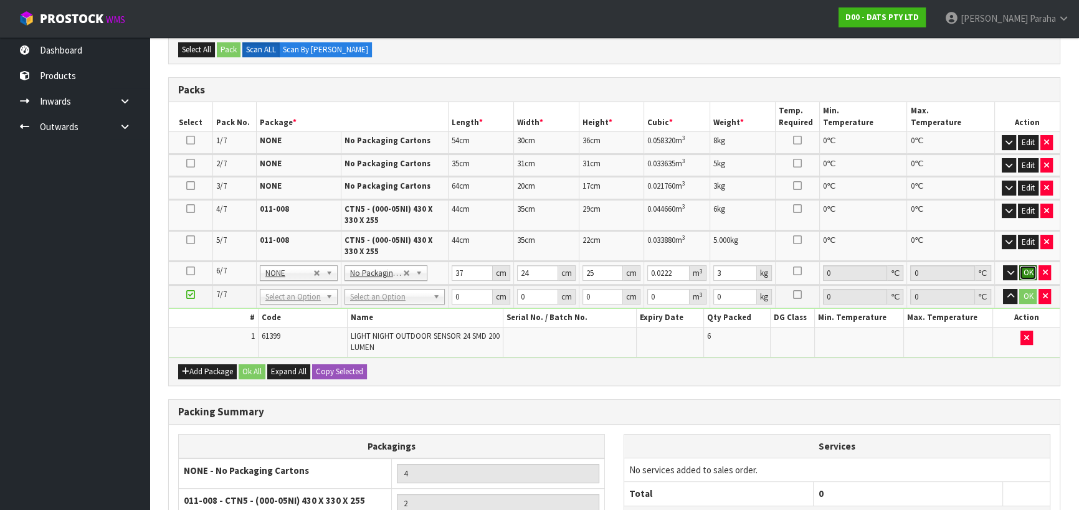
click button "OK" at bounding box center [1027, 272] width 17 height 15
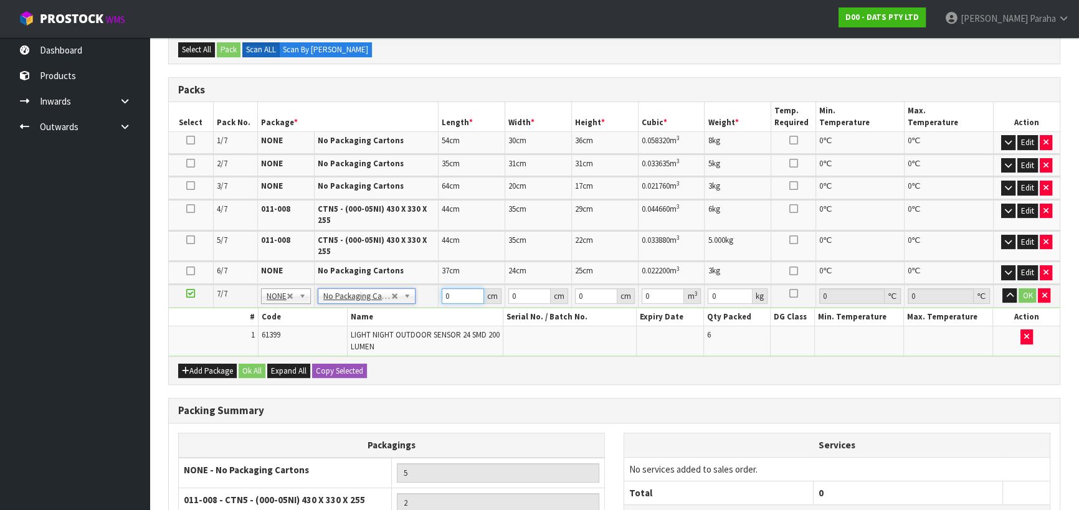
drag, startPoint x: 449, startPoint y: 297, endPoint x: 439, endPoint y: 297, distance: 10.0
click at [439, 297] on td "0 cm" at bounding box center [472, 296] width 67 height 23
click at [1003, 288] on button "button" at bounding box center [1010, 295] width 14 height 15
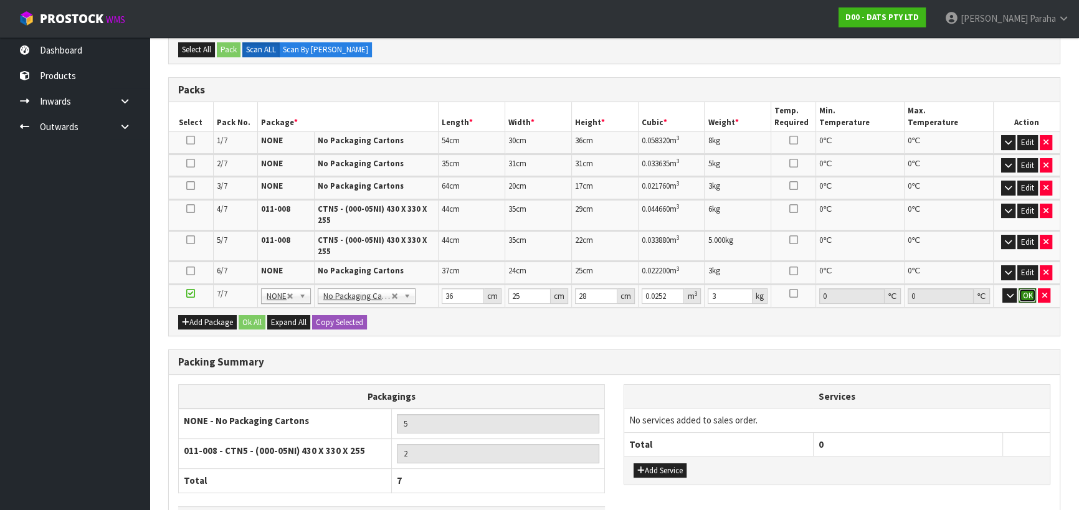
click button "OK" at bounding box center [1027, 295] width 17 height 15
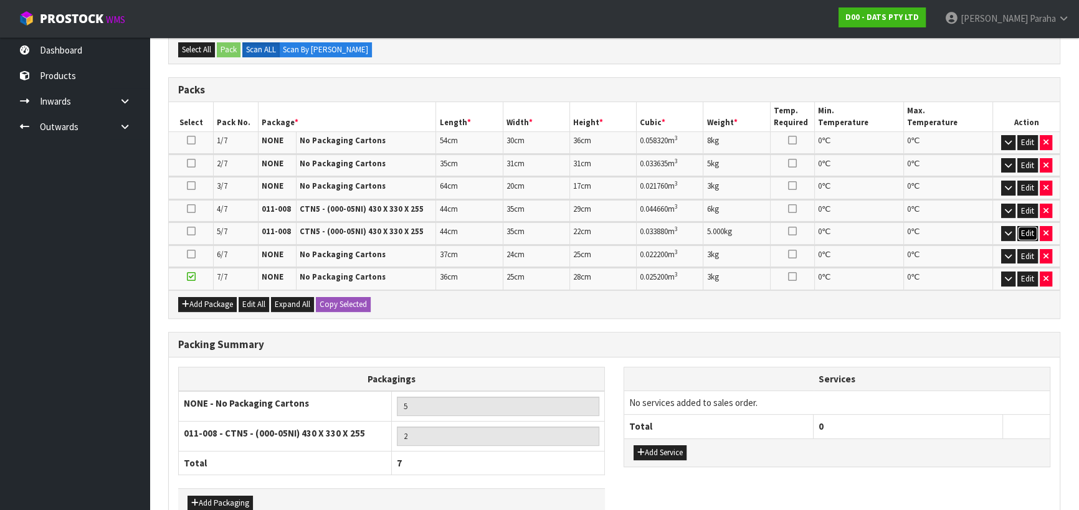
click at [1026, 231] on button "Edit" at bounding box center [1027, 233] width 21 height 15
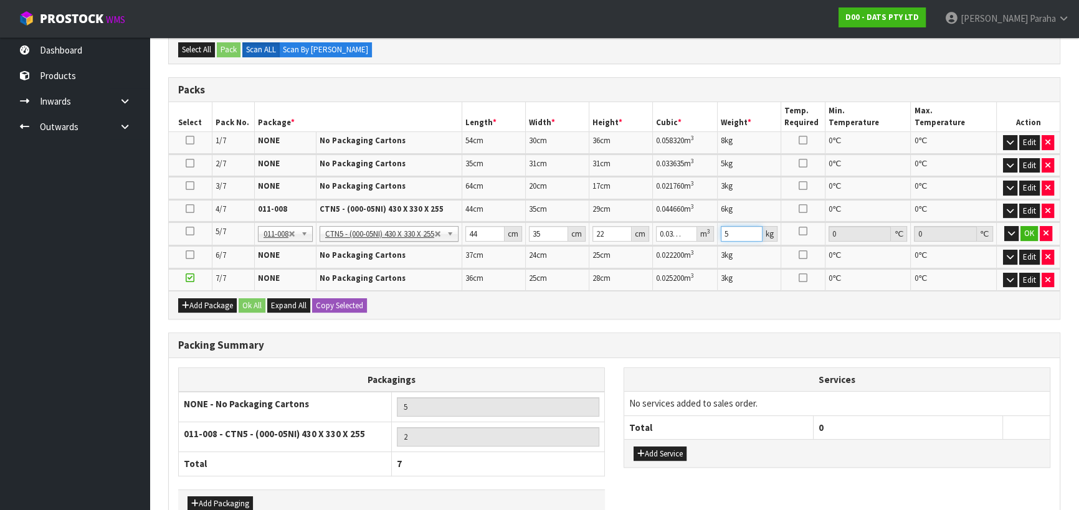
click at [738, 232] on input "5" at bounding box center [742, 234] width 42 height 16
click at [1026, 227] on button "OK" at bounding box center [1029, 233] width 17 height 15
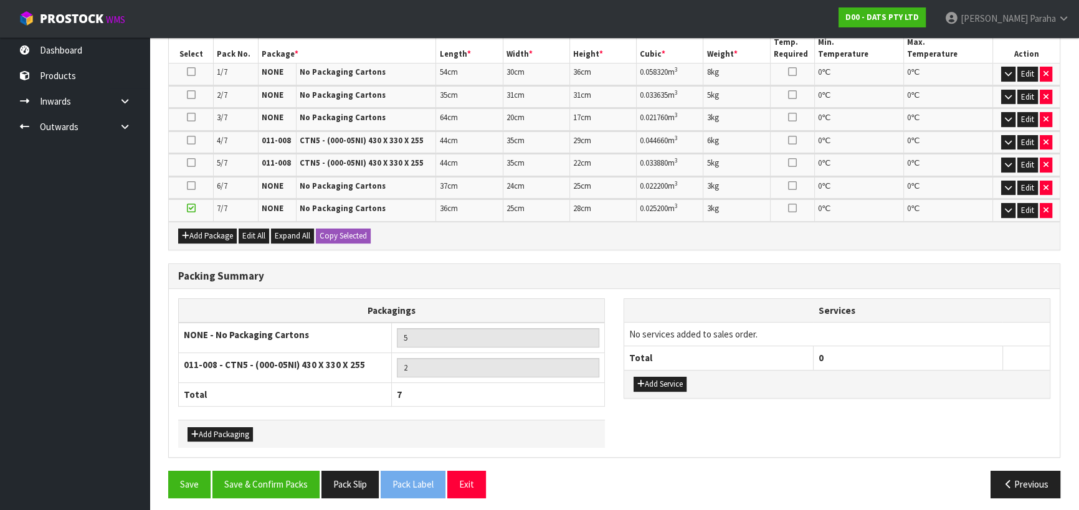
scroll to position [322, 0]
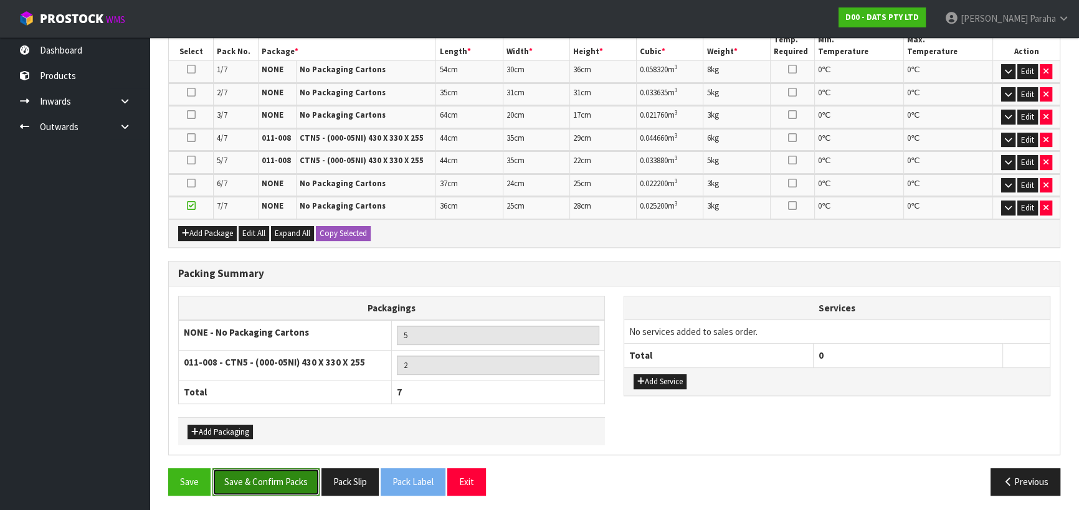
click at [295, 473] on button "Save & Confirm Packs" at bounding box center [265, 482] width 107 height 27
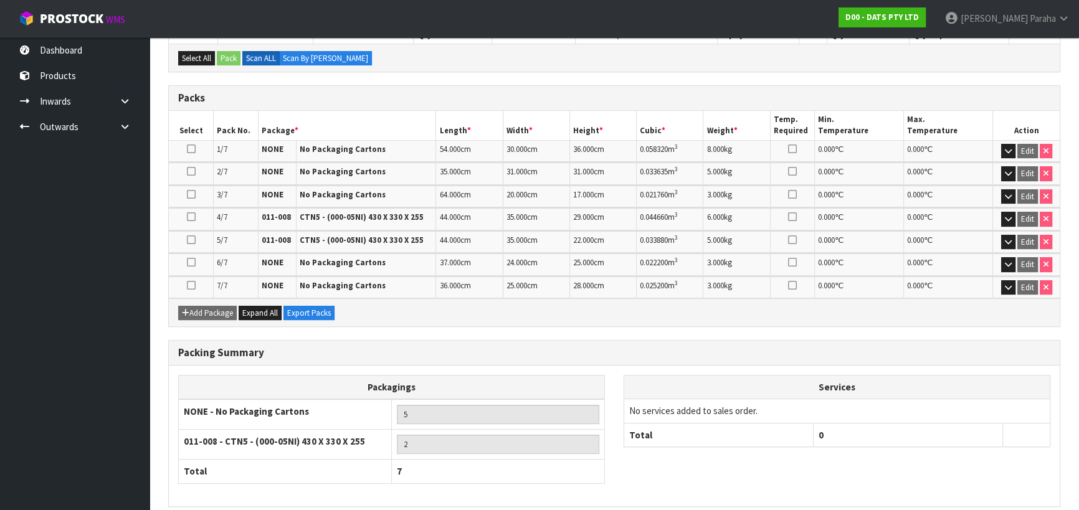
scroll to position [340, 0]
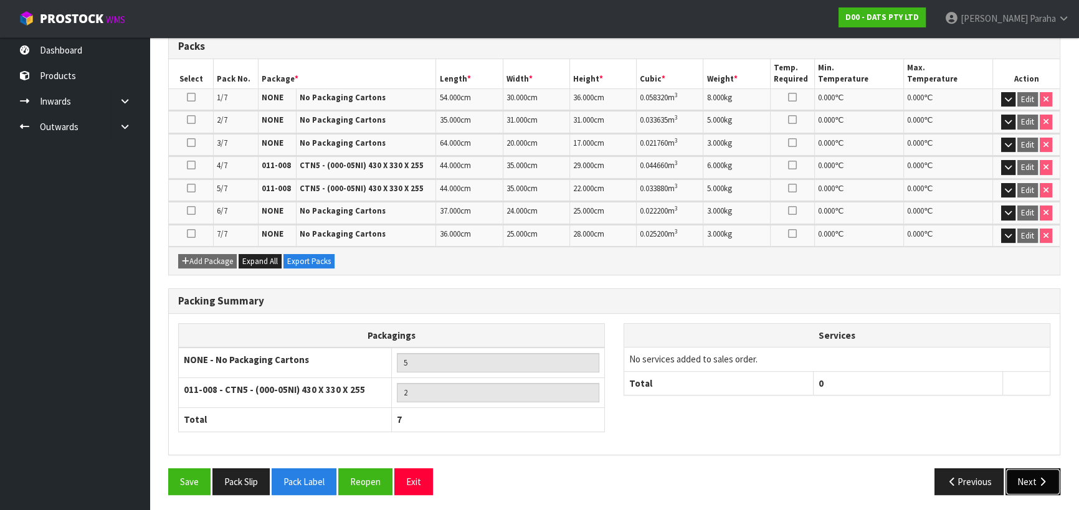
click at [1033, 482] on button "Next" at bounding box center [1033, 482] width 55 height 27
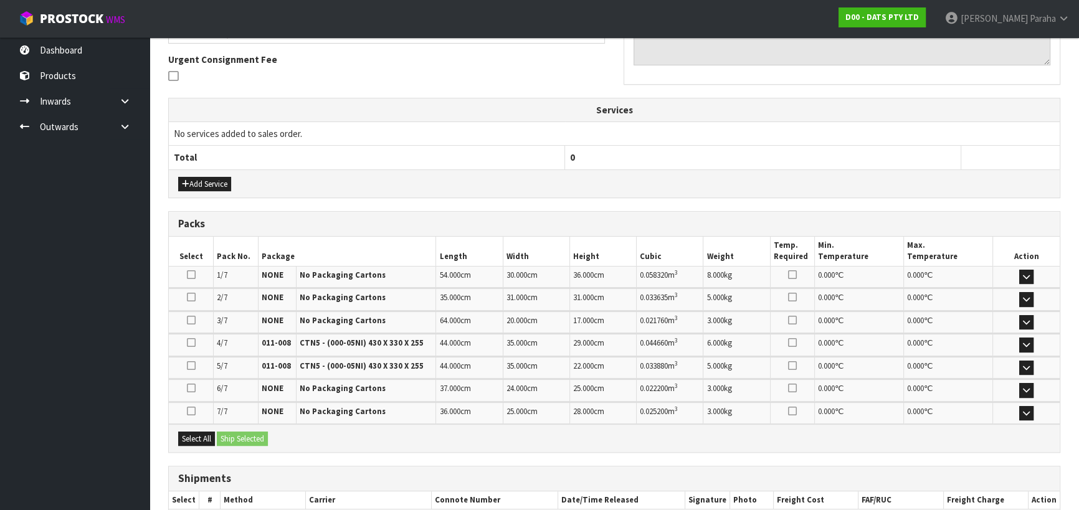
scroll to position [432, 0]
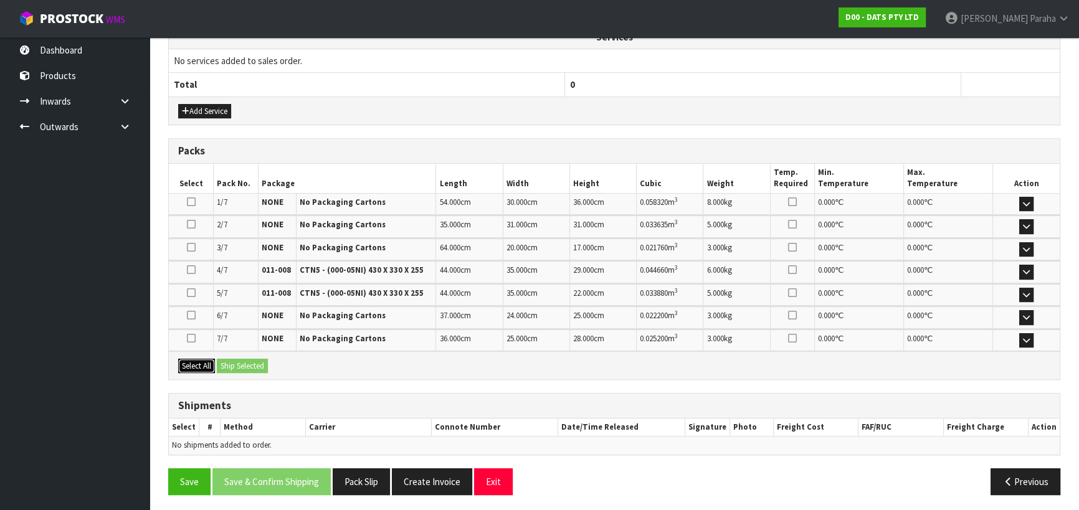
click at [197, 361] on button "Select All" at bounding box center [196, 366] width 37 height 15
click at [243, 361] on button "Ship Selected" at bounding box center [242, 366] width 51 height 15
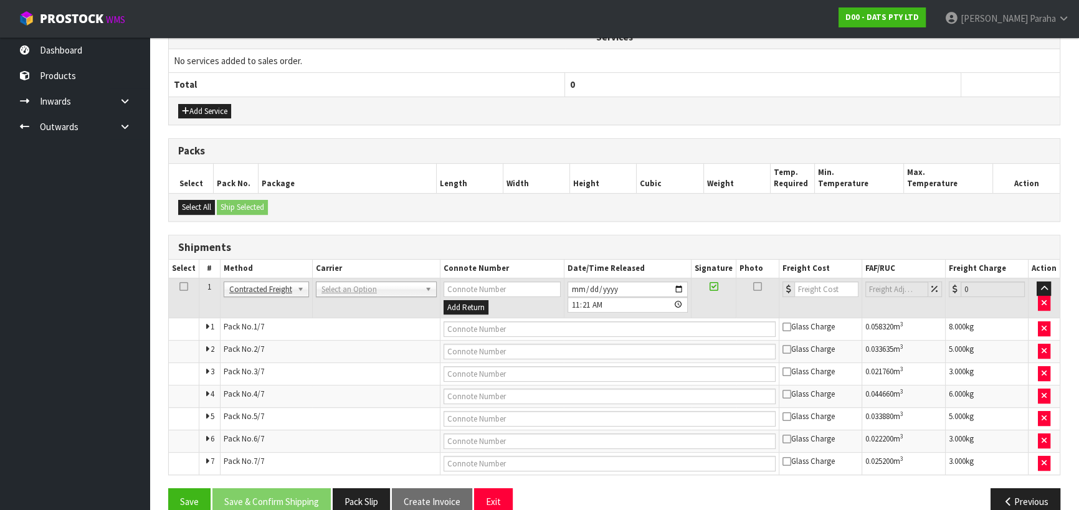
scroll to position [454, 0]
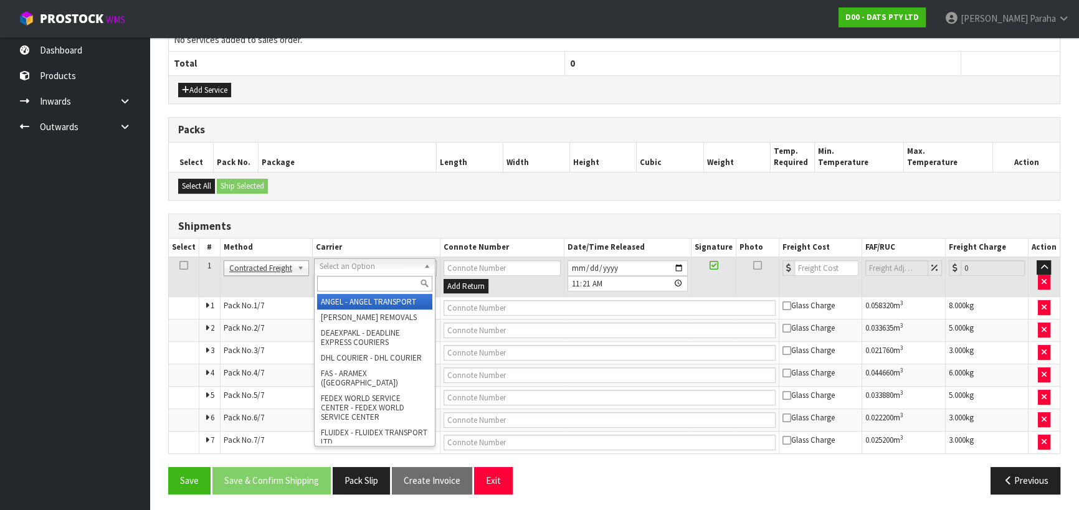
click at [393, 283] on input "text" at bounding box center [374, 284] width 115 height 16
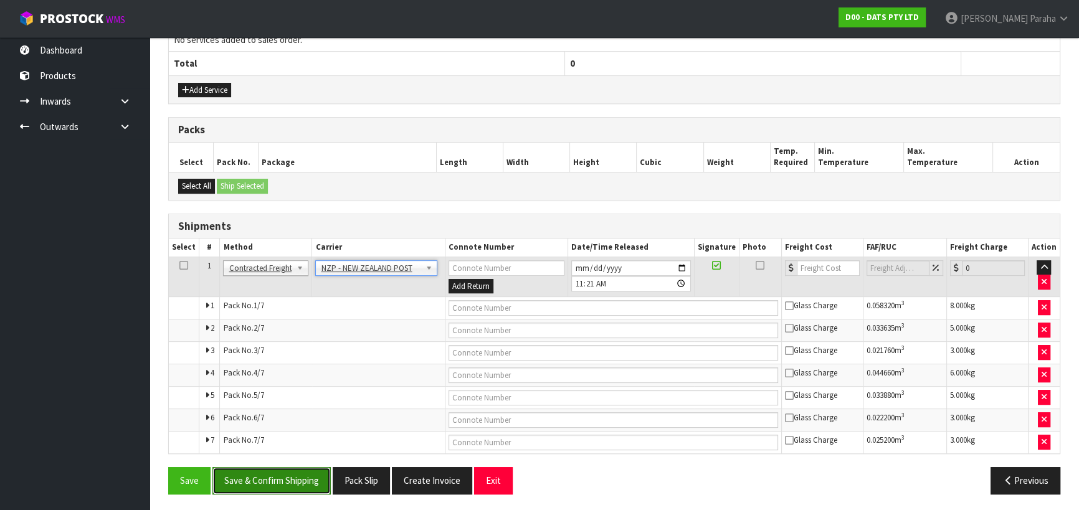
click at [307, 480] on button "Save & Confirm Shipping" at bounding box center [271, 480] width 118 height 27
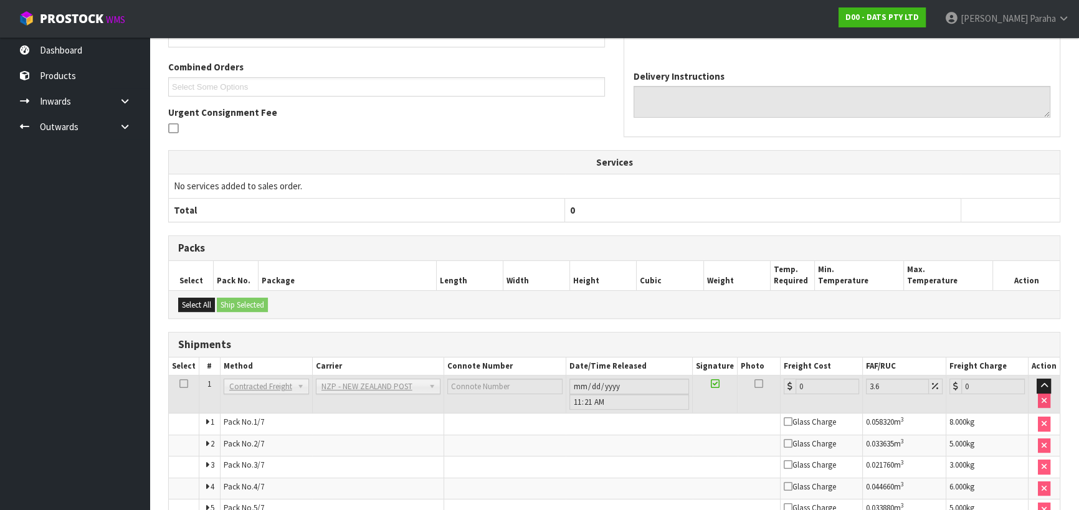
scroll to position [430, 0]
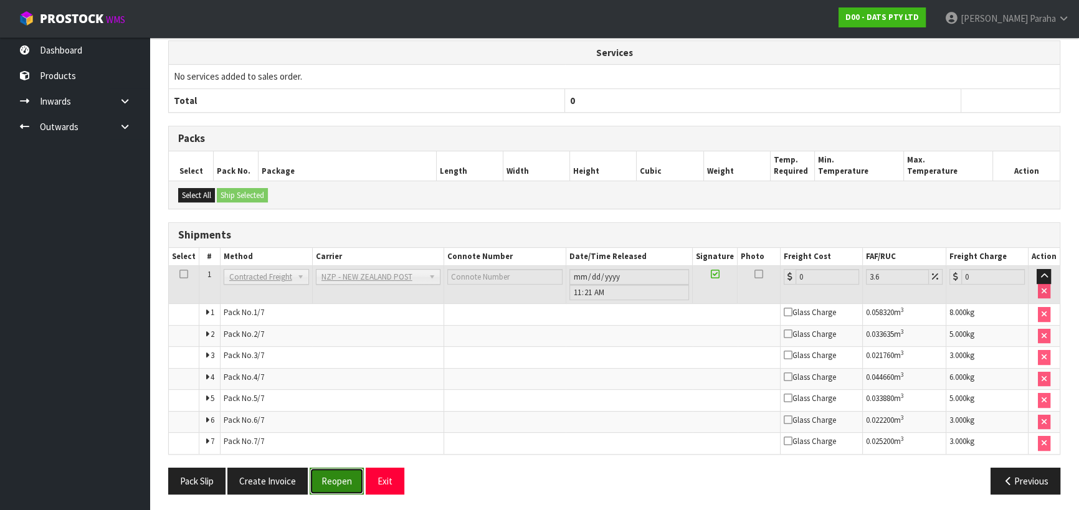
click at [336, 479] on button "Reopen" at bounding box center [337, 481] width 54 height 27
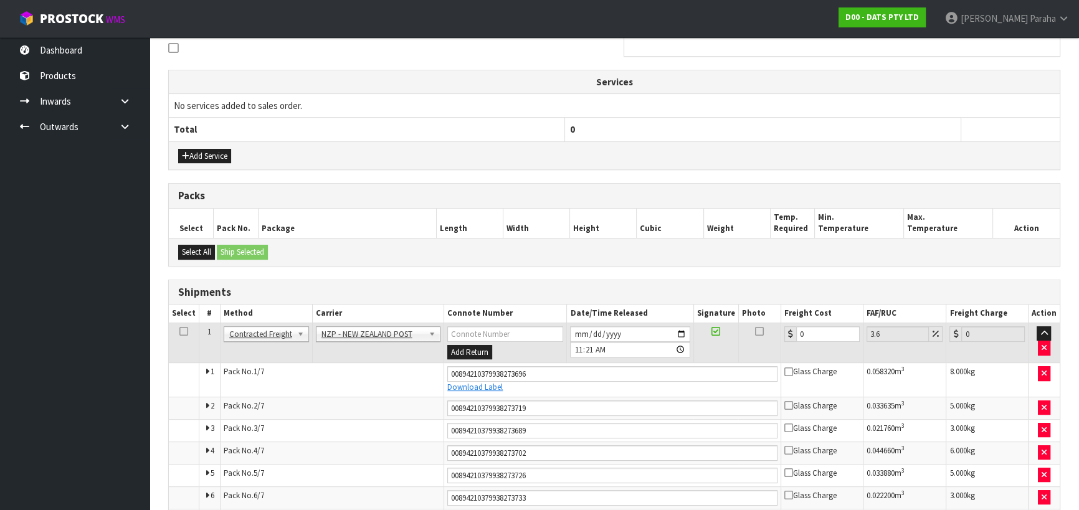
scroll to position [465, 0]
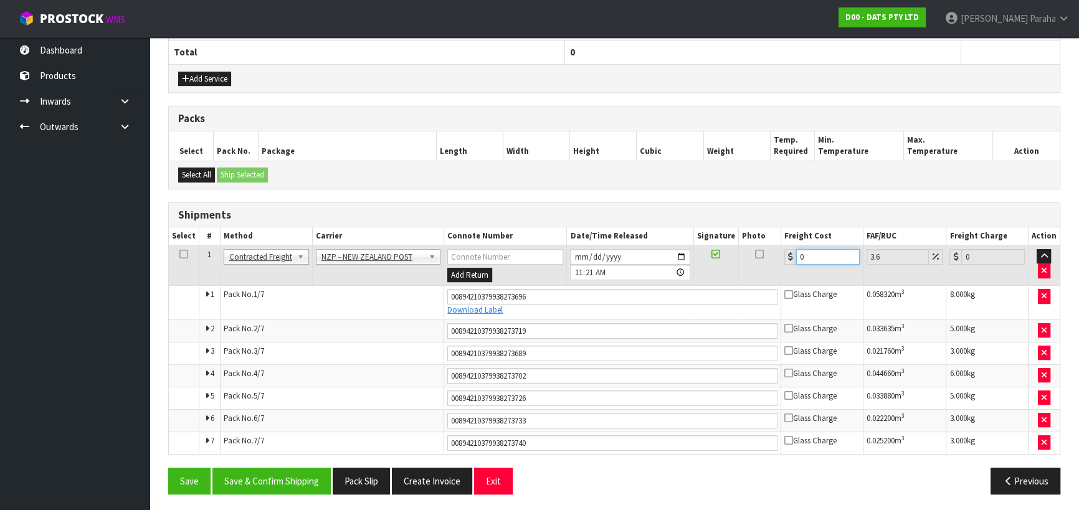
drag, startPoint x: 804, startPoint y: 252, endPoint x: 792, endPoint y: 254, distance: 11.9
click at [792, 254] on div "0" at bounding box center [821, 257] width 75 height 16
click at [286, 474] on button "Save & Confirm Shipping" at bounding box center [271, 481] width 118 height 27
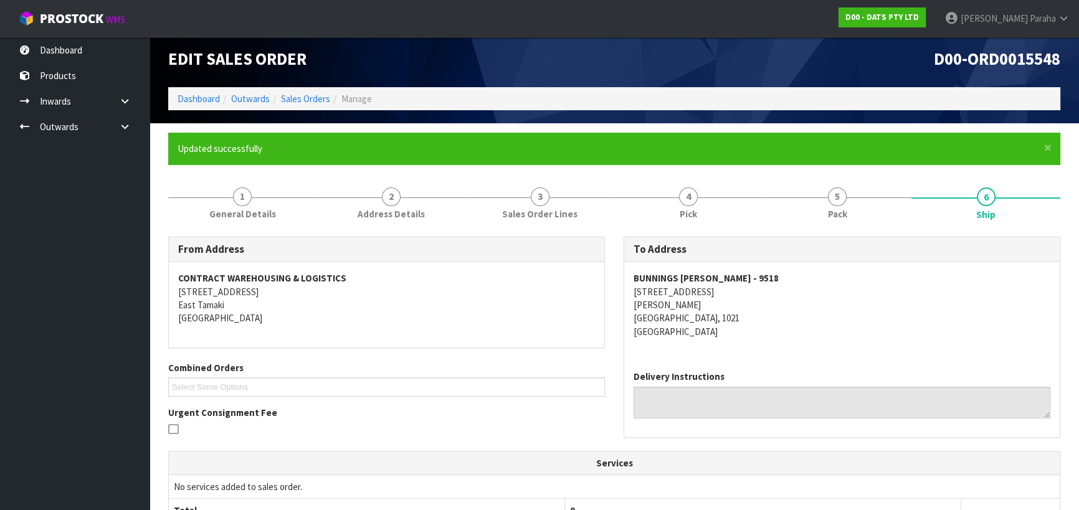
scroll to position [0, 0]
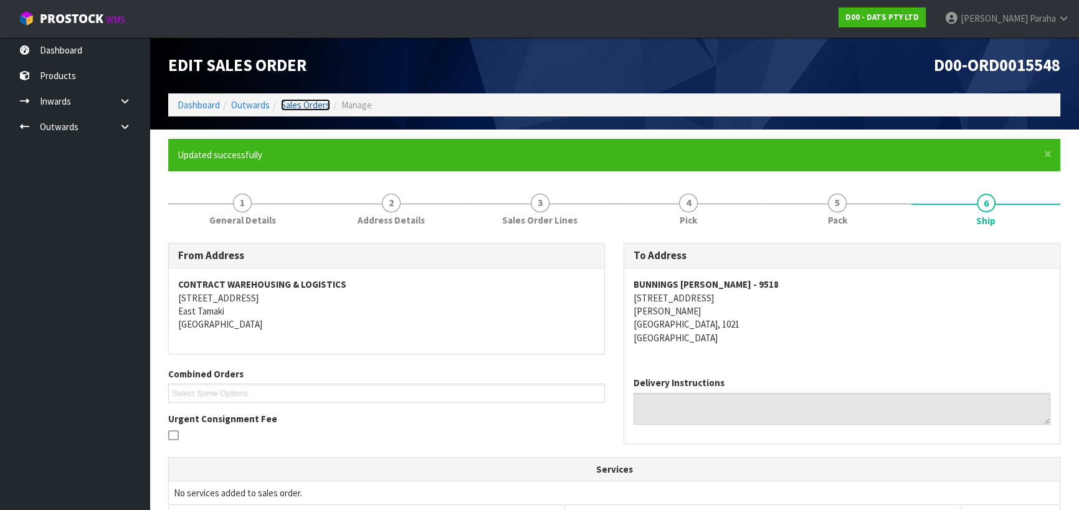
click at [306, 106] on link "Sales Orders" at bounding box center [305, 105] width 49 height 12
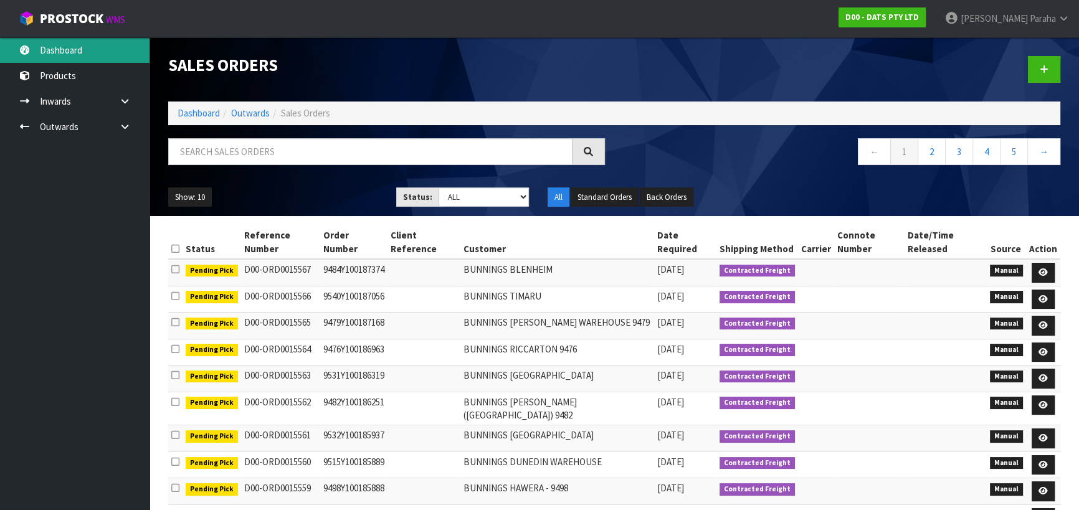
click at [41, 50] on link "Dashboard" at bounding box center [75, 50] width 150 height 26
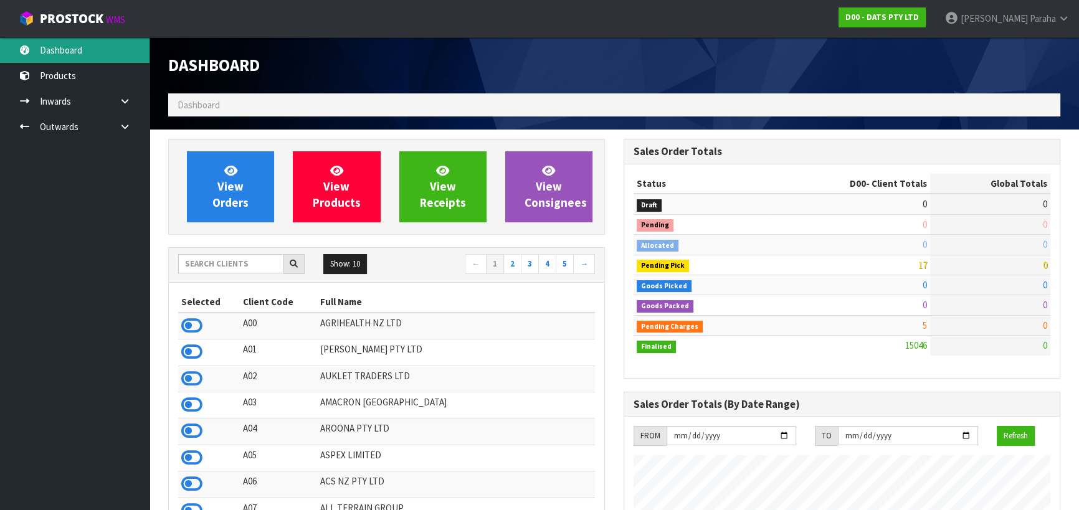
scroll to position [942, 455]
drag, startPoint x: 213, startPoint y: 263, endPoint x: 223, endPoint y: 247, distance: 19.0
click at [218, 254] on input "text" at bounding box center [230, 263] width 105 height 19
click at [232, 267] on input "text" at bounding box center [230, 263] width 105 height 19
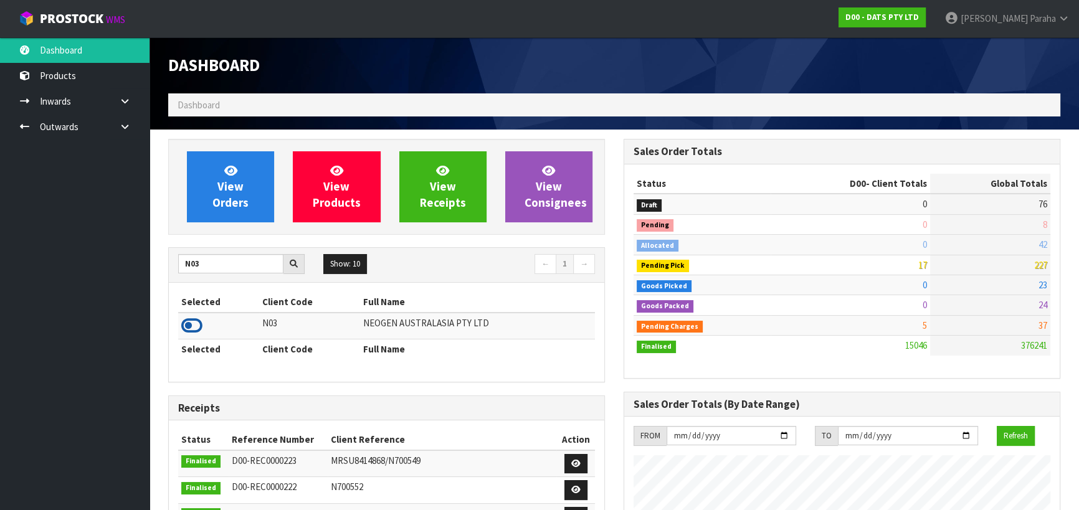
click at [199, 326] on icon at bounding box center [191, 326] width 21 height 19
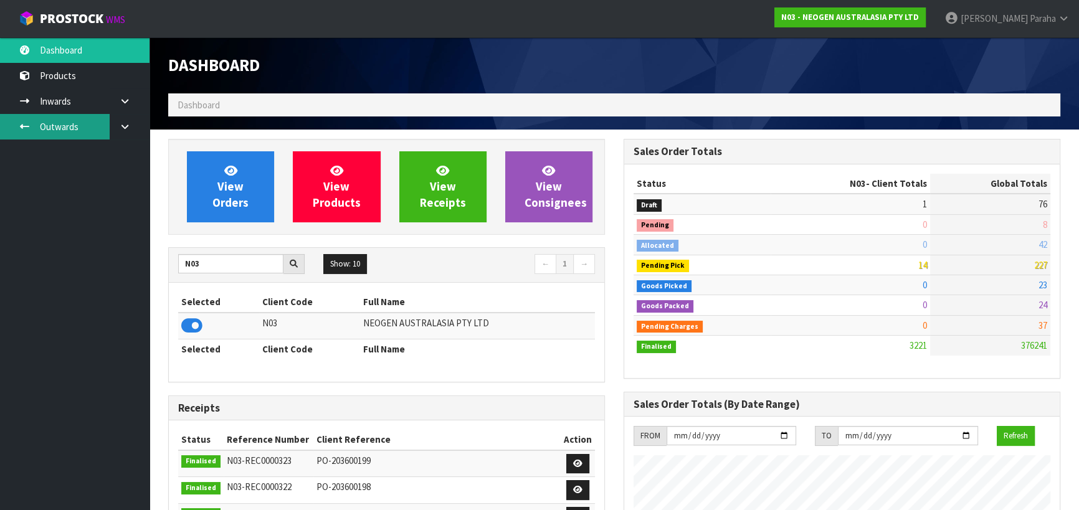
click at [81, 123] on link "Outwards" at bounding box center [75, 127] width 150 height 26
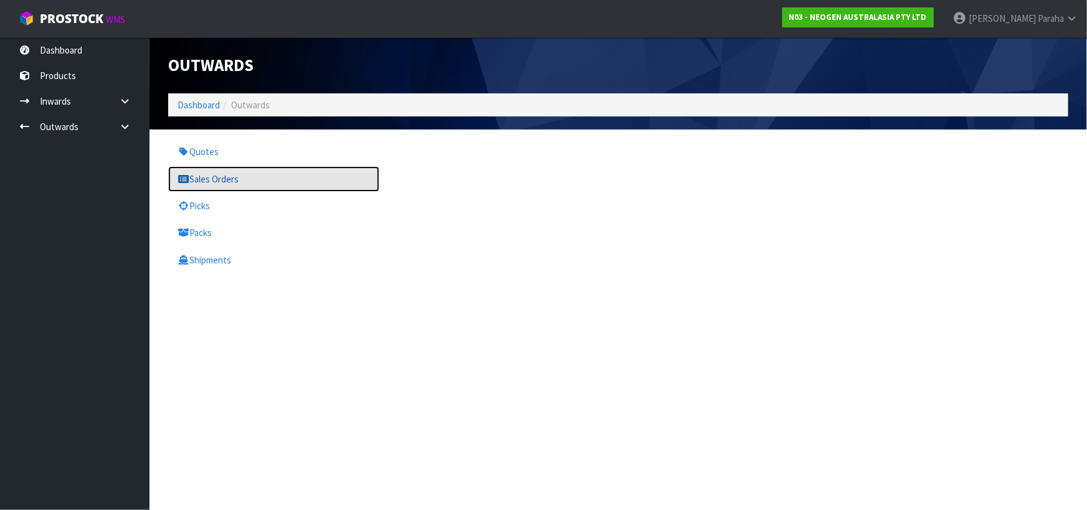
click at [242, 180] on link "Sales Orders" at bounding box center [273, 179] width 211 height 26
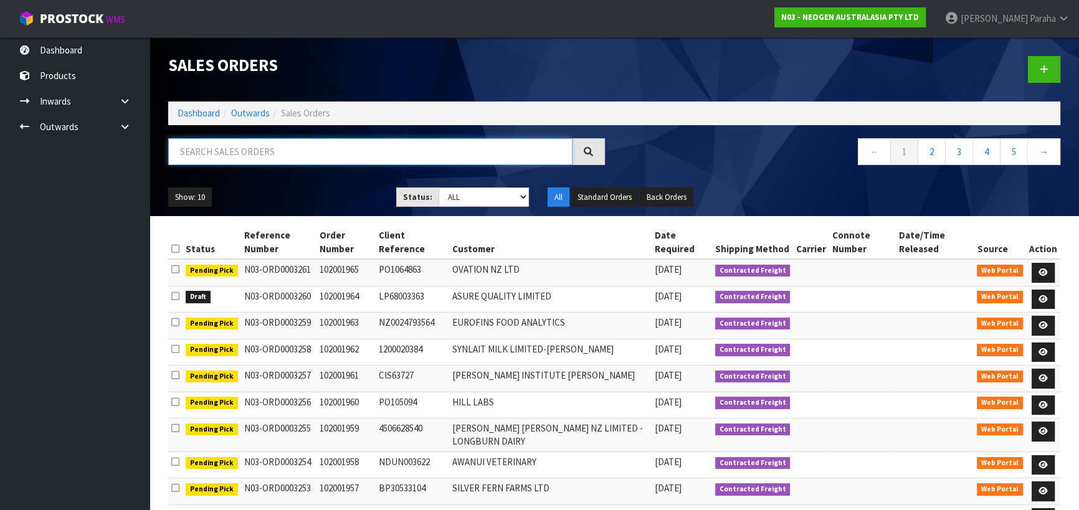
click at [250, 150] on input "text" at bounding box center [370, 151] width 404 height 27
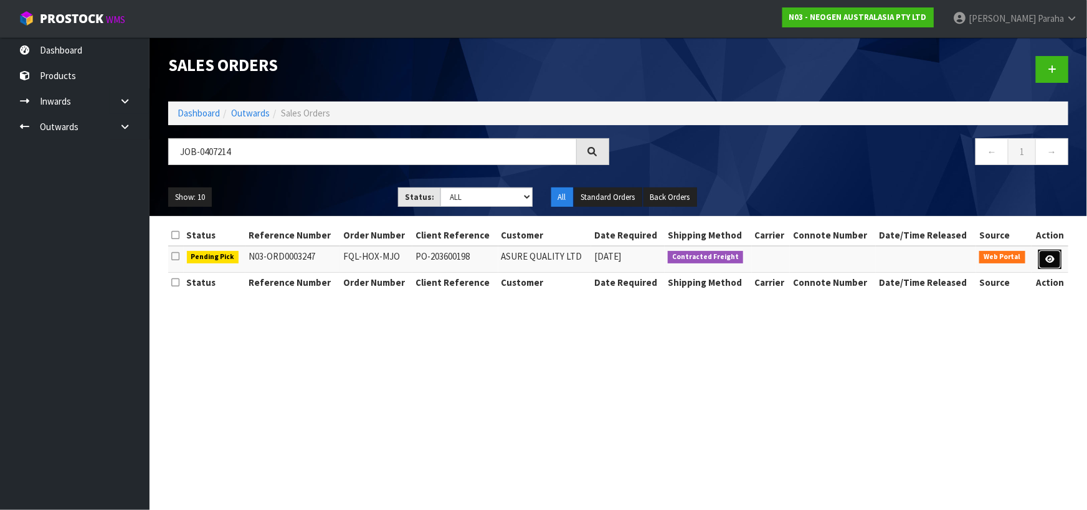
click at [1052, 252] on link at bounding box center [1050, 260] width 23 height 20
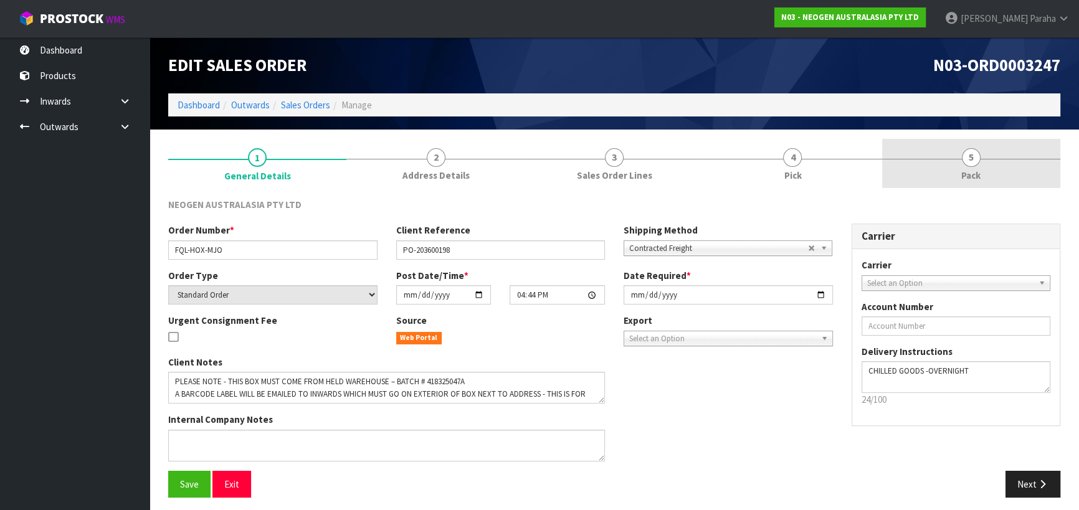
click at [967, 160] on span "5" at bounding box center [971, 157] width 19 height 19
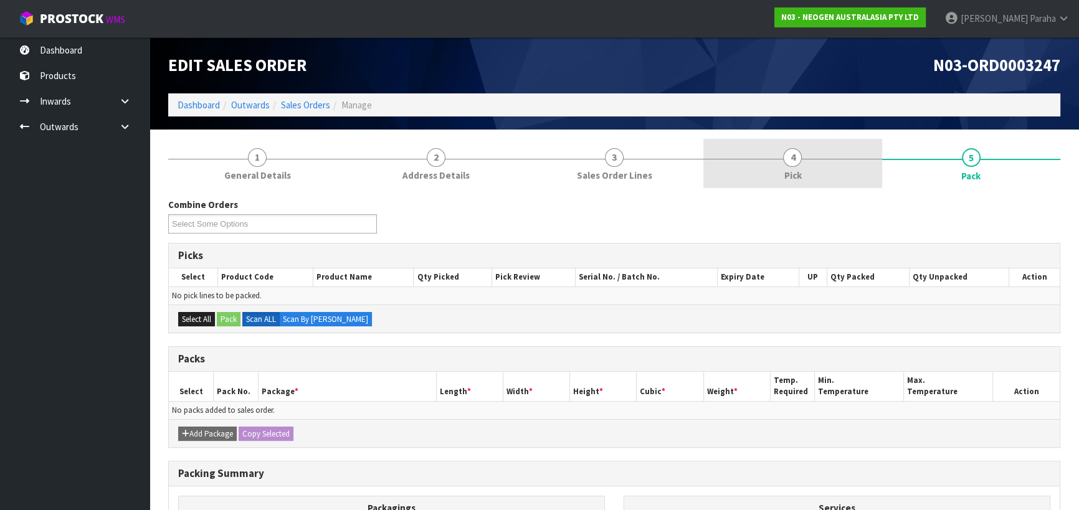
click at [787, 161] on span "4" at bounding box center [792, 157] width 19 height 19
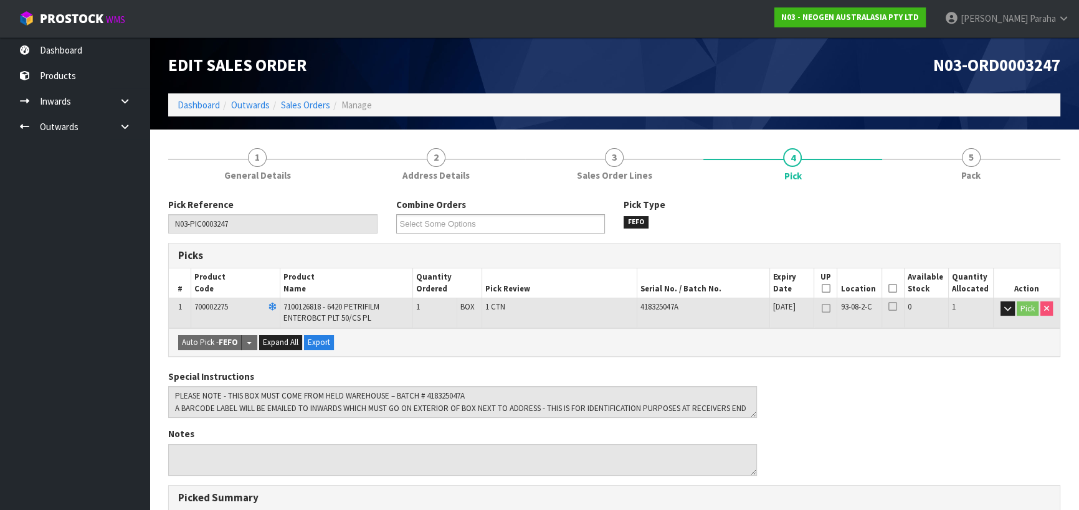
click at [893, 289] on icon at bounding box center [893, 288] width 9 height 1
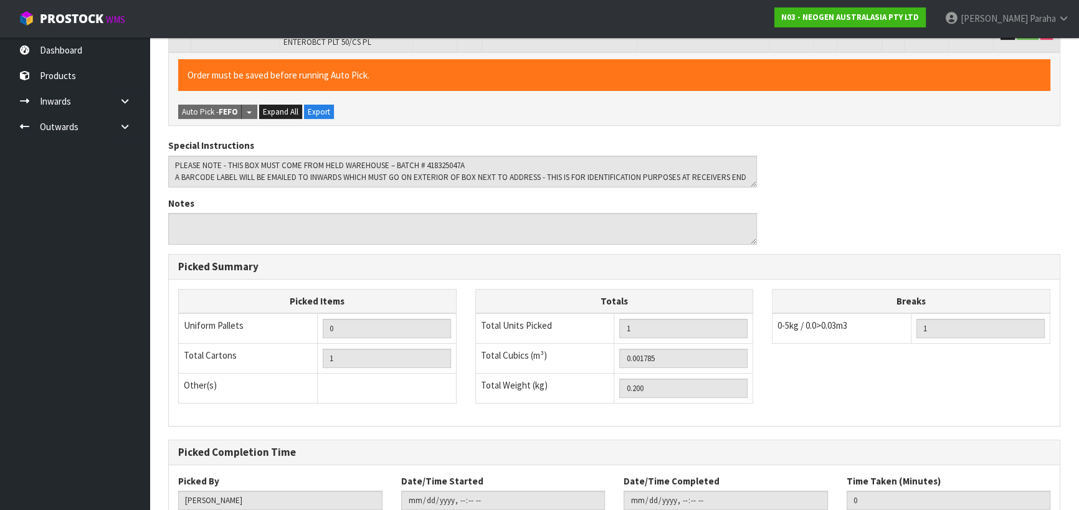
scroll to position [361, 0]
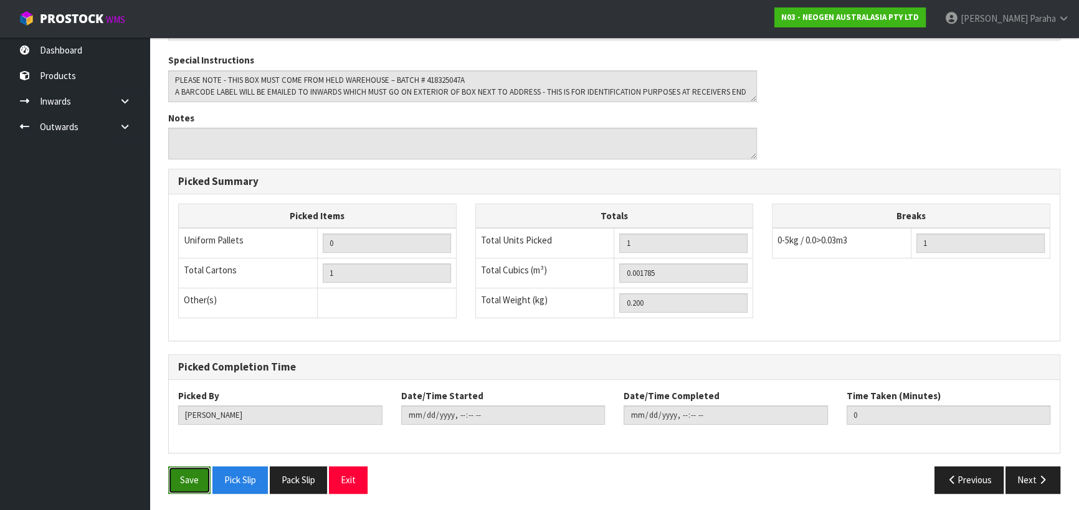
click at [181, 482] on button "Save" at bounding box center [189, 480] width 42 height 27
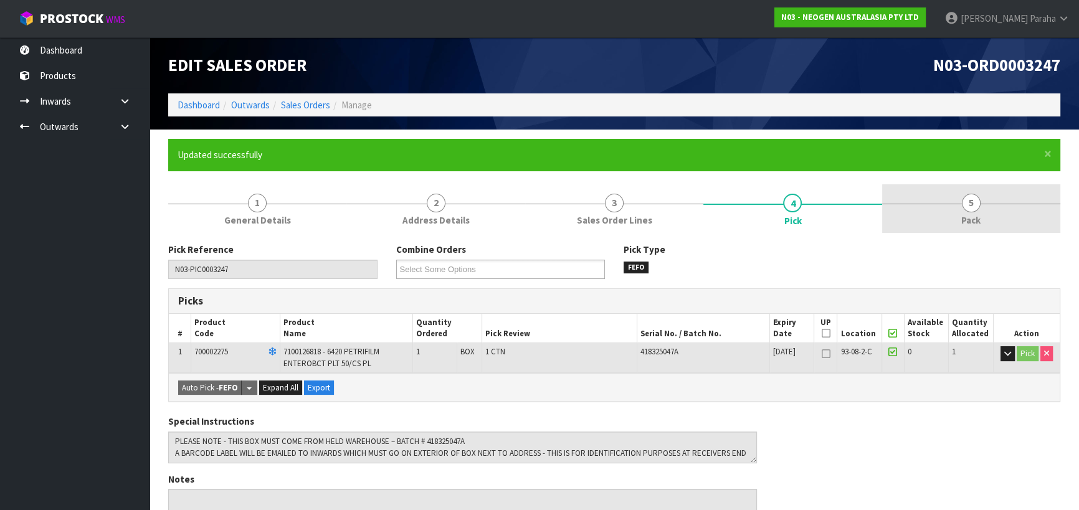
click at [978, 201] on span "5" at bounding box center [971, 203] width 19 height 19
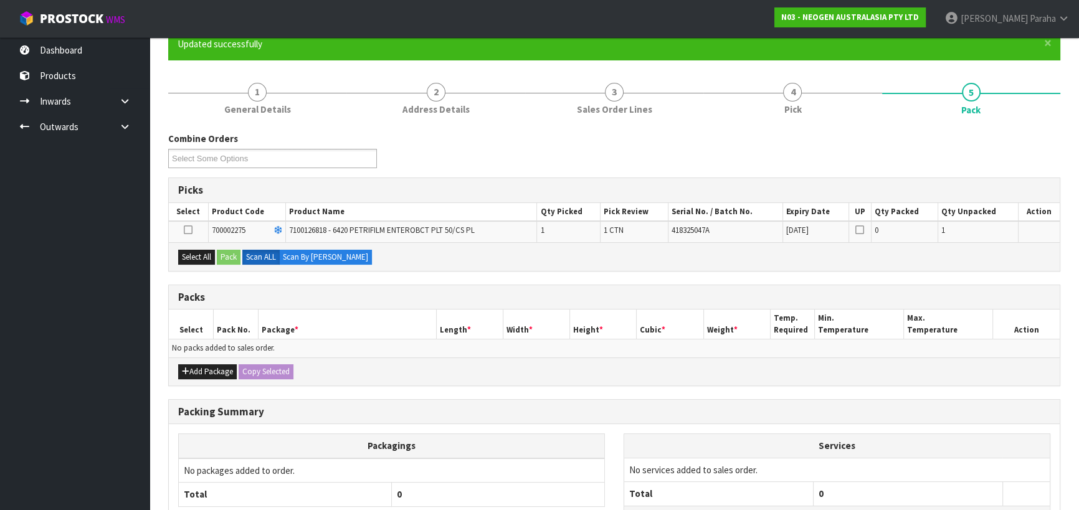
scroll to position [113, 0]
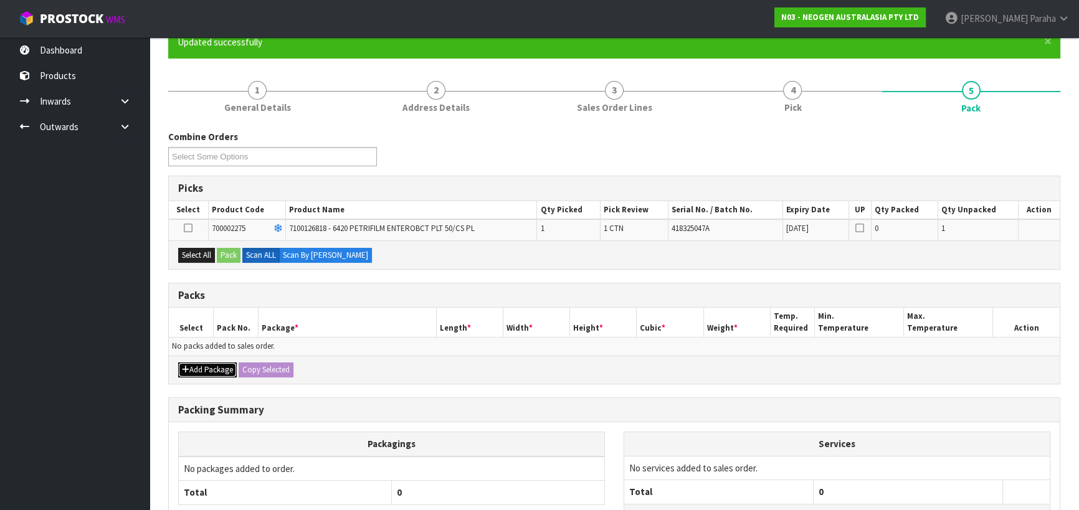
click at [222, 371] on button "Add Package" at bounding box center [207, 370] width 59 height 15
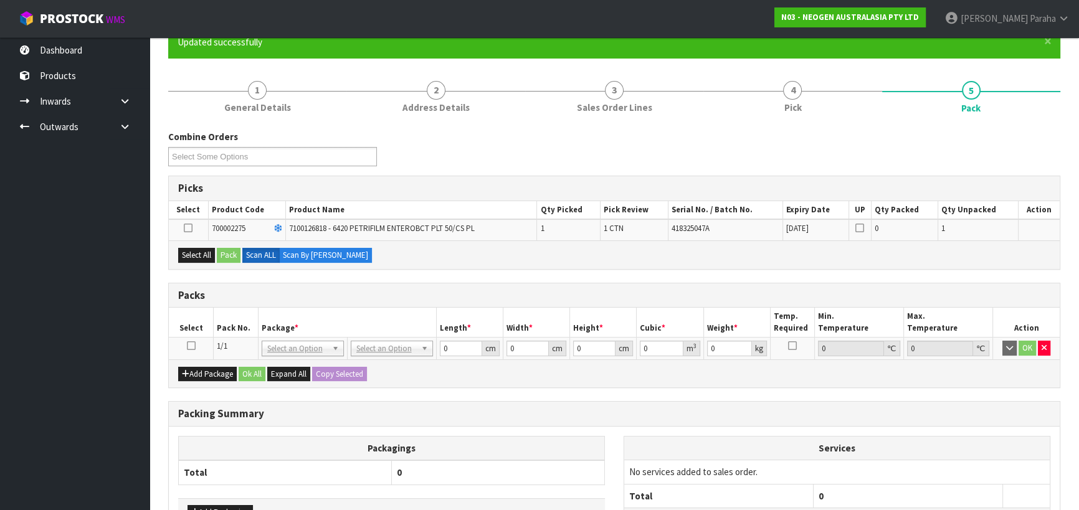
click at [189, 346] on icon at bounding box center [191, 346] width 9 height 1
click at [190, 228] on icon at bounding box center [188, 228] width 9 height 1
click at [0, 0] on input "checkbox" at bounding box center [0, 0] width 0 height 0
click at [234, 257] on button "Pack" at bounding box center [229, 255] width 24 height 15
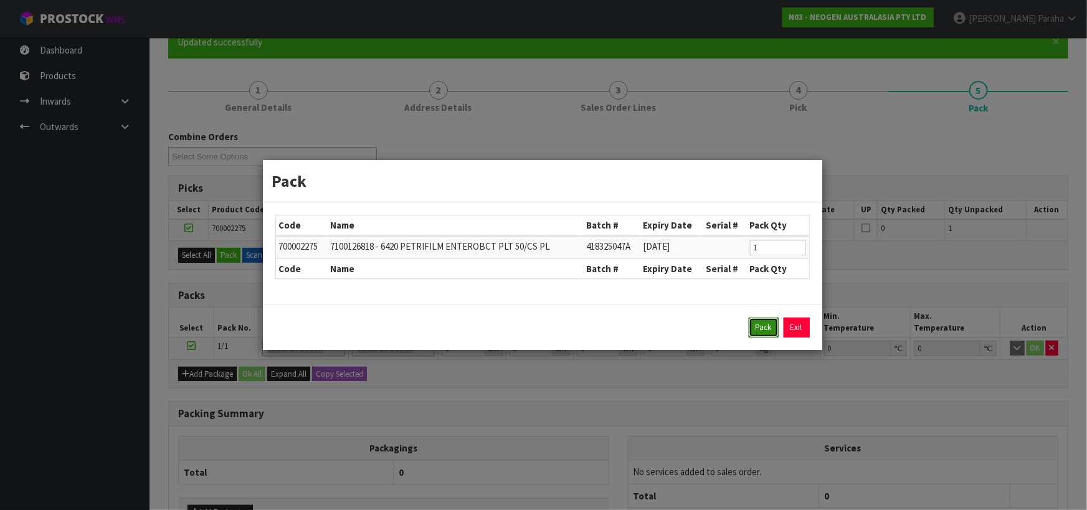
click at [770, 330] on button "Pack" at bounding box center [764, 328] width 30 height 20
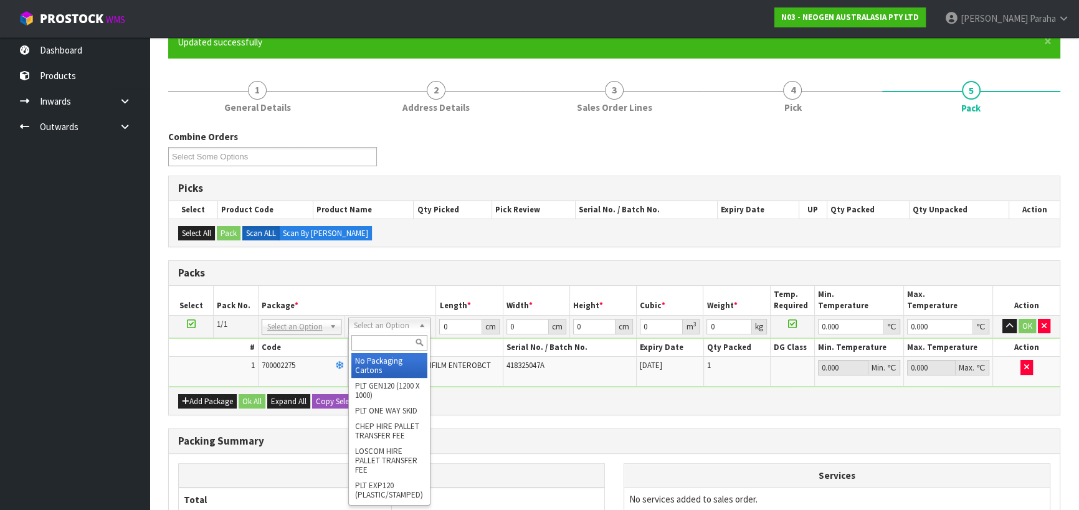
click at [396, 339] on input "text" at bounding box center [389, 343] width 76 height 16
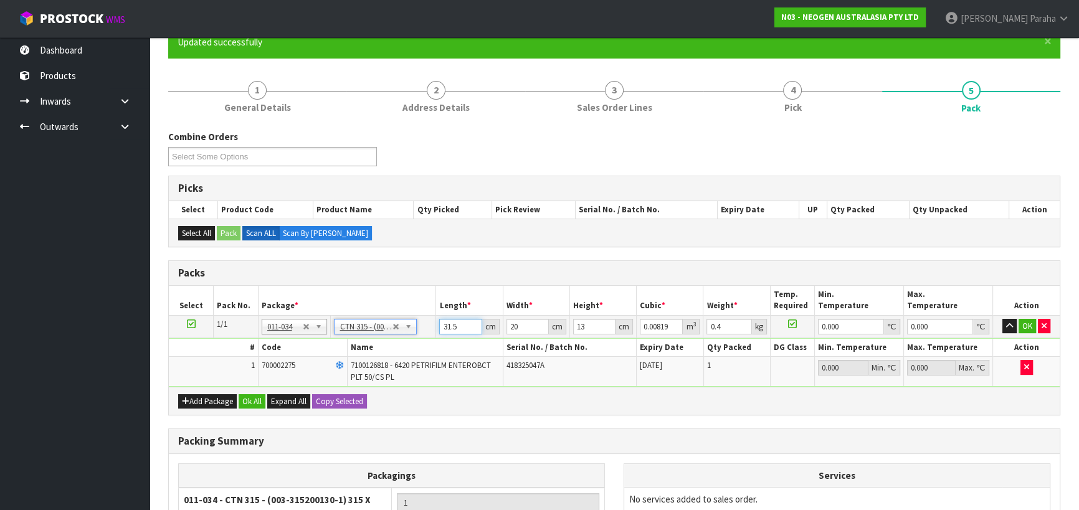
drag, startPoint x: 461, startPoint y: 324, endPoint x: 430, endPoint y: 330, distance: 31.8
click at [430, 330] on tr "1/1 NONE 007-001 007-002 007-004 007-009 007-013 007-014 007-015 007-017 007-01…" at bounding box center [614, 326] width 891 height 22
click at [1003, 319] on button "button" at bounding box center [1010, 326] width 14 height 15
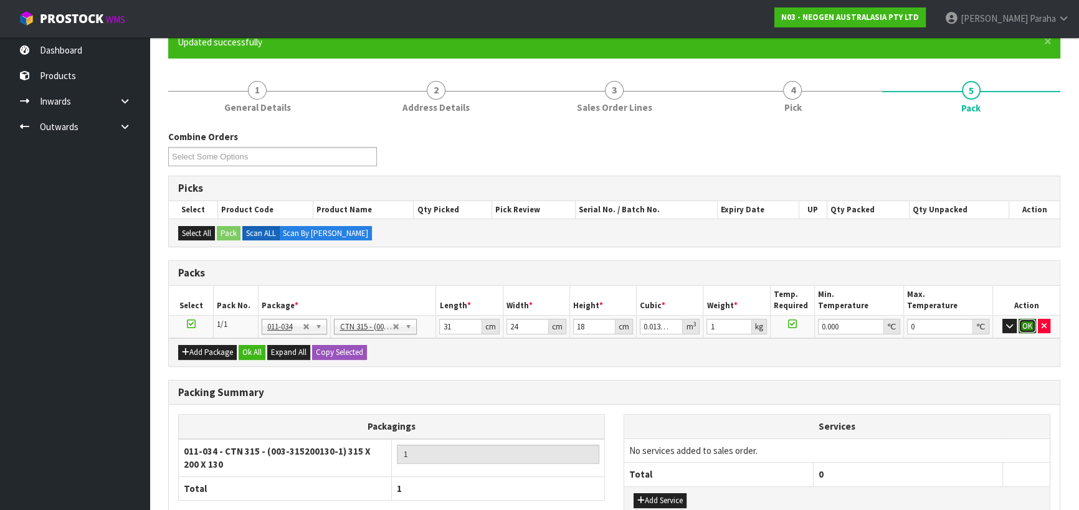
click button "OK" at bounding box center [1027, 326] width 17 height 15
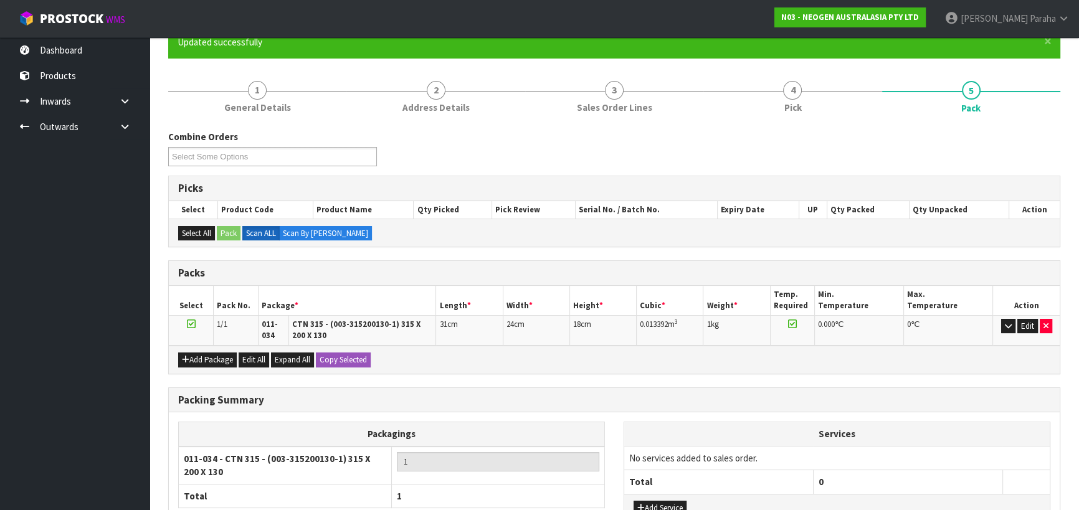
scroll to position [218, 0]
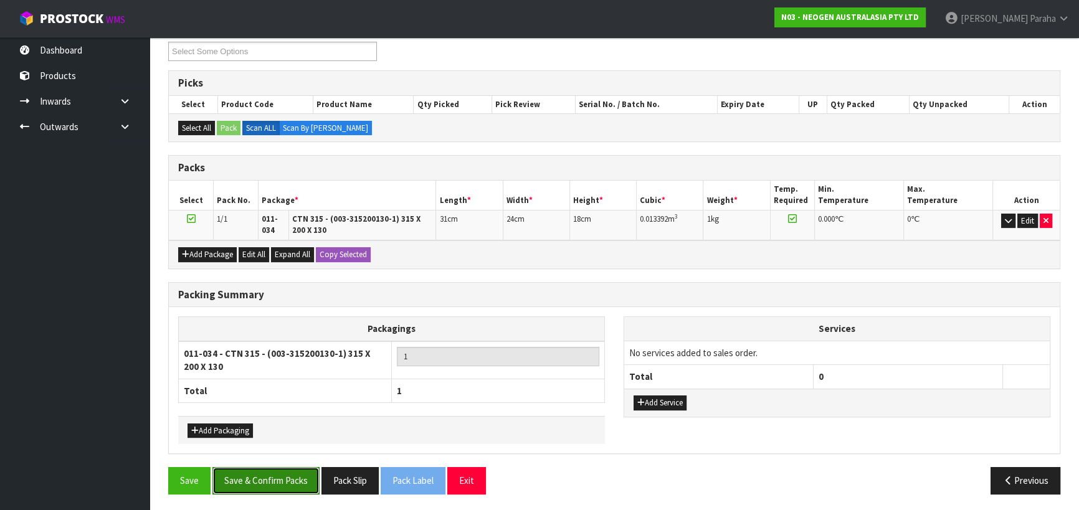
click at [268, 484] on button "Save & Confirm Packs" at bounding box center [265, 480] width 107 height 27
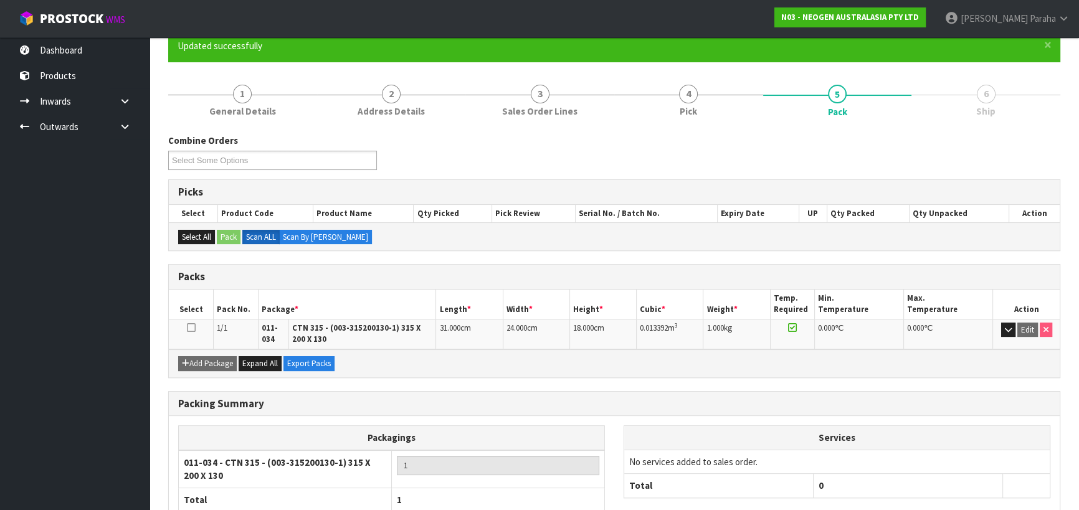
scroll to position [190, 0]
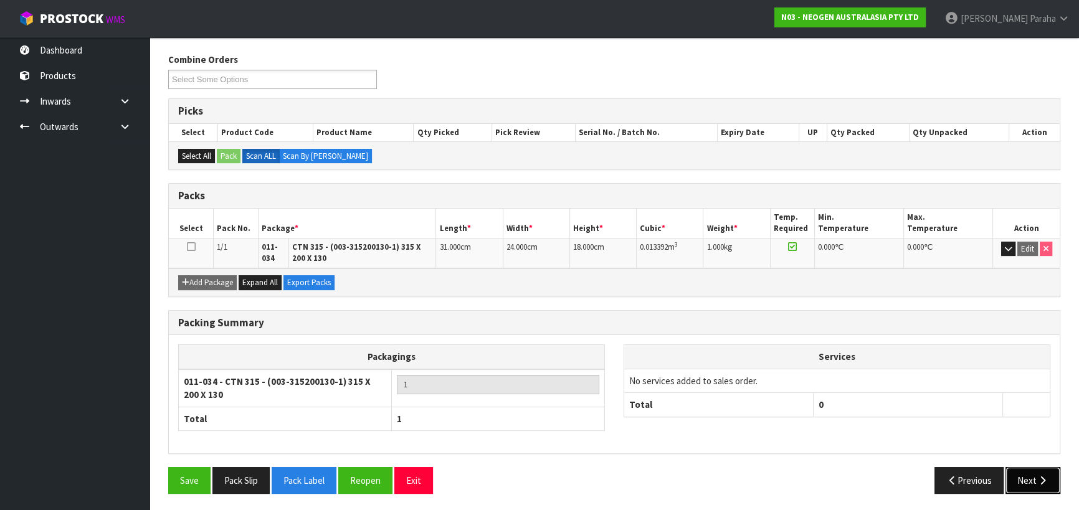
click at [1023, 479] on button "Next" at bounding box center [1033, 480] width 55 height 27
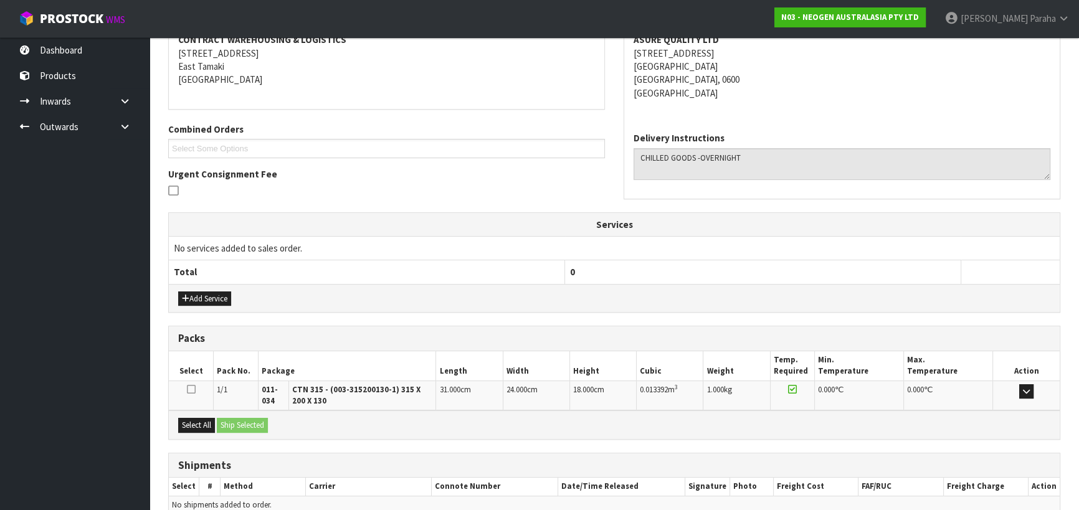
scroll to position [305, 0]
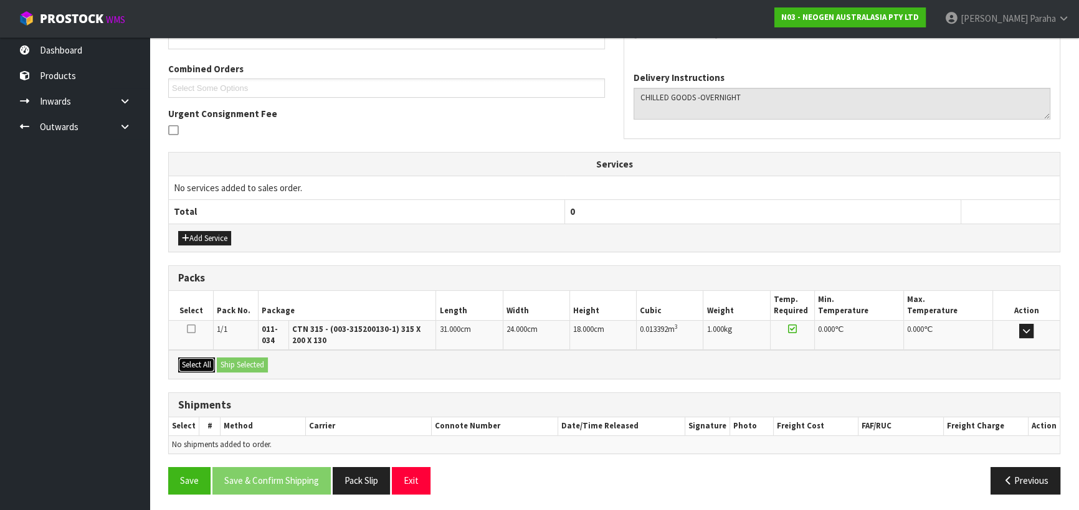
click at [197, 361] on button "Select All" at bounding box center [196, 365] width 37 height 15
click at [232, 361] on button "Ship Selected" at bounding box center [242, 365] width 51 height 15
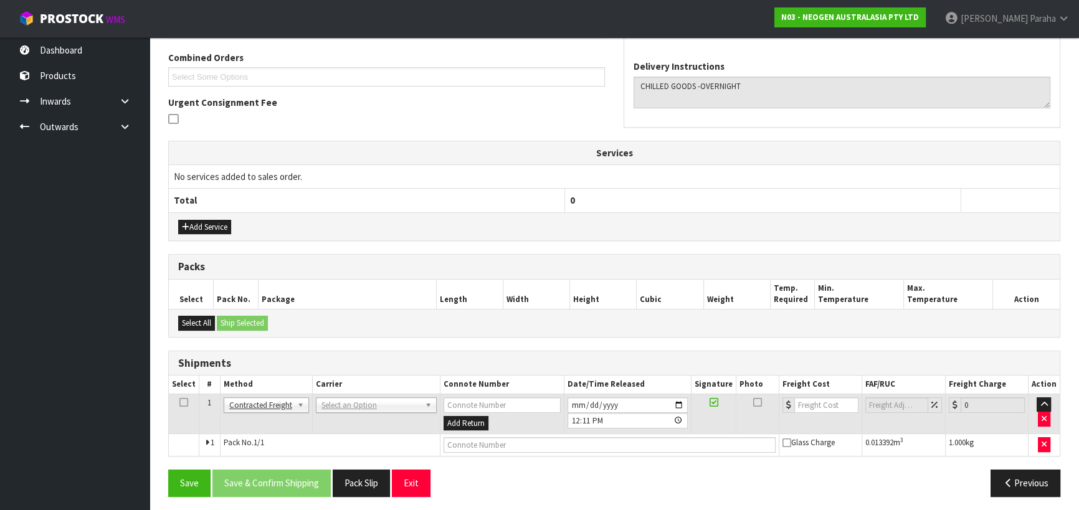
scroll to position [319, 0]
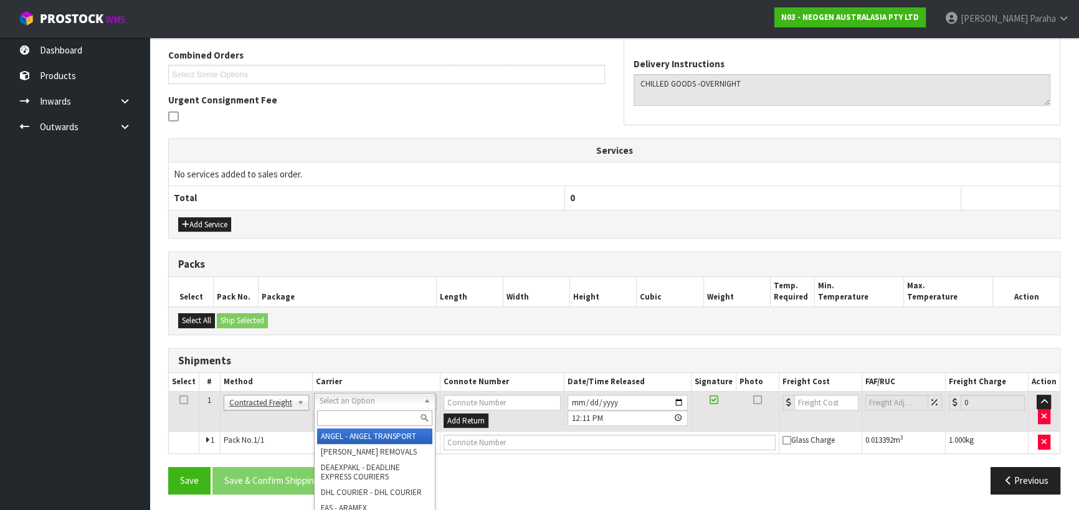
click at [413, 417] on input "text" at bounding box center [374, 419] width 115 height 16
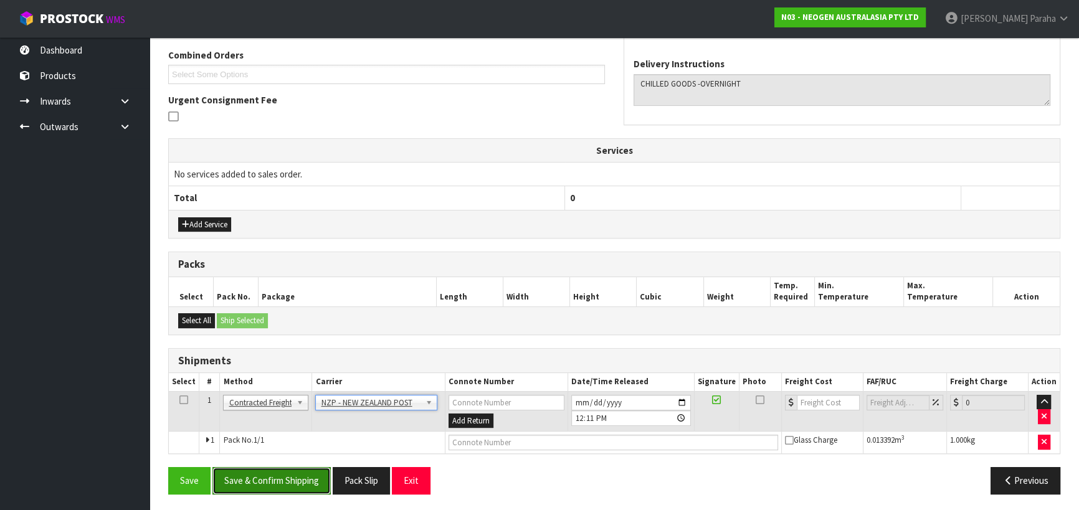
click at [313, 481] on button "Save & Confirm Shipping" at bounding box center [271, 480] width 118 height 27
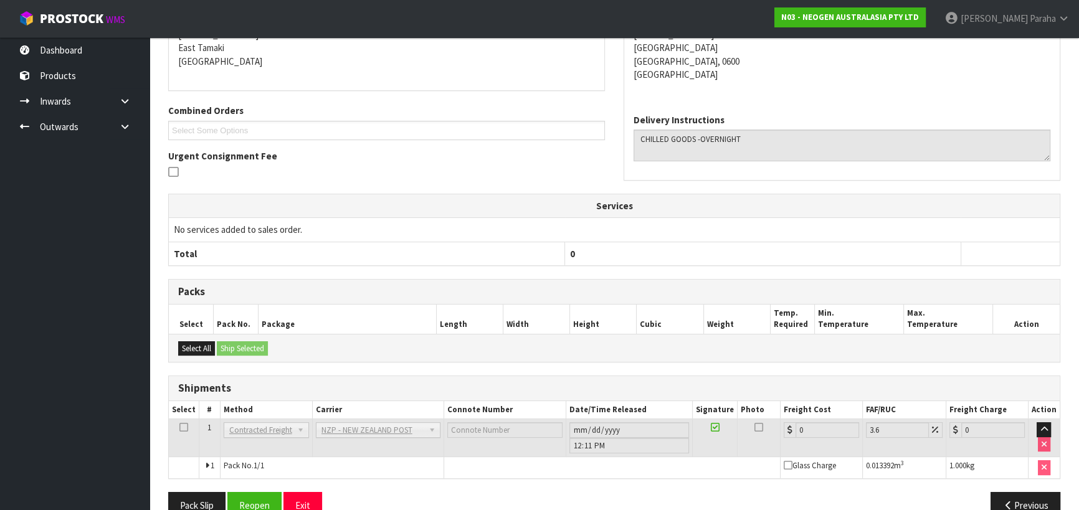
scroll to position [302, 0]
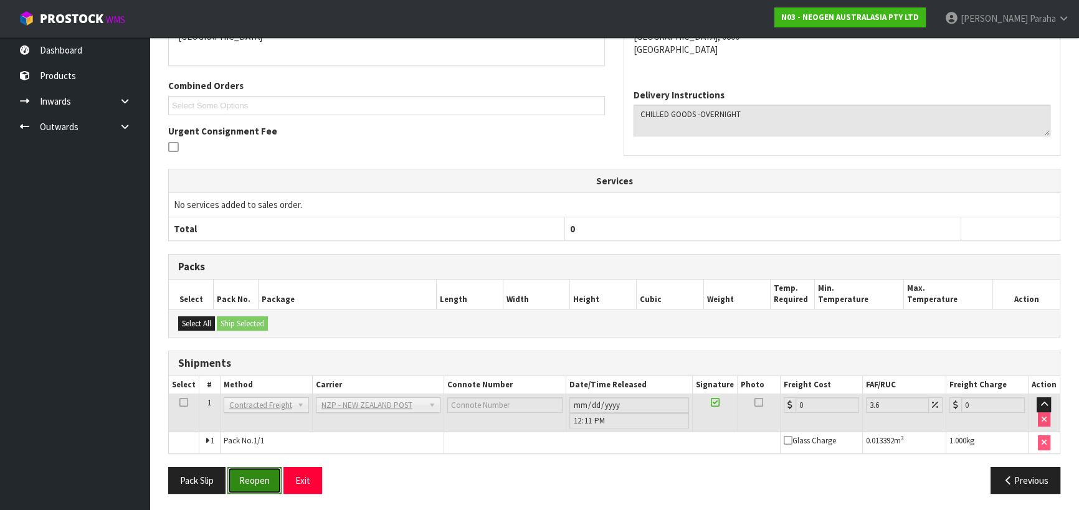
click at [265, 480] on button "Reopen" at bounding box center [254, 480] width 54 height 27
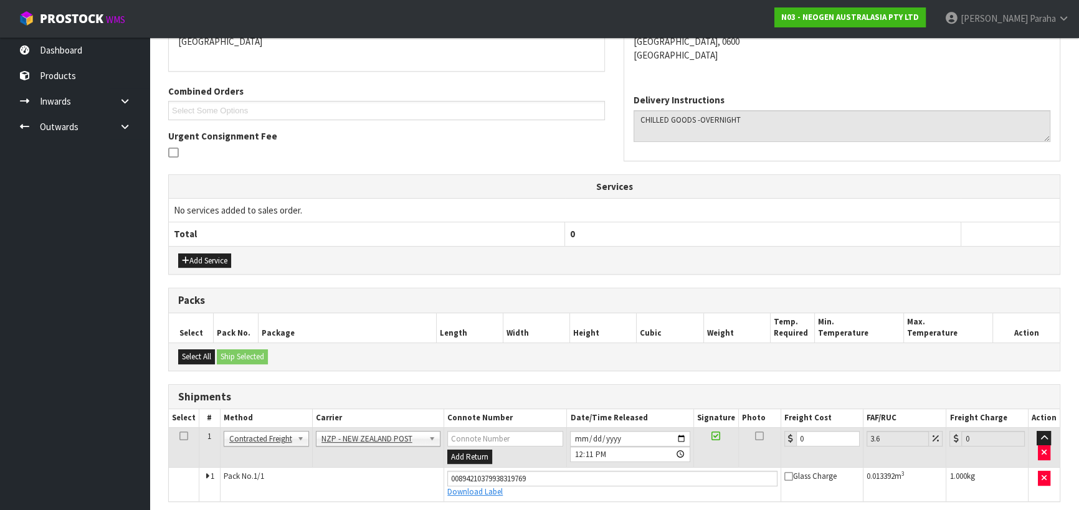
scroll to position [330, 0]
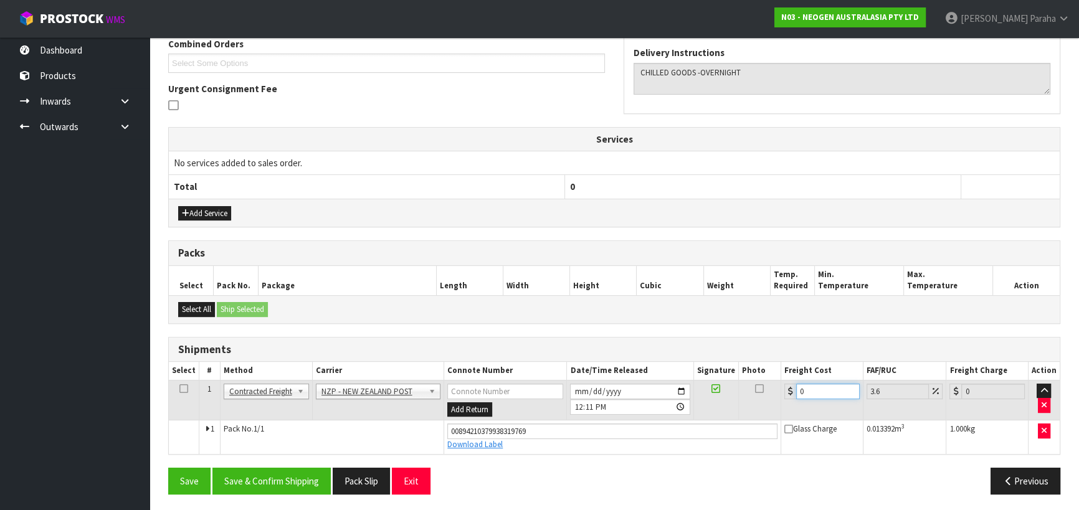
drag, startPoint x: 788, startPoint y: 389, endPoint x: 749, endPoint y: 390, distance: 39.3
click at [749, 390] on tr "1 Client Local Pickup Customer Local Pickup Company Freight Contracted Freight …" at bounding box center [614, 400] width 891 height 41
click at [269, 487] on button "Save & Confirm Shipping" at bounding box center [271, 481] width 118 height 27
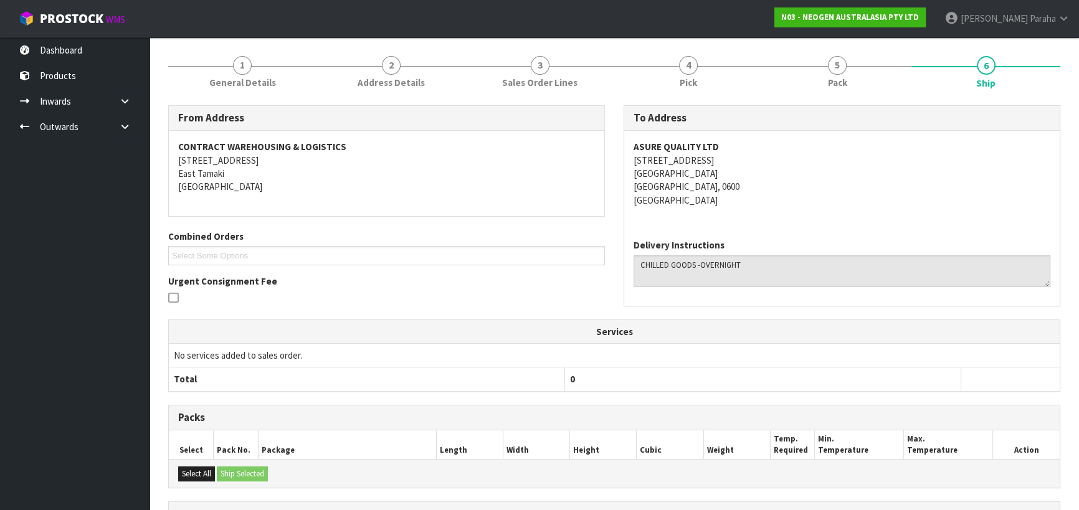
scroll to position [0, 0]
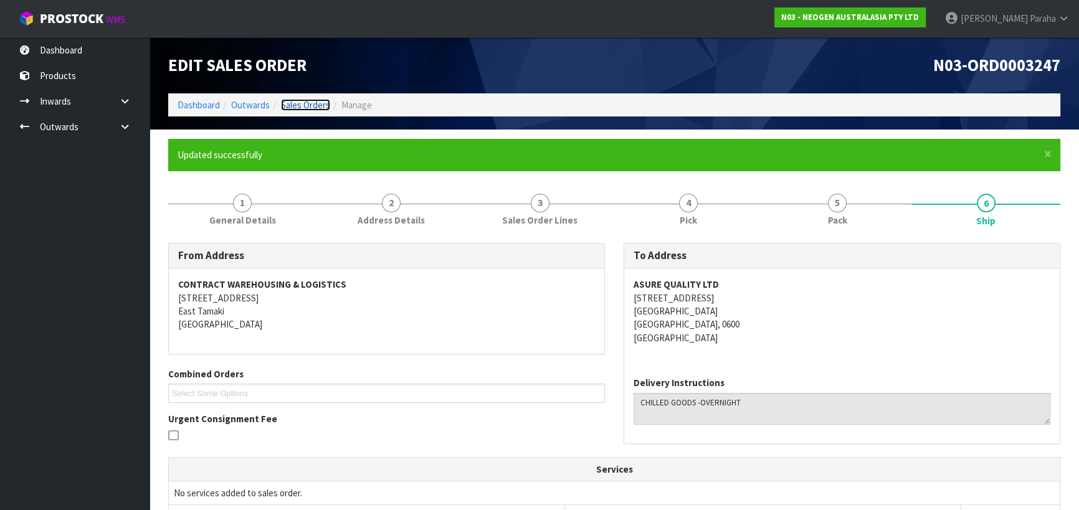
click at [319, 103] on link "Sales Orders" at bounding box center [305, 105] width 49 height 12
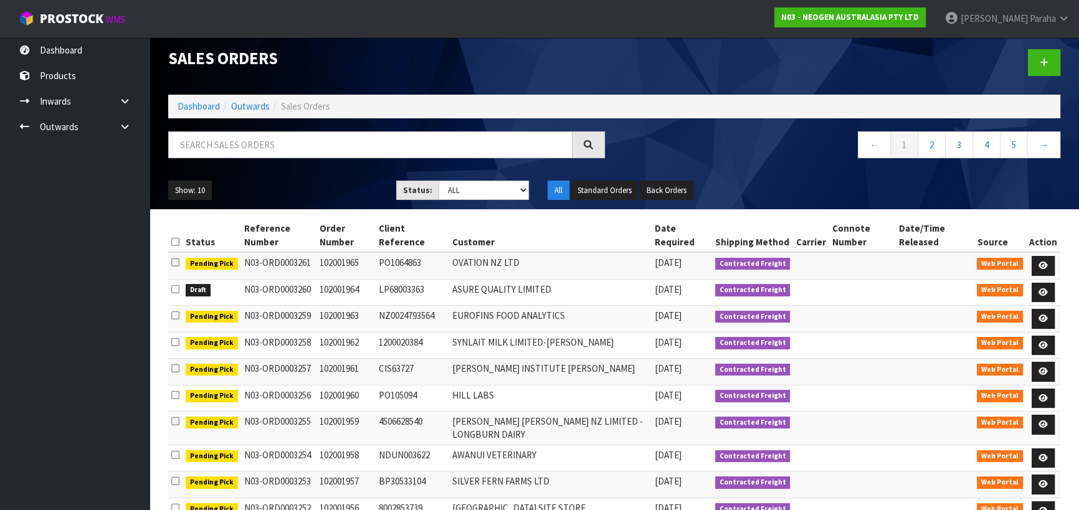
scroll to position [56, 0]
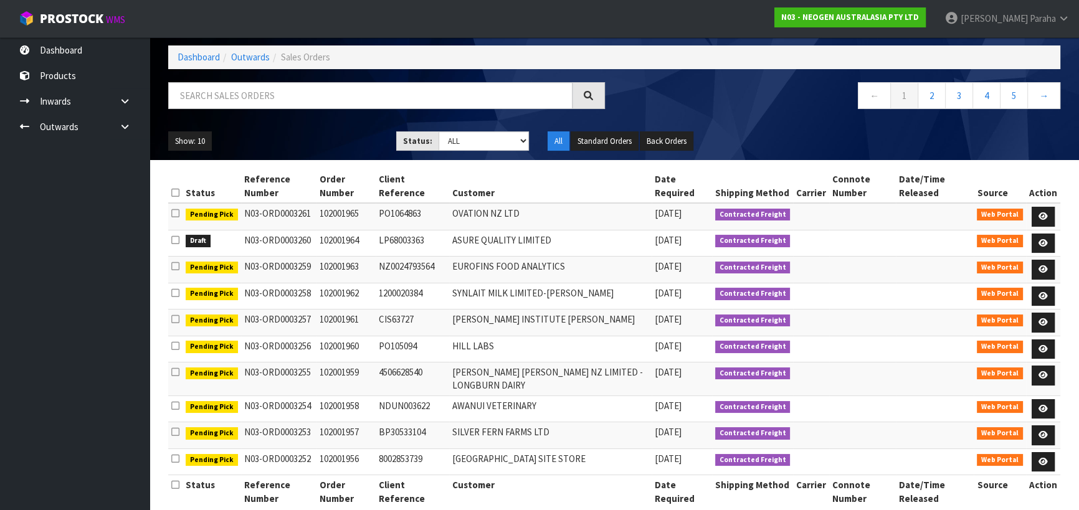
click at [295, 149] on ul "Show: 10 5 10 25 50" at bounding box center [272, 141] width 209 height 20
click at [333, 100] on input "text" at bounding box center [370, 95] width 404 height 27
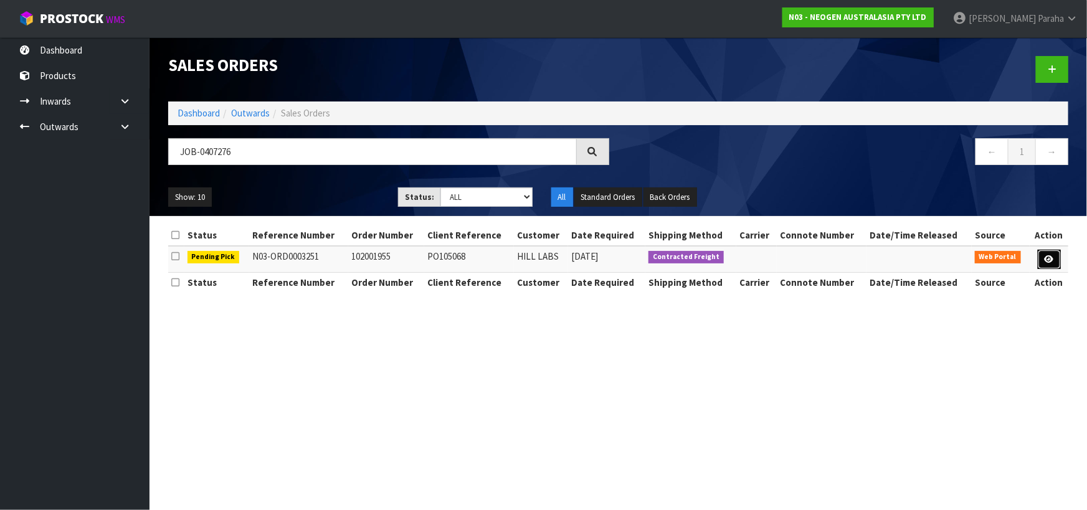
click at [1049, 259] on icon at bounding box center [1049, 259] width 9 height 8
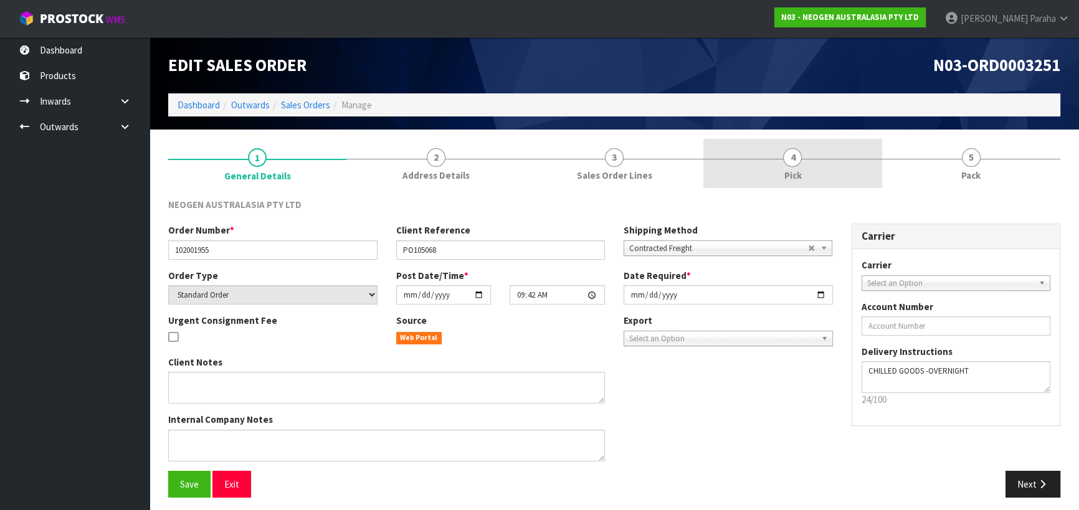
click at [787, 164] on span "4" at bounding box center [792, 157] width 19 height 19
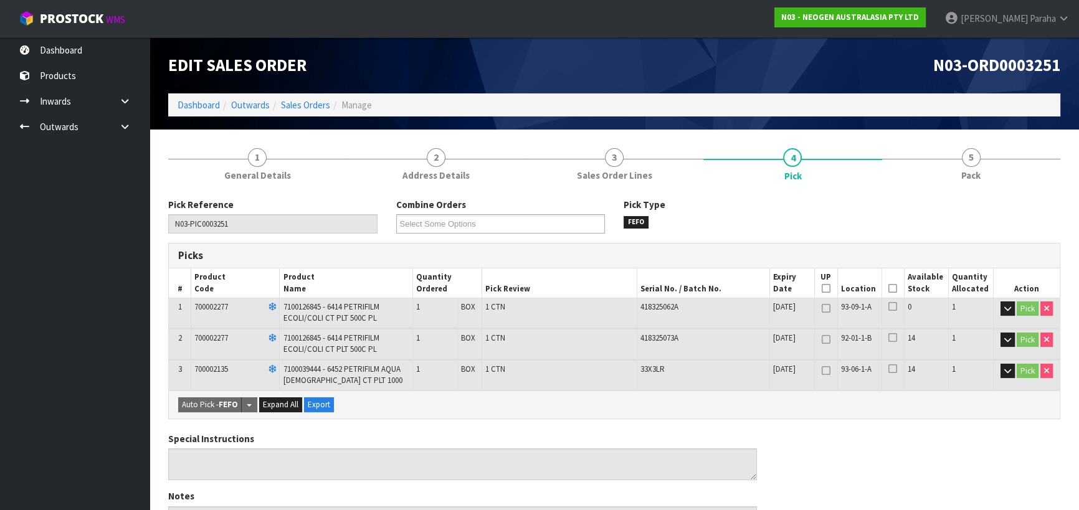
click at [892, 289] on icon at bounding box center [893, 288] width 9 height 1
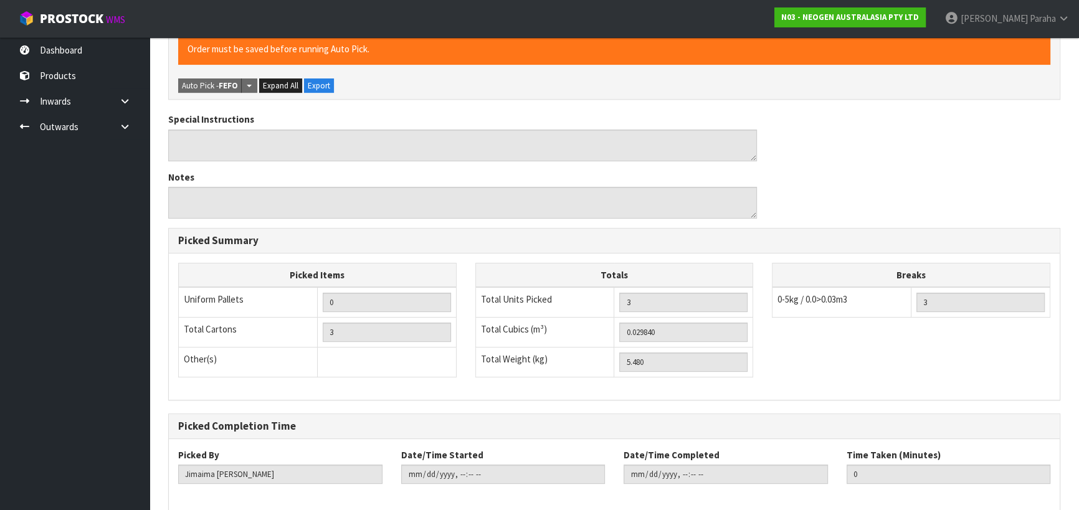
scroll to position [424, 0]
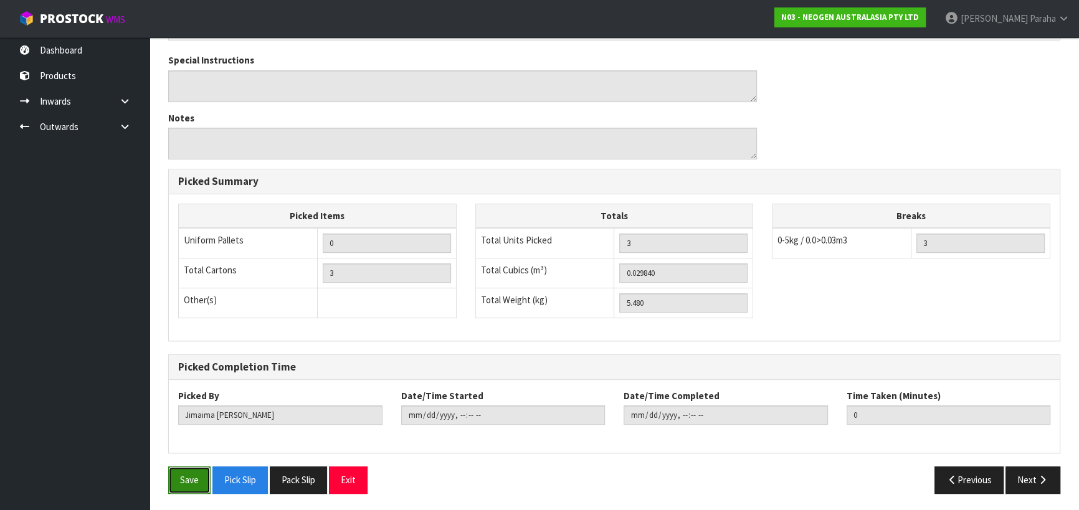
click at [183, 472] on button "Save" at bounding box center [189, 480] width 42 height 27
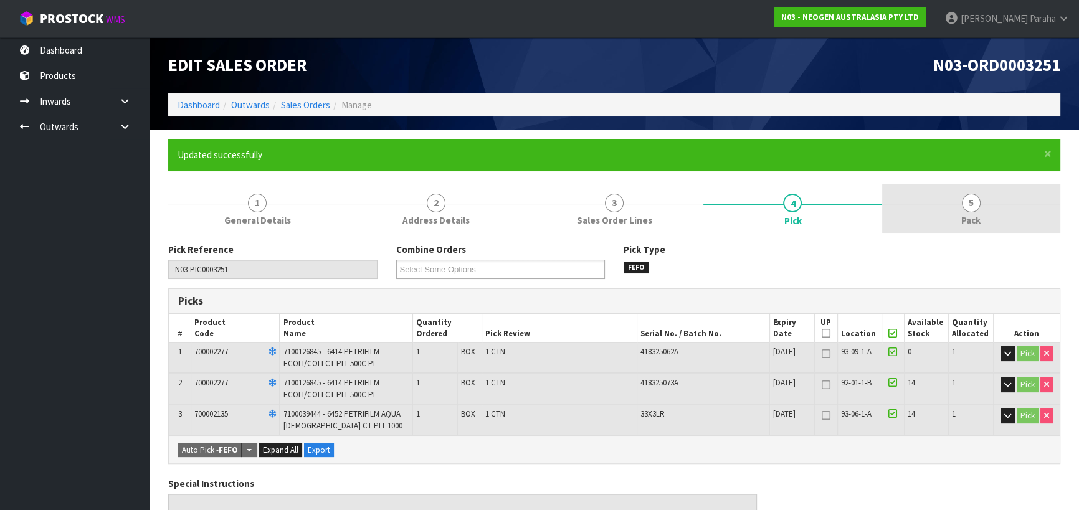
click at [975, 207] on span "5" at bounding box center [971, 203] width 19 height 19
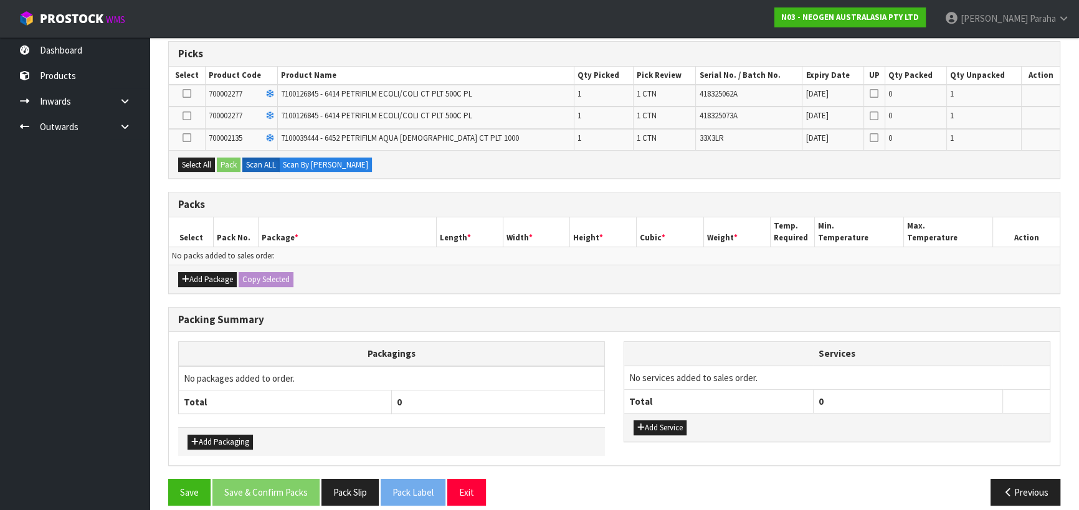
scroll to position [259, 0]
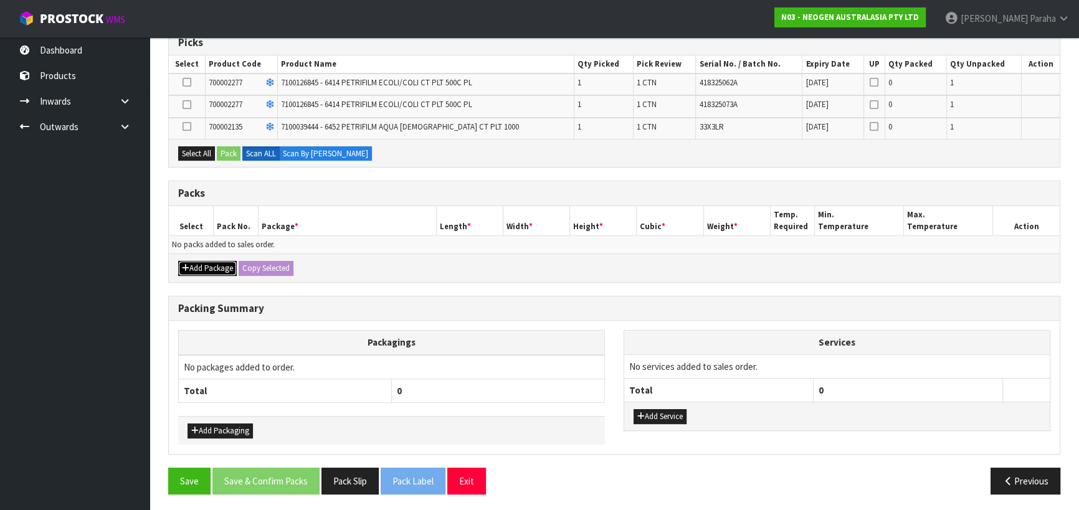
click at [203, 272] on button "Add Package" at bounding box center [207, 268] width 59 height 15
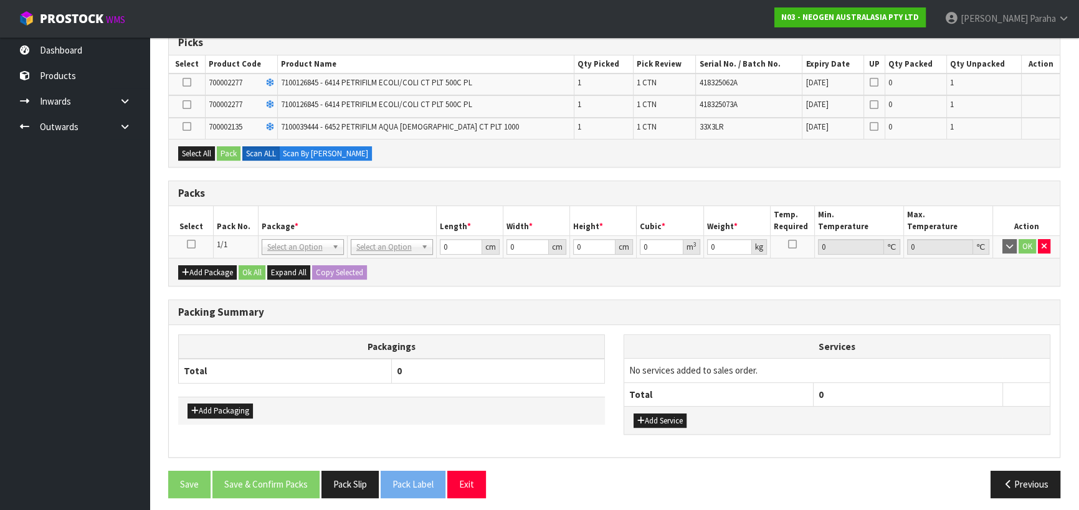
click at [190, 245] on icon at bounding box center [191, 244] width 9 height 1
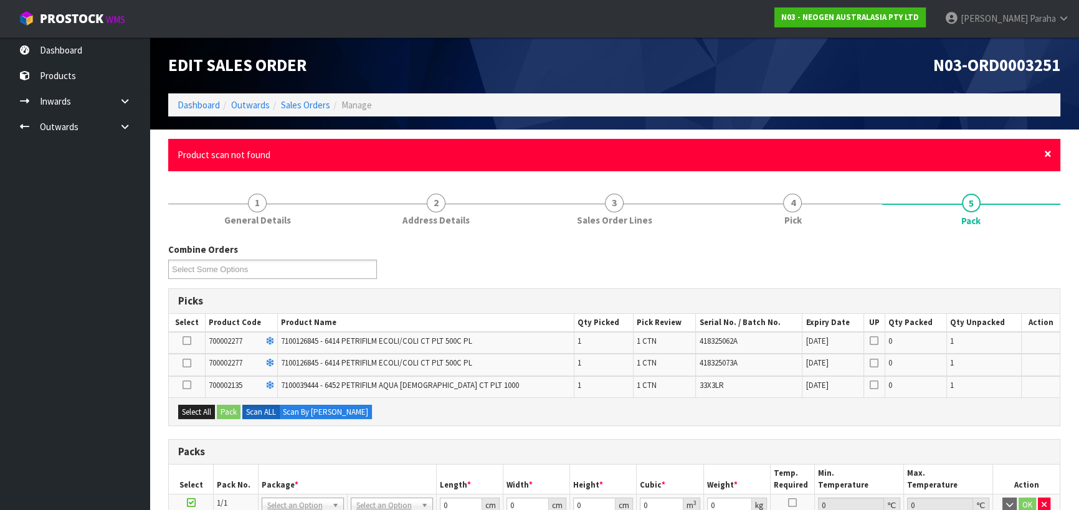
click at [1047, 155] on span "×" at bounding box center [1047, 153] width 7 height 17
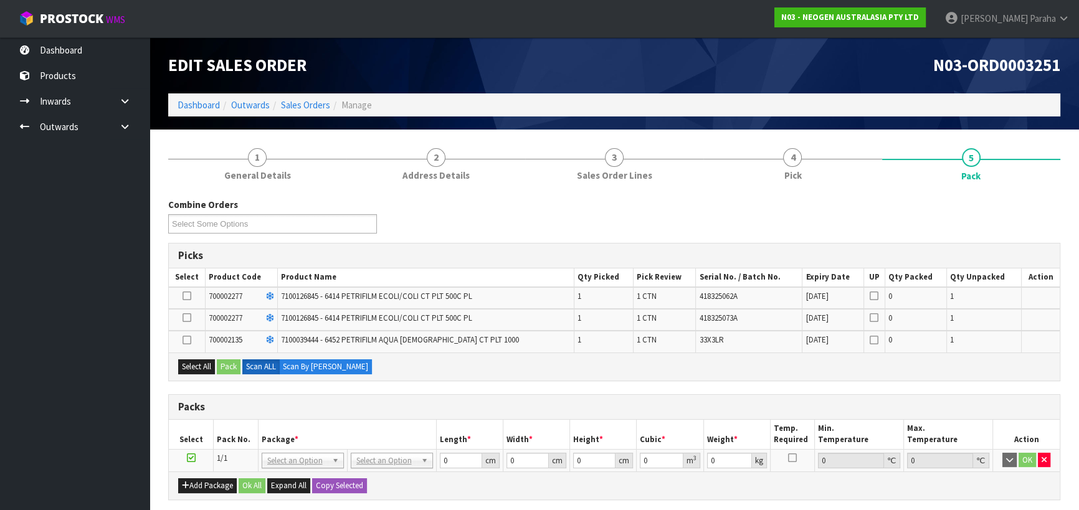
click at [188, 318] on icon at bounding box center [187, 318] width 9 height 1
click at [0, 0] on input "checkbox" at bounding box center [0, 0] width 0 height 0
click at [188, 296] on icon at bounding box center [187, 296] width 9 height 1
click at [0, 0] on input "checkbox" at bounding box center [0, 0] width 0 height 0
click at [189, 340] on icon at bounding box center [187, 340] width 9 height 1
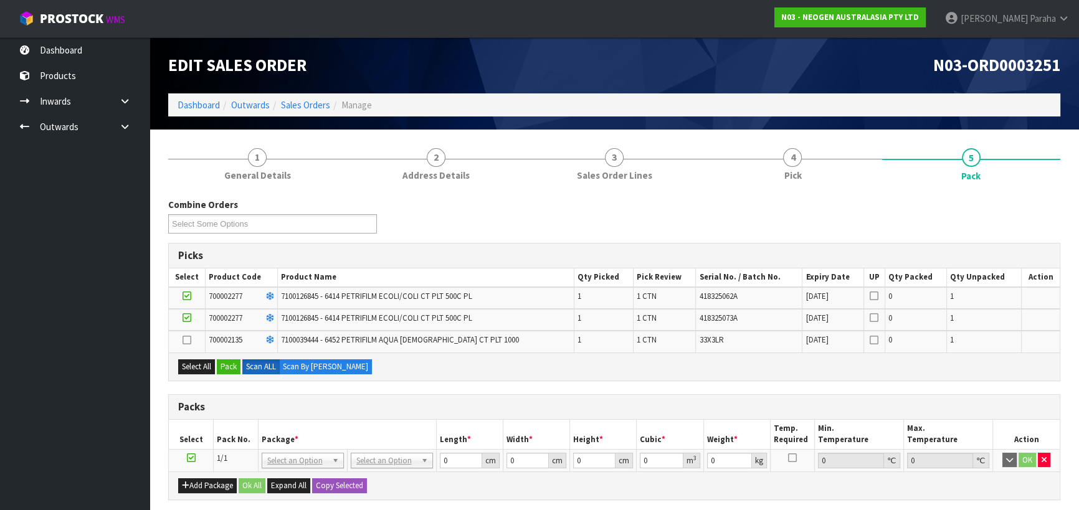
click at [0, 0] on input "checkbox" at bounding box center [0, 0] width 0 height 0
click at [231, 360] on button "Pack" at bounding box center [229, 367] width 24 height 15
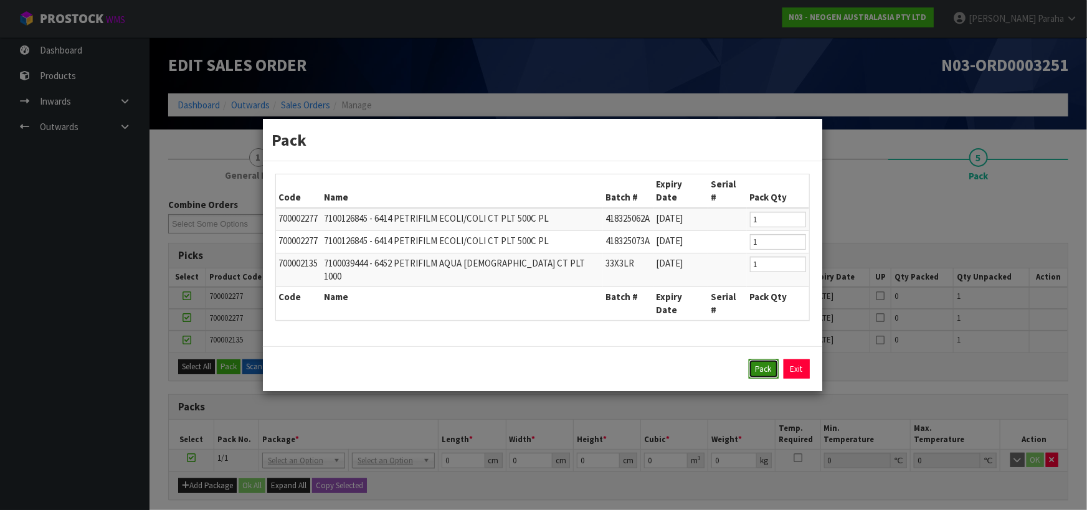
click at [764, 360] on button "Pack" at bounding box center [764, 370] width 30 height 20
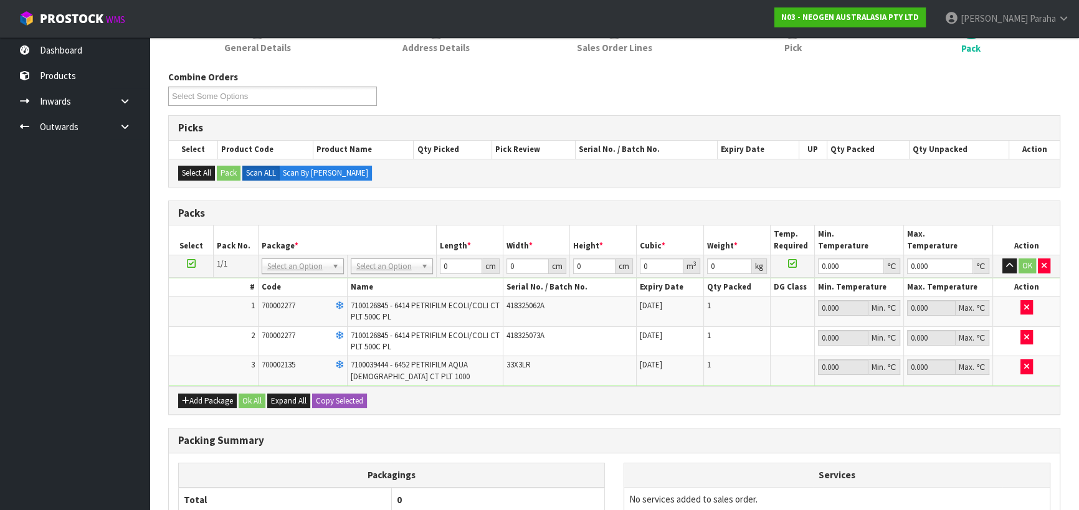
scroll to position [169, 0]
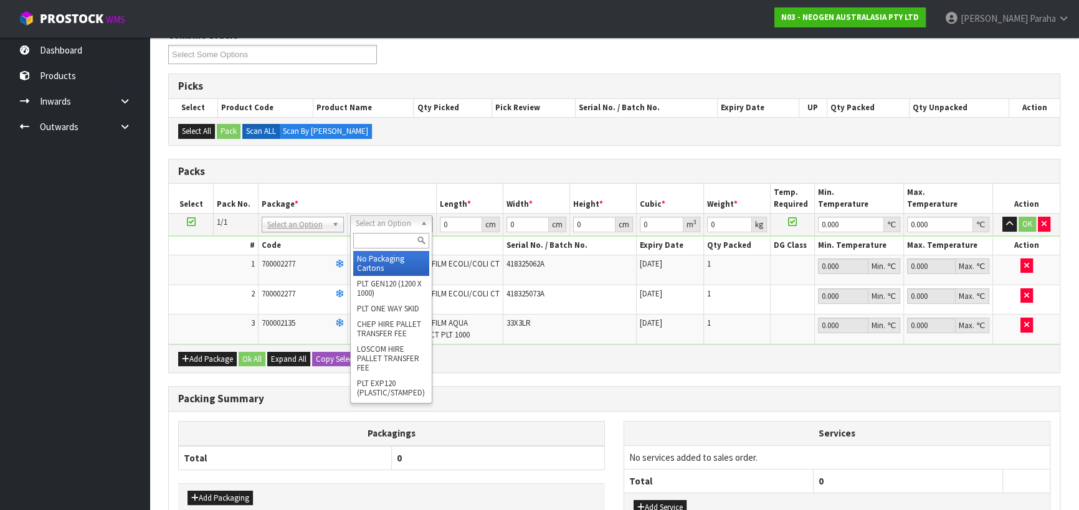
click at [394, 237] on input "text" at bounding box center [391, 241] width 76 height 16
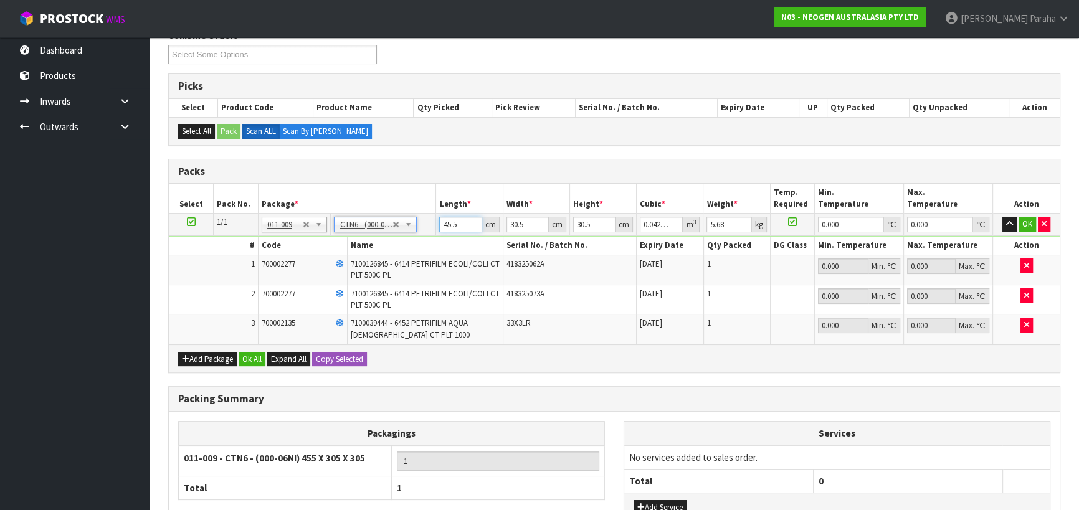
drag, startPoint x: 460, startPoint y: 224, endPoint x: 424, endPoint y: 227, distance: 36.8
click at [424, 227] on tr "1/1 NONE 007-001 007-002 007-004 007-009 007-013 007-014 007-015 007-017 007-01…" at bounding box center [614, 225] width 891 height 22
click at [1003, 217] on button "button" at bounding box center [1010, 224] width 14 height 15
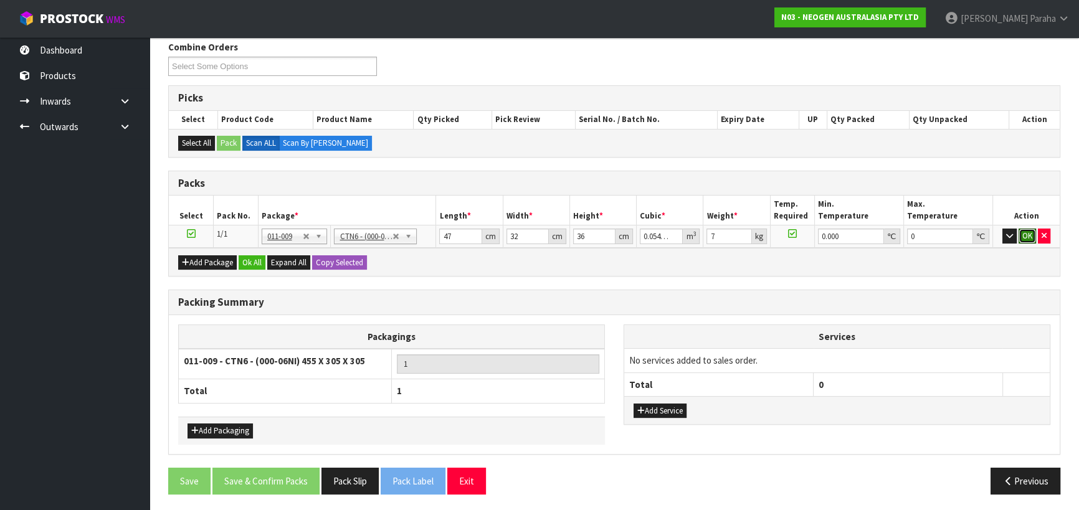
click button "OK" at bounding box center [1027, 236] width 17 height 15
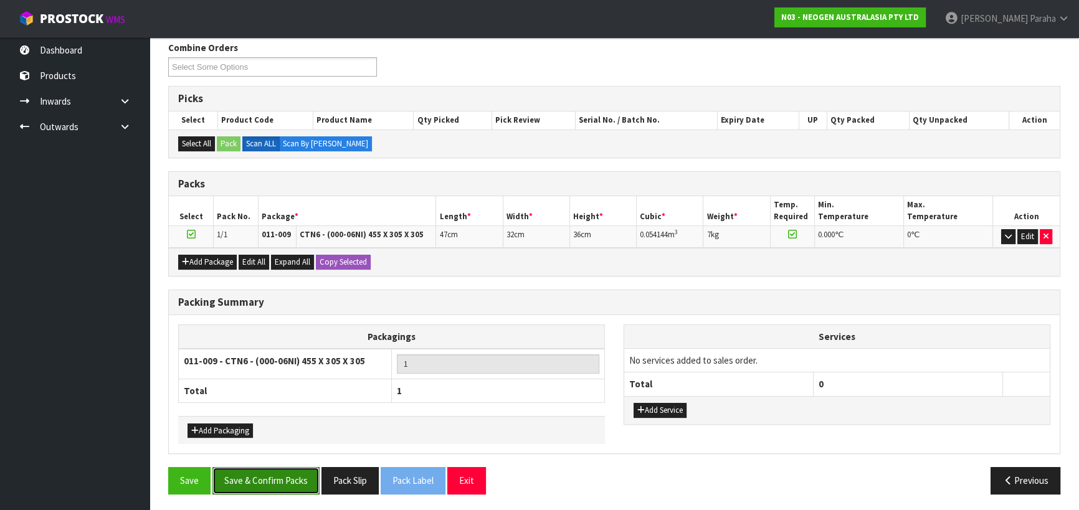
click at [284, 480] on button "Save & Confirm Packs" at bounding box center [265, 480] width 107 height 27
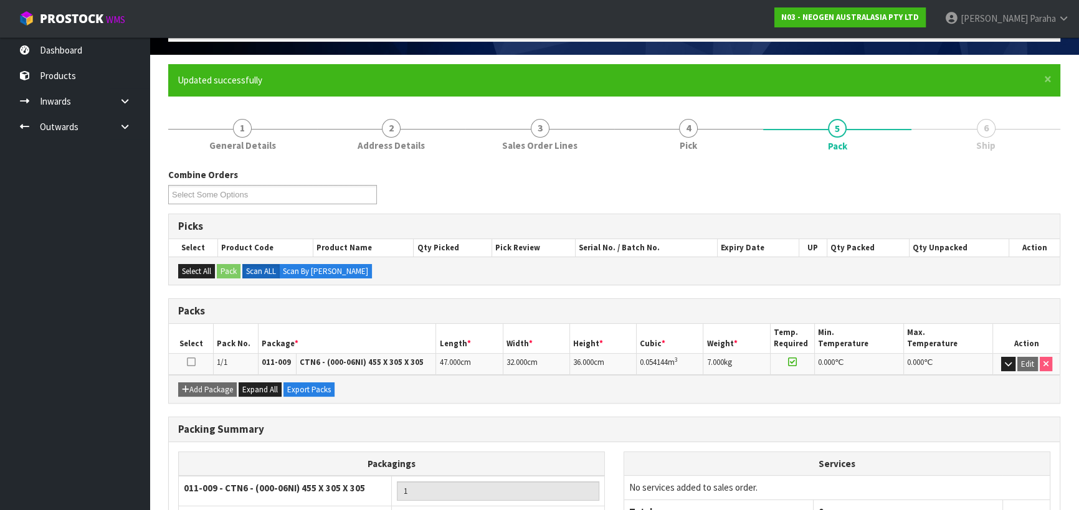
scroll to position [174, 0]
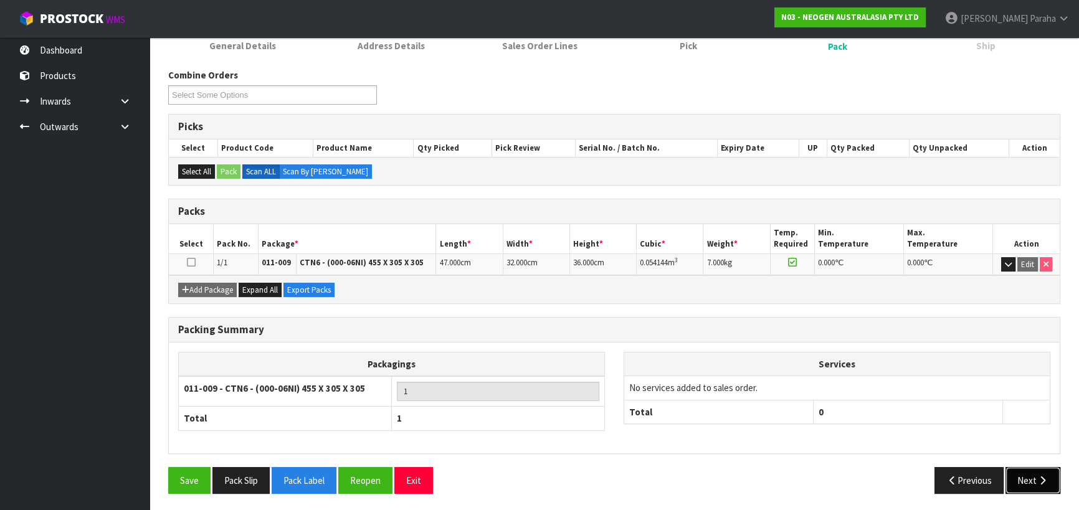
click at [1028, 475] on button "Next" at bounding box center [1033, 480] width 55 height 27
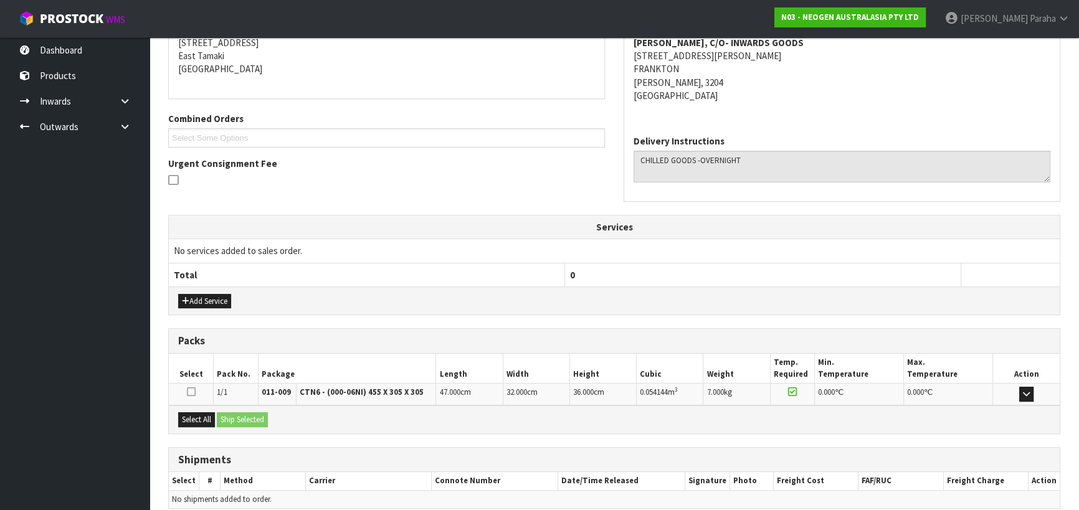
scroll to position [311, 0]
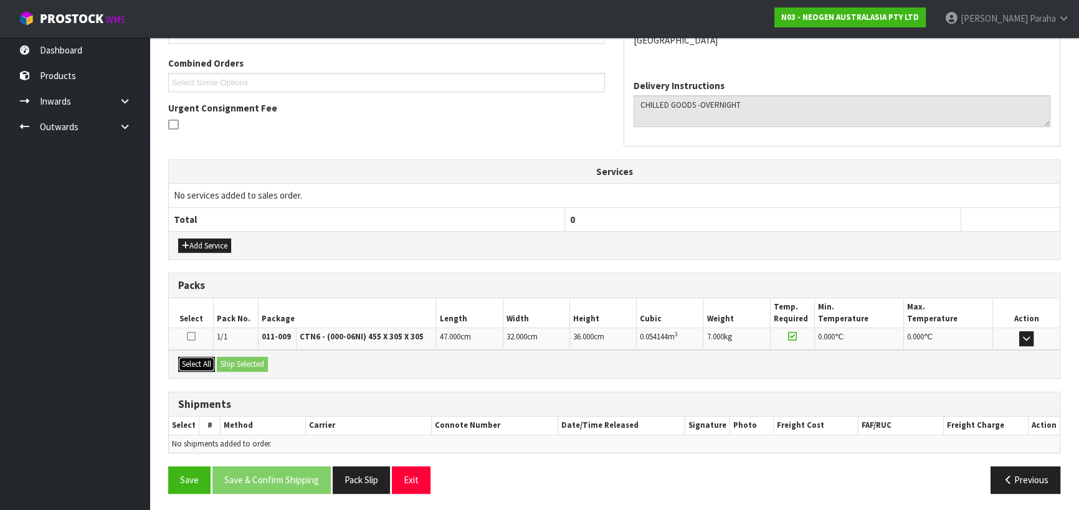
click at [203, 361] on button "Select All" at bounding box center [196, 364] width 37 height 15
click at [251, 357] on button "Ship Selected" at bounding box center [242, 364] width 51 height 15
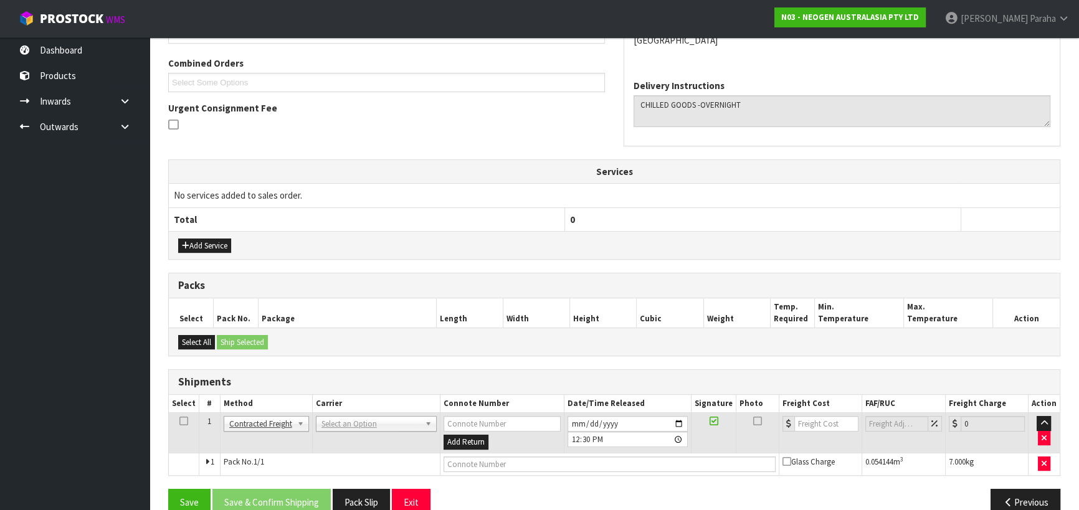
scroll to position [333, 0]
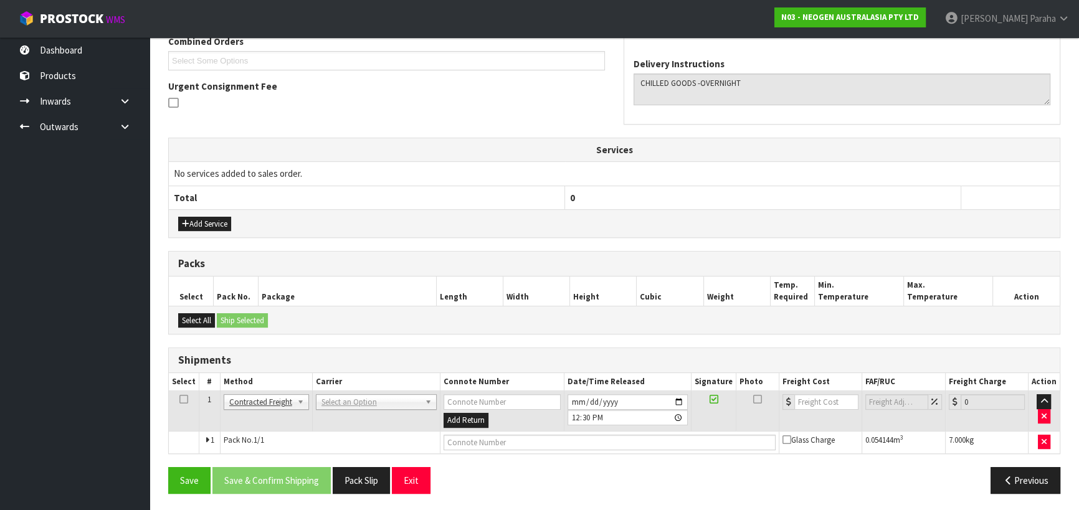
drag, startPoint x: 421, startPoint y: 394, endPoint x: 419, endPoint y: 412, distance: 18.2
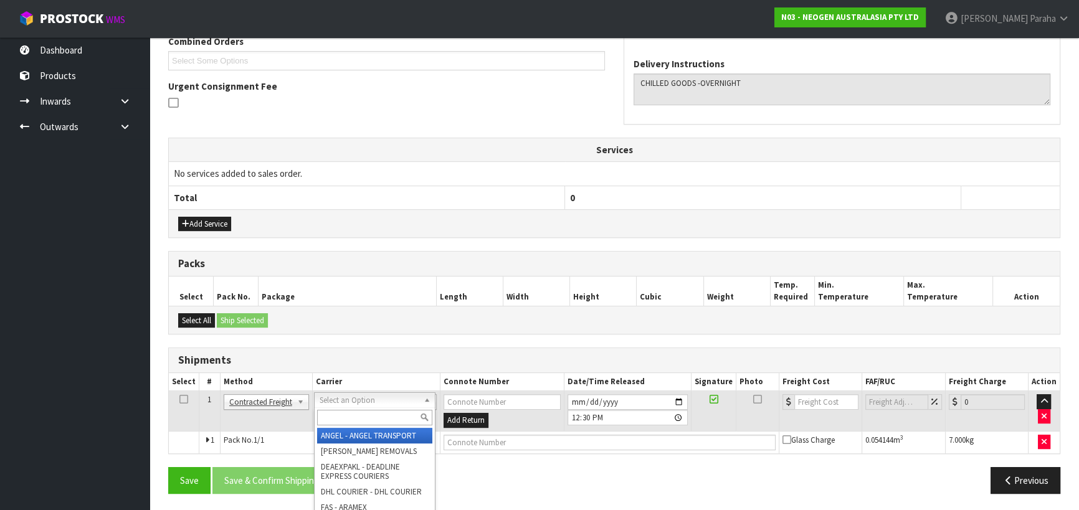
click at [411, 414] on input "text" at bounding box center [374, 418] width 115 height 16
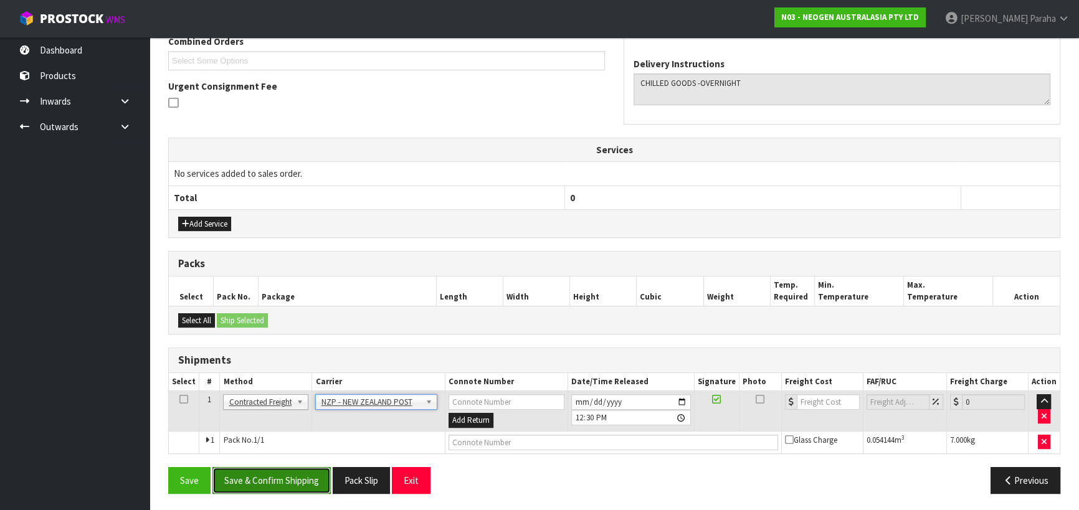
click at [317, 472] on button "Save & Confirm Shipping" at bounding box center [271, 480] width 118 height 27
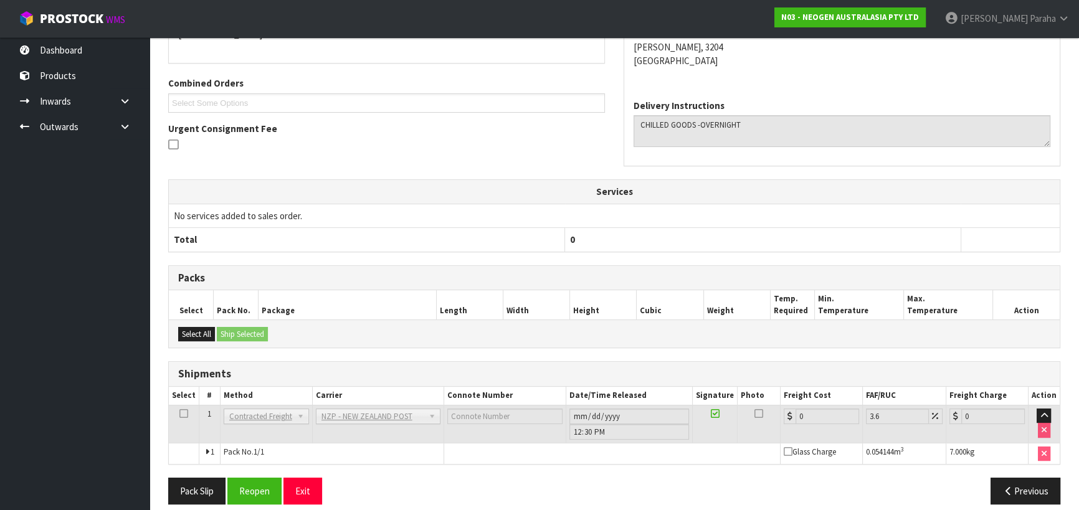
scroll to position [315, 0]
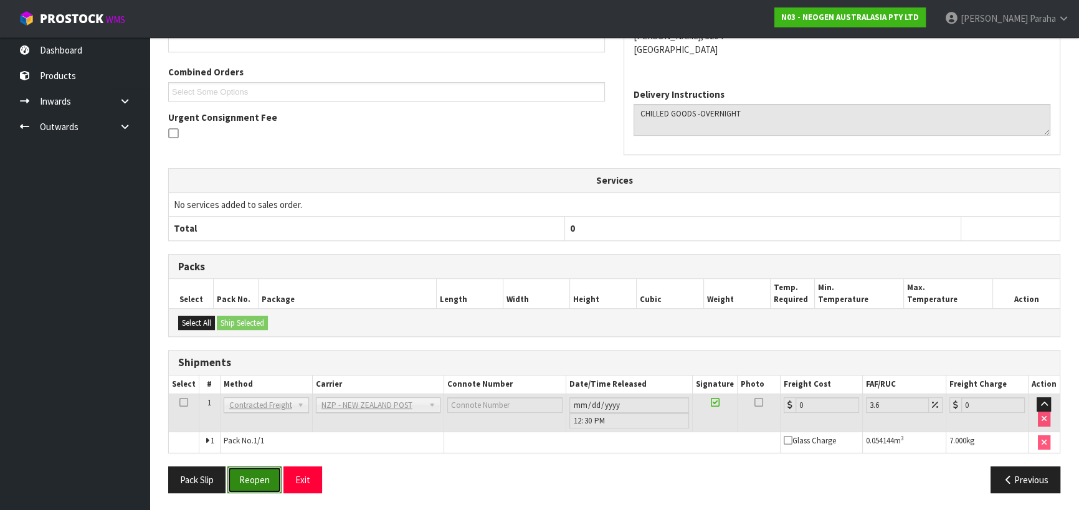
click at [274, 478] on button "Reopen" at bounding box center [254, 480] width 54 height 27
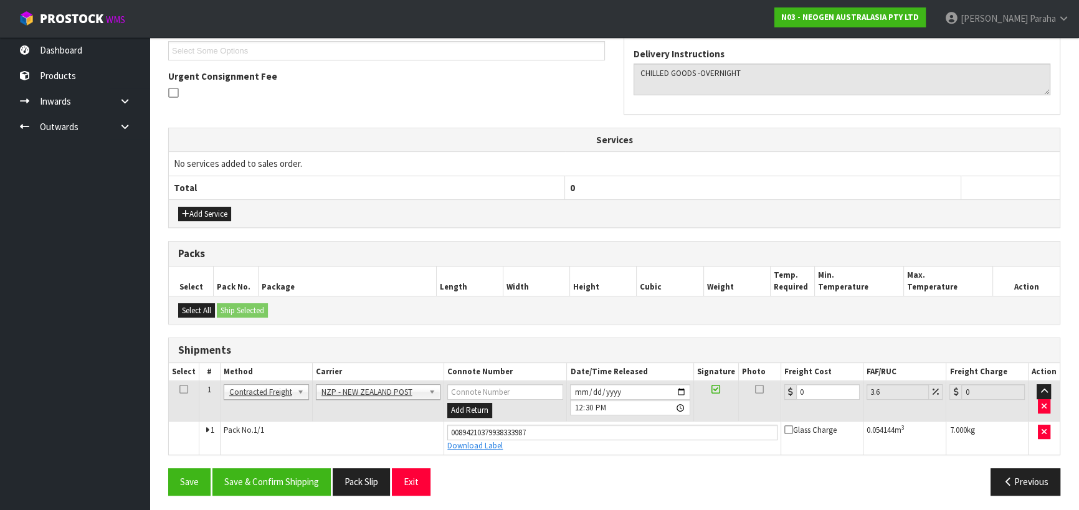
scroll to position [344, 0]
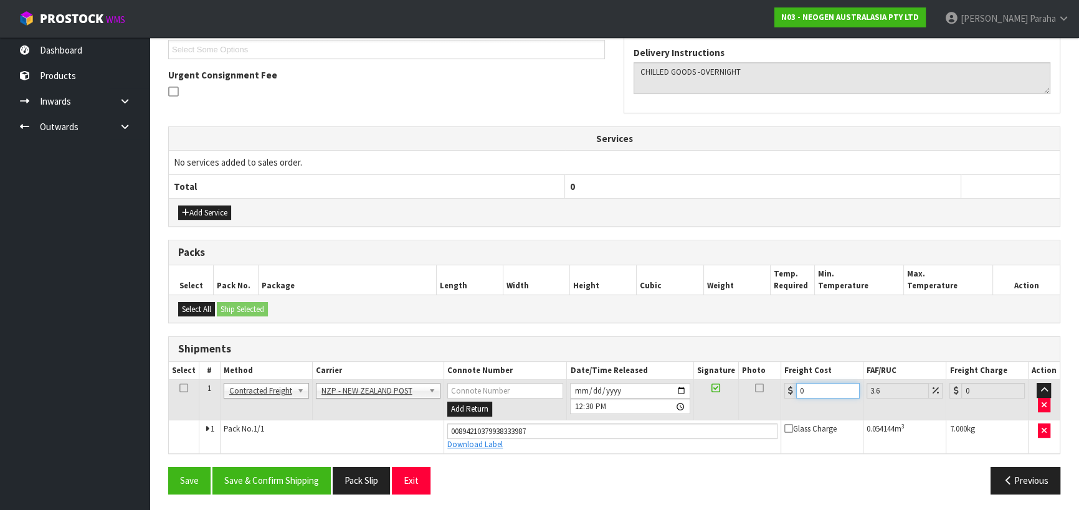
drag, startPoint x: 814, startPoint y: 386, endPoint x: 791, endPoint y: 385, distance: 22.5
click at [791, 385] on div "0" at bounding box center [821, 391] width 75 height 16
click at [262, 479] on button "Save & Confirm Shipping" at bounding box center [271, 480] width 118 height 27
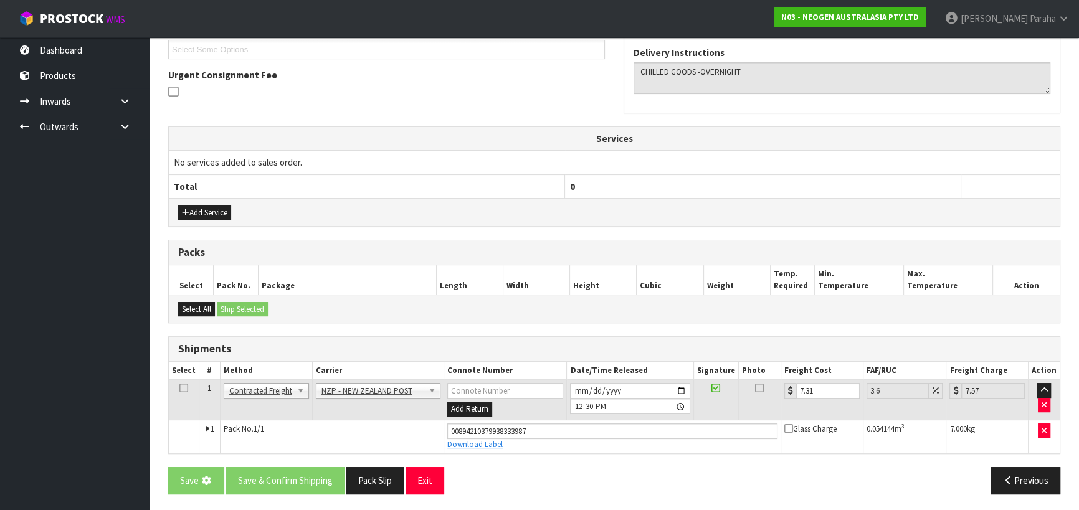
scroll to position [0, 0]
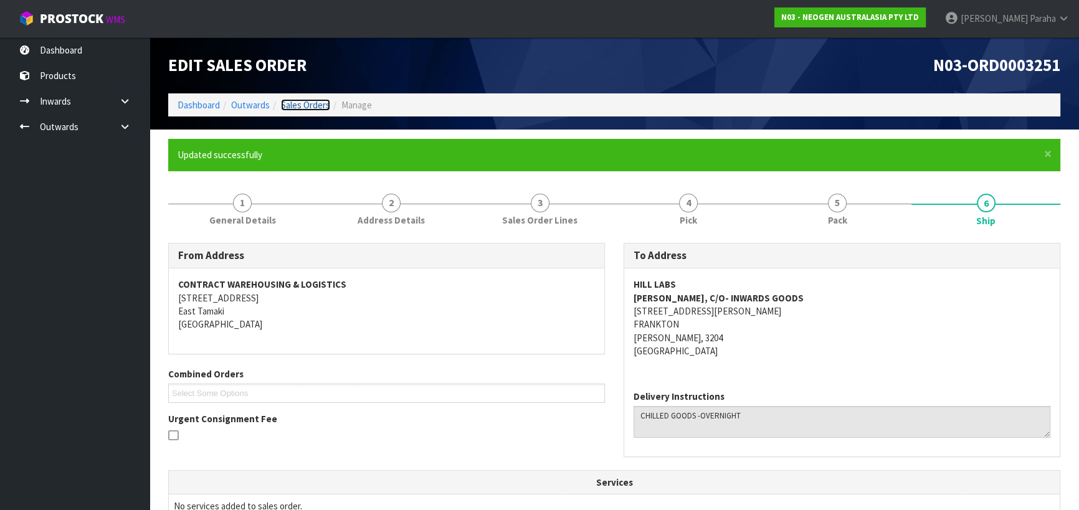
click at [318, 105] on link "Sales Orders" at bounding box center [305, 105] width 49 height 12
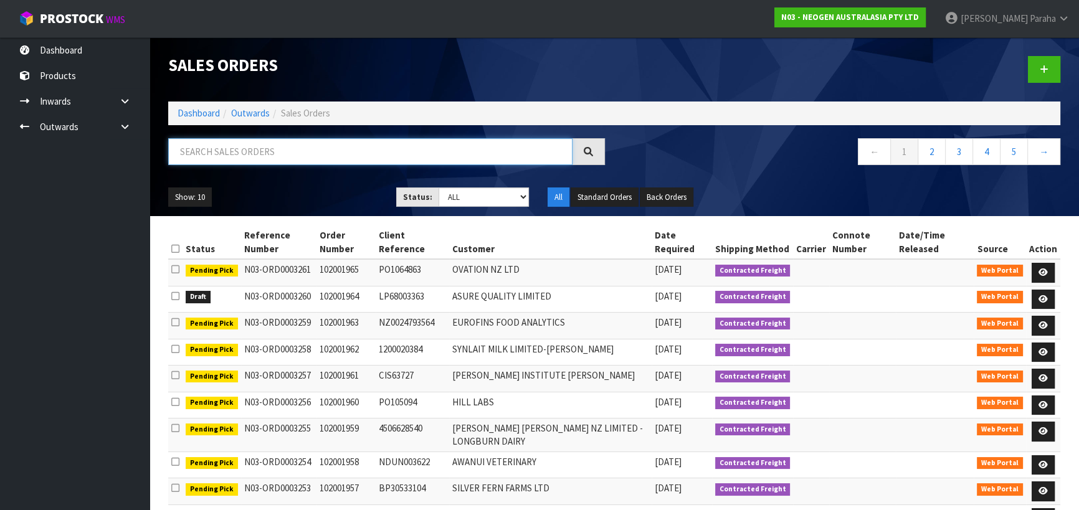
click at [269, 149] on input "text" at bounding box center [370, 151] width 404 height 27
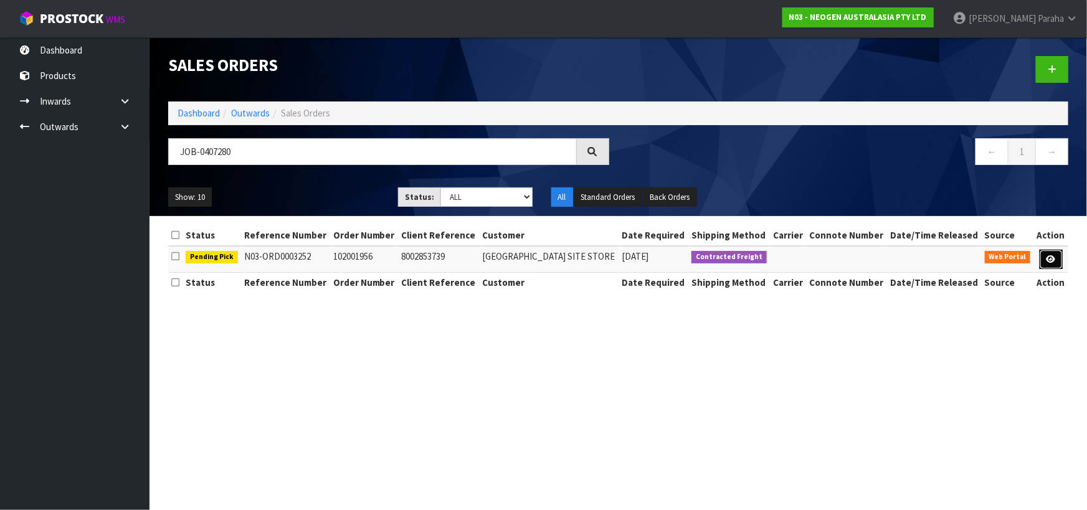
click at [1052, 258] on icon at bounding box center [1051, 259] width 9 height 8
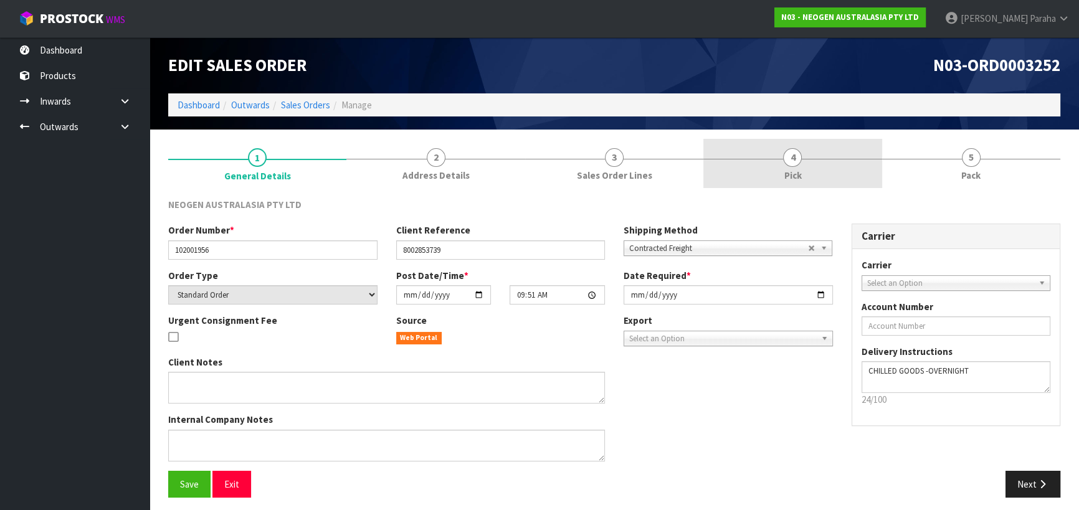
click at [784, 158] on span "4" at bounding box center [792, 157] width 19 height 19
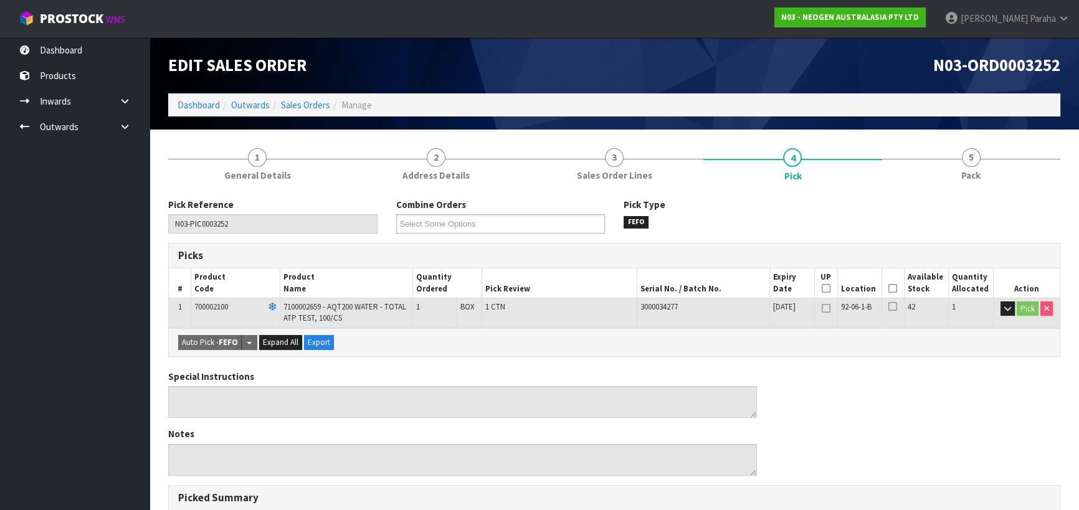
click at [893, 288] on icon at bounding box center [893, 288] width 9 height 1
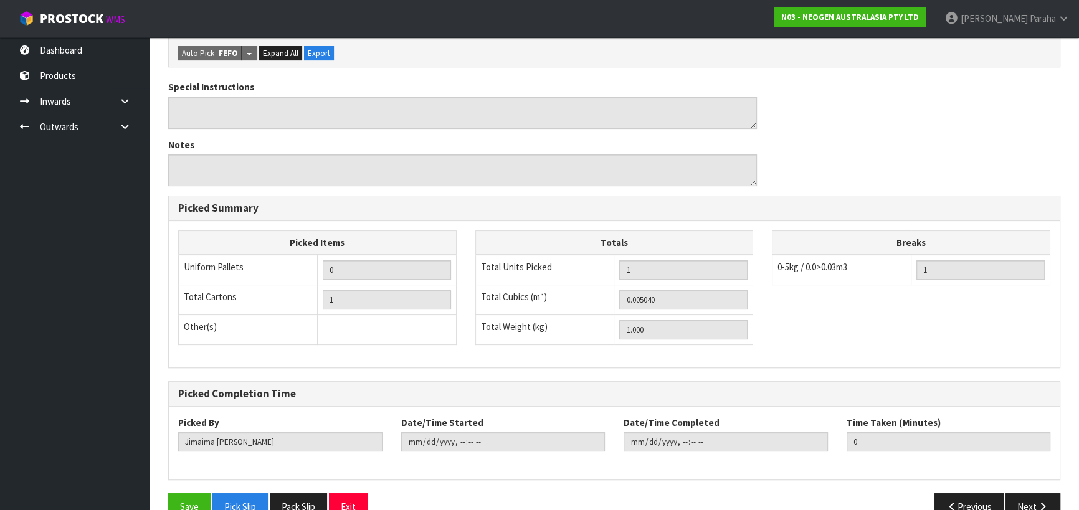
scroll to position [361, 0]
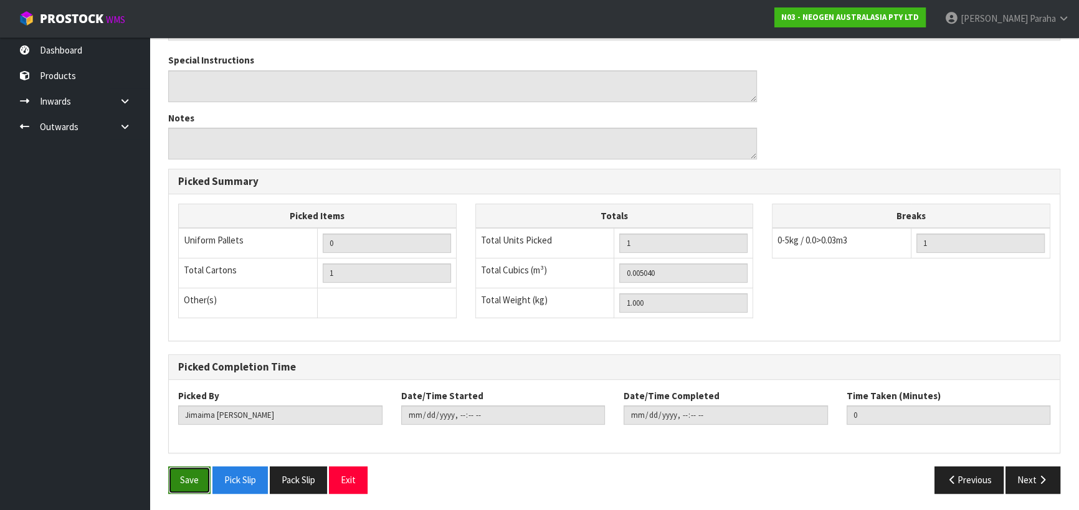
click at [178, 477] on button "Save" at bounding box center [189, 480] width 42 height 27
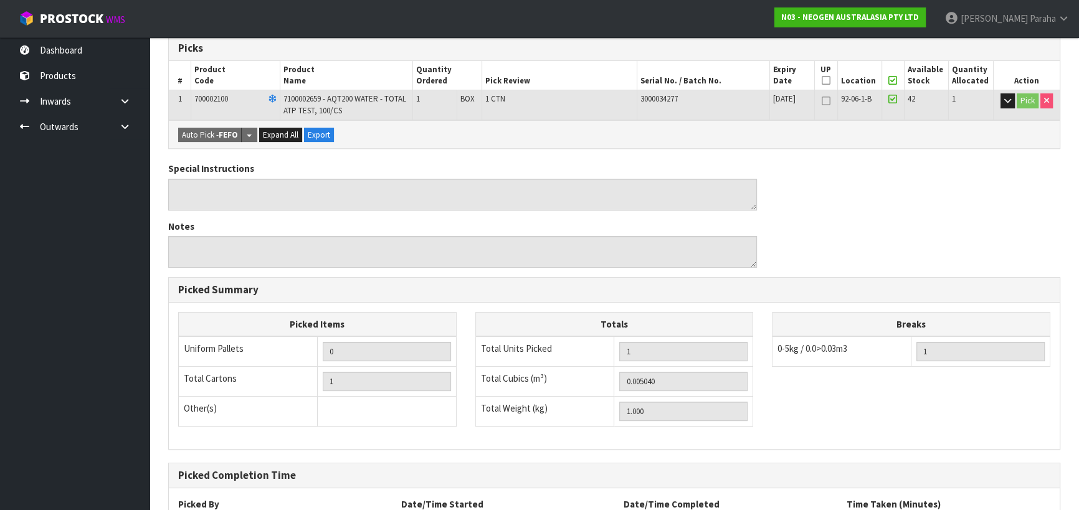
scroll to position [79, 0]
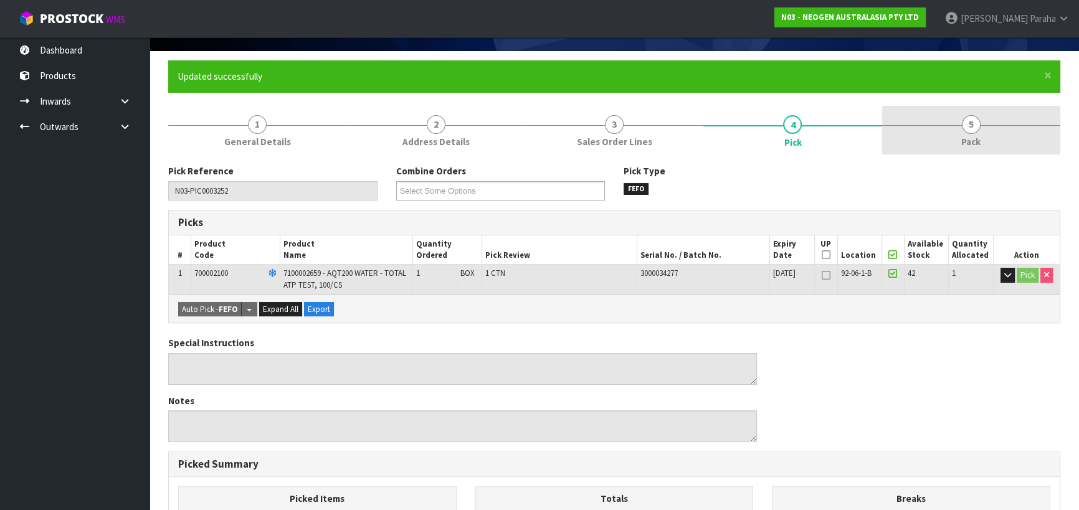
click at [971, 128] on span "5" at bounding box center [971, 124] width 19 height 19
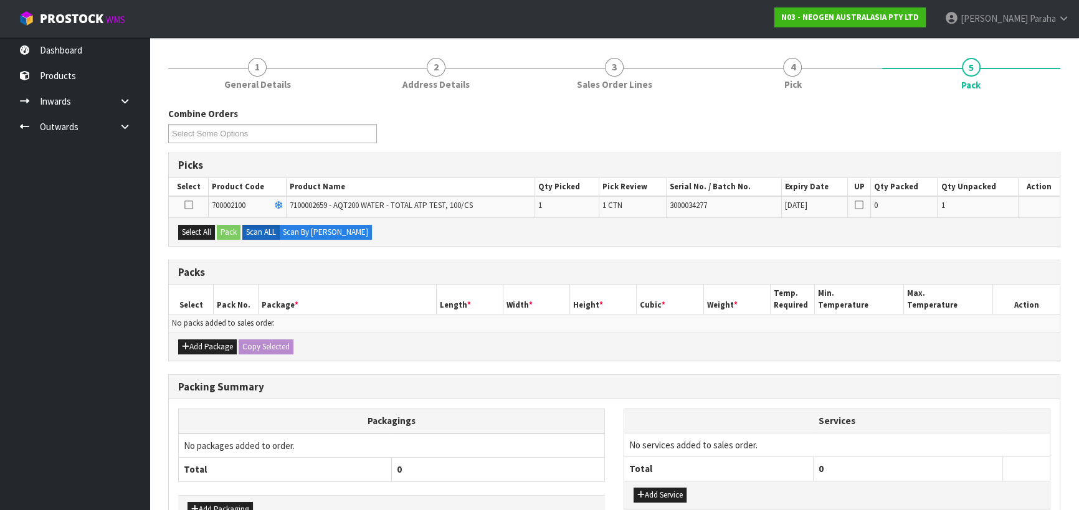
scroll to position [214, 0]
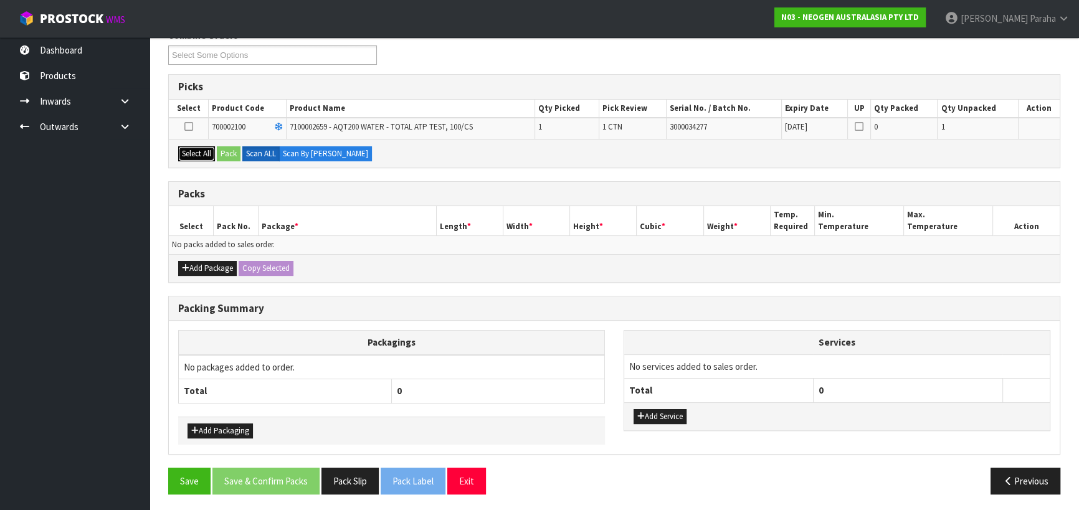
click at [202, 156] on button "Select All" at bounding box center [196, 153] width 37 height 15
click at [226, 150] on button "Pack" at bounding box center [229, 153] width 24 height 15
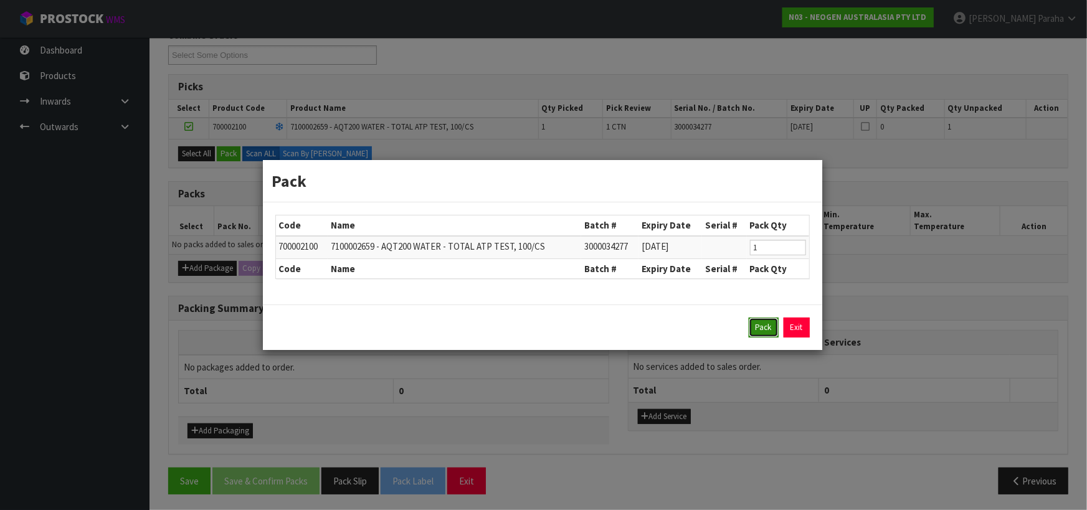
click at [768, 329] on button "Pack" at bounding box center [764, 328] width 30 height 20
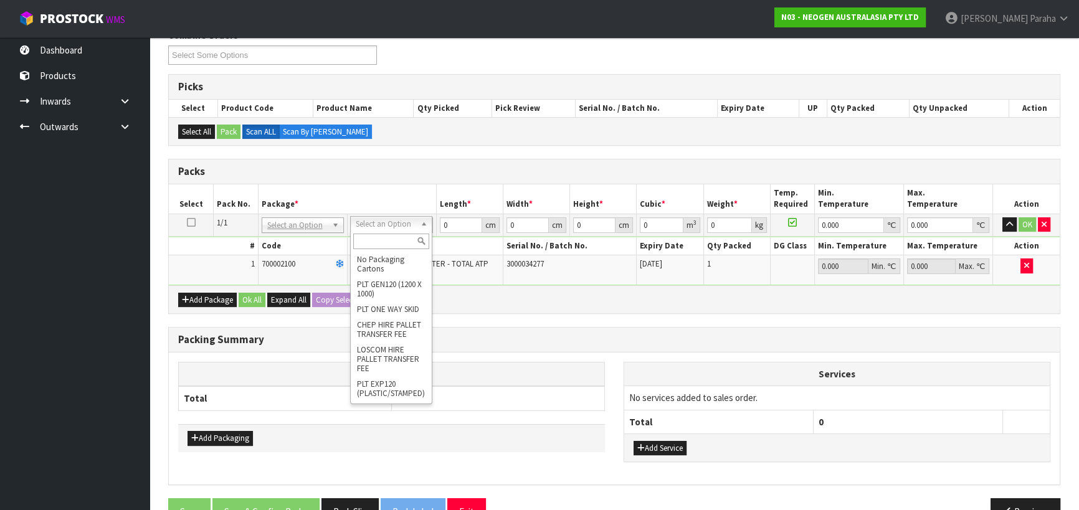
click at [389, 239] on input "text" at bounding box center [391, 242] width 76 height 16
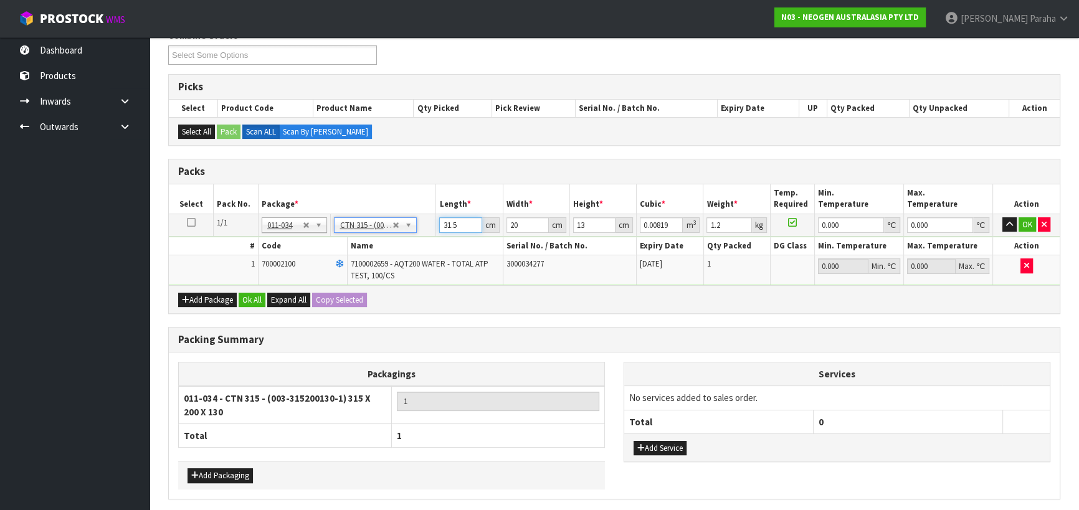
drag, startPoint x: 459, startPoint y: 223, endPoint x: 434, endPoint y: 229, distance: 26.3
click at [434, 229] on tr "1/1 NONE 007-001 007-002 007-004 007-009 007-013 007-014 007-015 007-017 007-01…" at bounding box center [614, 225] width 891 height 22
click at [1003, 217] on button "button" at bounding box center [1010, 224] width 14 height 15
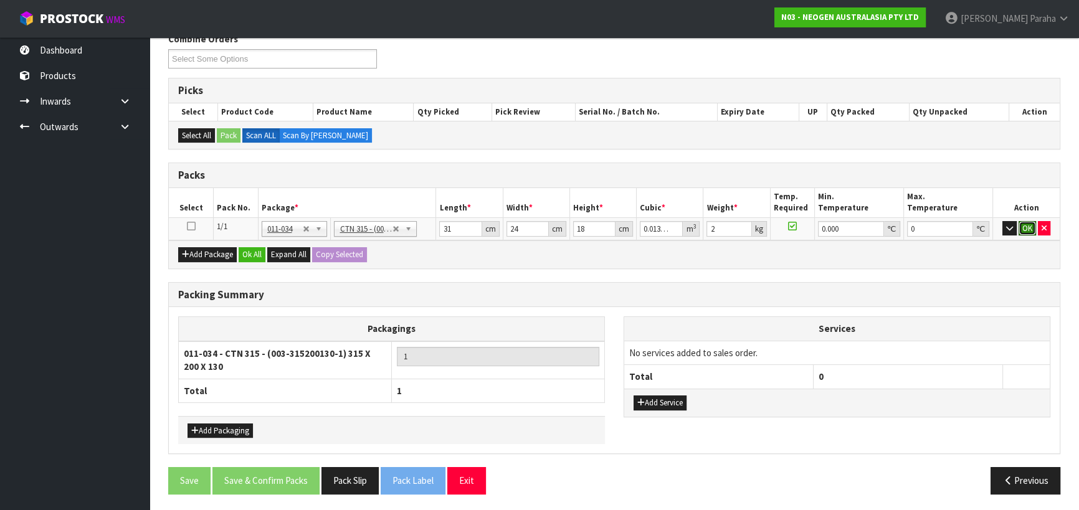
click button "OK" at bounding box center [1027, 228] width 17 height 15
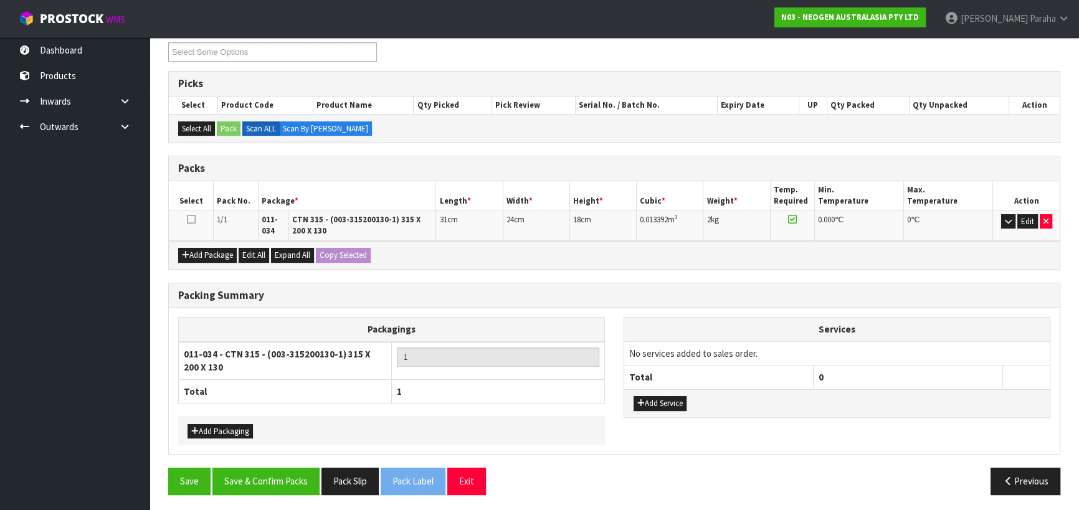
scroll to position [218, 0]
click at [275, 479] on button "Save & Confirm Packs" at bounding box center [265, 480] width 107 height 27
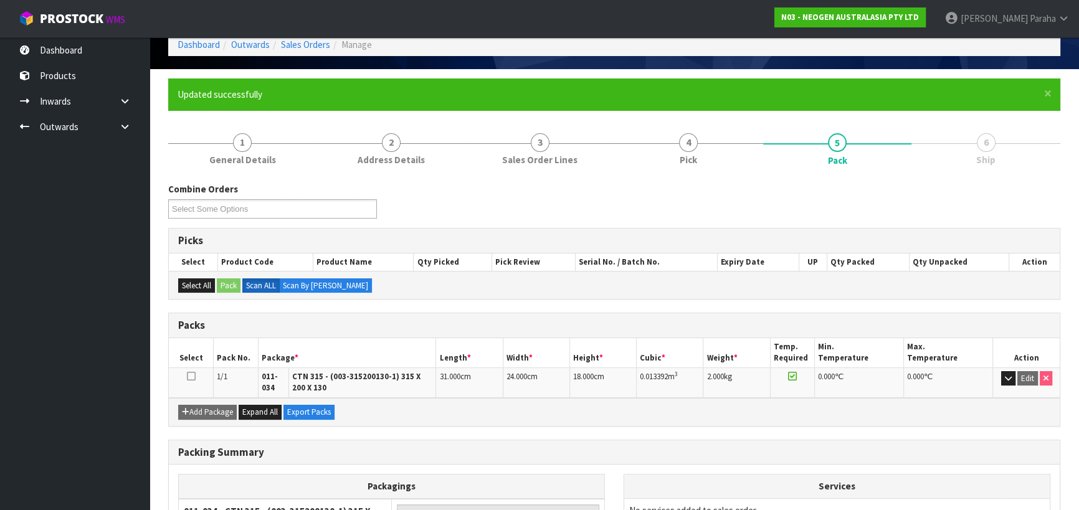
scroll to position [190, 0]
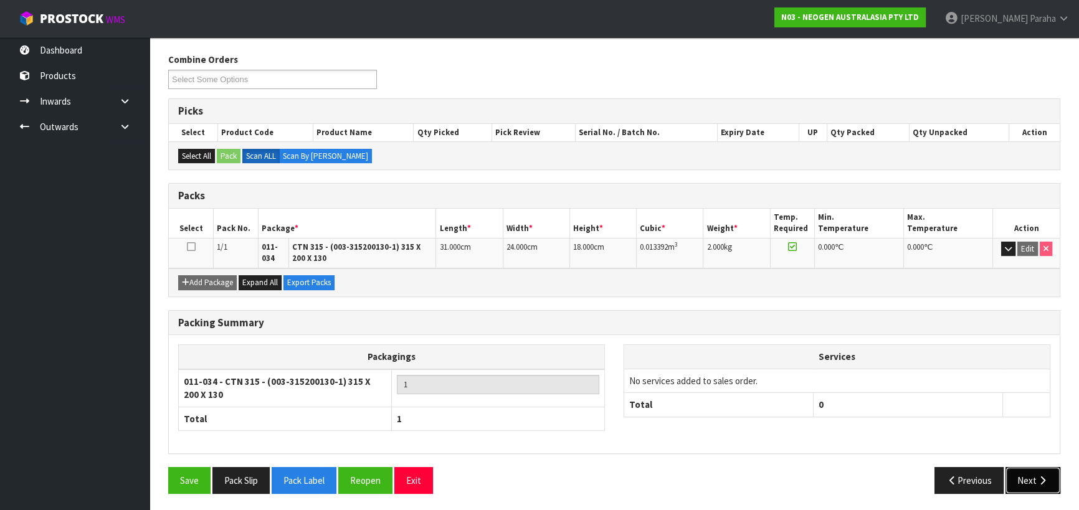
click at [1030, 479] on button "Next" at bounding box center [1033, 480] width 55 height 27
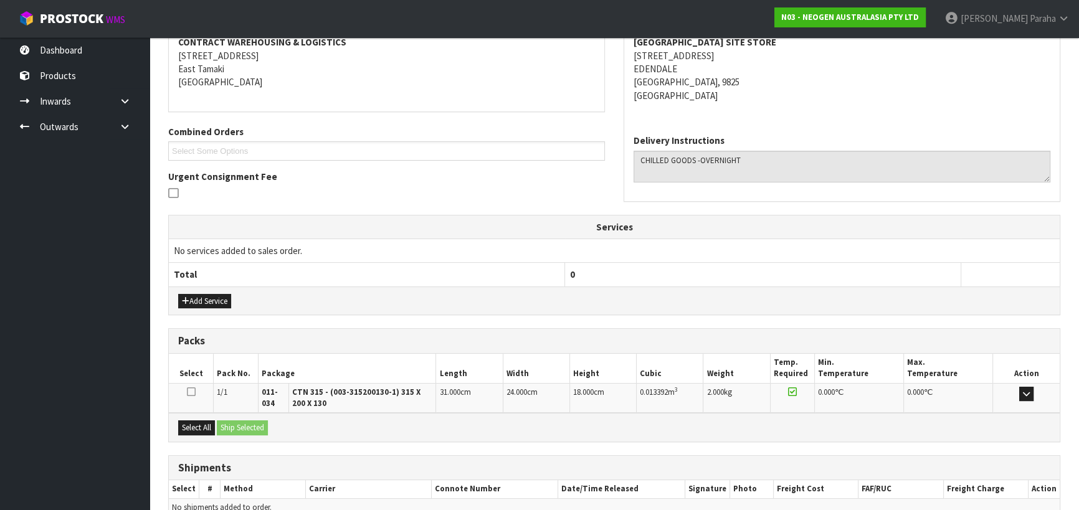
scroll to position [305, 0]
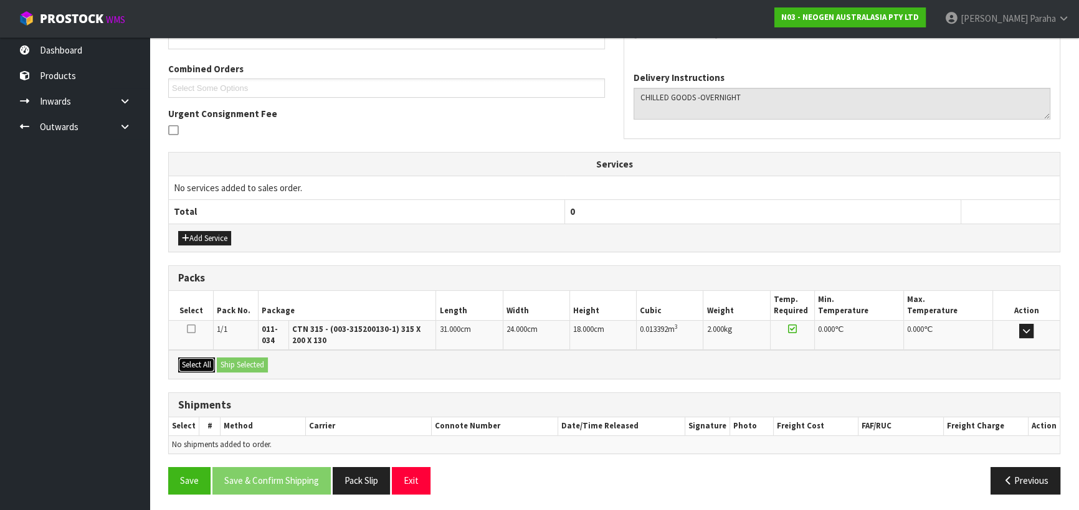
click at [197, 361] on button "Select All" at bounding box center [196, 365] width 37 height 15
click at [245, 364] on button "Ship Selected" at bounding box center [242, 365] width 51 height 15
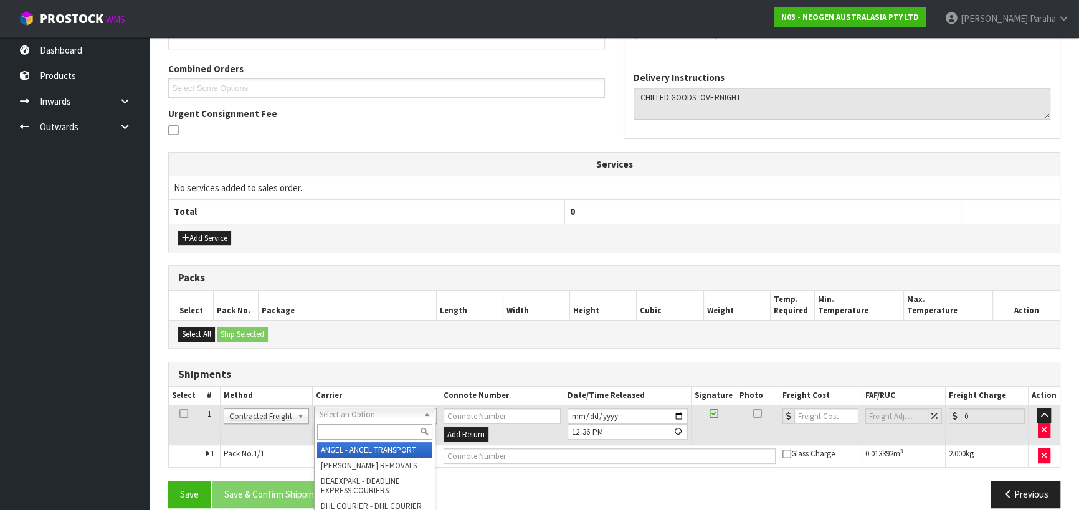
click at [417, 428] on input "text" at bounding box center [374, 432] width 115 height 16
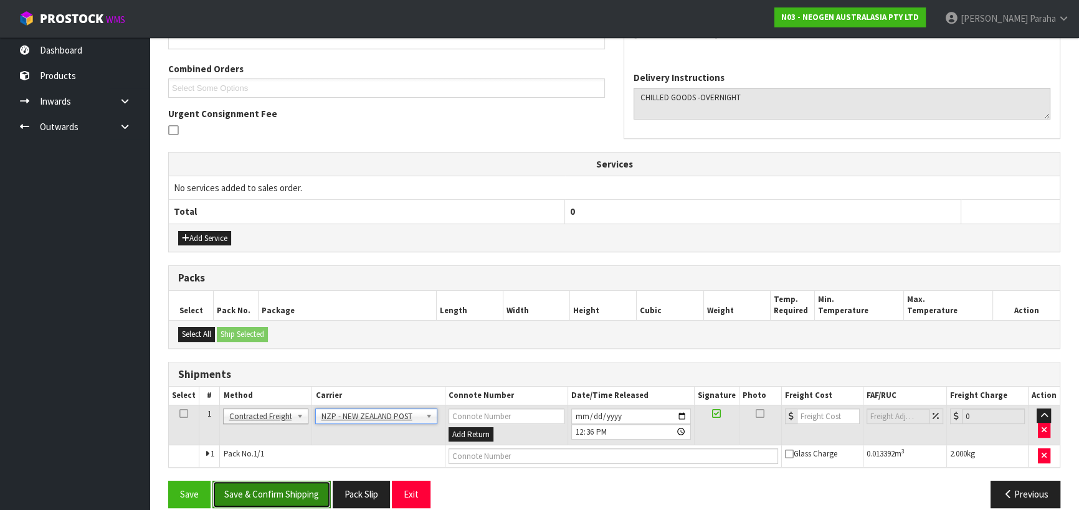
click at [279, 492] on button "Save & Confirm Shipping" at bounding box center [271, 494] width 118 height 27
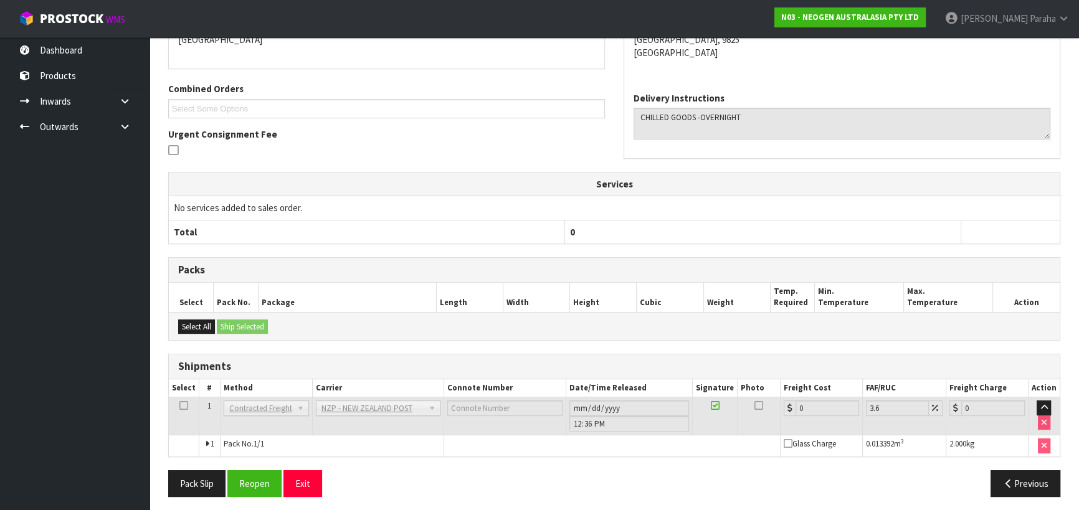
scroll to position [302, 0]
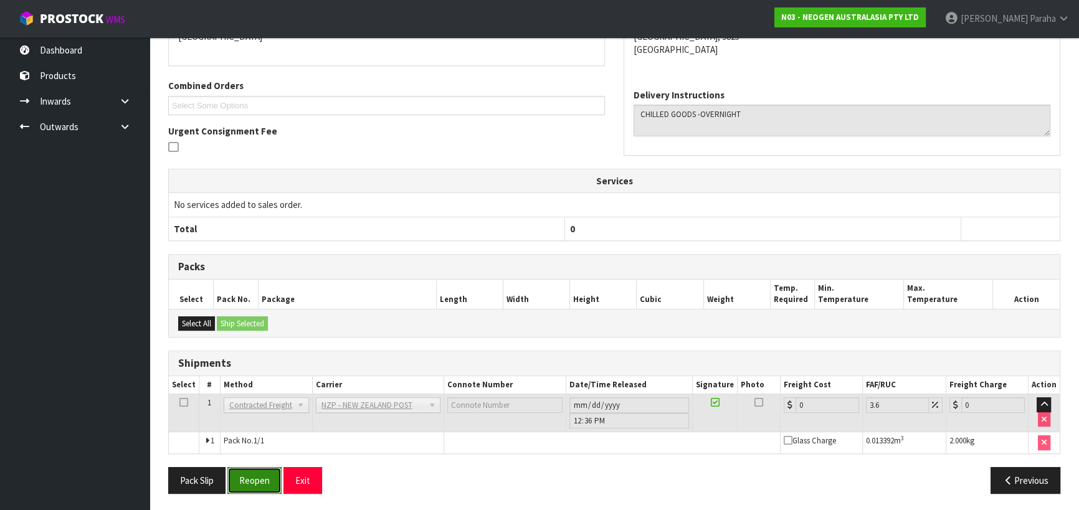
click at [258, 486] on button "Reopen" at bounding box center [254, 480] width 54 height 27
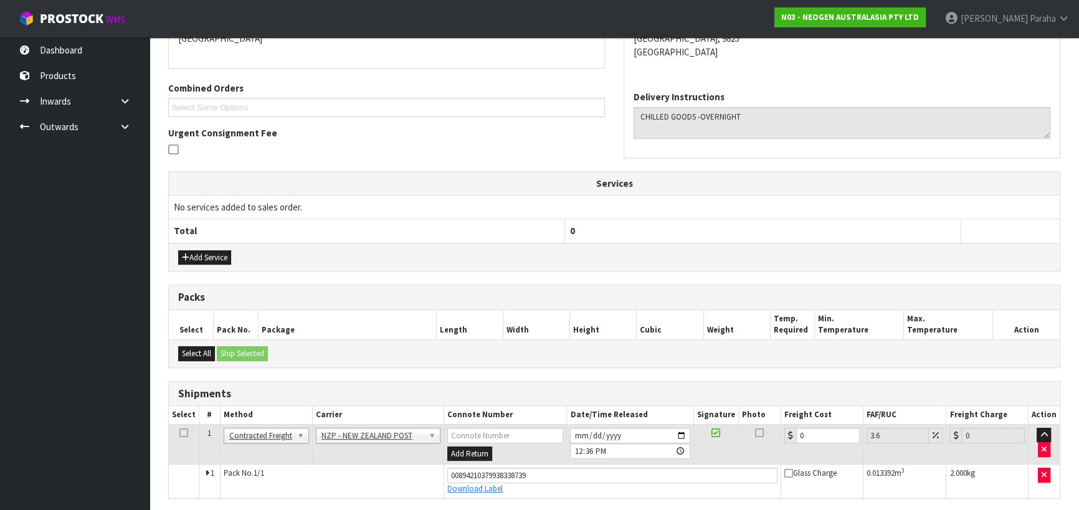
scroll to position [330, 0]
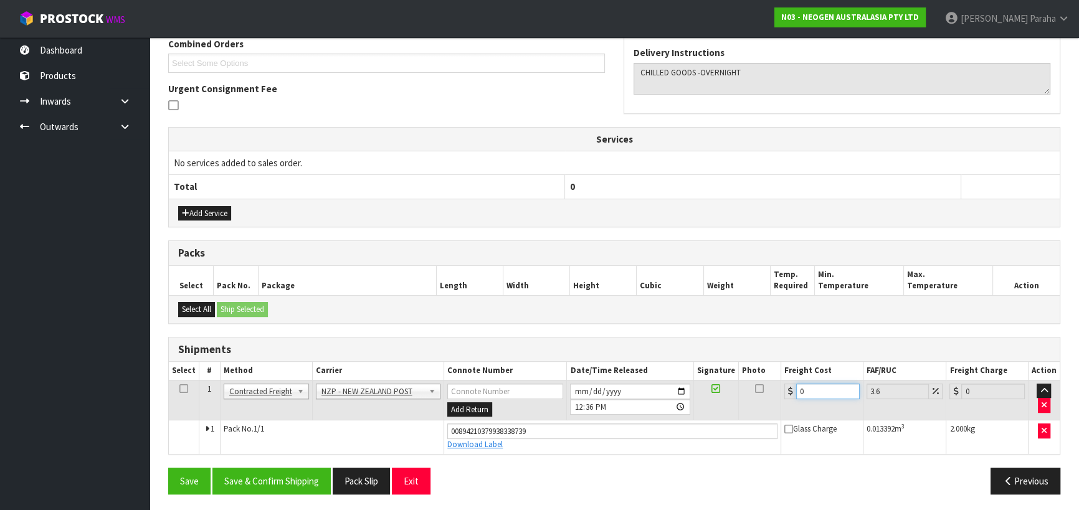
drag, startPoint x: 816, startPoint y: 388, endPoint x: 789, endPoint y: 392, distance: 26.5
click at [789, 392] on div "0" at bounding box center [821, 392] width 75 height 16
drag, startPoint x: 547, startPoint y: 430, endPoint x: 439, endPoint y: 445, distance: 109.4
click at [438, 445] on tr "1 Pack No. 1/1 00894210379938338739 Download Label Glass Charge 0.013392 m 3 2.…" at bounding box center [614, 438] width 891 height 34
click at [168, 468] on button "Save" at bounding box center [189, 481] width 42 height 27
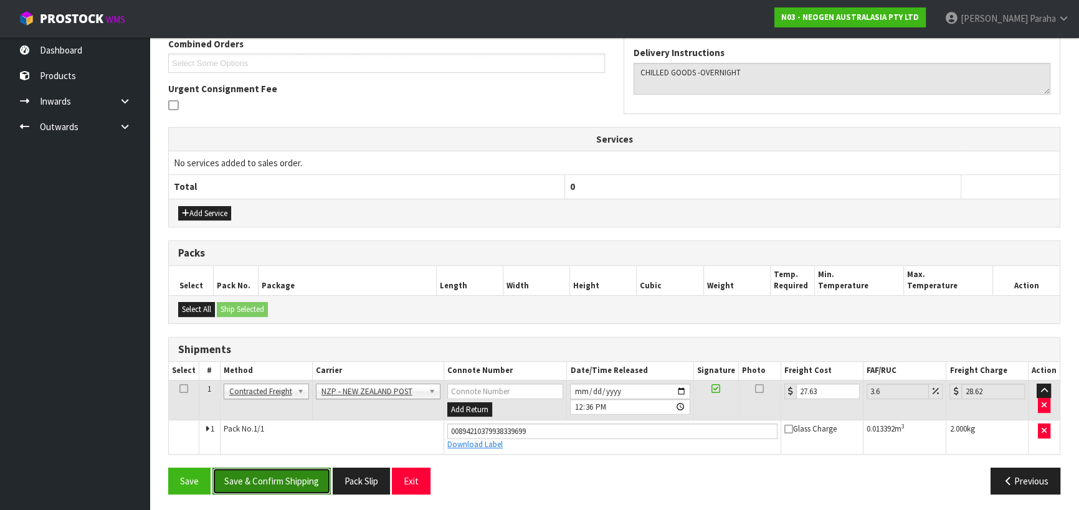
click at [310, 484] on button "Save & Confirm Shipping" at bounding box center [271, 481] width 118 height 27
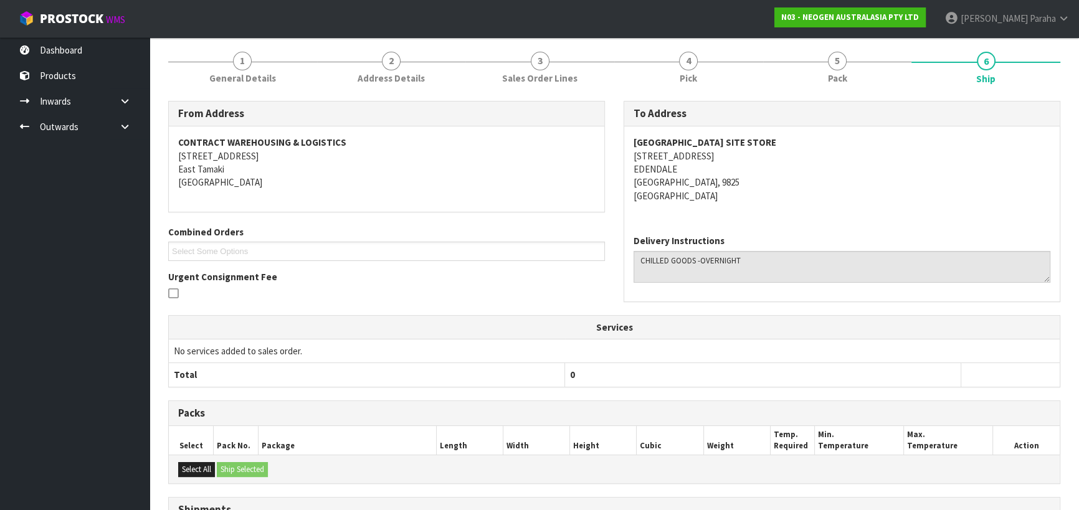
scroll to position [0, 0]
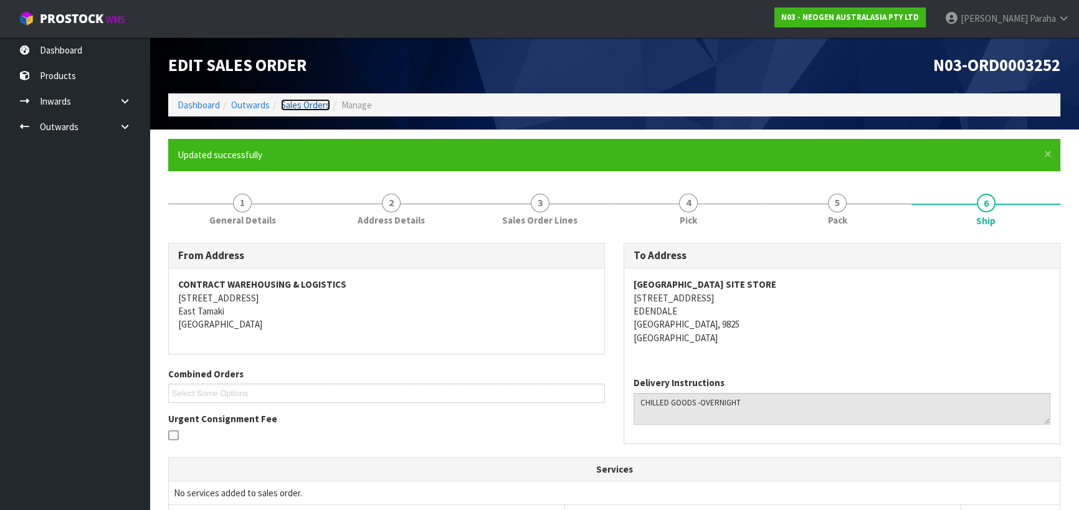
click at [308, 102] on link "Sales Orders" at bounding box center [305, 105] width 49 height 12
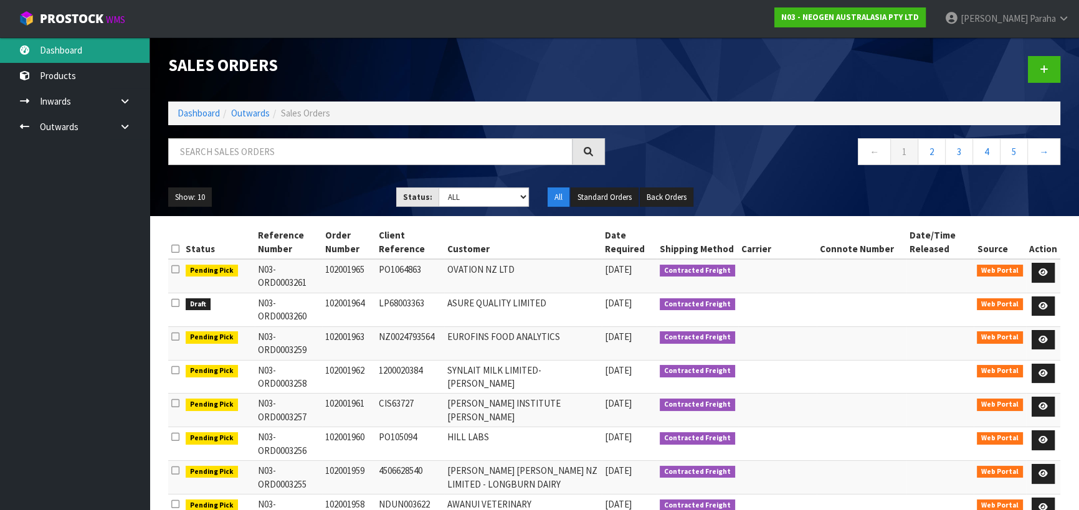
click at [85, 48] on link "Dashboard" at bounding box center [75, 50] width 150 height 26
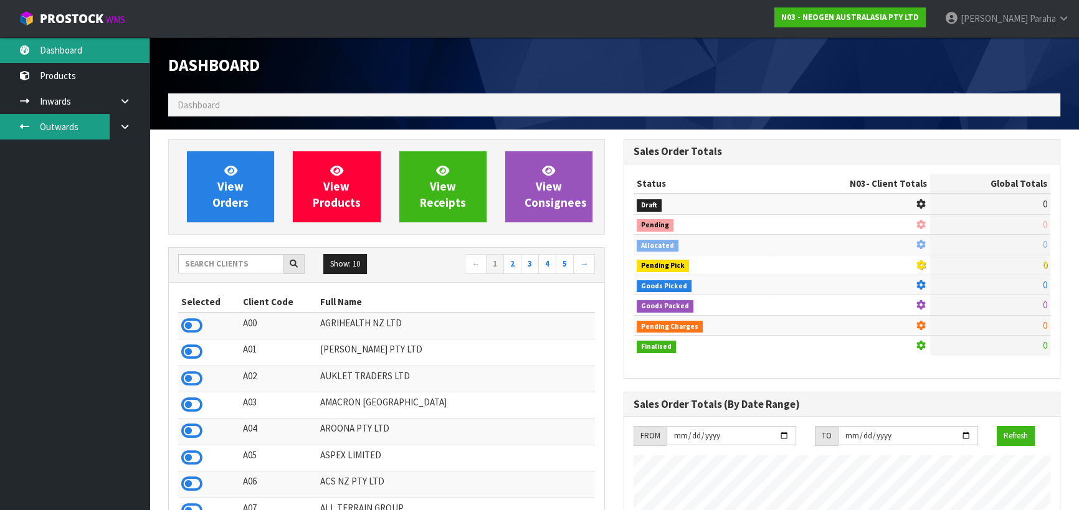
scroll to position [942, 455]
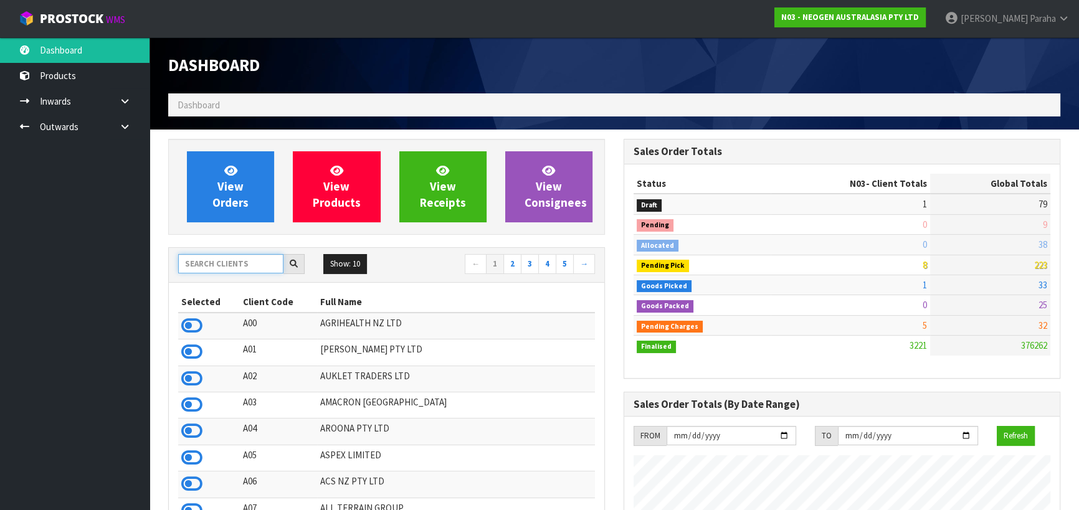
click at [226, 268] on input "text" at bounding box center [230, 263] width 105 height 19
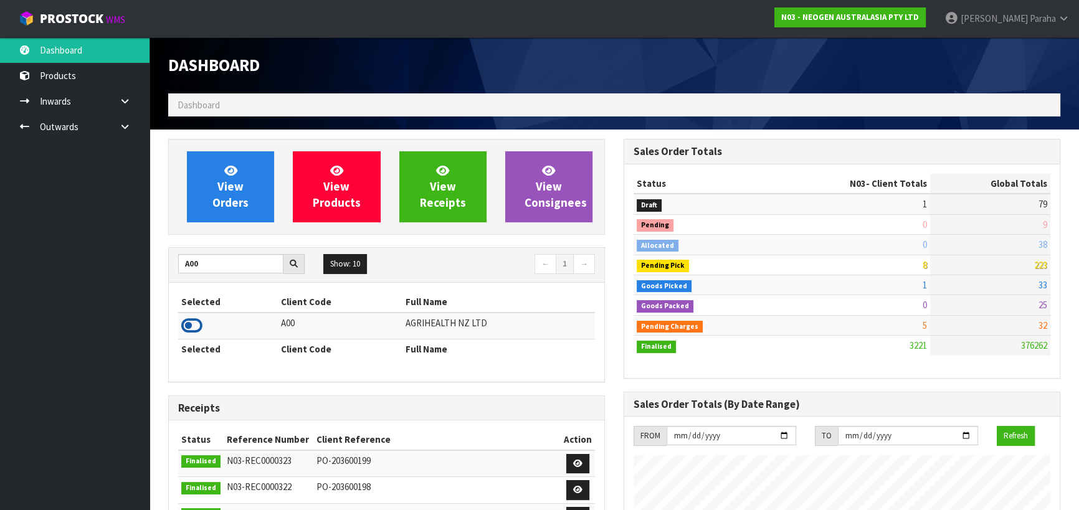
click at [198, 325] on icon at bounding box center [191, 326] width 21 height 19
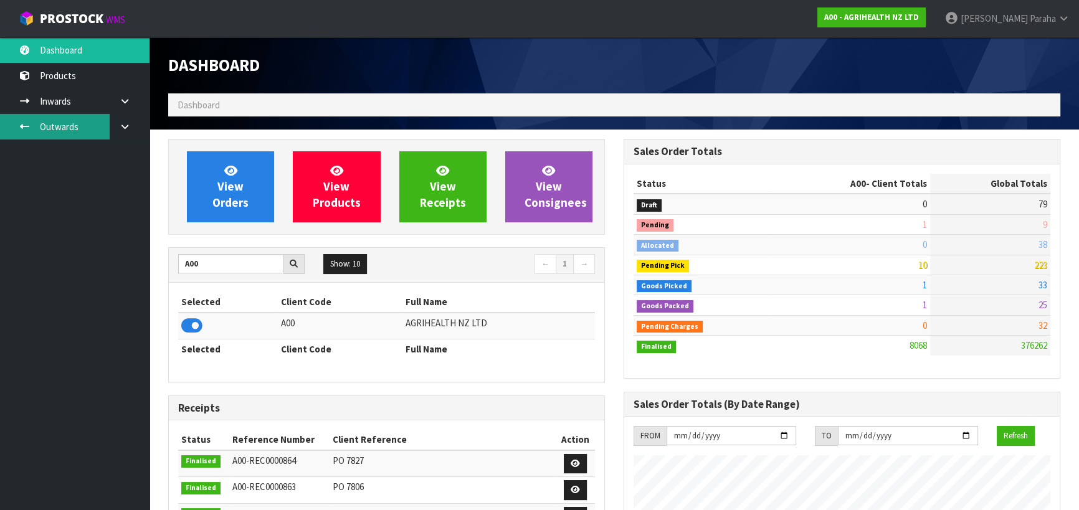
click at [56, 128] on link "Outwards" at bounding box center [75, 127] width 150 height 26
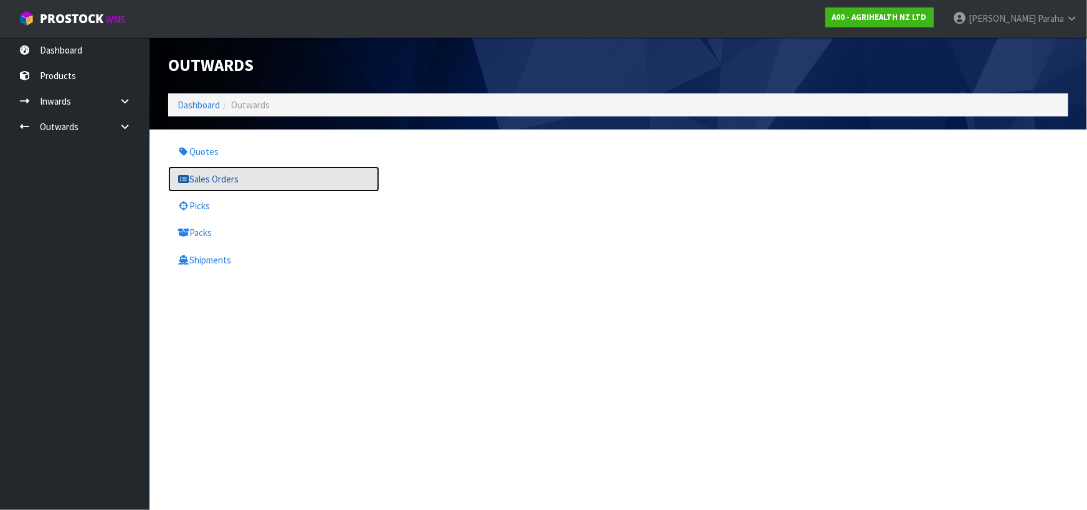
click at [206, 182] on link "Sales Orders" at bounding box center [273, 179] width 211 height 26
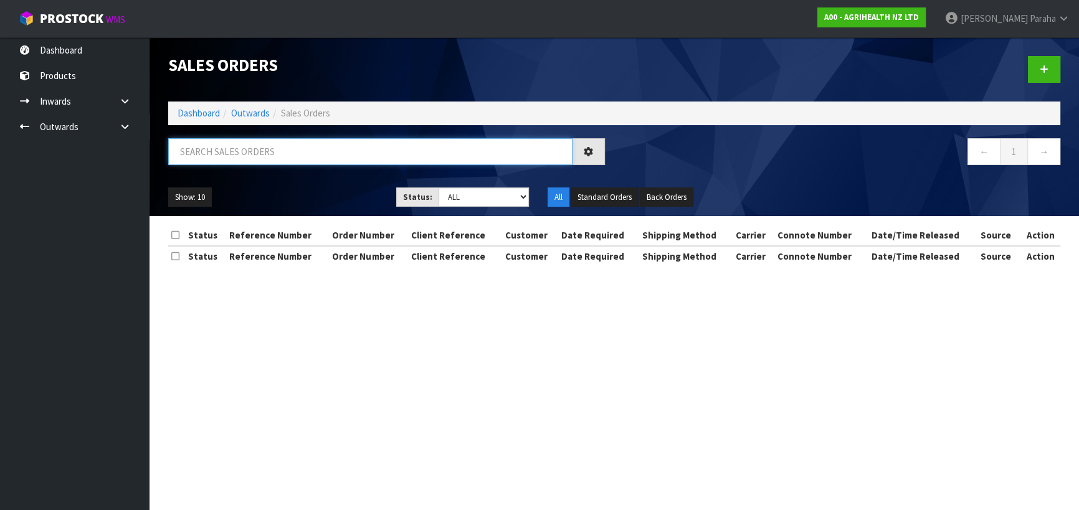
click at [328, 150] on input "text" at bounding box center [370, 151] width 404 height 27
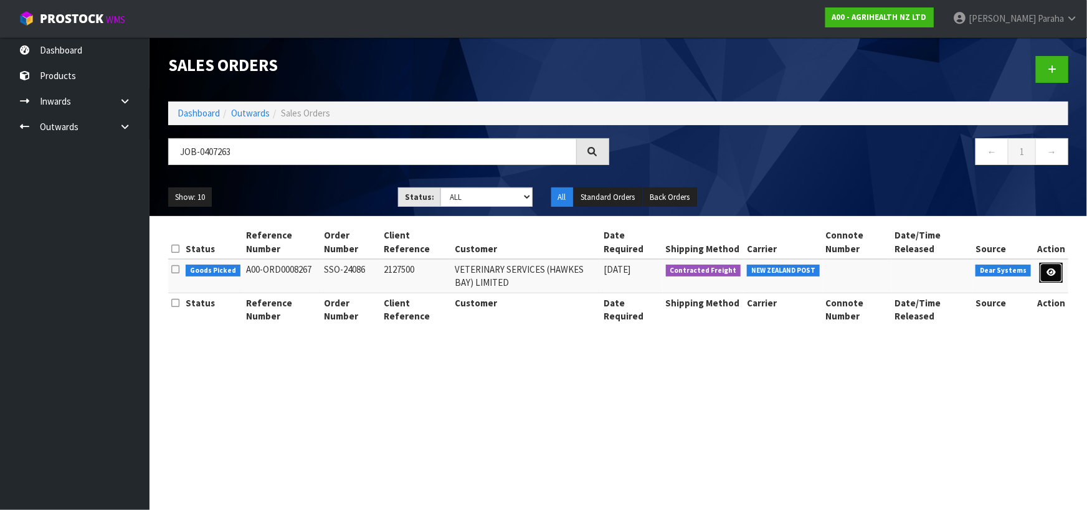
click at [1050, 277] on link at bounding box center [1051, 273] width 23 height 20
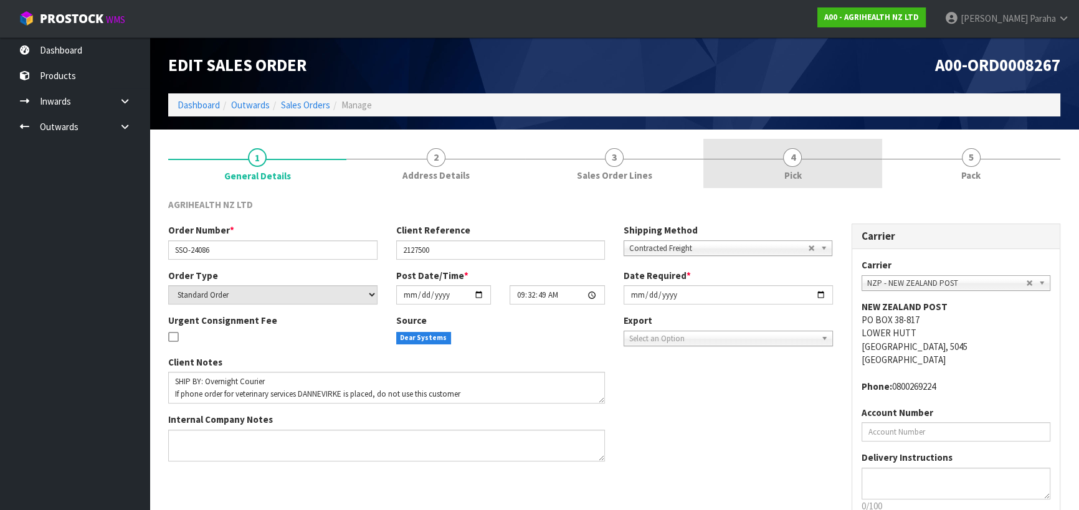
click at [791, 160] on span "4" at bounding box center [792, 157] width 19 height 19
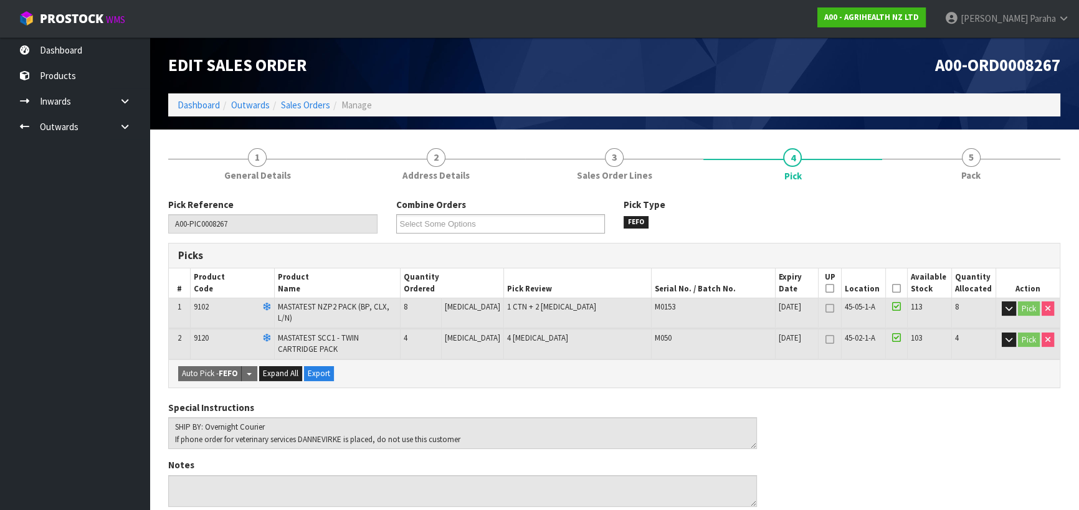
click at [893, 289] on icon at bounding box center [896, 288] width 9 height 1
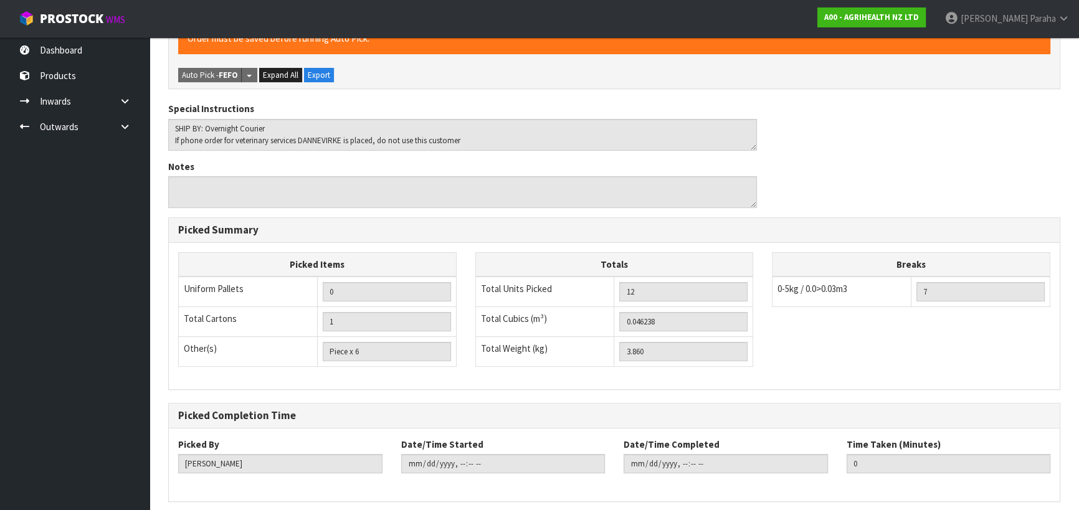
scroll to position [384, 0]
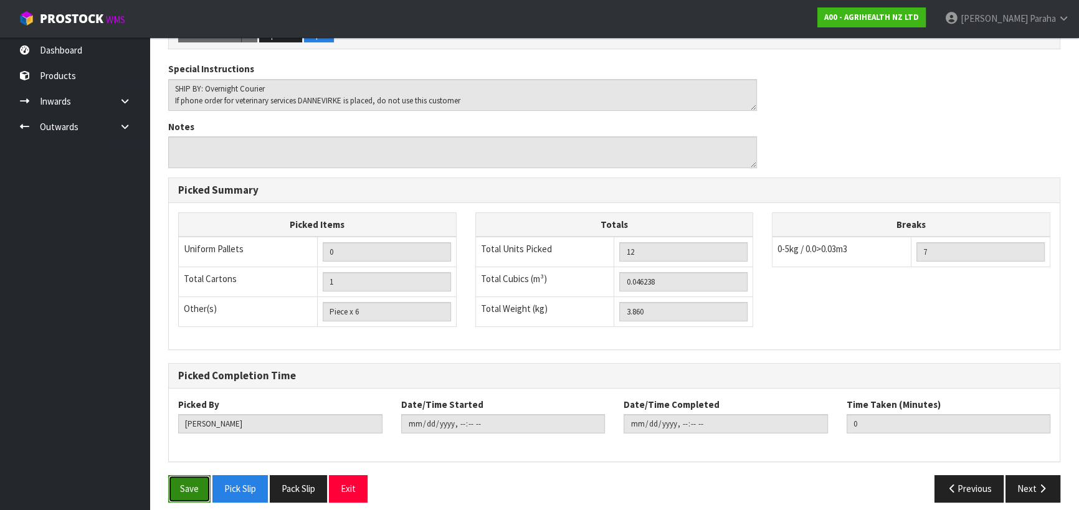
click at [199, 479] on button "Save" at bounding box center [189, 488] width 42 height 27
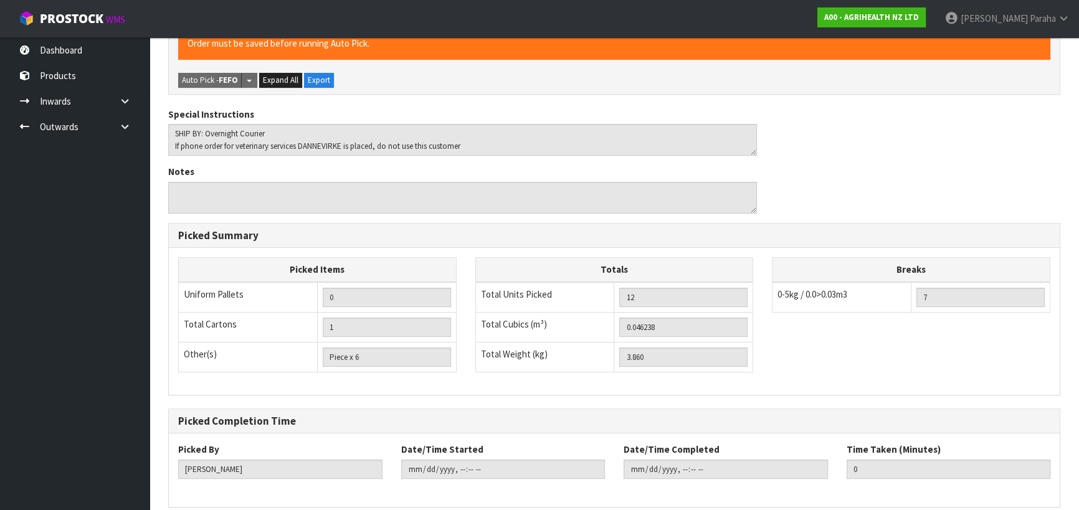
scroll to position [0, 0]
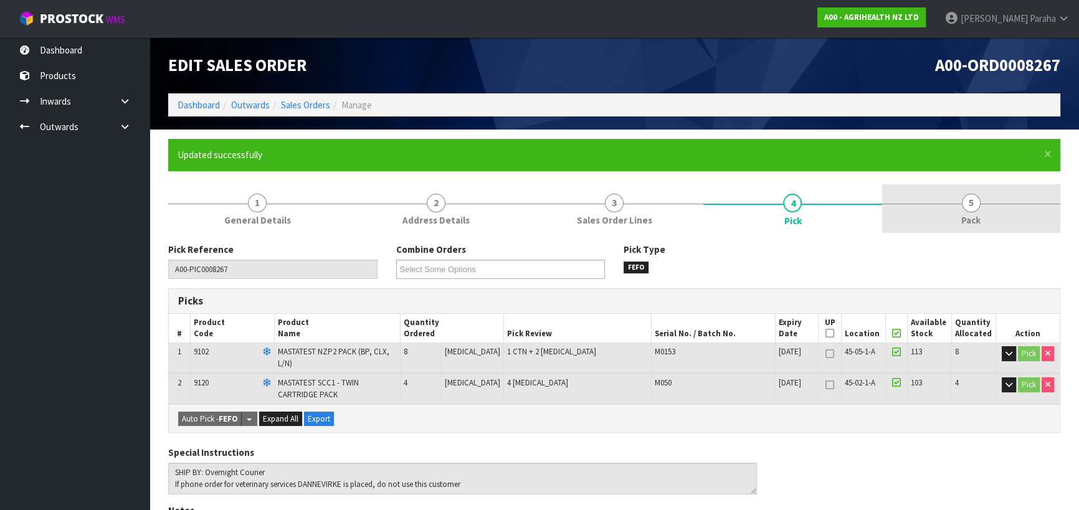
click at [978, 206] on span "5" at bounding box center [971, 203] width 19 height 19
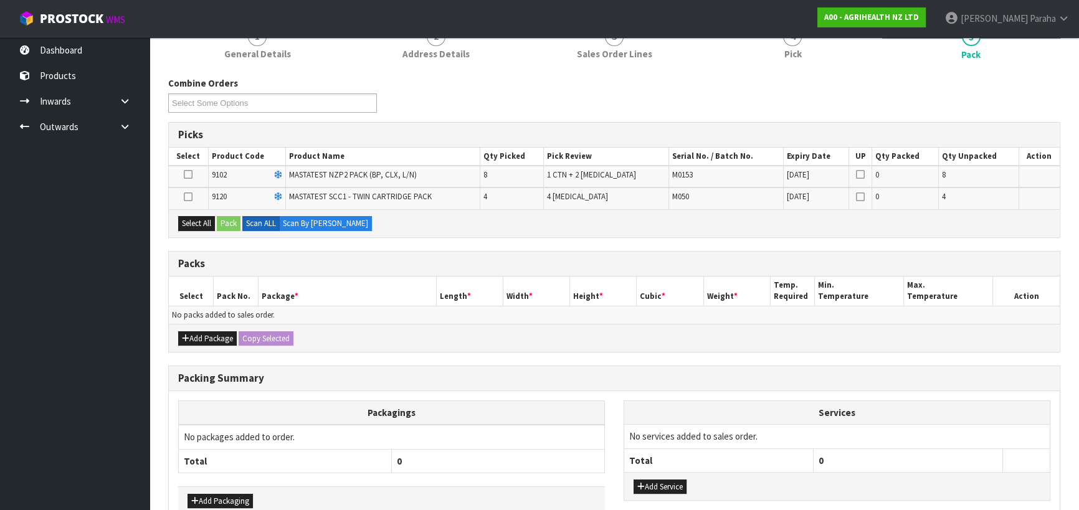
scroll to position [169, 0]
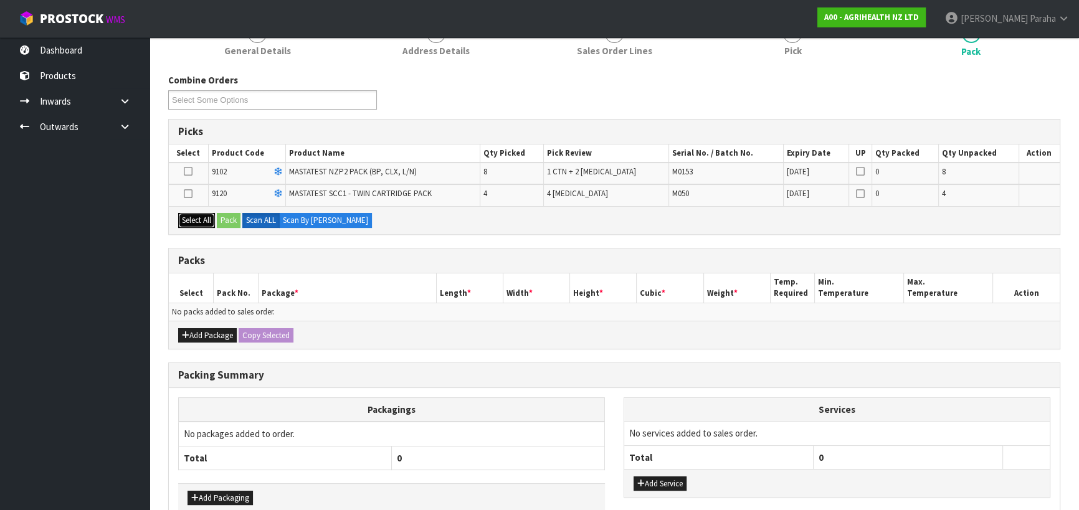
click at [202, 219] on button "Select All" at bounding box center [196, 220] width 37 height 15
click at [225, 219] on button "Pack" at bounding box center [229, 220] width 24 height 15
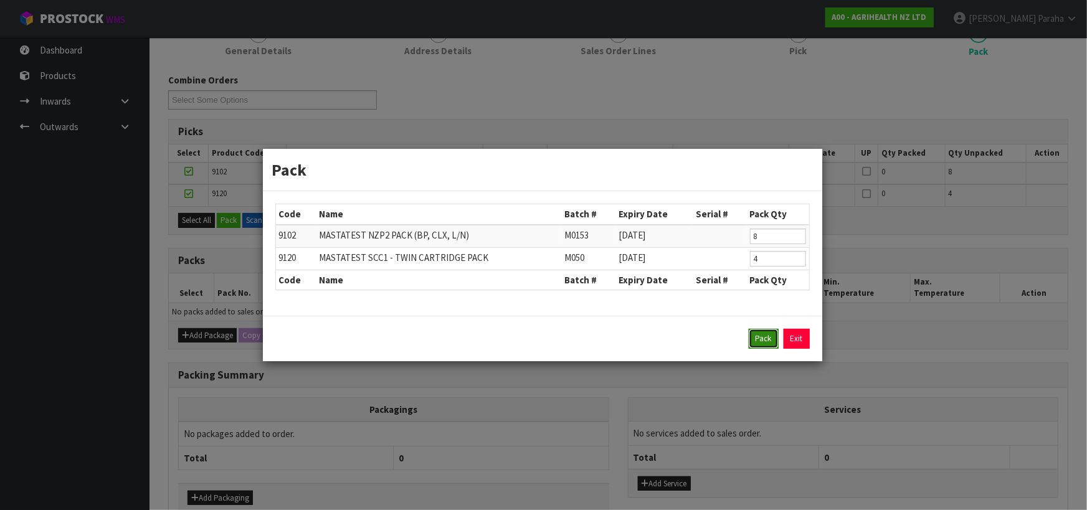
click at [758, 343] on button "Pack" at bounding box center [764, 339] width 30 height 20
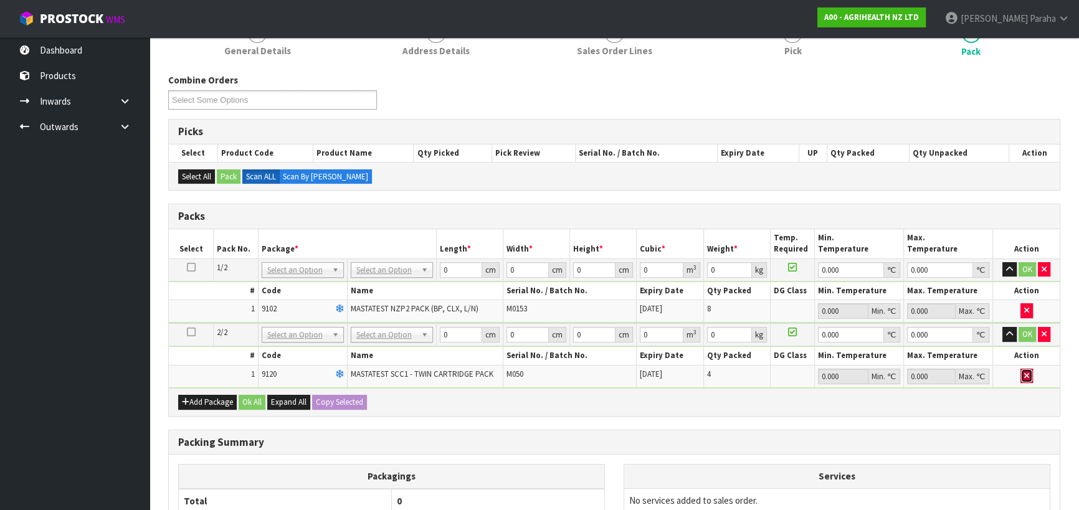
click at [1021, 374] on button "button" at bounding box center [1027, 376] width 12 height 15
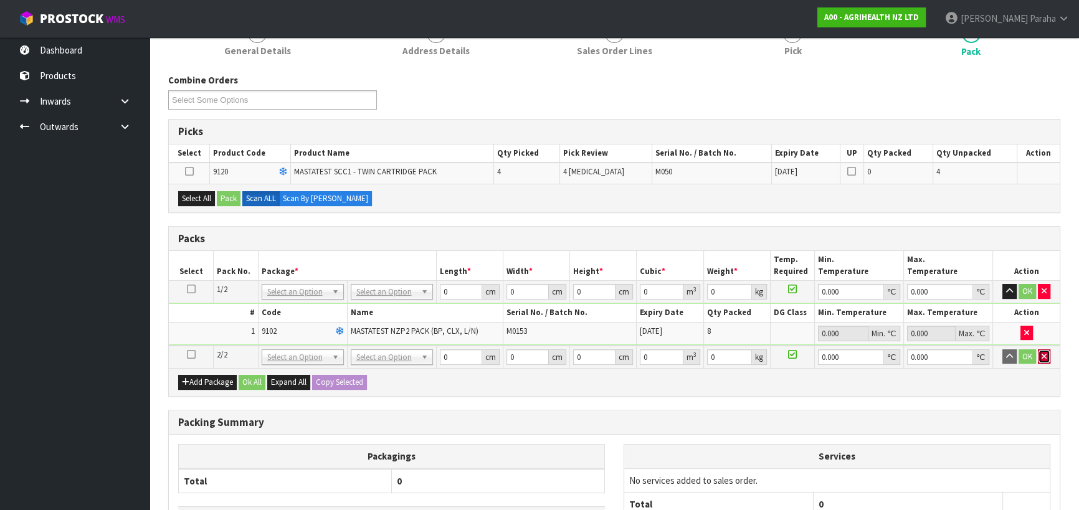
click at [1045, 353] on icon "button" at bounding box center [1044, 357] width 5 height 8
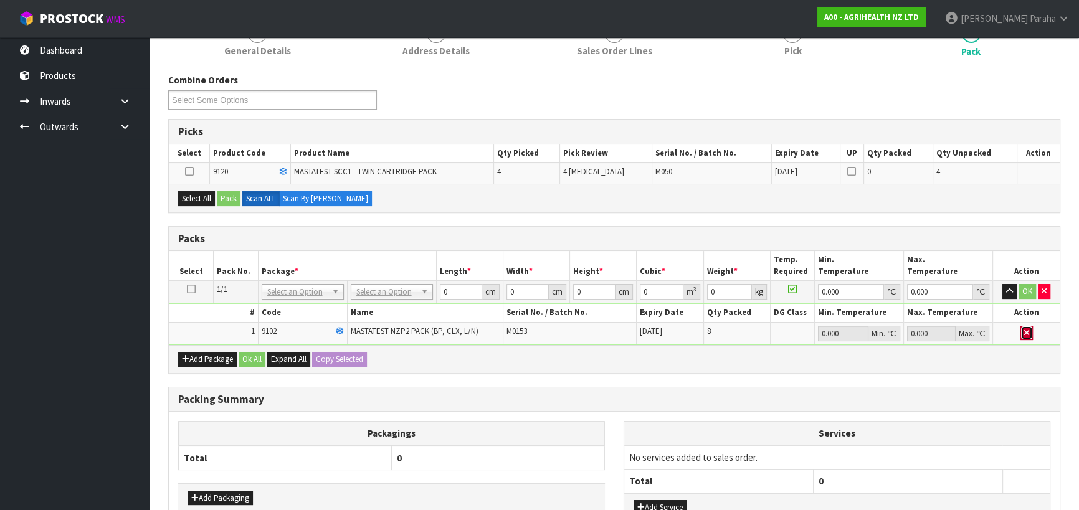
click at [1026, 335] on button "button" at bounding box center [1027, 333] width 12 height 15
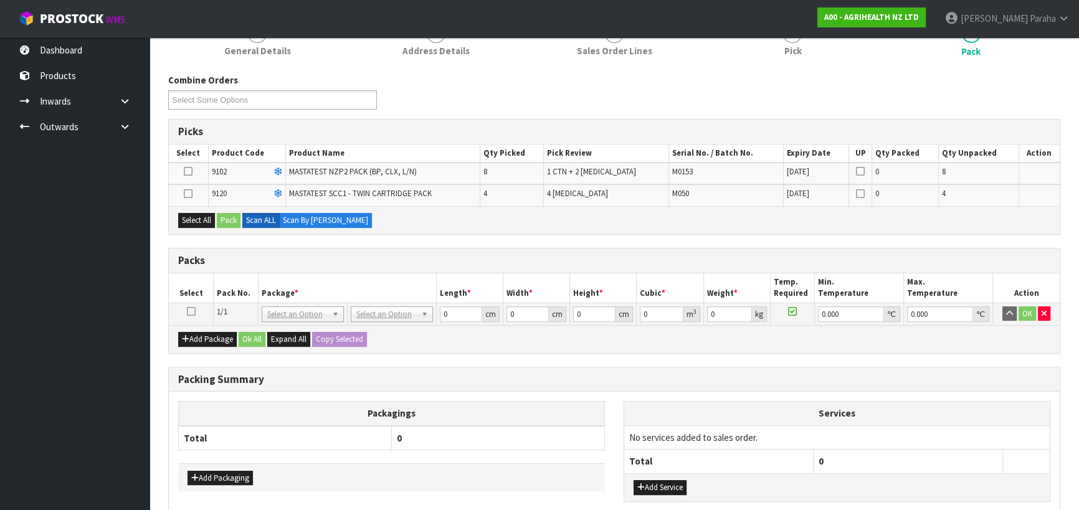
click at [191, 312] on icon at bounding box center [191, 312] width 9 height 1
click at [191, 194] on icon at bounding box center [188, 194] width 9 height 1
click at [0, 0] on input "checkbox" at bounding box center [0, 0] width 0 height 0
click at [191, 172] on icon at bounding box center [188, 171] width 9 height 1
click at [0, 0] on input "checkbox" at bounding box center [0, 0] width 0 height 0
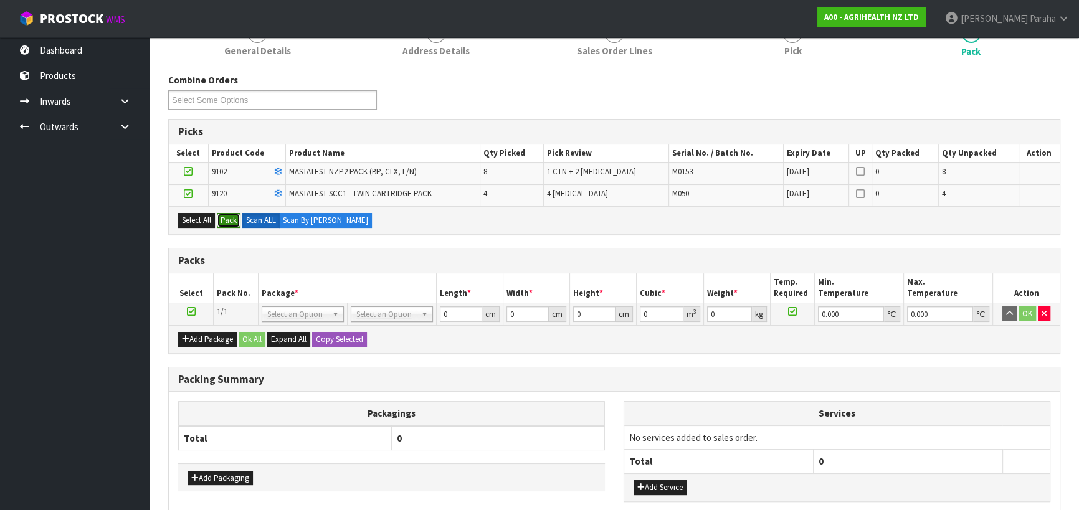
click at [233, 223] on button "Pack" at bounding box center [229, 220] width 24 height 15
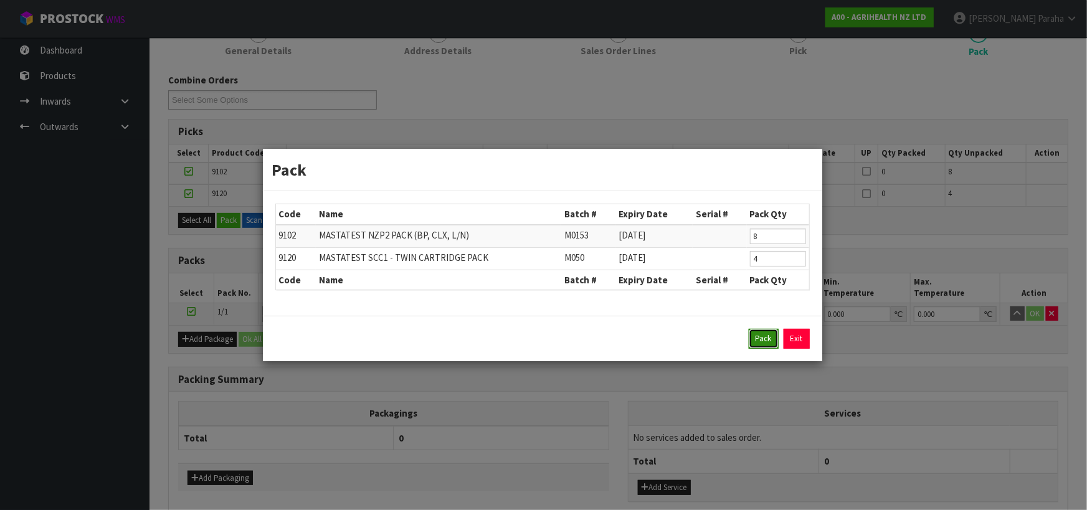
click at [758, 335] on button "Pack" at bounding box center [764, 339] width 30 height 20
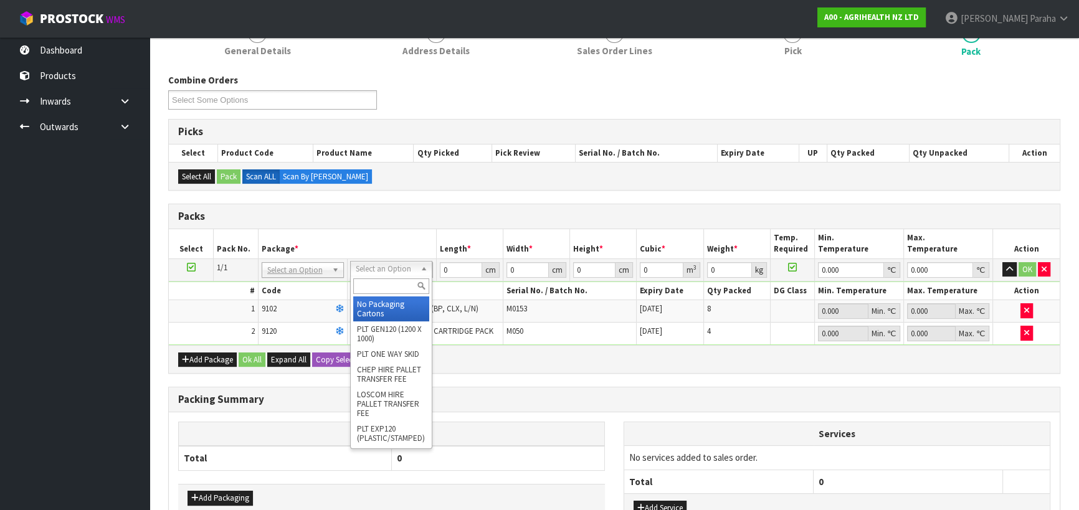
click at [396, 279] on input "text" at bounding box center [391, 287] width 76 height 16
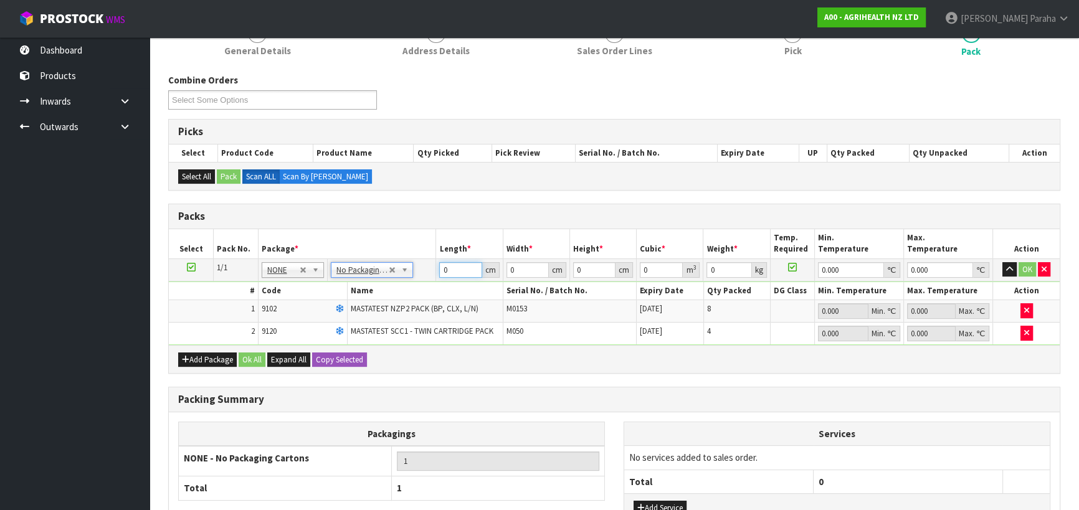
click at [437, 267] on td "0 cm" at bounding box center [469, 270] width 67 height 22
click at [1003, 262] on button "button" at bounding box center [1010, 269] width 14 height 15
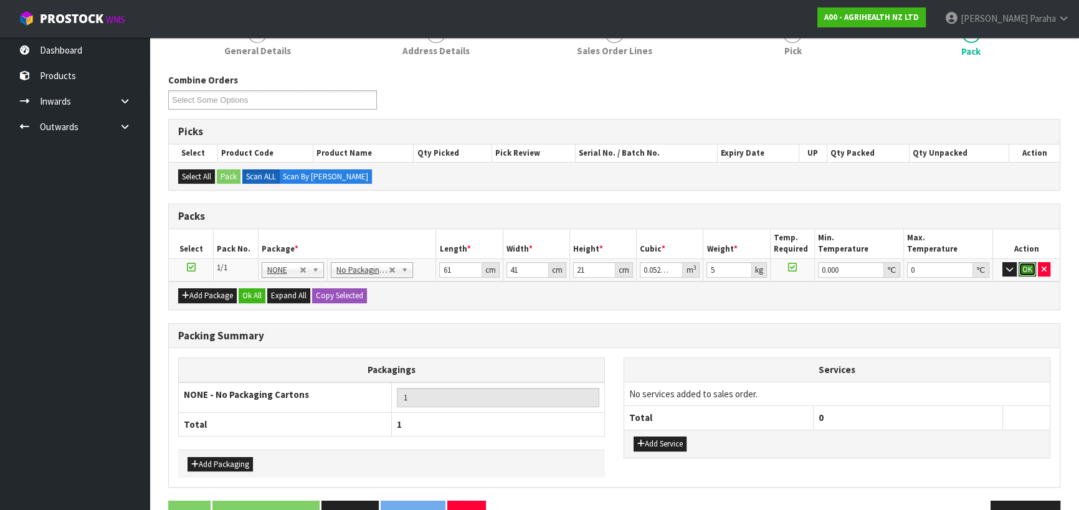
click button "OK" at bounding box center [1027, 269] width 17 height 15
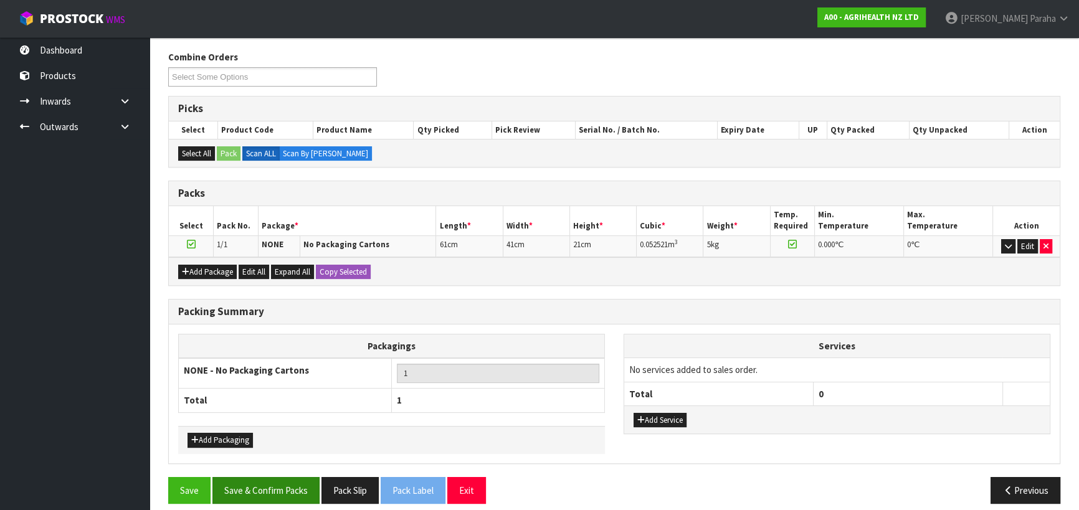
scroll to position [202, 0]
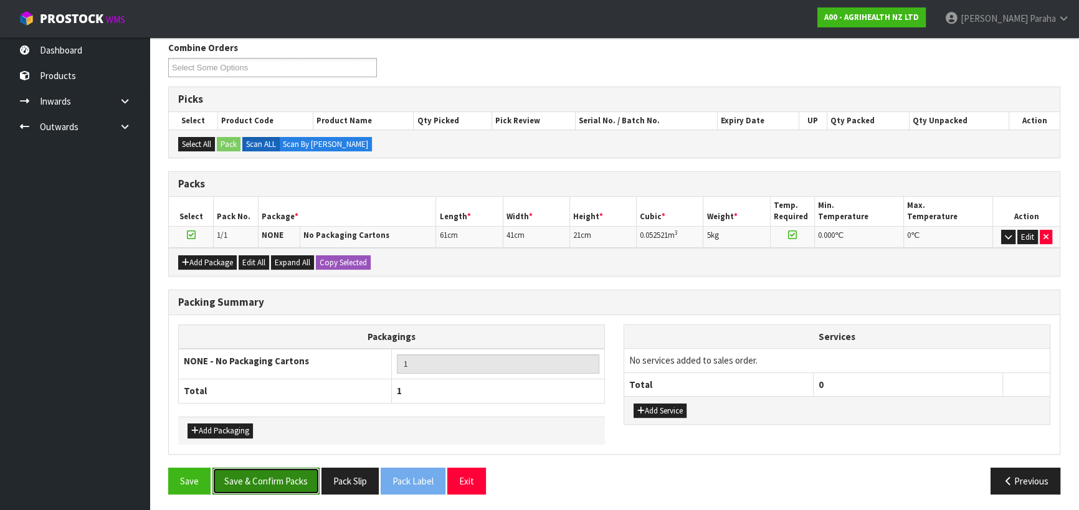
click at [285, 472] on button "Save & Confirm Packs" at bounding box center [265, 481] width 107 height 27
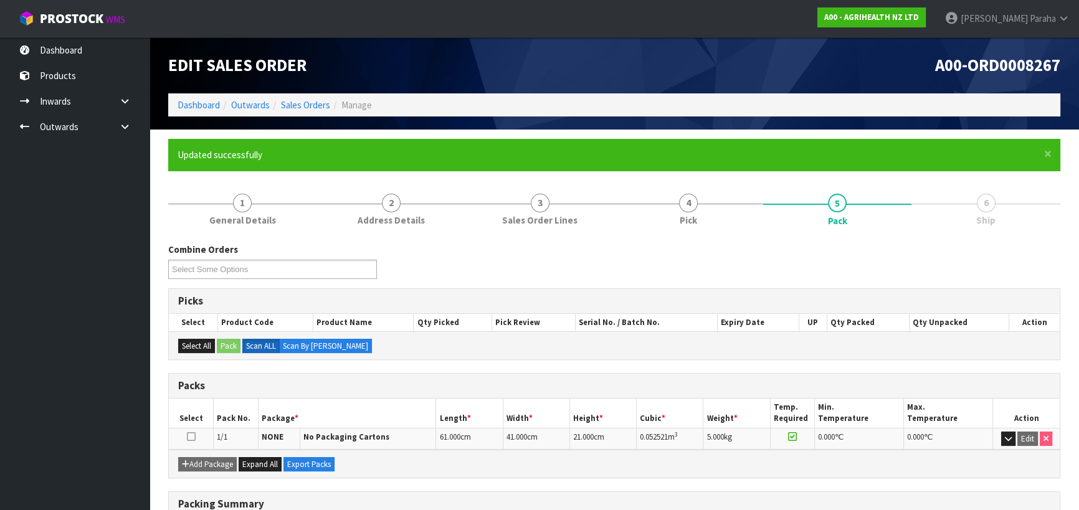
scroll to position [174, 0]
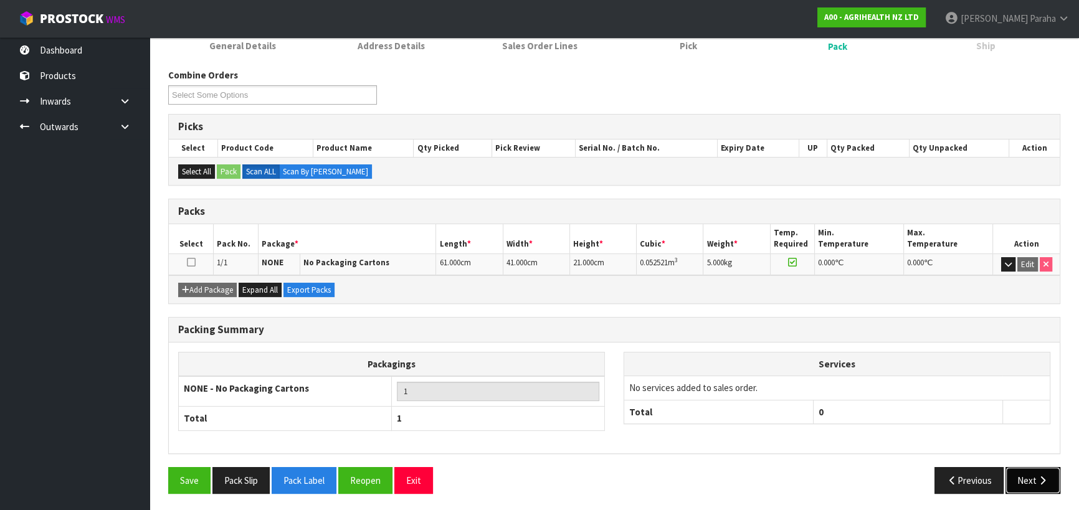
click at [1019, 483] on button "Next" at bounding box center [1033, 480] width 55 height 27
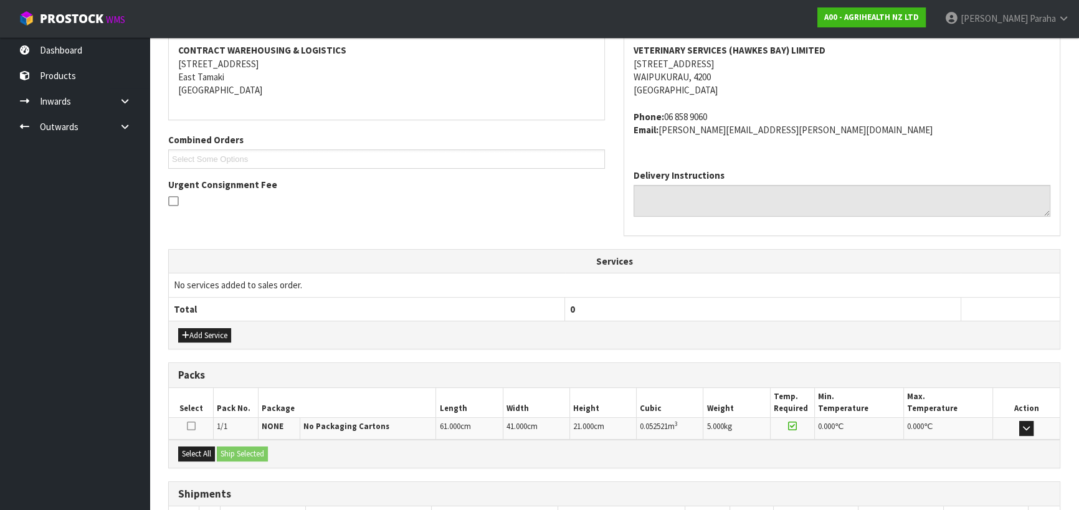
scroll to position [324, 0]
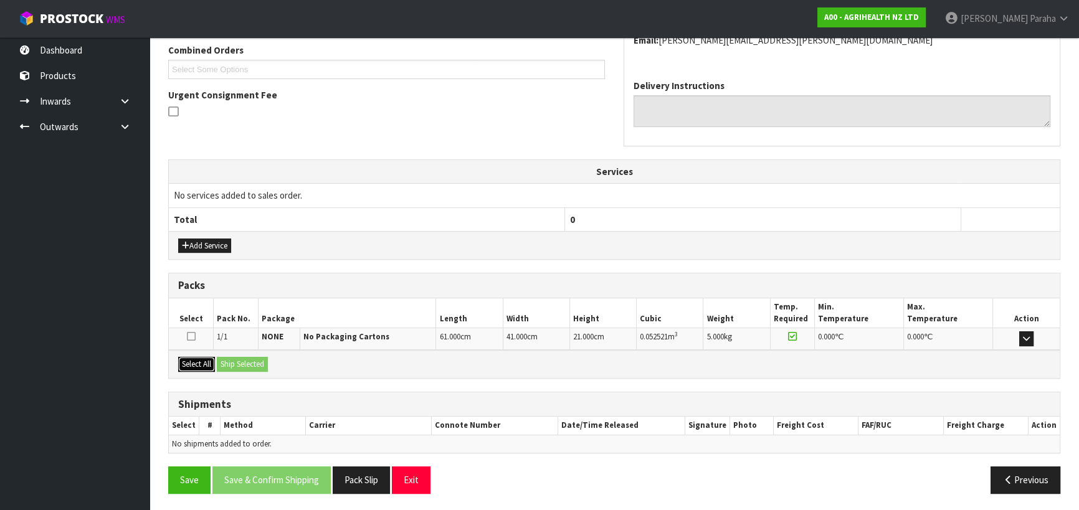
click at [206, 363] on button "Select All" at bounding box center [196, 364] width 37 height 15
click at [231, 361] on button "Ship Selected" at bounding box center [242, 364] width 51 height 15
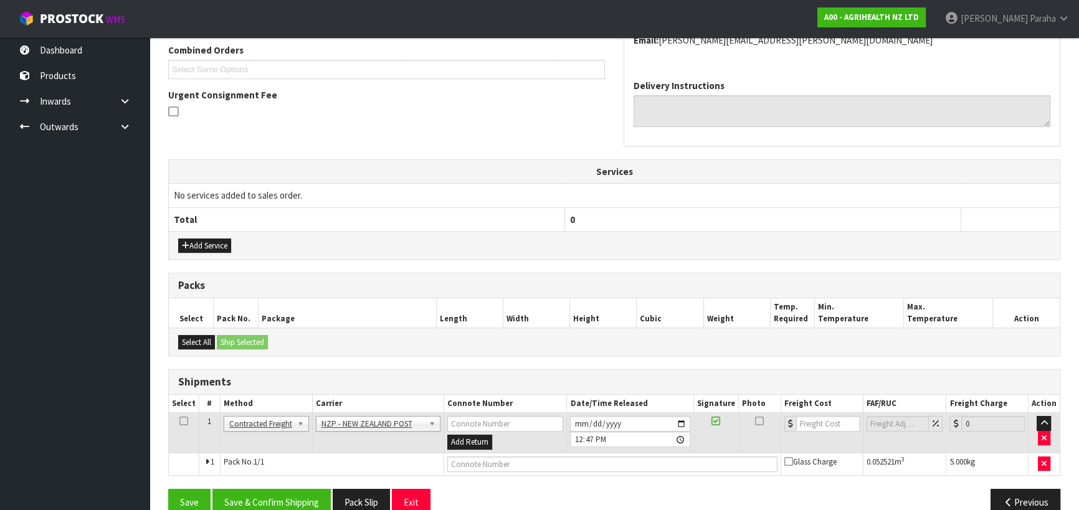
scroll to position [346, 0]
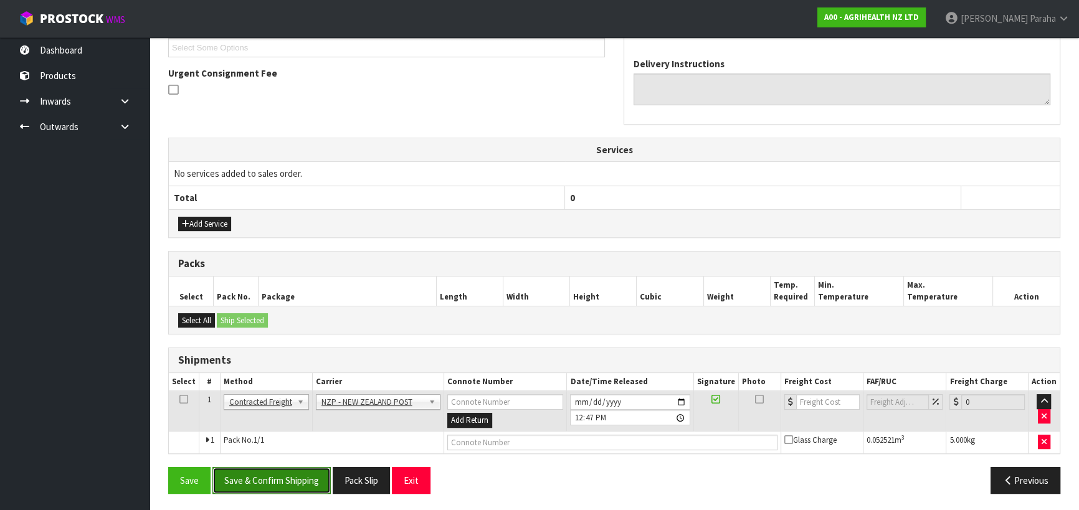
click at [300, 475] on button "Save & Confirm Shipping" at bounding box center [271, 480] width 118 height 27
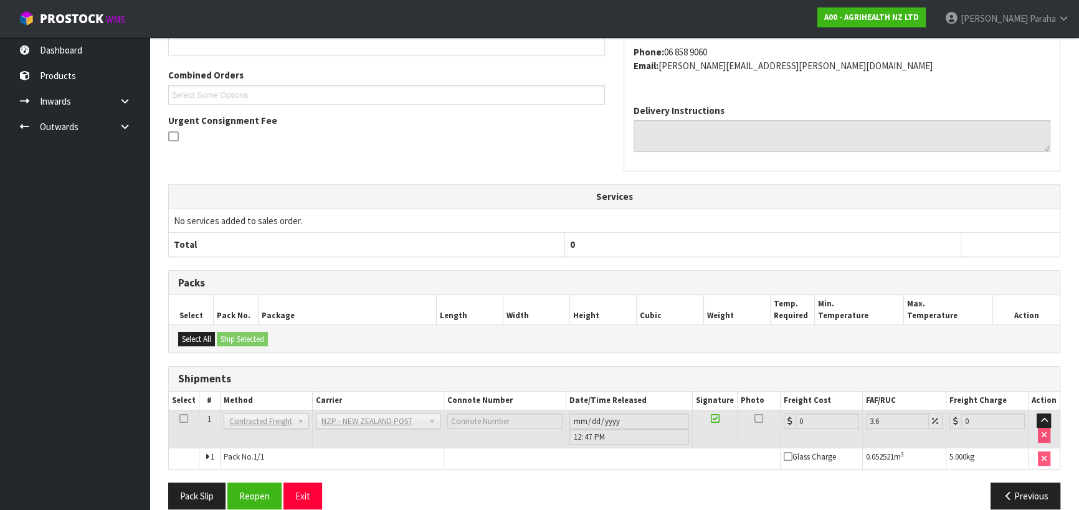
scroll to position [328, 0]
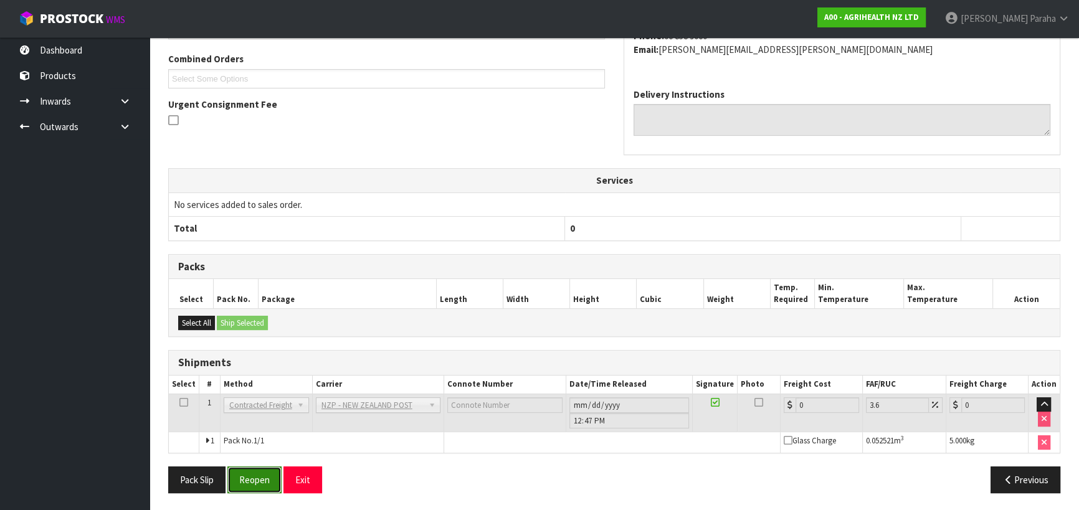
click at [252, 477] on button "Reopen" at bounding box center [254, 480] width 54 height 27
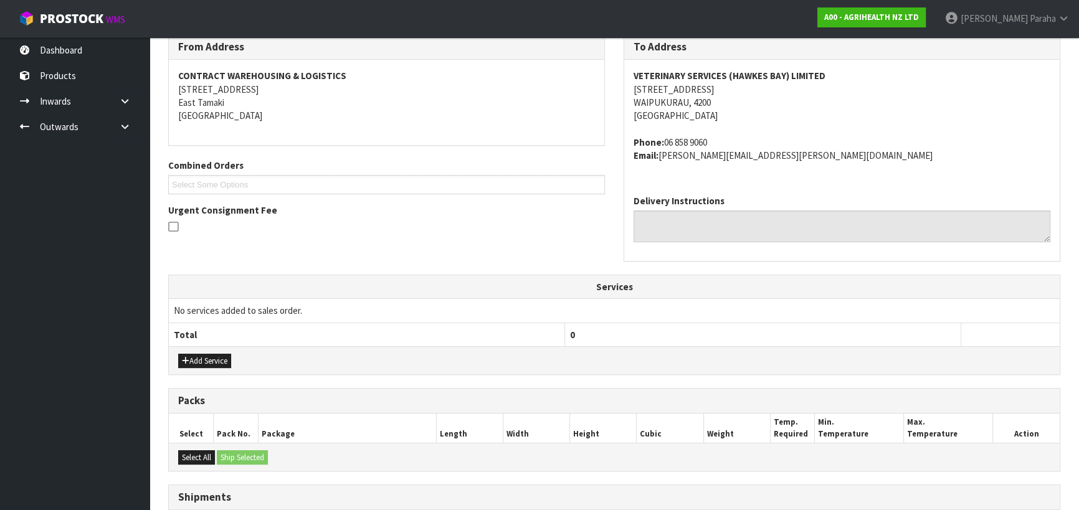
scroll to position [340, 0]
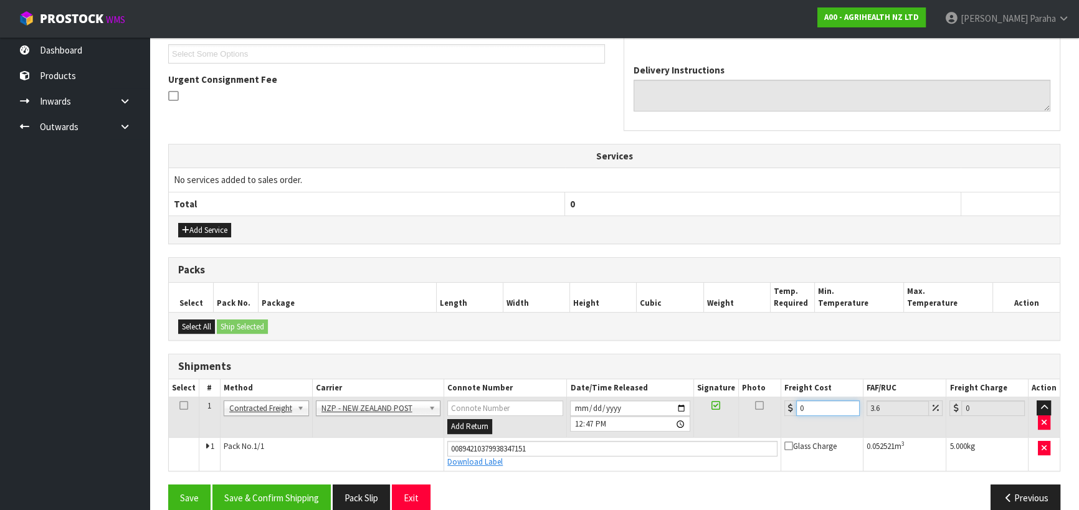
drag, startPoint x: 810, startPoint y: 409, endPoint x: 789, endPoint y: 407, distance: 21.2
click at [789, 407] on div "0" at bounding box center [821, 409] width 75 height 16
click at [305, 493] on button "Save & Confirm Shipping" at bounding box center [271, 498] width 118 height 27
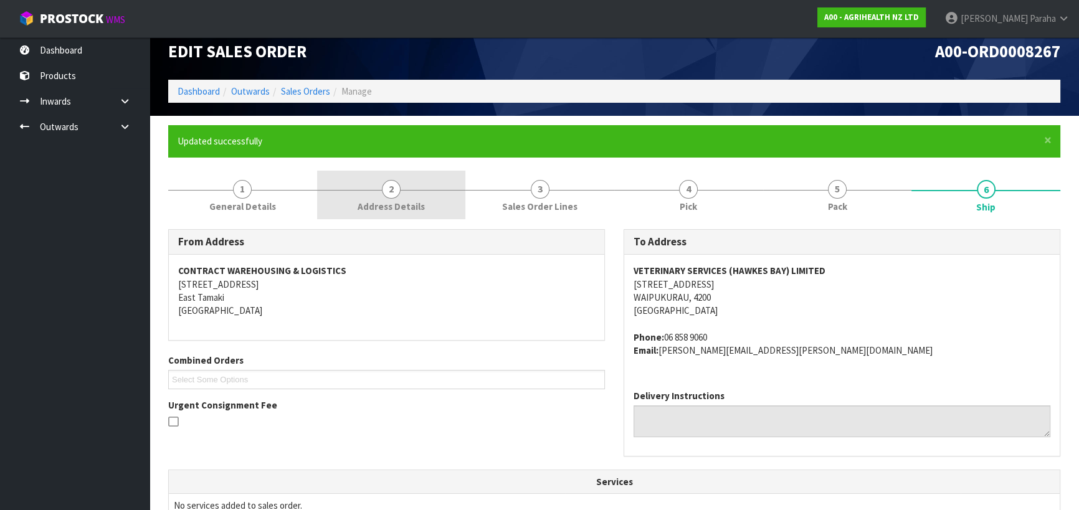
scroll to position [0, 0]
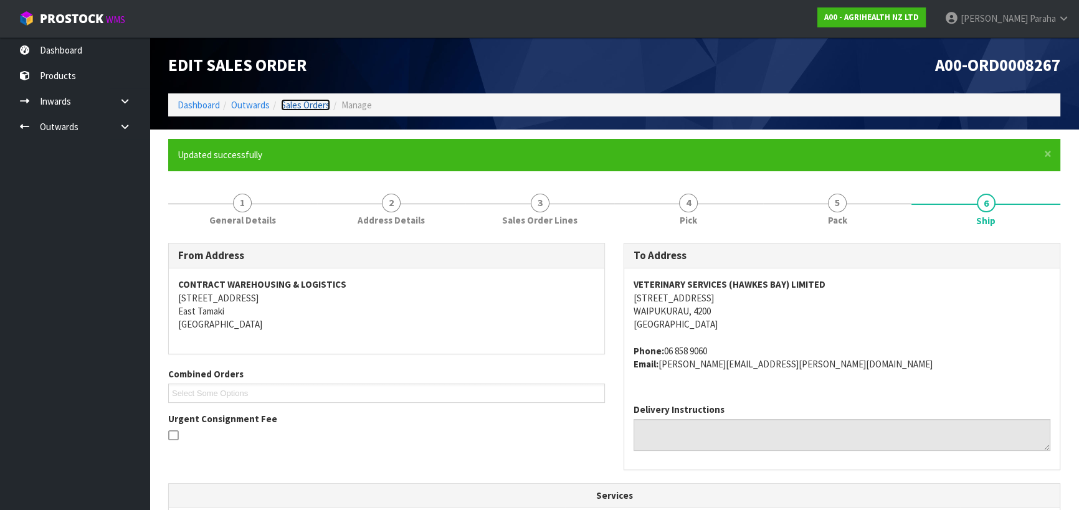
click at [319, 107] on link "Sales Orders" at bounding box center [305, 105] width 49 height 12
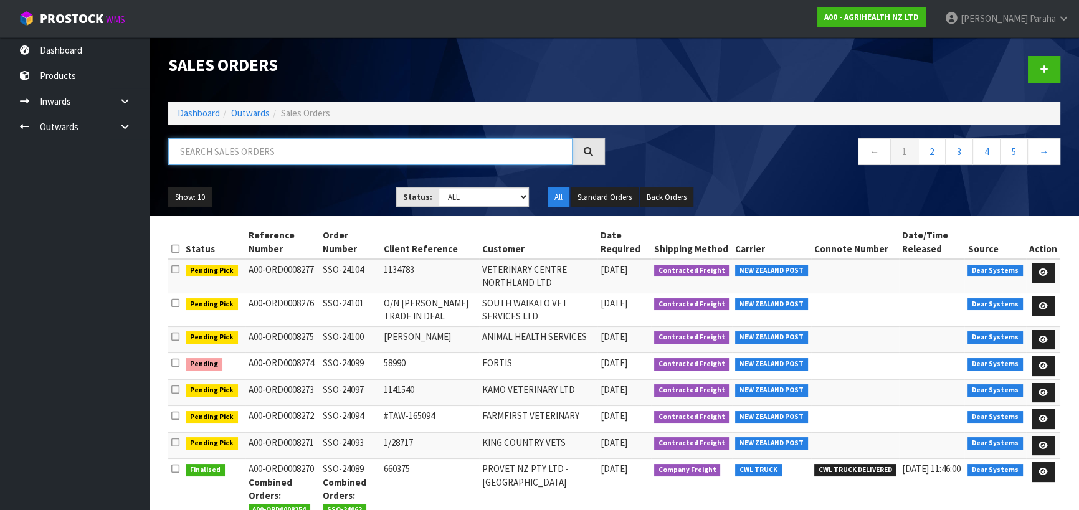
click at [338, 147] on input "text" at bounding box center [370, 151] width 404 height 27
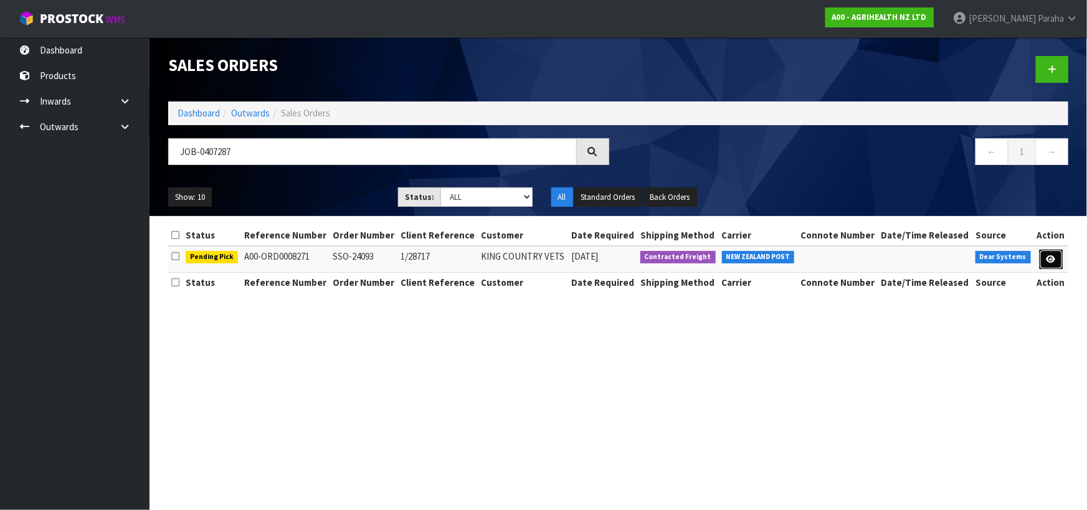
click at [1055, 257] on icon at bounding box center [1051, 259] width 9 height 8
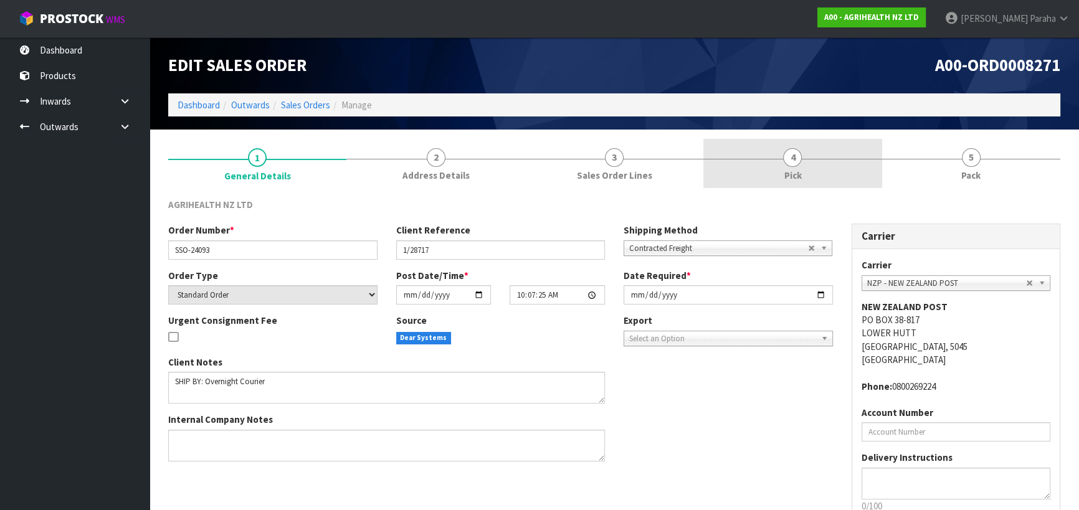
click at [791, 162] on span "4" at bounding box center [792, 157] width 19 height 19
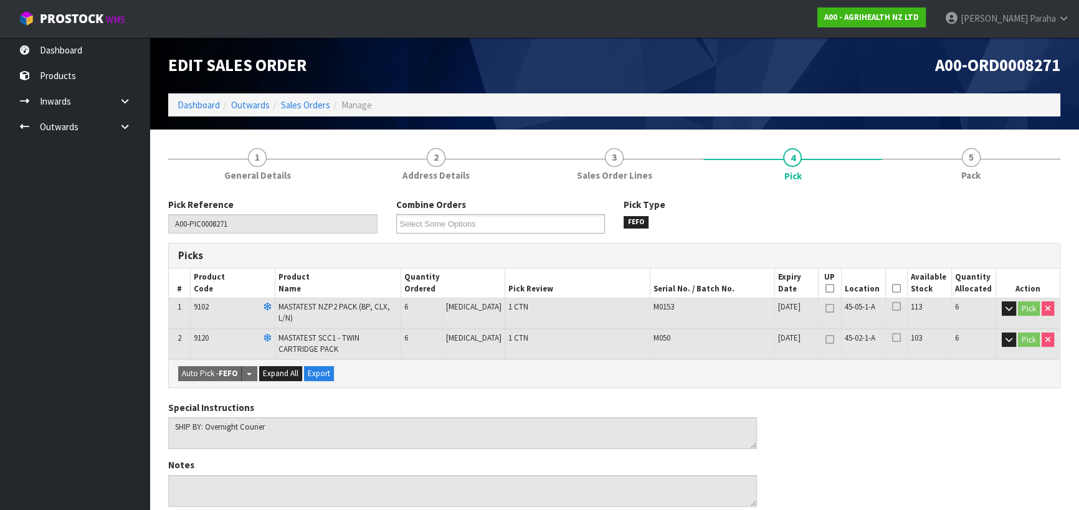
click at [893, 288] on icon at bounding box center [896, 288] width 9 height 1
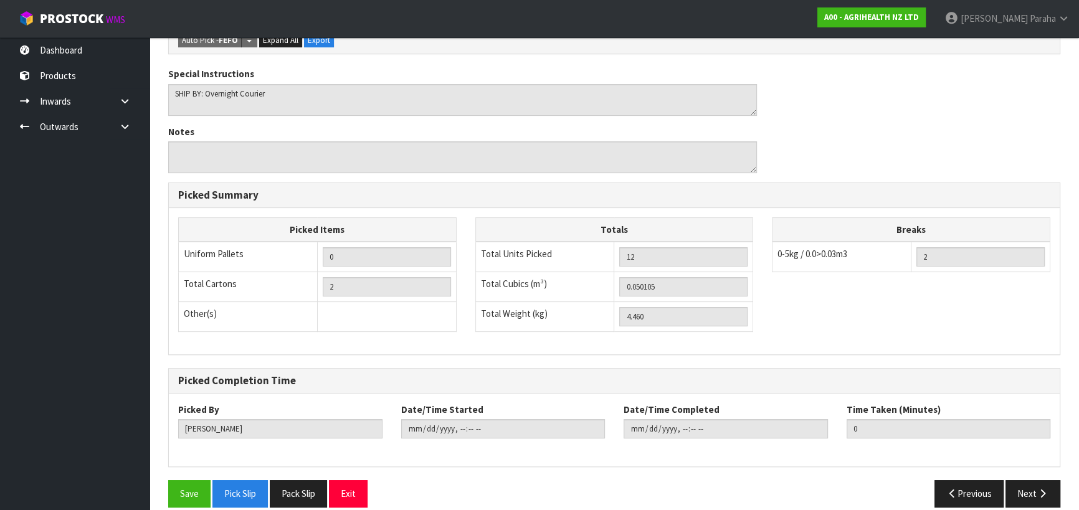
scroll to position [384, 0]
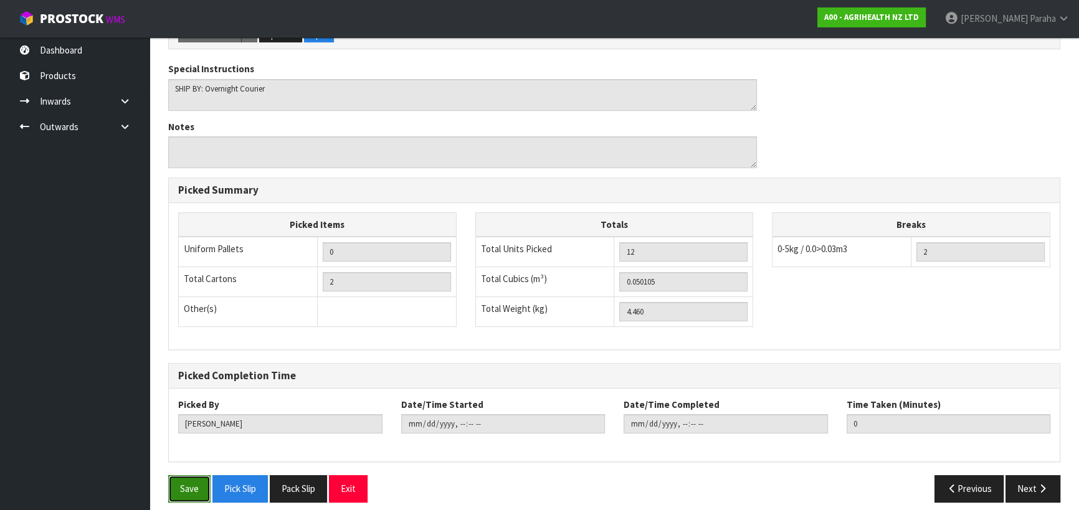
click at [191, 475] on button "Save" at bounding box center [189, 488] width 42 height 27
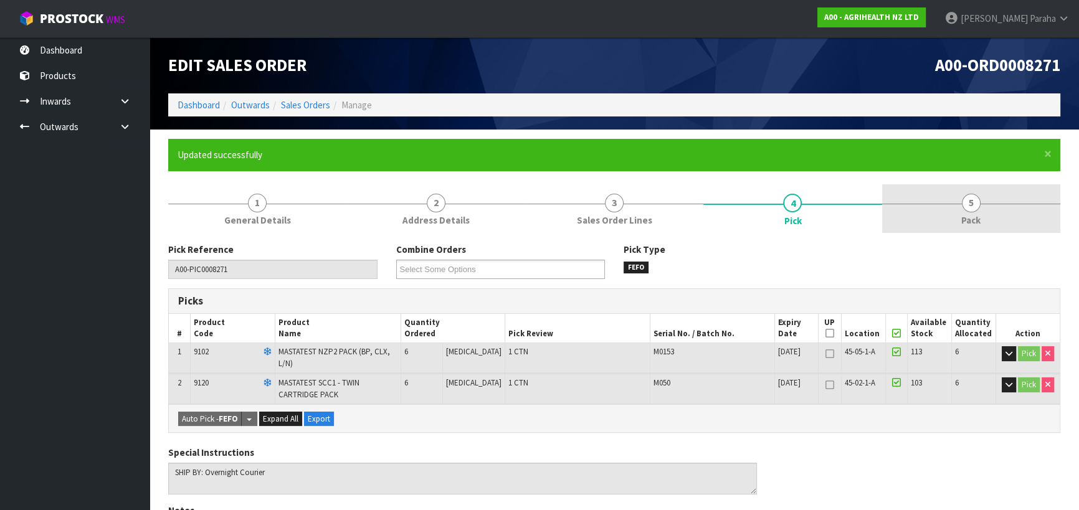
click at [976, 209] on span "5" at bounding box center [971, 203] width 19 height 19
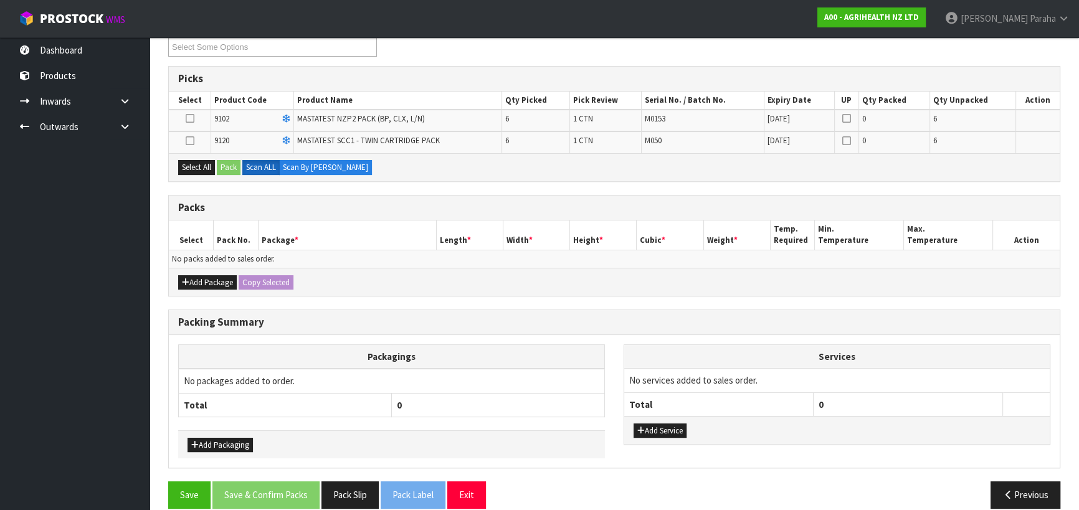
scroll to position [226, 0]
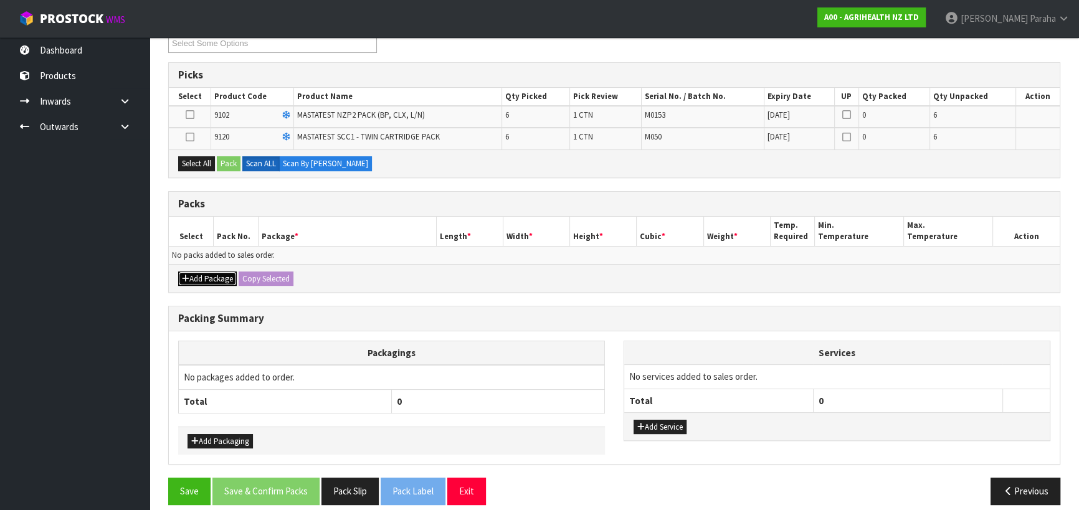
click at [219, 278] on button "Add Package" at bounding box center [207, 279] width 59 height 15
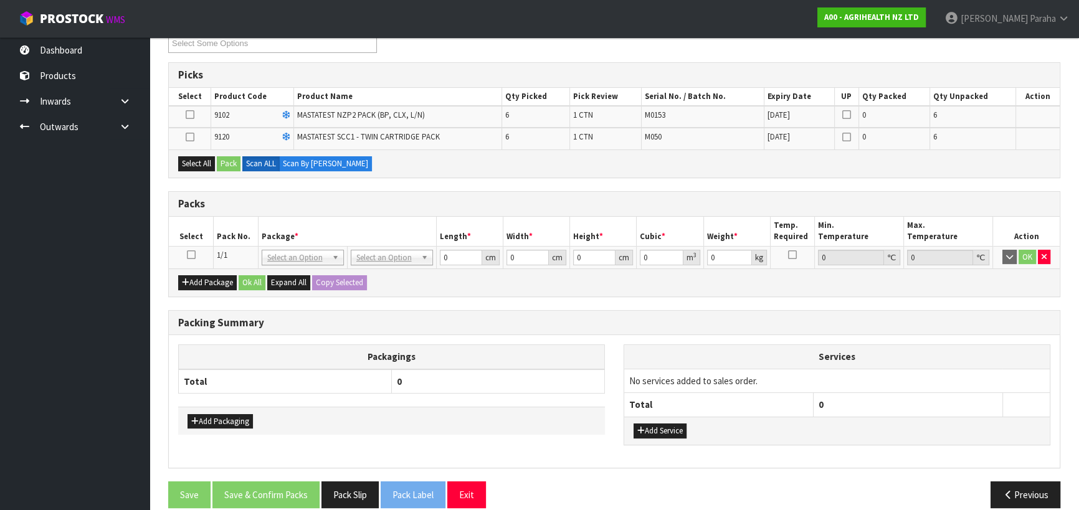
click at [190, 255] on icon at bounding box center [191, 255] width 9 height 1
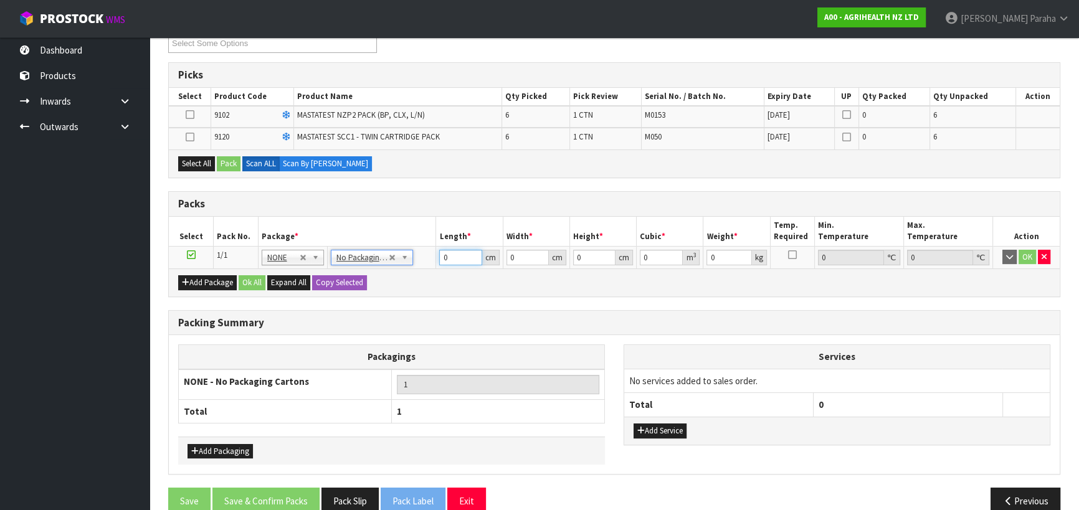
drag, startPoint x: 439, startPoint y: 253, endPoint x: 432, endPoint y: 252, distance: 6.3
click at [432, 252] on tr "1/1 NONE 007-001 007-002 007-004 007-009 007-013 007-014 007-015 007-017 007-01…" at bounding box center [614, 257] width 891 height 22
click at [188, 137] on icon at bounding box center [190, 137] width 9 height 1
click at [0, 0] on input "checkbox" at bounding box center [0, 0] width 0 height 0
click at [194, 156] on button "Select All" at bounding box center [196, 163] width 37 height 15
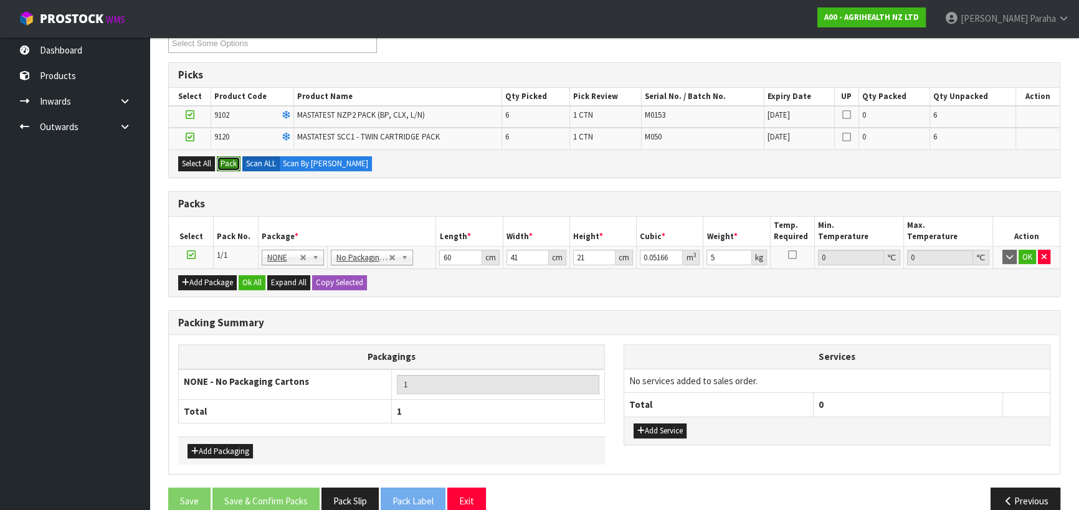
click at [232, 163] on button "Pack" at bounding box center [229, 163] width 24 height 15
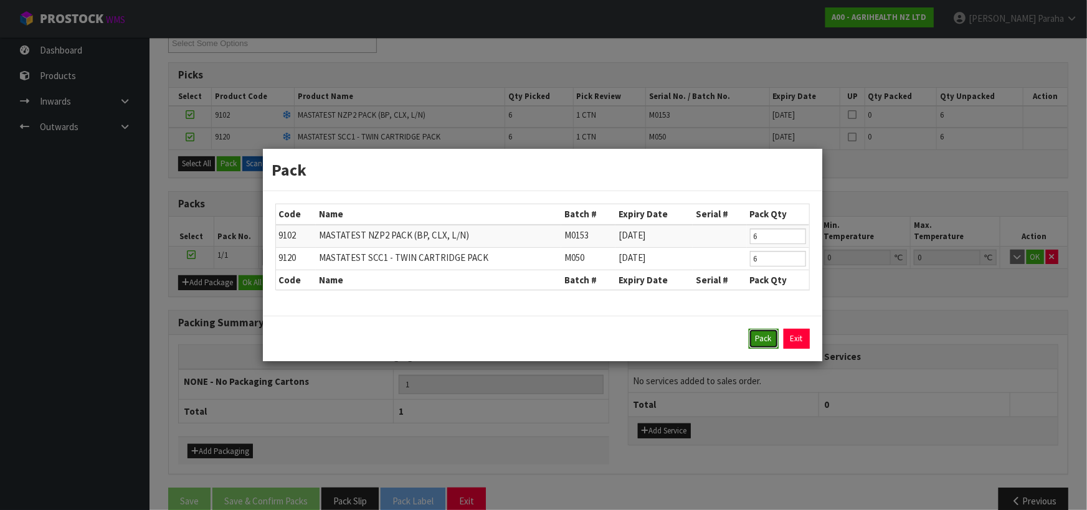
click at [766, 339] on button "Pack" at bounding box center [764, 339] width 30 height 20
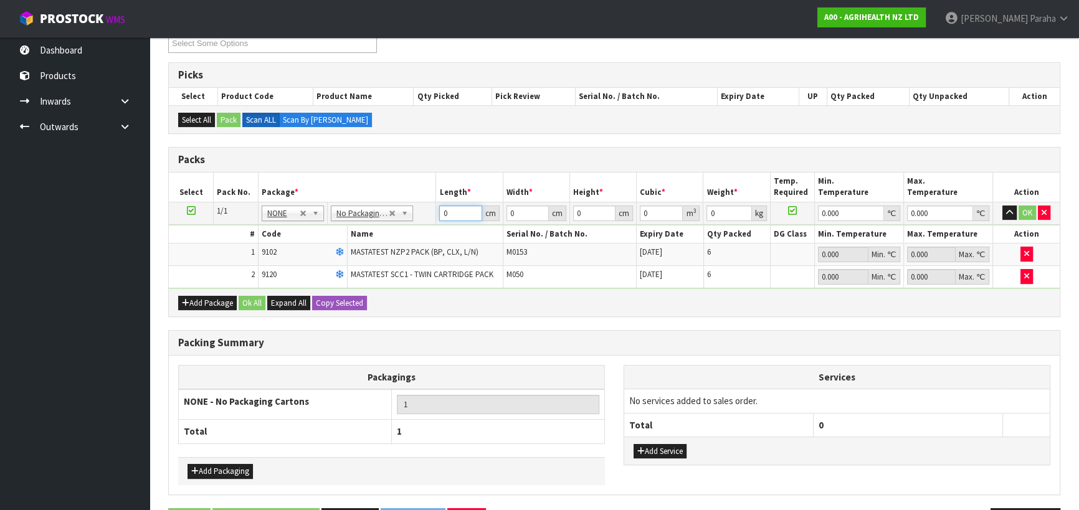
click at [439, 212] on input "0" at bounding box center [460, 214] width 42 height 16
click at [1003, 206] on button "button" at bounding box center [1010, 213] width 14 height 15
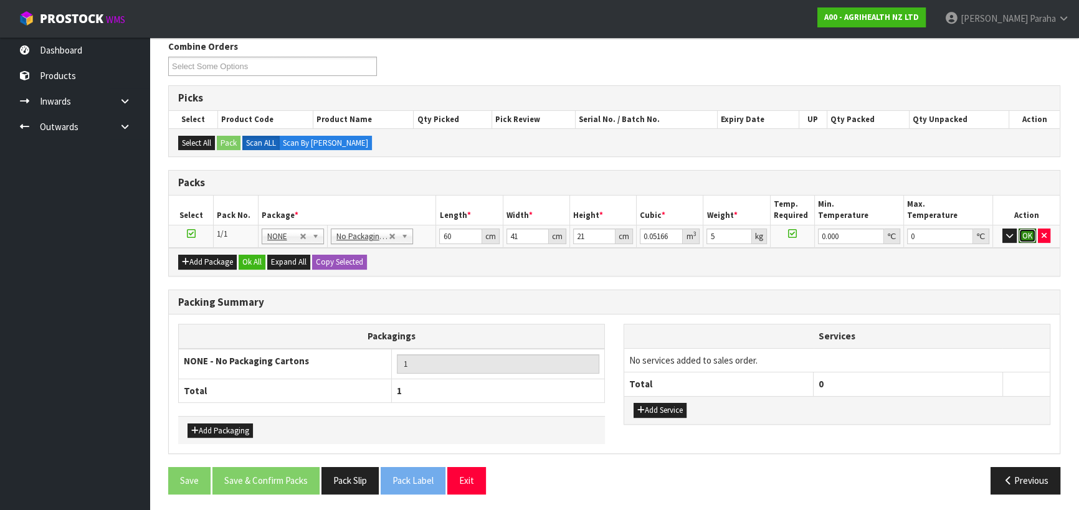
click button "OK" at bounding box center [1027, 236] width 17 height 15
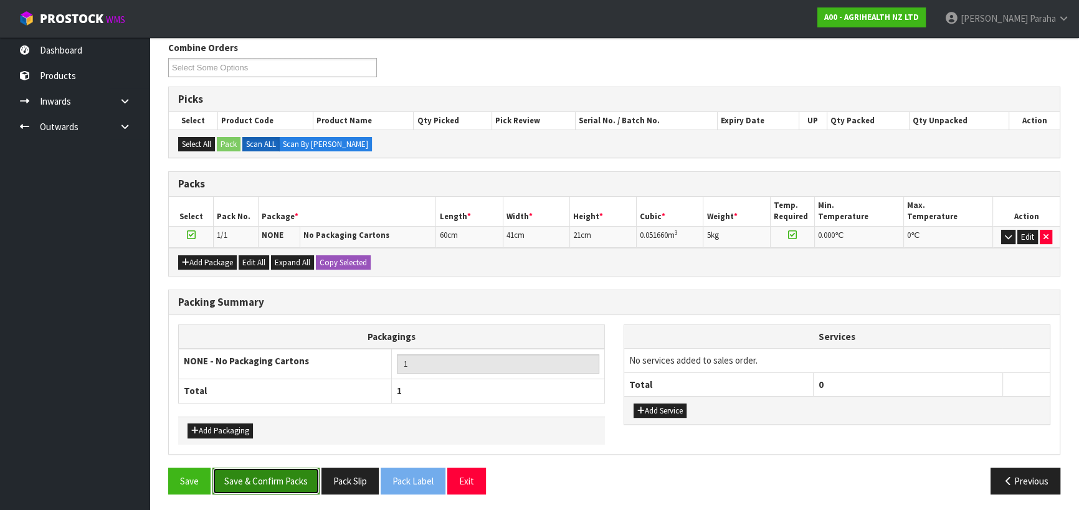
click at [273, 475] on button "Save & Confirm Packs" at bounding box center [265, 481] width 107 height 27
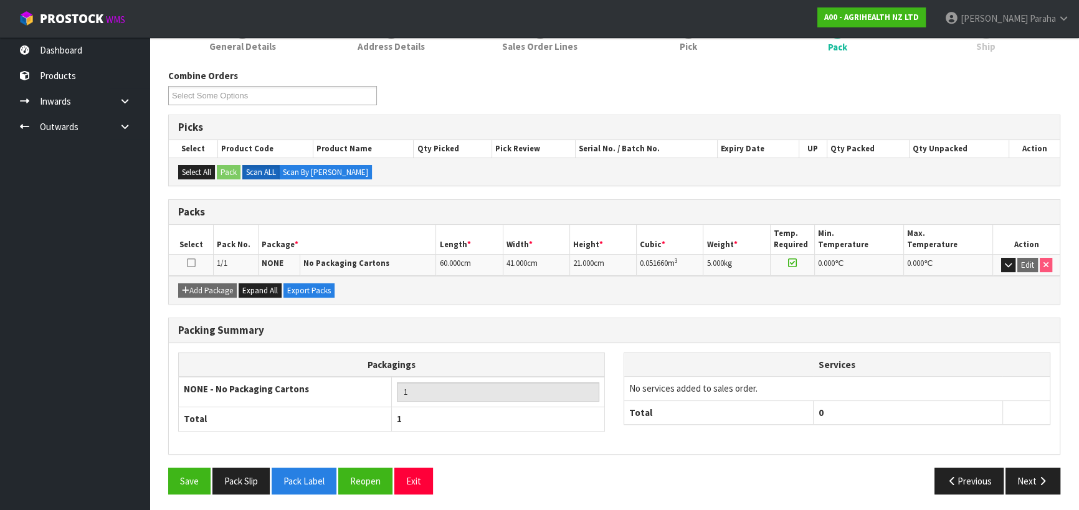
scroll to position [174, 0]
click at [1028, 475] on button "Next" at bounding box center [1033, 480] width 55 height 27
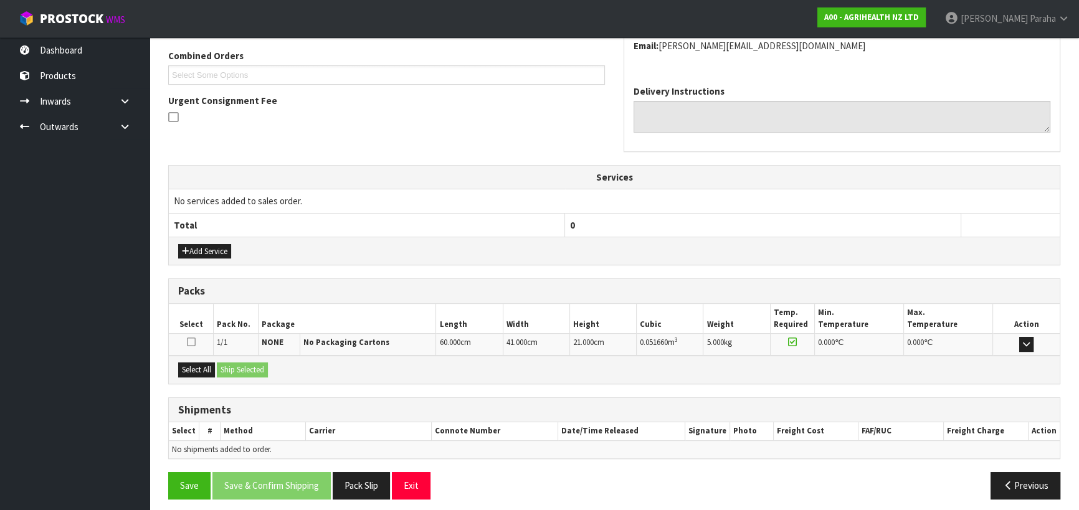
scroll to position [324, 0]
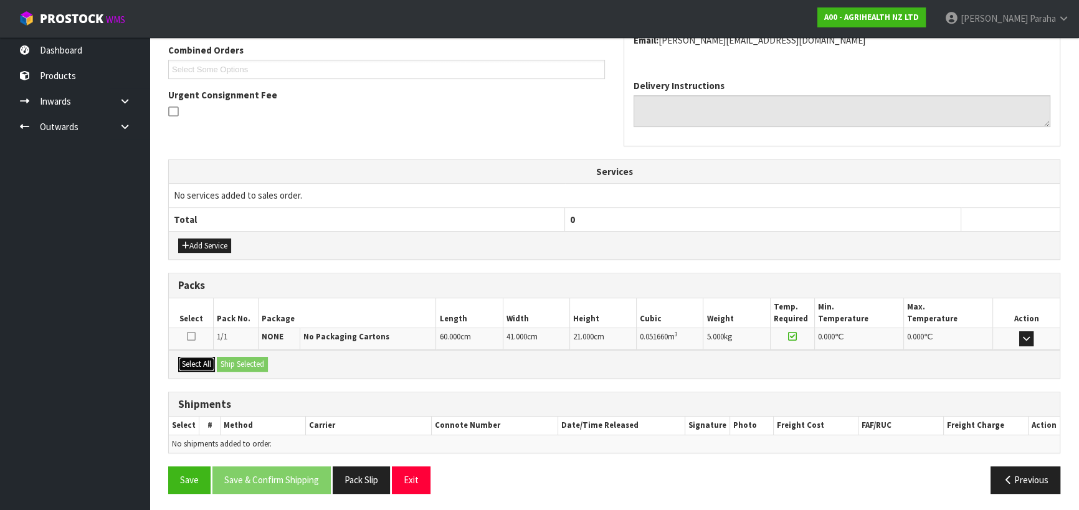
click at [201, 365] on button "Select All" at bounding box center [196, 364] width 37 height 15
click at [234, 363] on button "Ship Selected" at bounding box center [242, 364] width 51 height 15
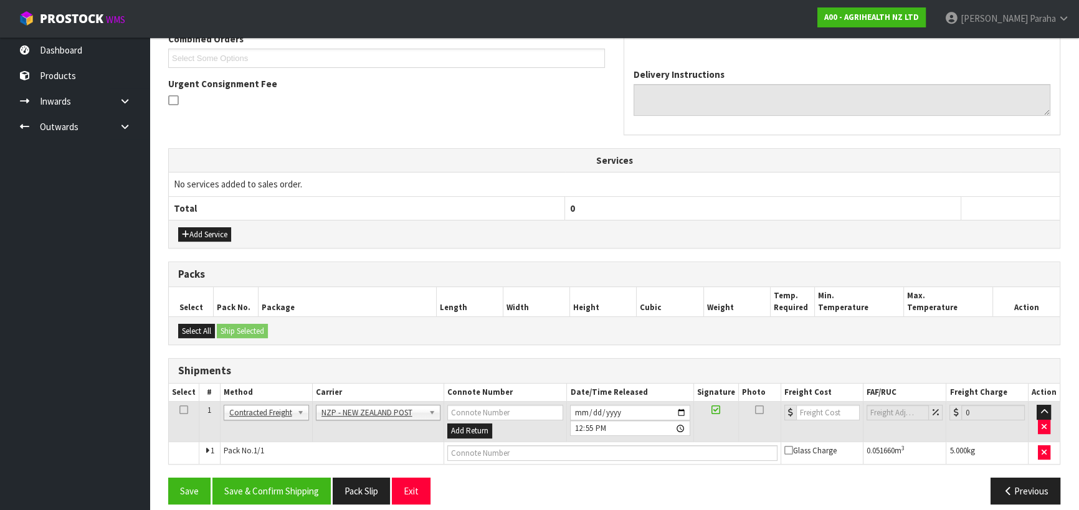
scroll to position [346, 0]
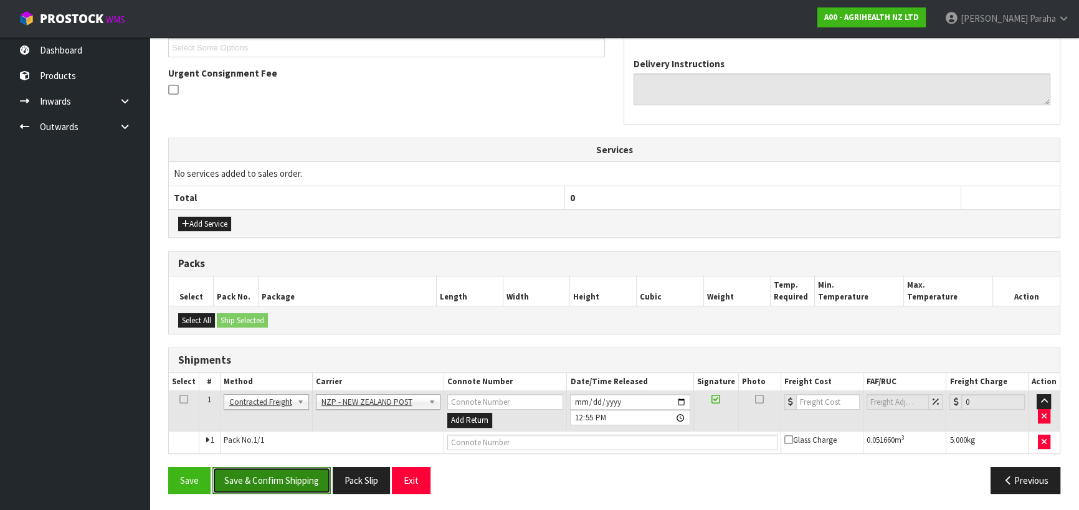
click at [274, 479] on button "Save & Confirm Shipping" at bounding box center [271, 480] width 118 height 27
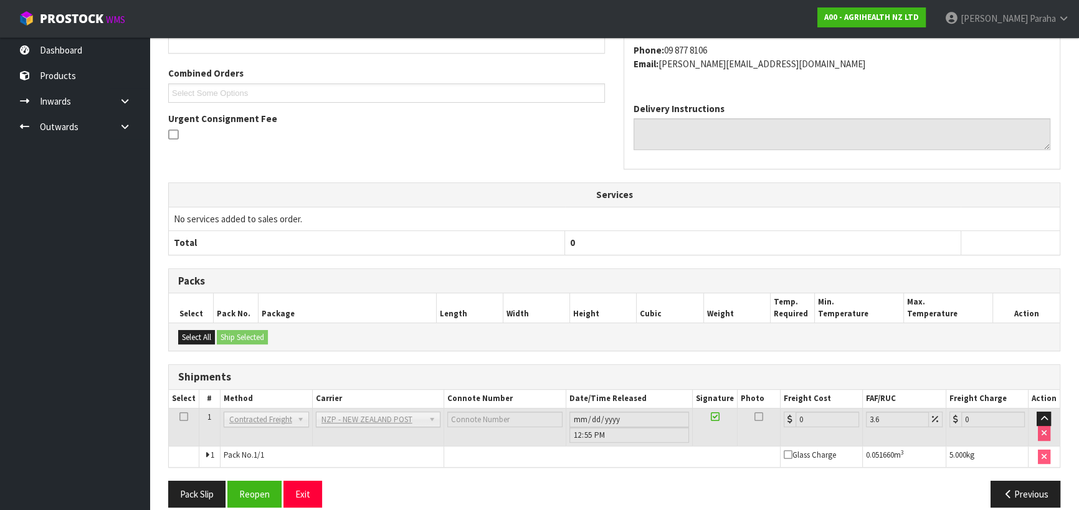
scroll to position [328, 0]
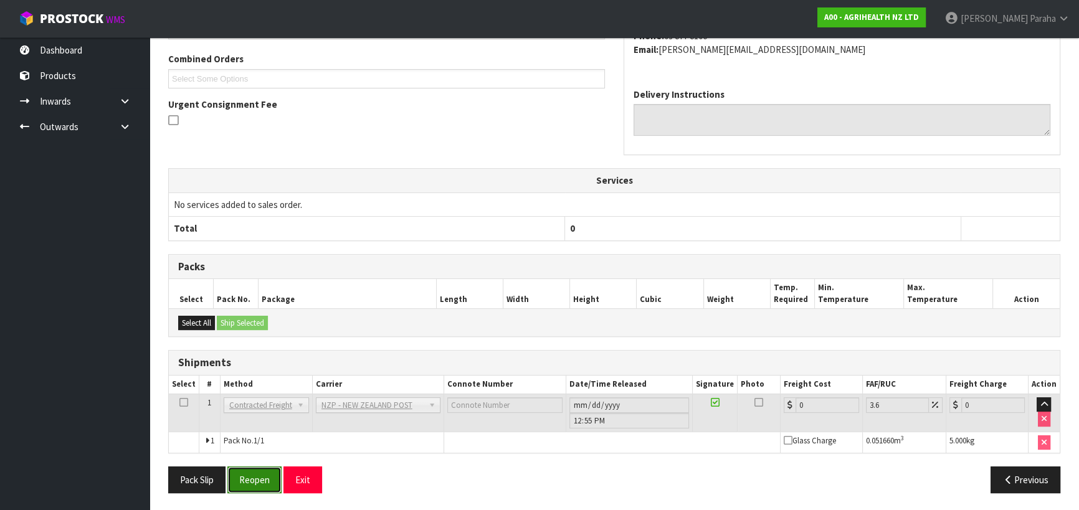
click at [259, 483] on button "Reopen" at bounding box center [254, 480] width 54 height 27
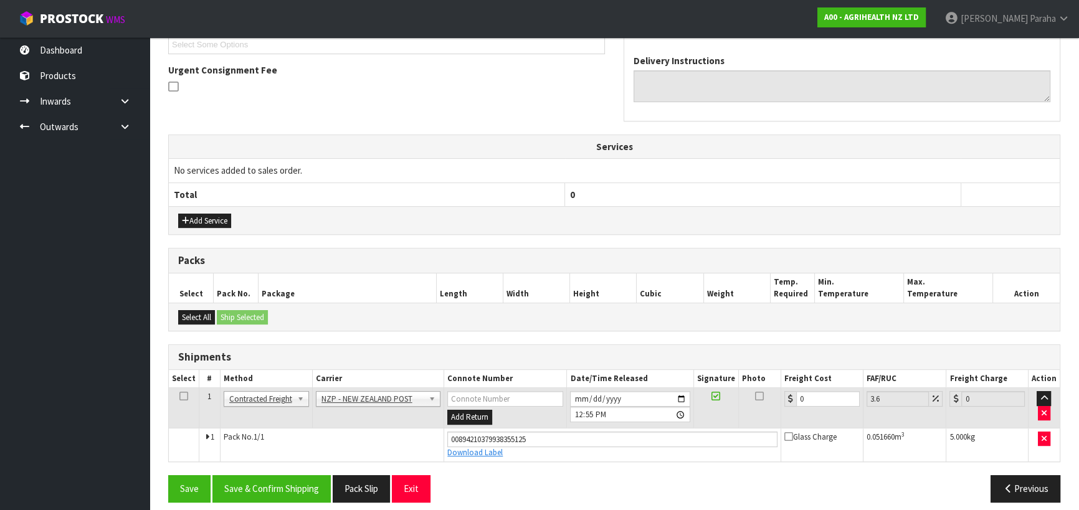
scroll to position [357, 0]
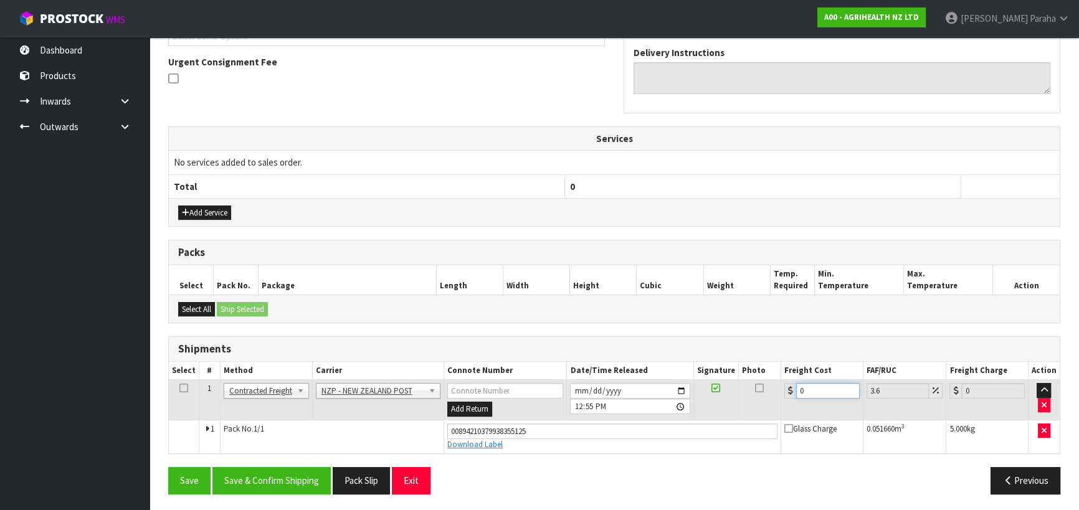
drag, startPoint x: 802, startPoint y: 392, endPoint x: 771, endPoint y: 384, distance: 32.0
click at [771, 384] on tr "1 Client Local Pickup Customer Local Pickup Company Freight Contracted Freight …" at bounding box center [614, 400] width 891 height 41
click at [286, 475] on button "Save & Confirm Shipping" at bounding box center [271, 480] width 118 height 27
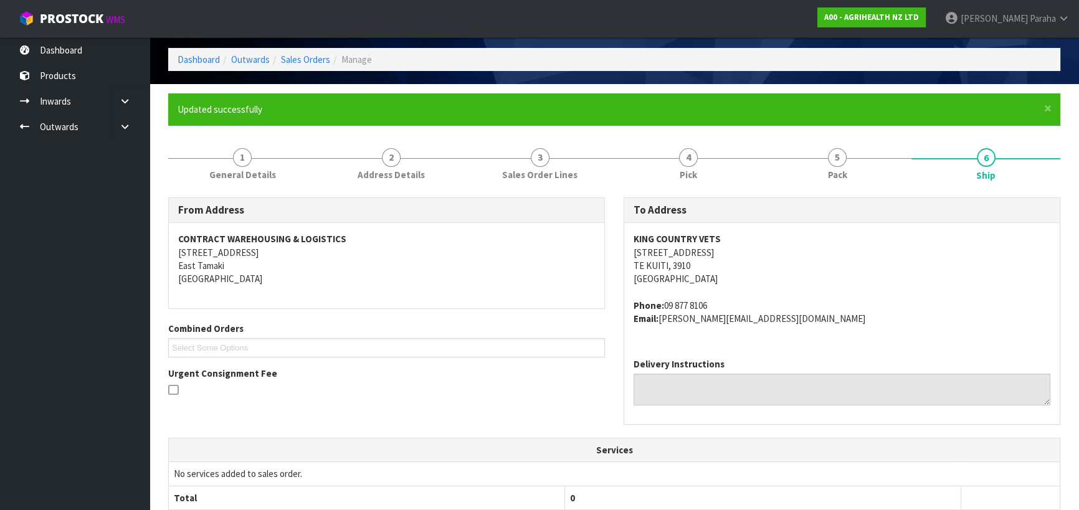
scroll to position [0, 0]
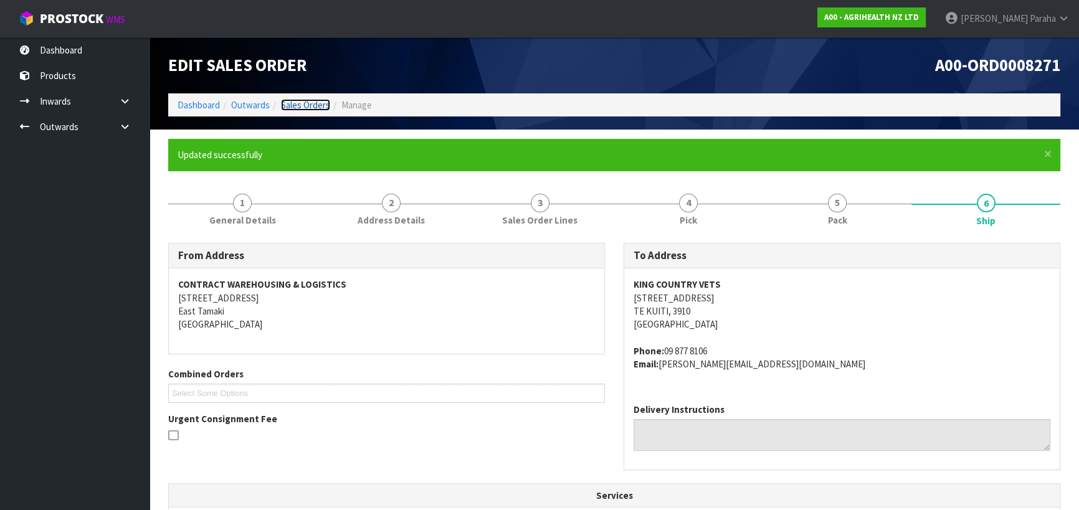
click at [308, 102] on link "Sales Orders" at bounding box center [305, 105] width 49 height 12
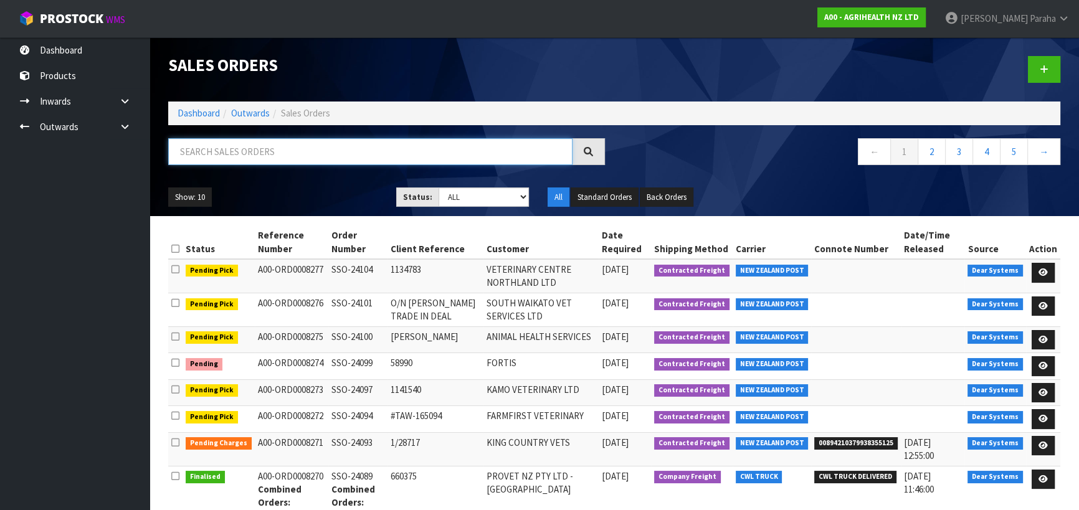
click at [302, 155] on input "text" at bounding box center [370, 151] width 404 height 27
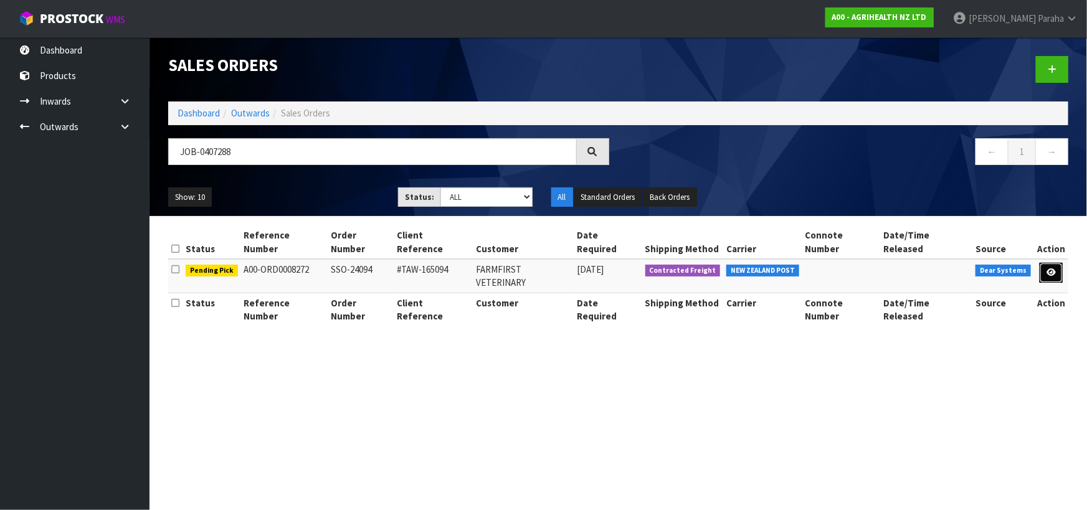
click at [1051, 269] on icon at bounding box center [1051, 273] width 9 height 8
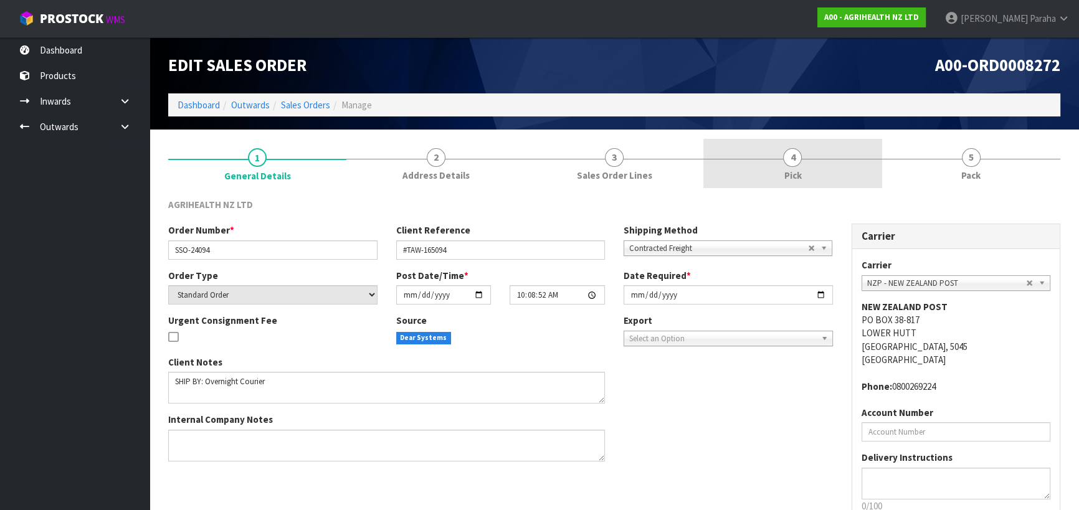
click at [788, 157] on span "4" at bounding box center [792, 157] width 19 height 19
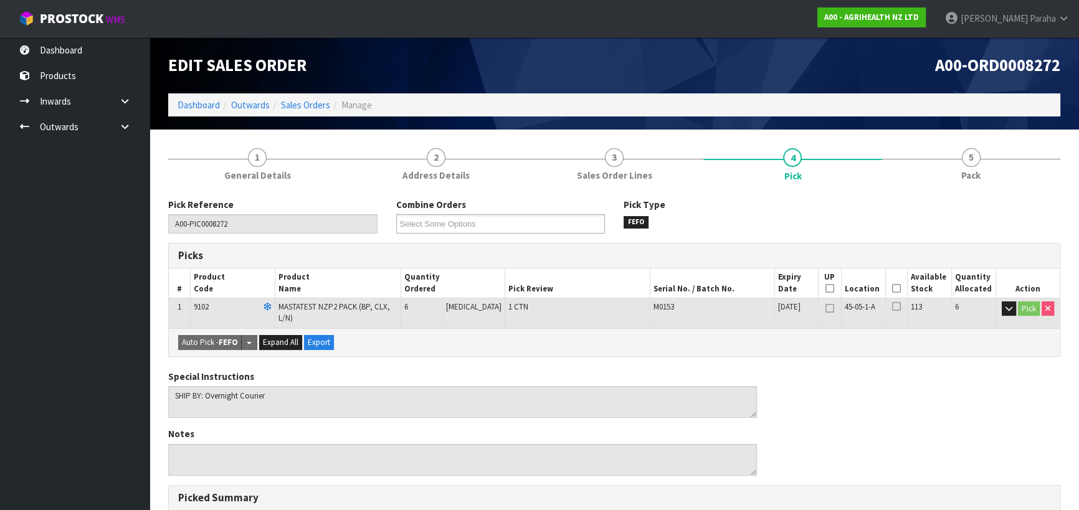
click at [894, 288] on icon at bounding box center [896, 288] width 9 height 1
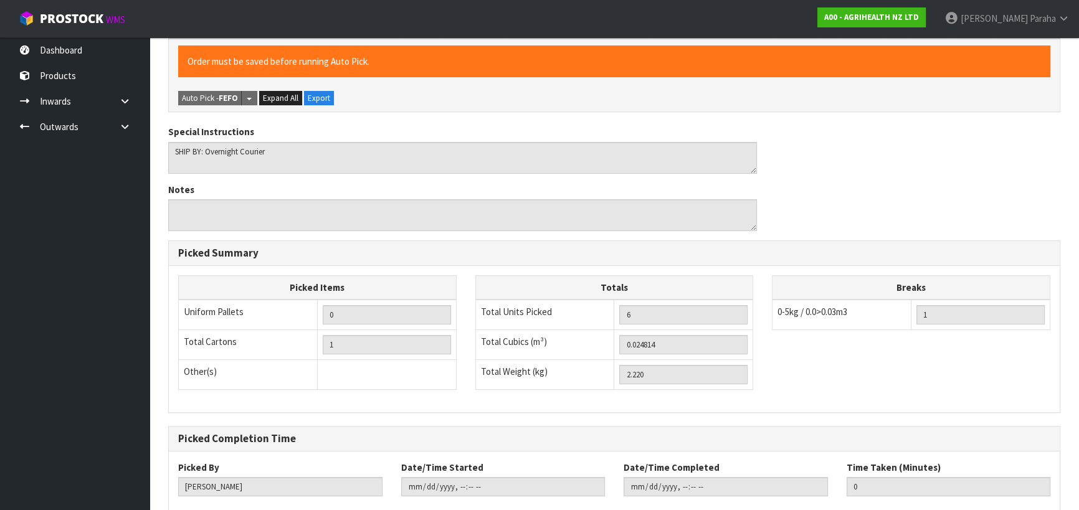
scroll to position [353, 0]
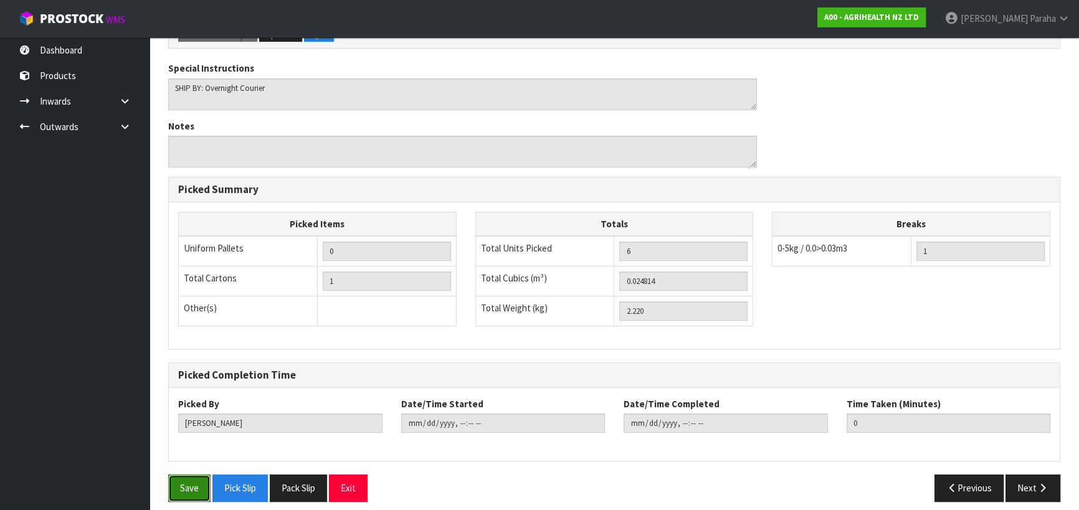
click at [202, 484] on button "Save" at bounding box center [189, 488] width 42 height 27
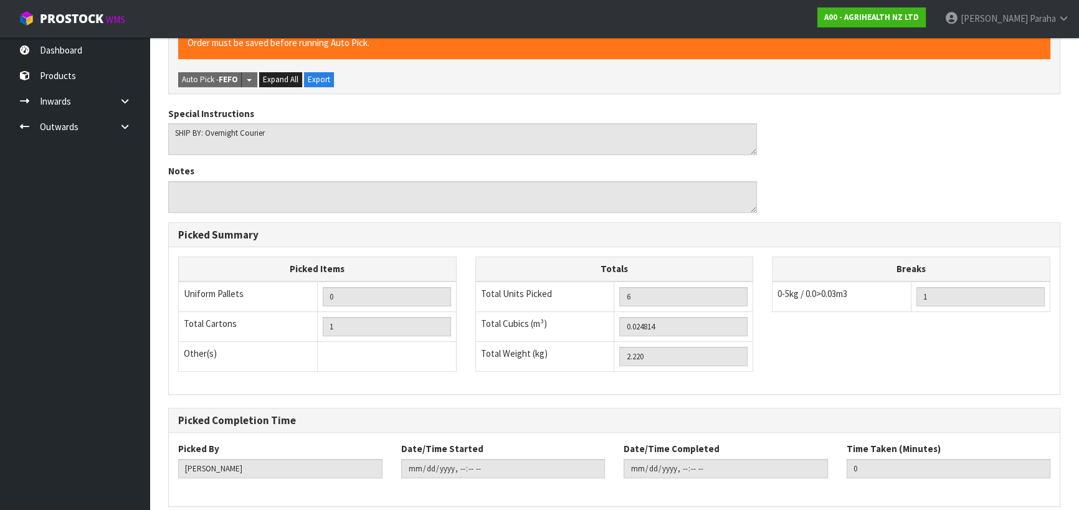
scroll to position [0, 0]
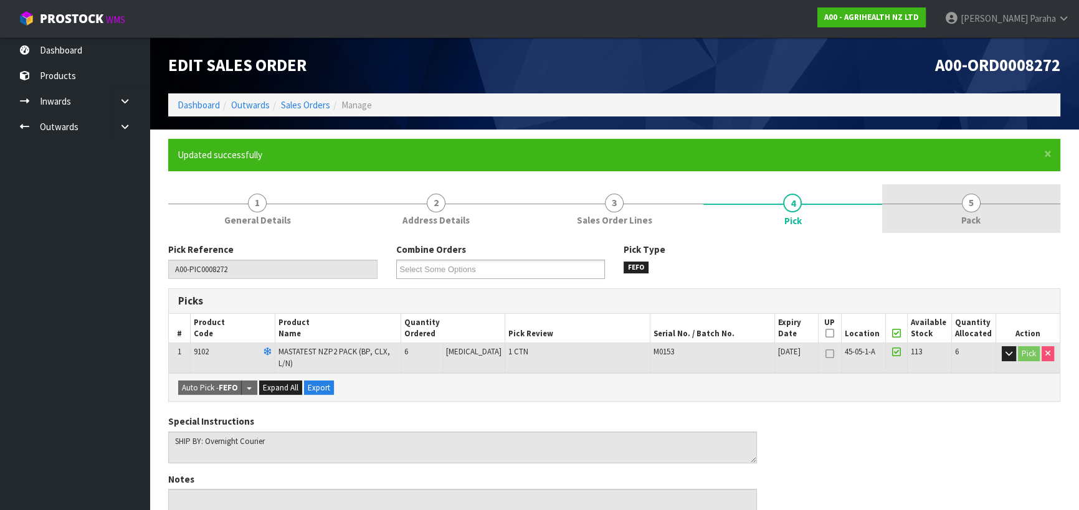
click at [971, 198] on span "5" at bounding box center [971, 203] width 19 height 19
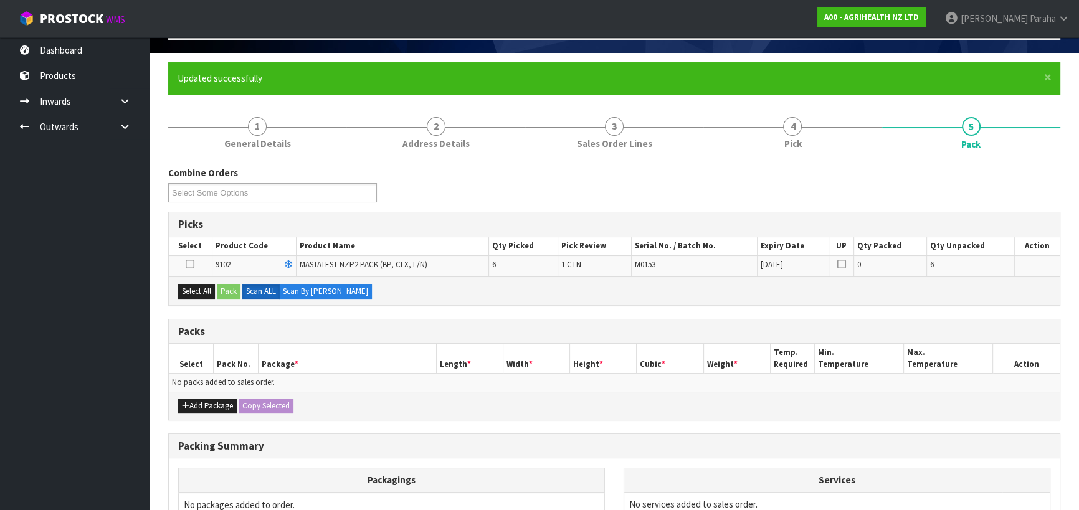
scroll to position [214, 0]
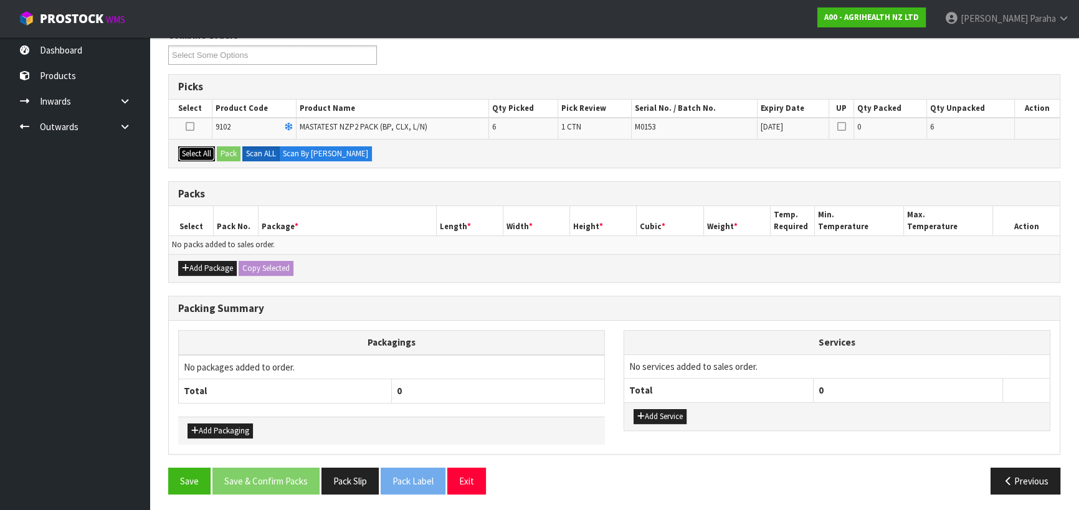
click at [196, 151] on button "Select All" at bounding box center [196, 153] width 37 height 15
click at [227, 151] on button "Pack" at bounding box center [229, 153] width 24 height 15
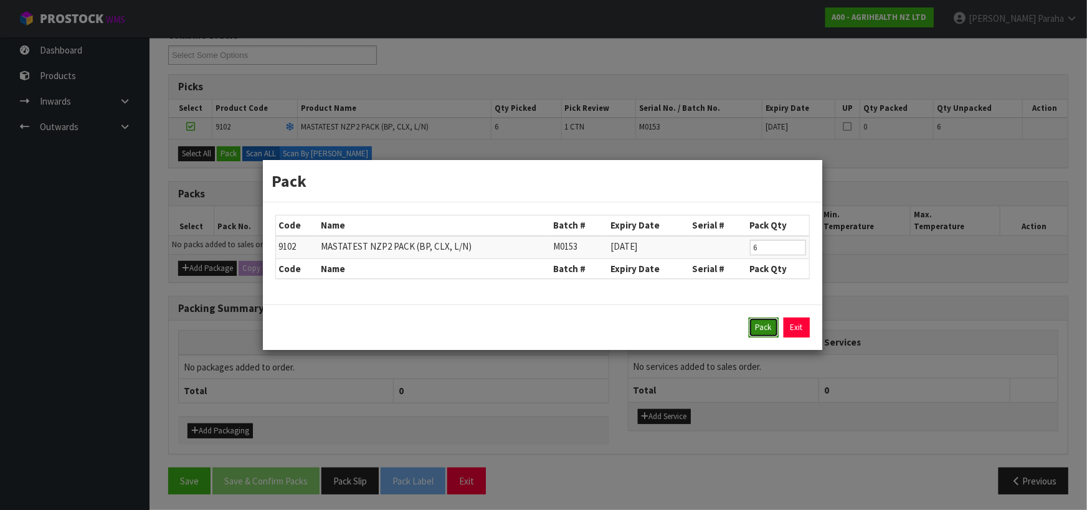
click at [762, 329] on button "Pack" at bounding box center [764, 328] width 30 height 20
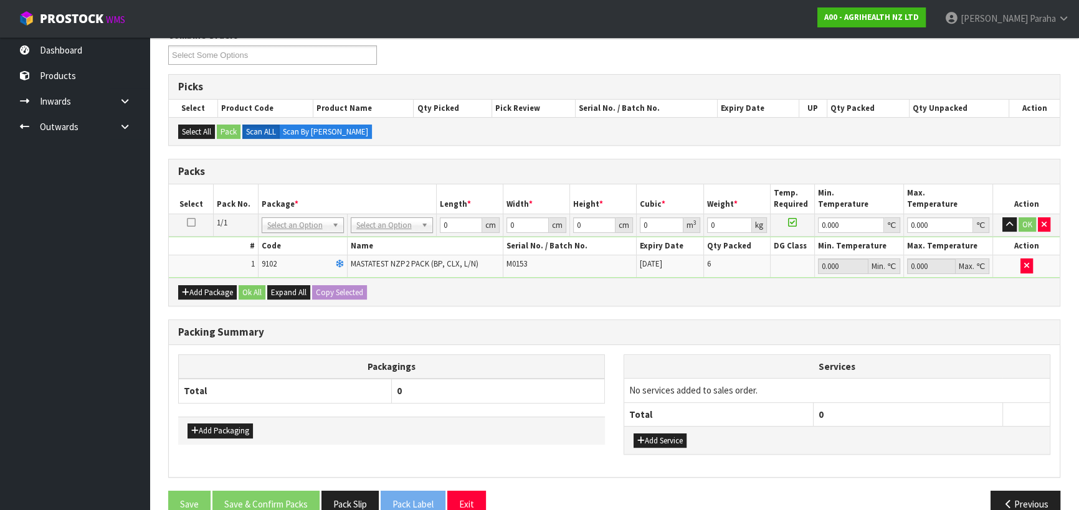
click at [190, 222] on icon at bounding box center [191, 222] width 9 height 1
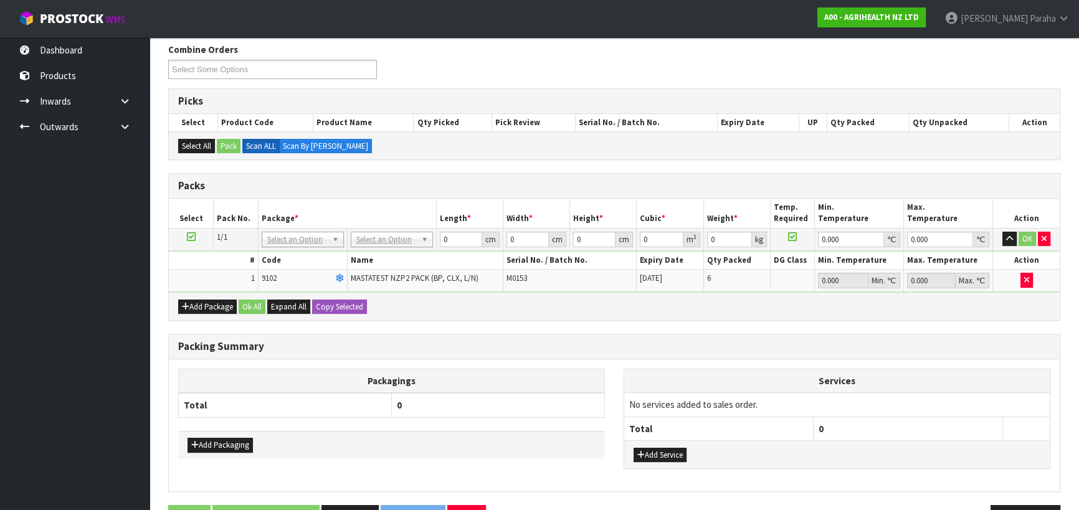
scroll to position [181, 0]
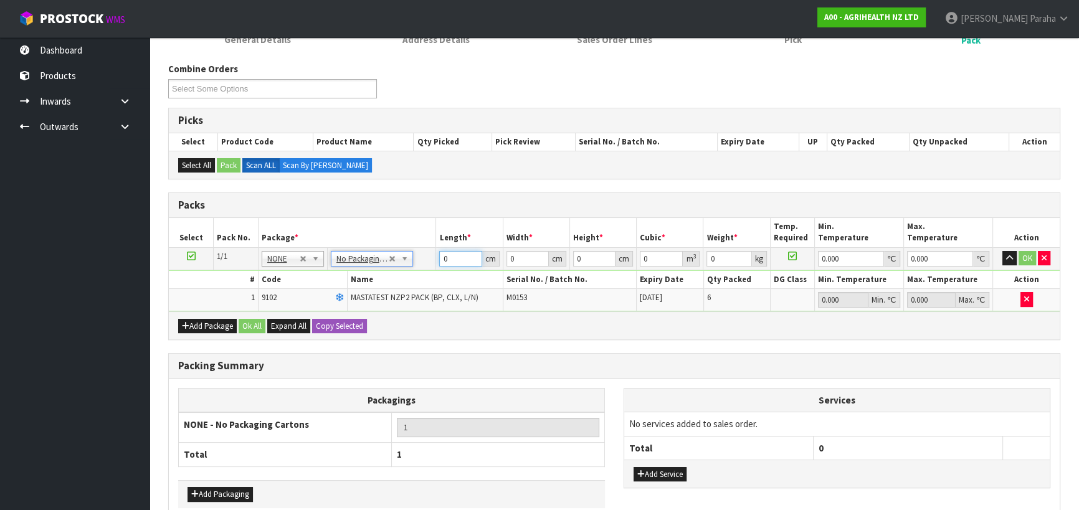
drag, startPoint x: 455, startPoint y: 259, endPoint x: 429, endPoint y: 255, distance: 26.5
click at [430, 255] on tr "1/1 NONE 007-001 007-002 007-004 007-009 007-013 007-014 007-015 007-017 007-01…" at bounding box center [614, 258] width 891 height 22
click at [1003, 251] on button "button" at bounding box center [1010, 258] width 14 height 15
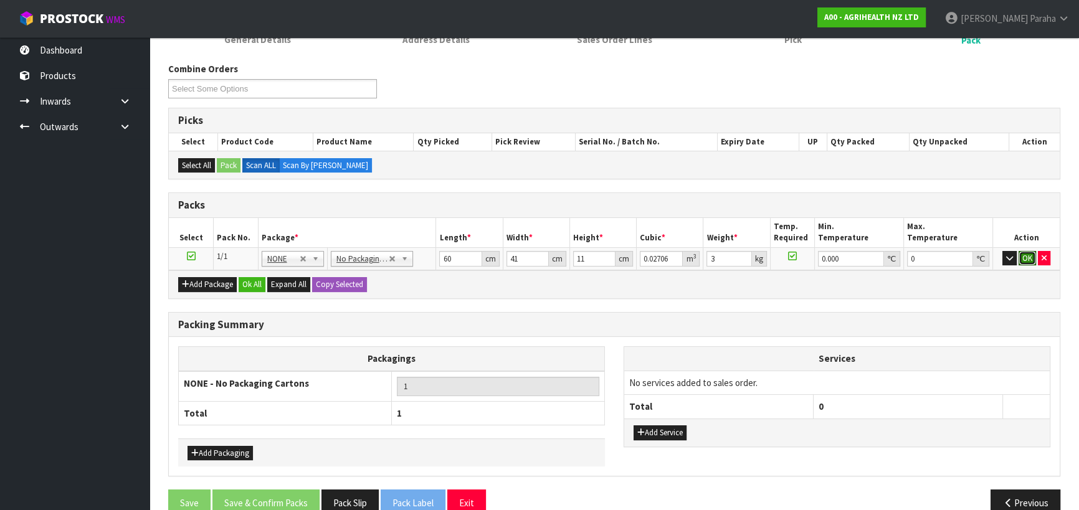
click button "OK" at bounding box center [1027, 258] width 17 height 15
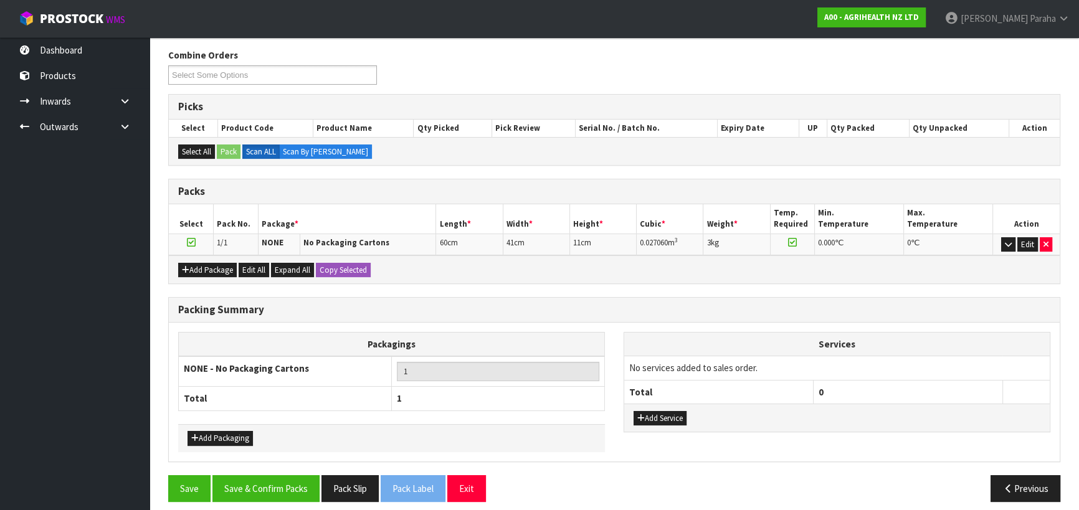
scroll to position [202, 0]
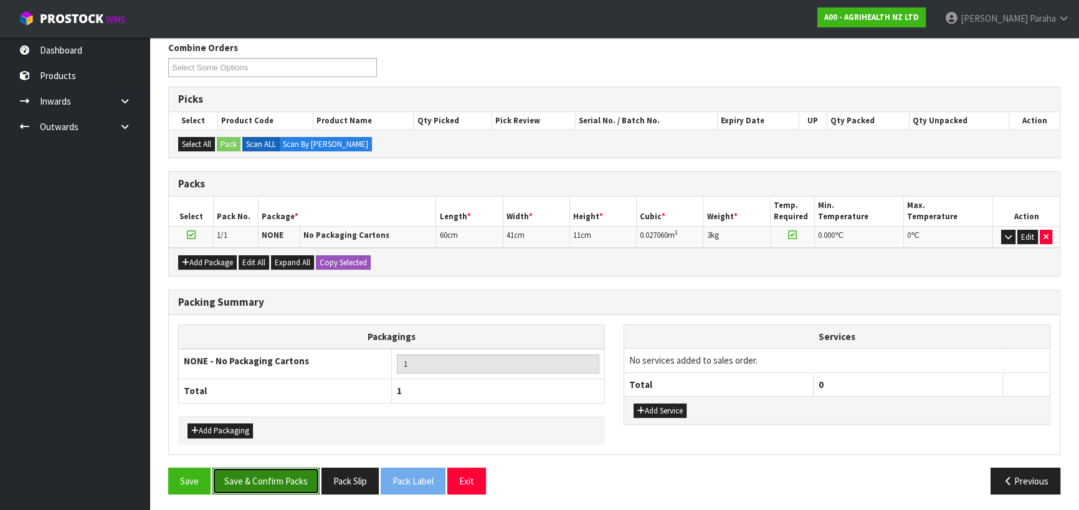
click at [270, 486] on button "Save & Confirm Packs" at bounding box center [265, 481] width 107 height 27
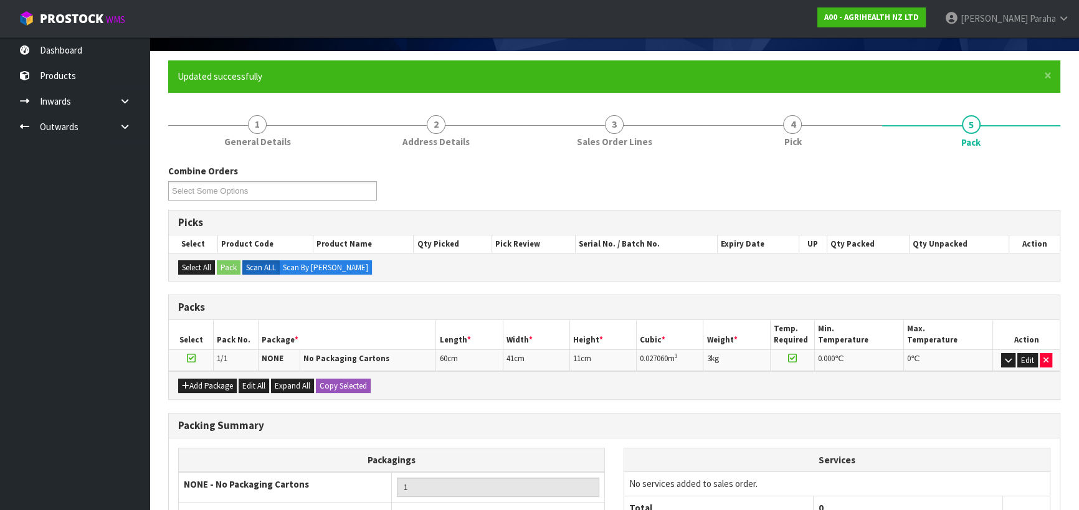
scroll to position [174, 0]
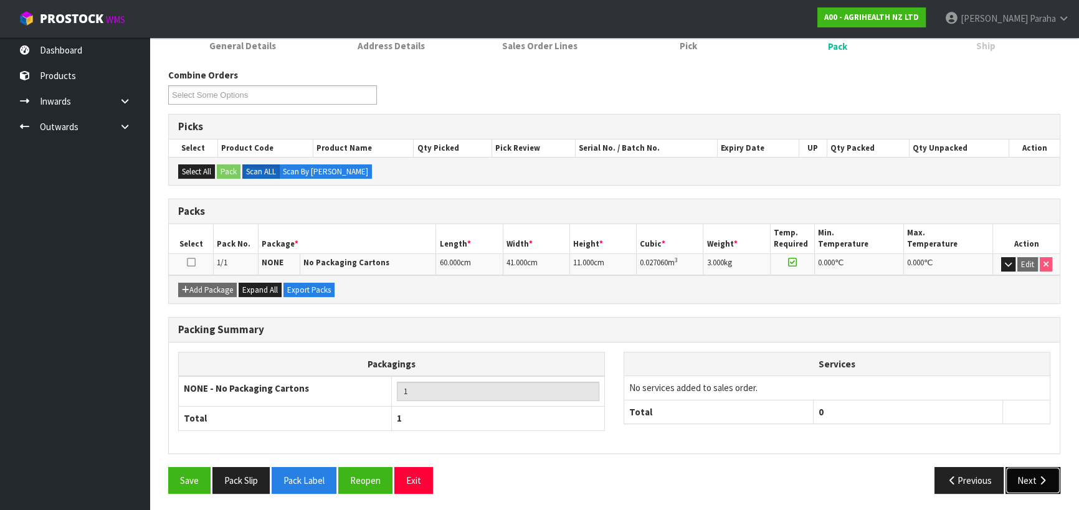
click at [1032, 479] on button "Next" at bounding box center [1033, 480] width 55 height 27
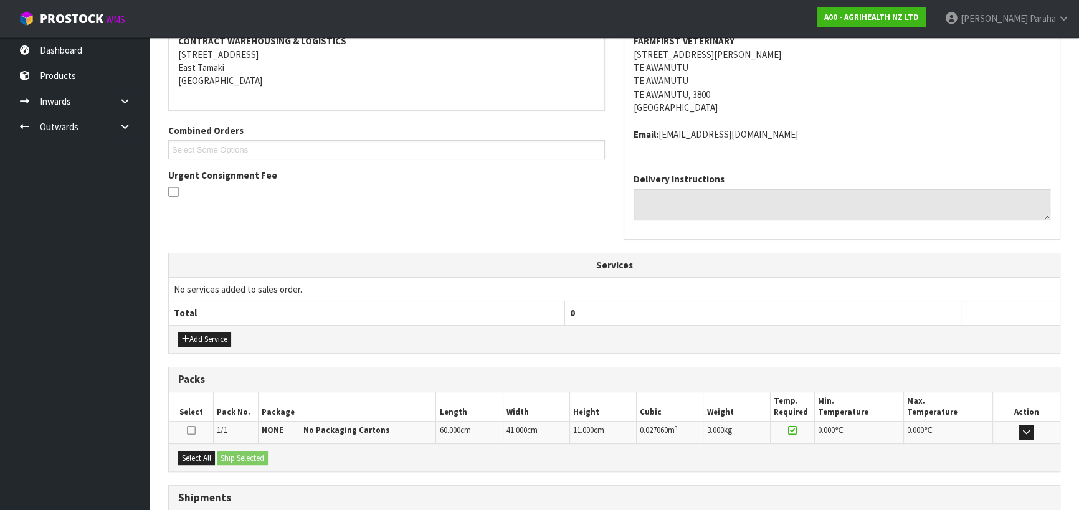
scroll to position [336, 0]
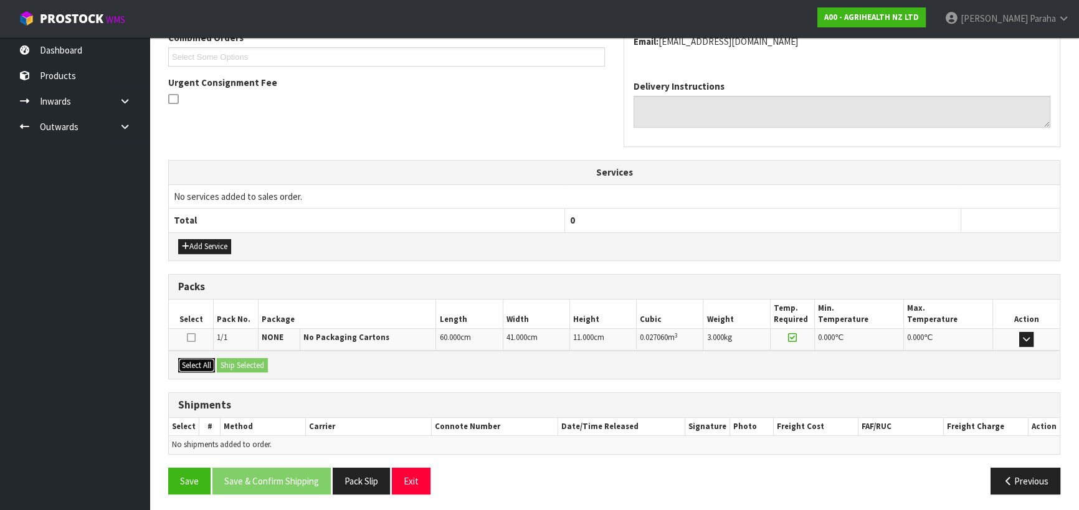
click at [198, 365] on button "Select All" at bounding box center [196, 365] width 37 height 15
click at [231, 362] on button "Ship Selected" at bounding box center [242, 365] width 51 height 15
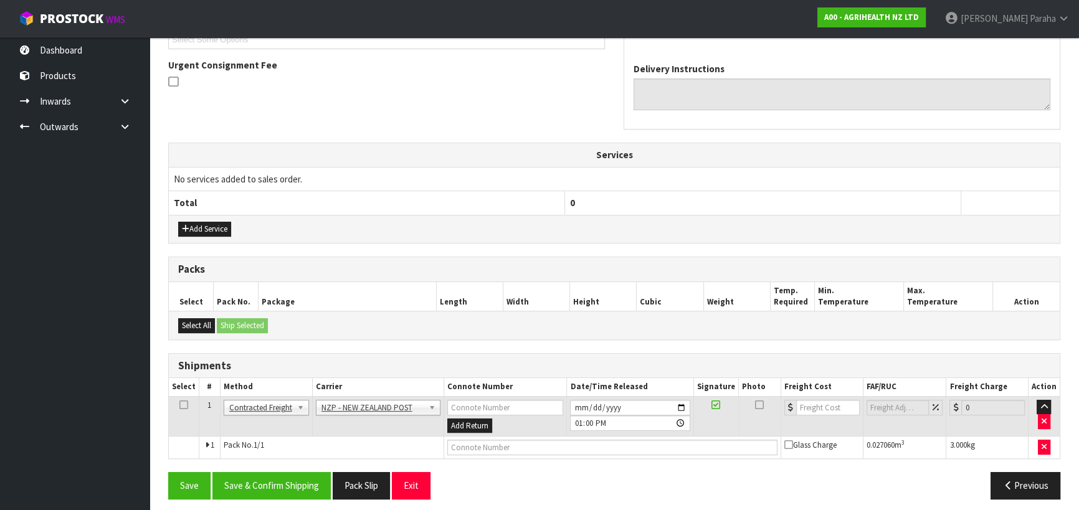
scroll to position [359, 0]
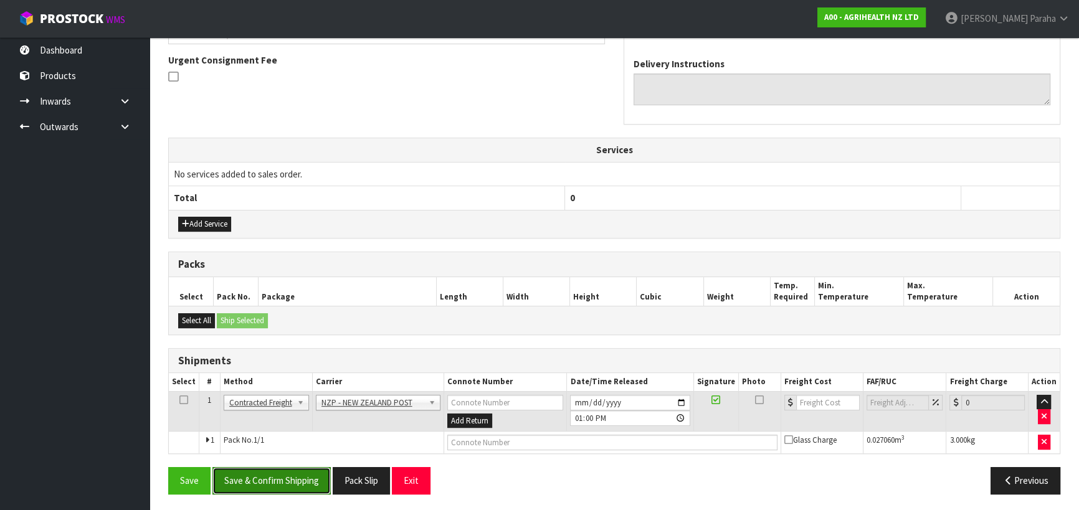
click at [306, 474] on button "Save & Confirm Shipping" at bounding box center [271, 480] width 118 height 27
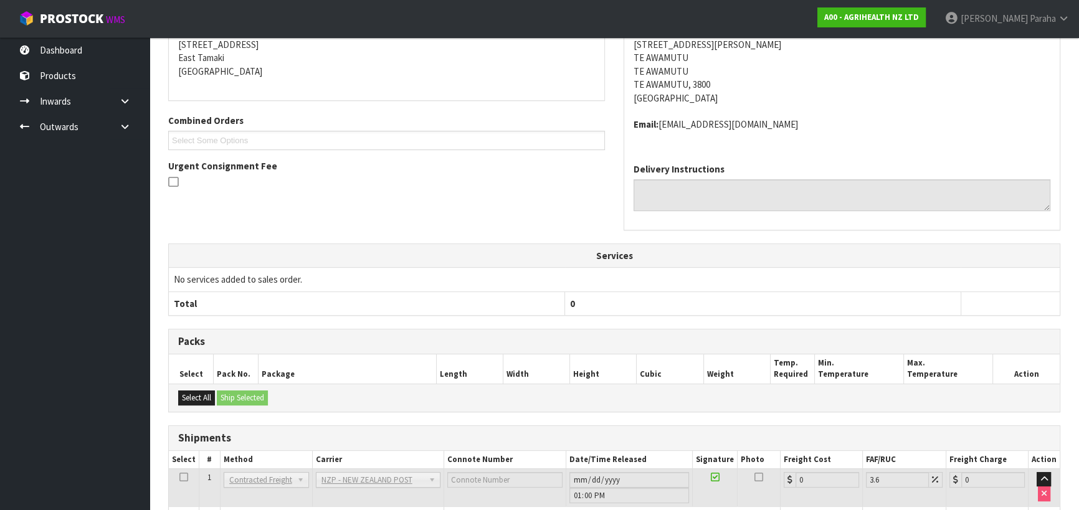
scroll to position [342, 0]
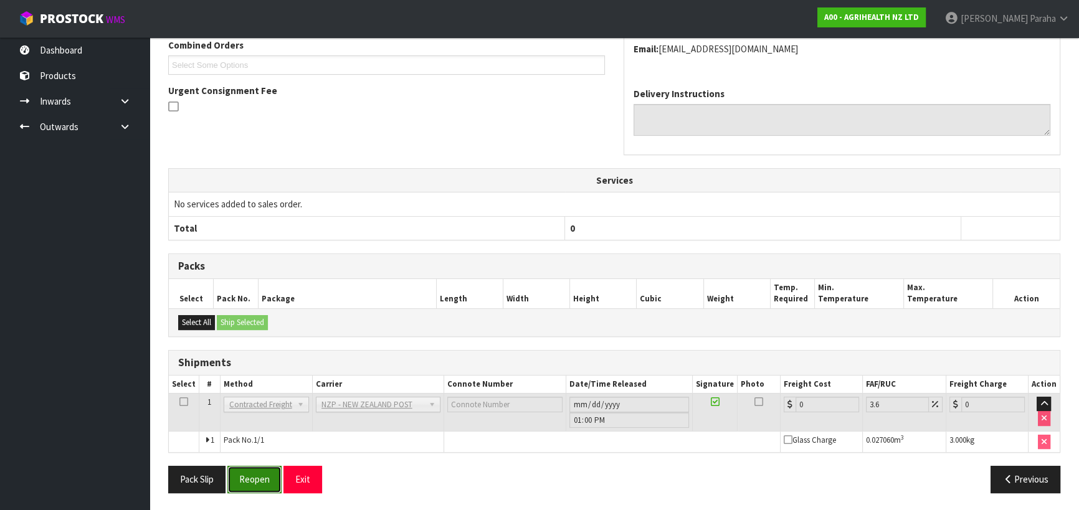
click at [263, 479] on button "Reopen" at bounding box center [254, 479] width 54 height 27
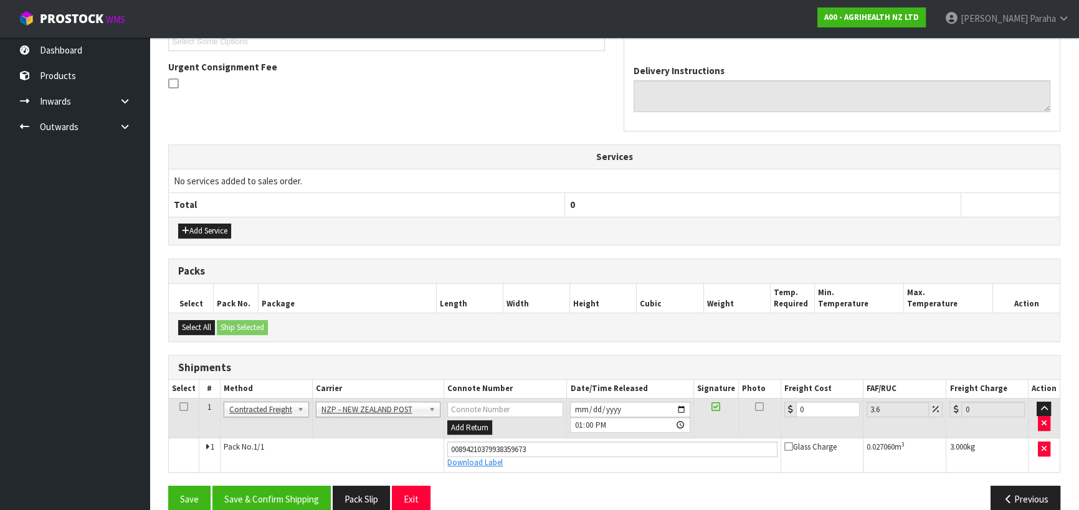
scroll to position [371, 0]
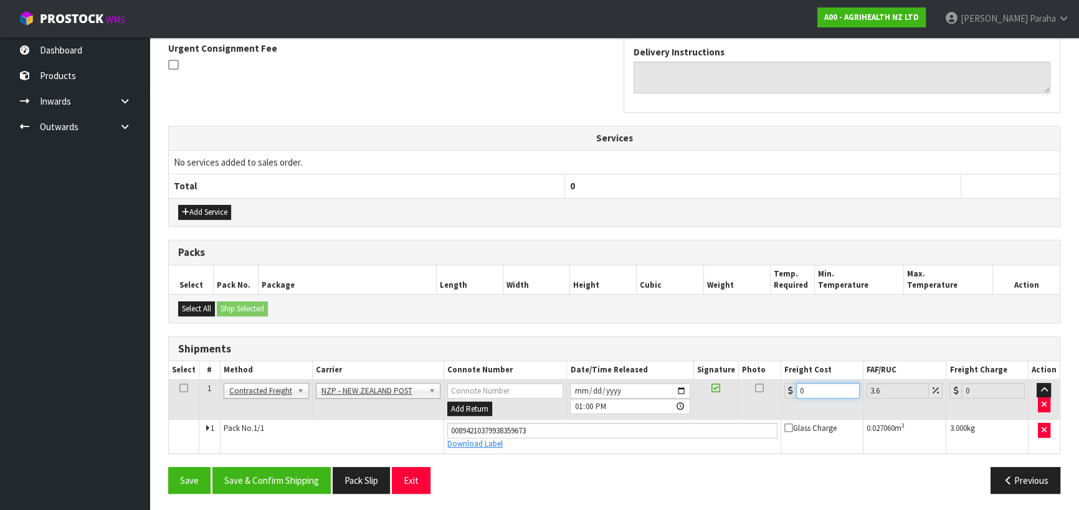
drag, startPoint x: 812, startPoint y: 386, endPoint x: 791, endPoint y: 388, distance: 21.3
click at [793, 388] on div "0" at bounding box center [821, 391] width 75 height 16
click at [301, 475] on button "Save & Confirm Shipping" at bounding box center [271, 480] width 118 height 27
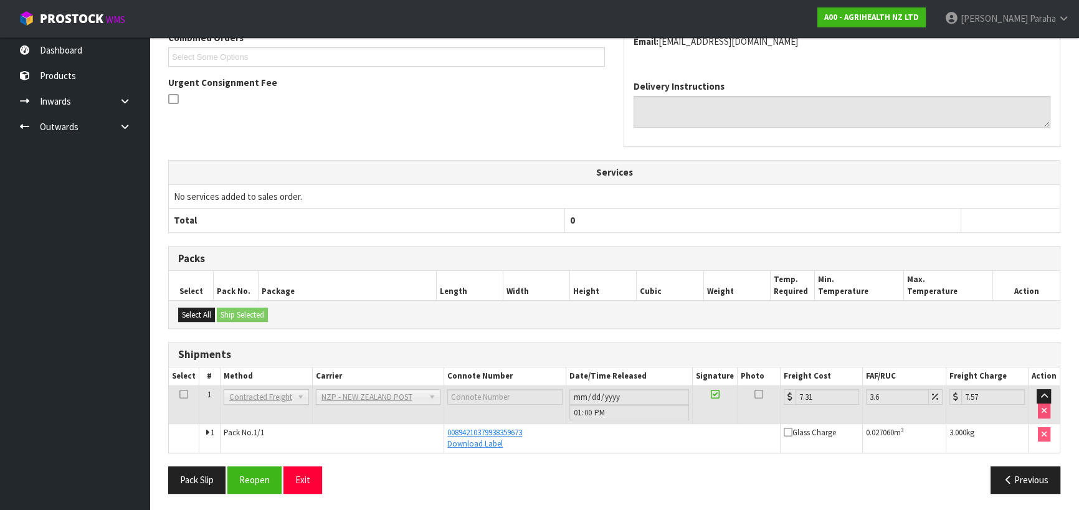
scroll to position [0, 0]
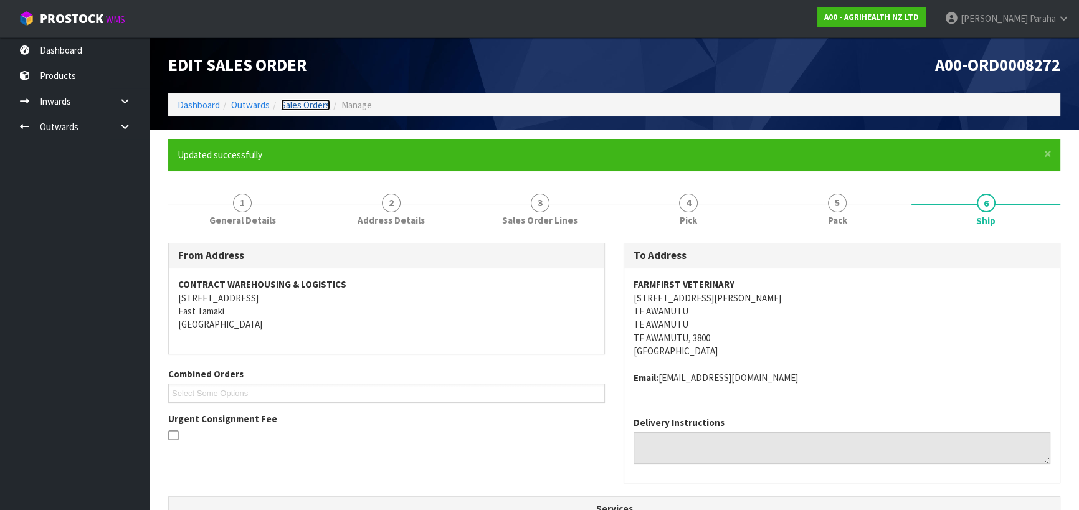
click at [305, 105] on link "Sales Orders" at bounding box center [305, 105] width 49 height 12
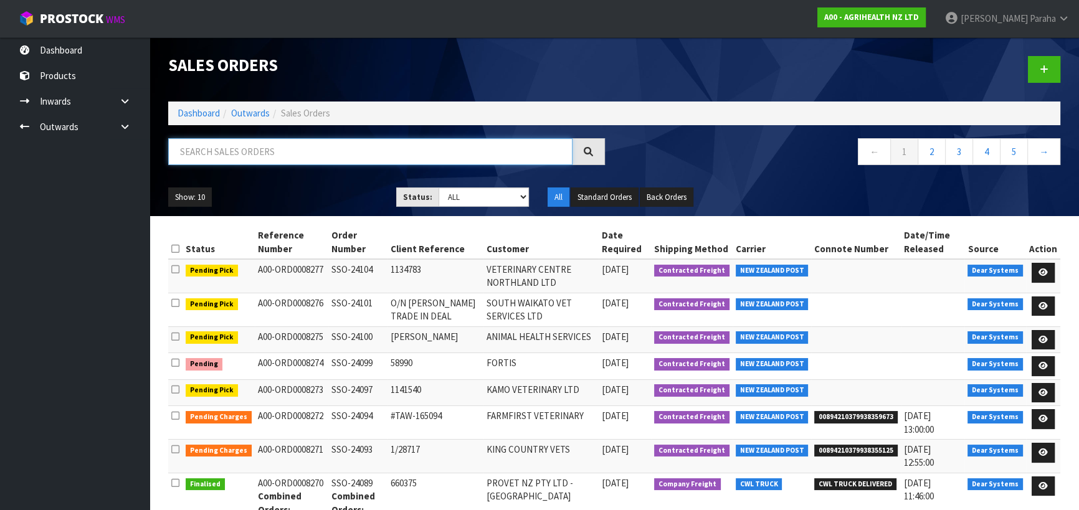
click at [294, 148] on input "text" at bounding box center [370, 151] width 404 height 27
